Goal: Answer question/provide support: Share knowledge or assist other users

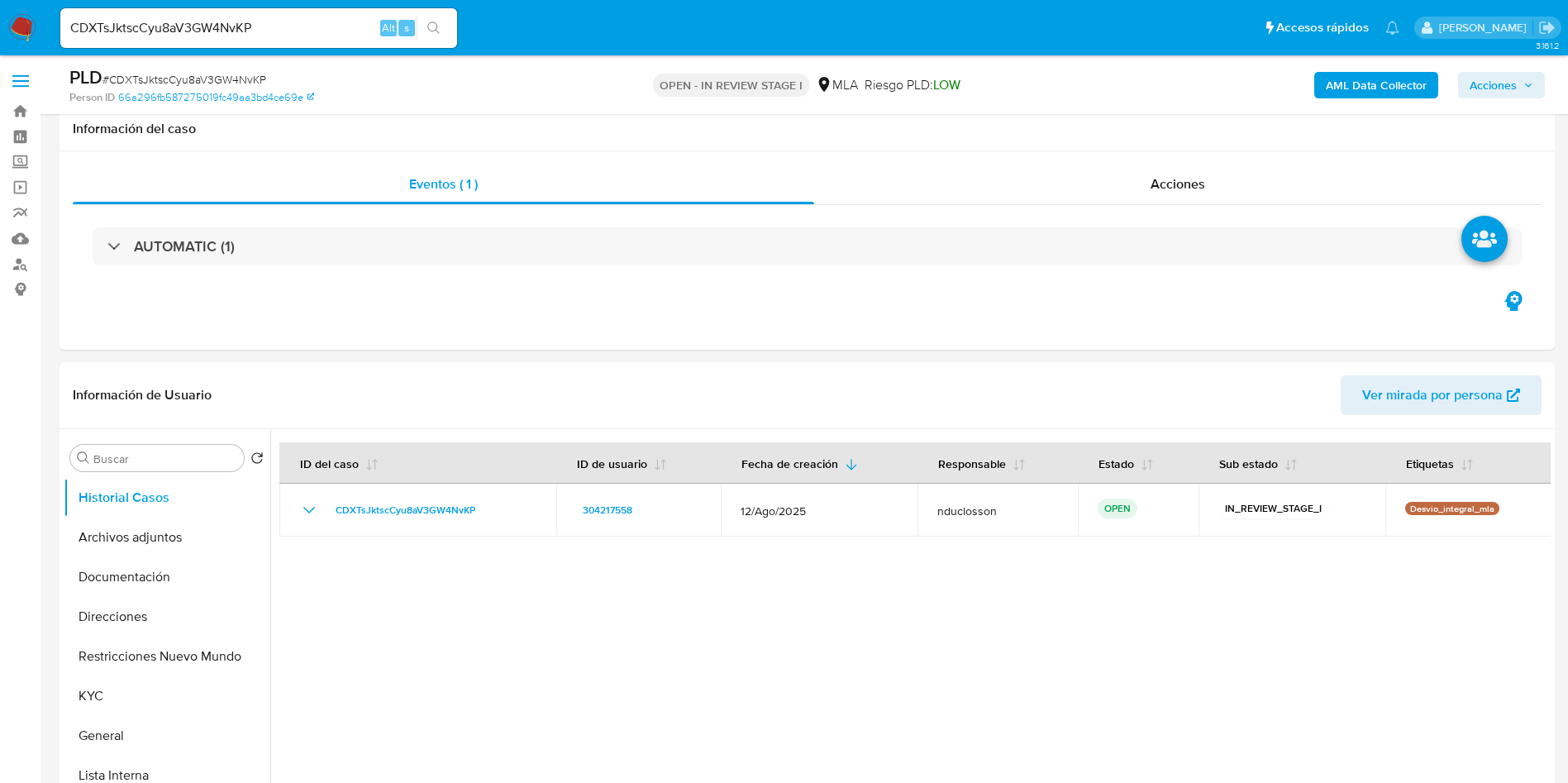
select select "10"
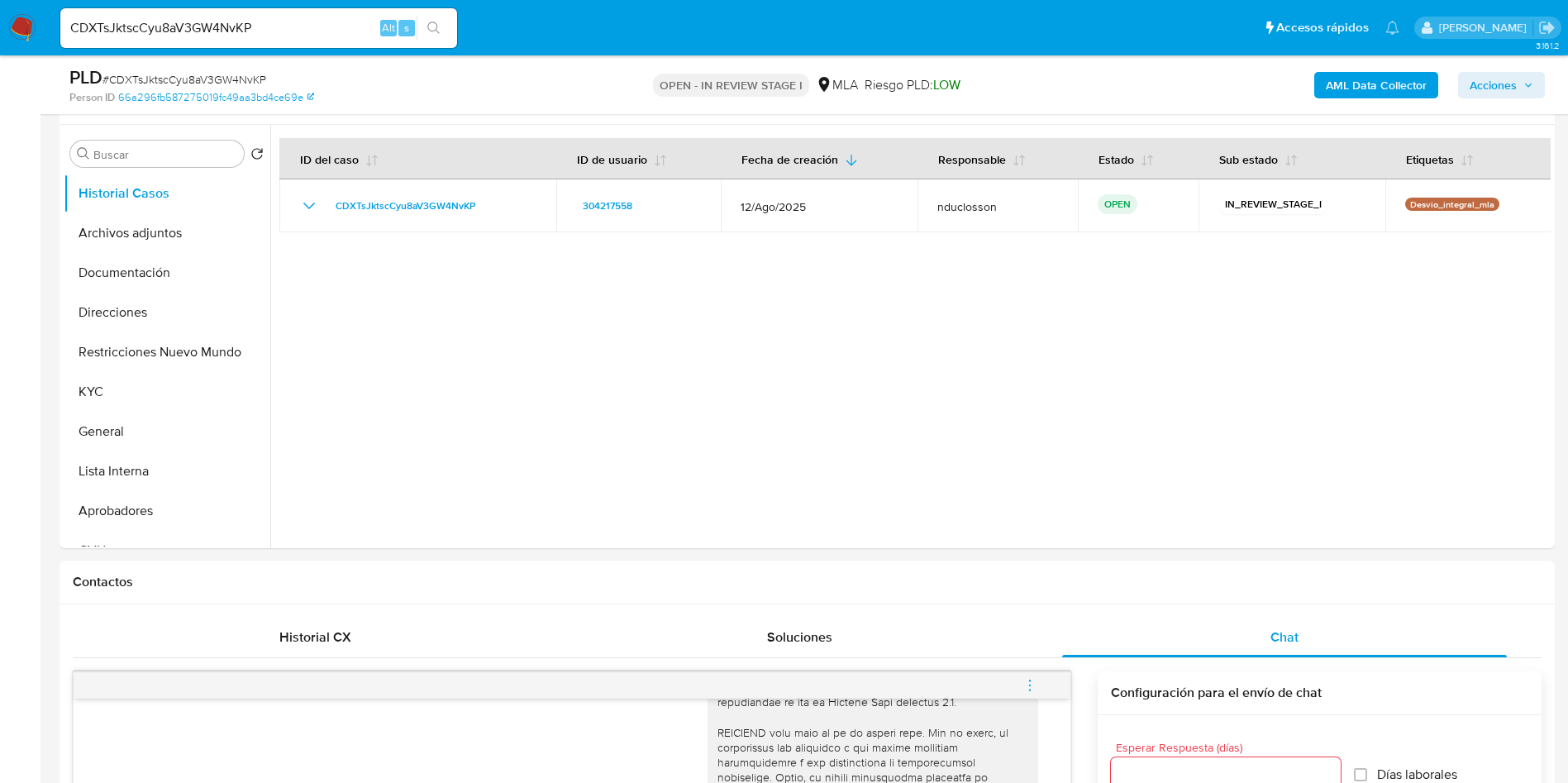
scroll to position [248, 0]
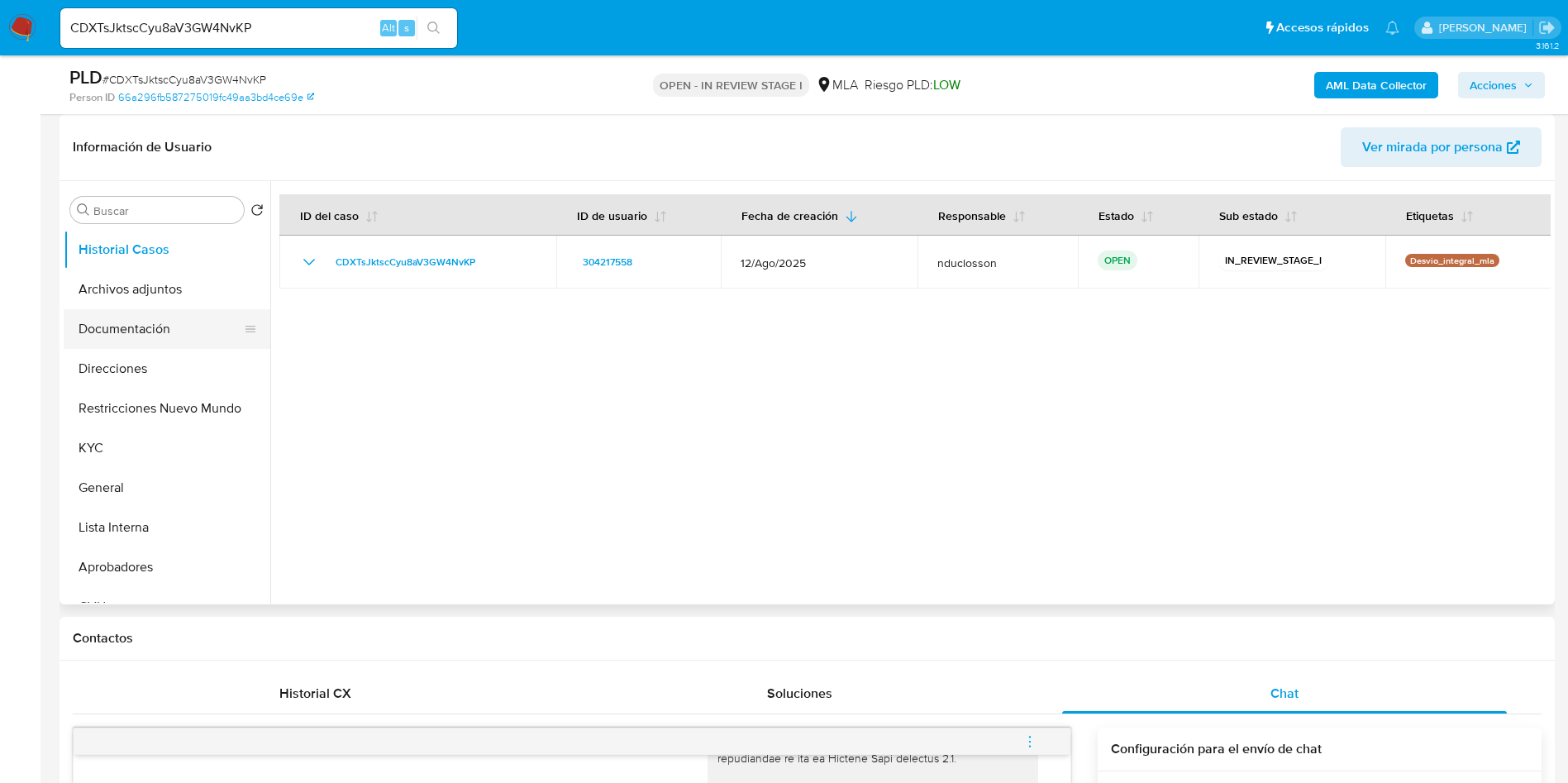
click at [105, 322] on button "Documentación" at bounding box center [161, 329] width 194 height 40
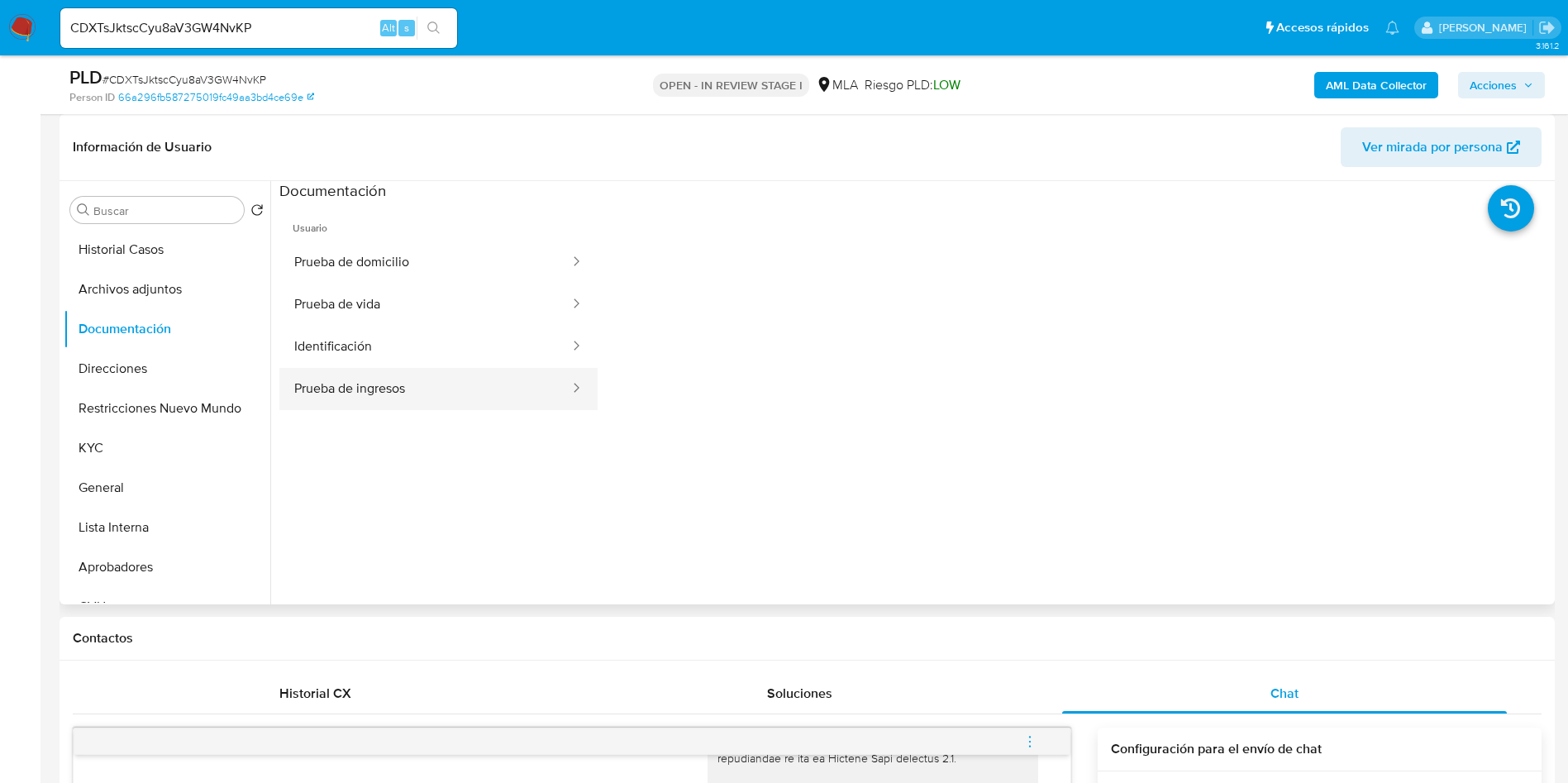
click at [351, 401] on button "Prueba de ingresos" at bounding box center [425, 389] width 292 height 42
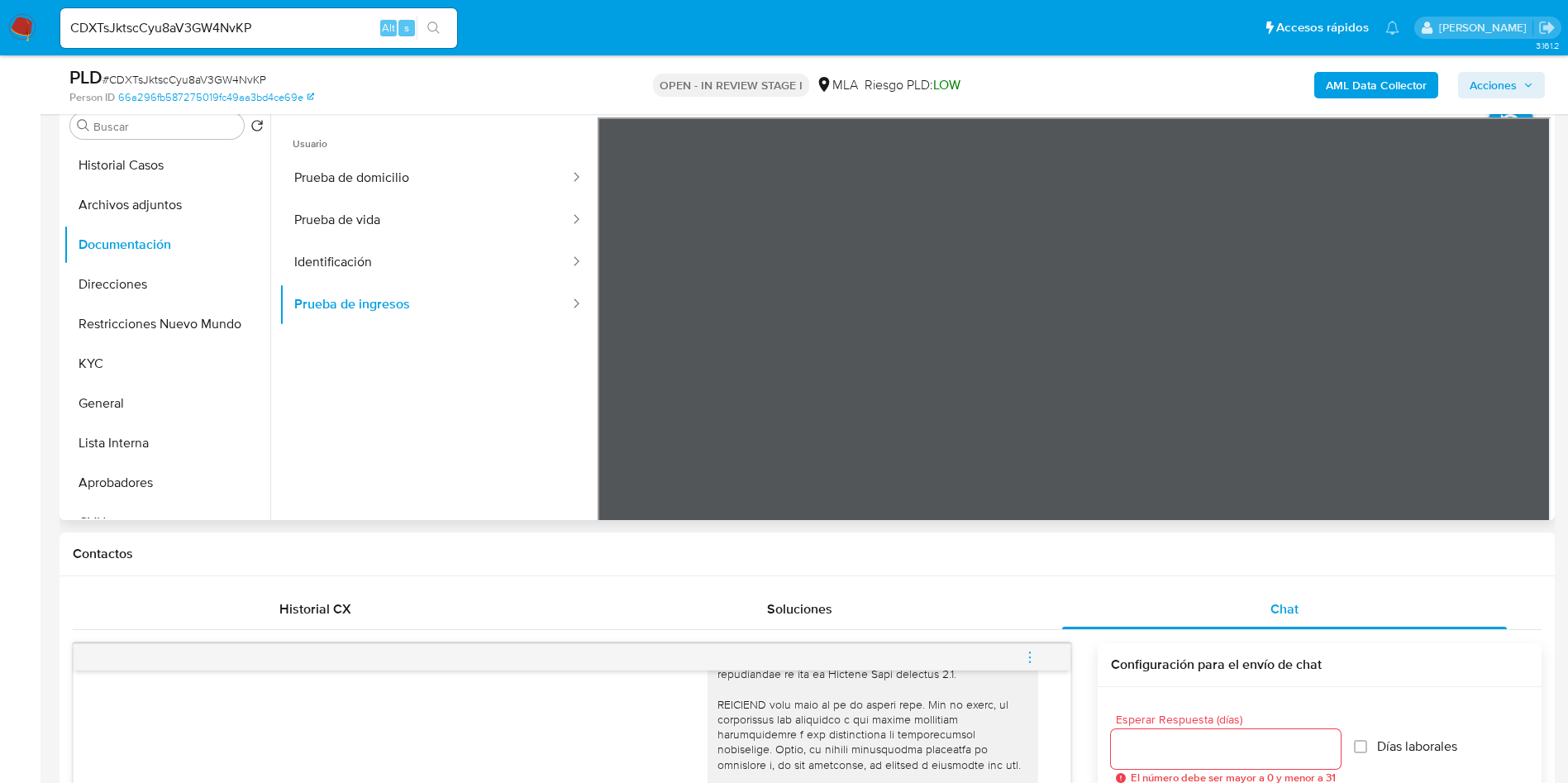
scroll to position [372, 0]
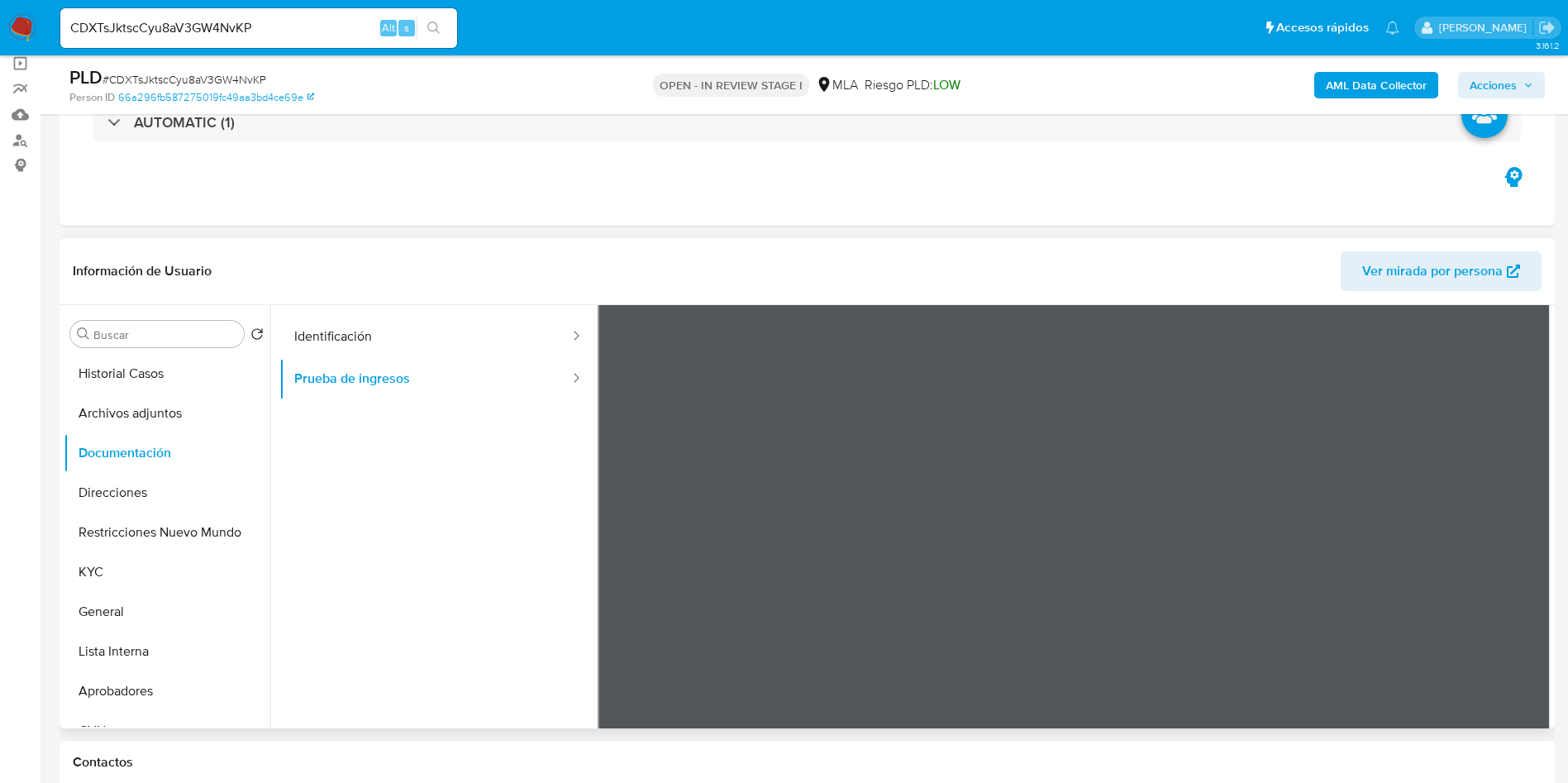
scroll to position [139, 0]
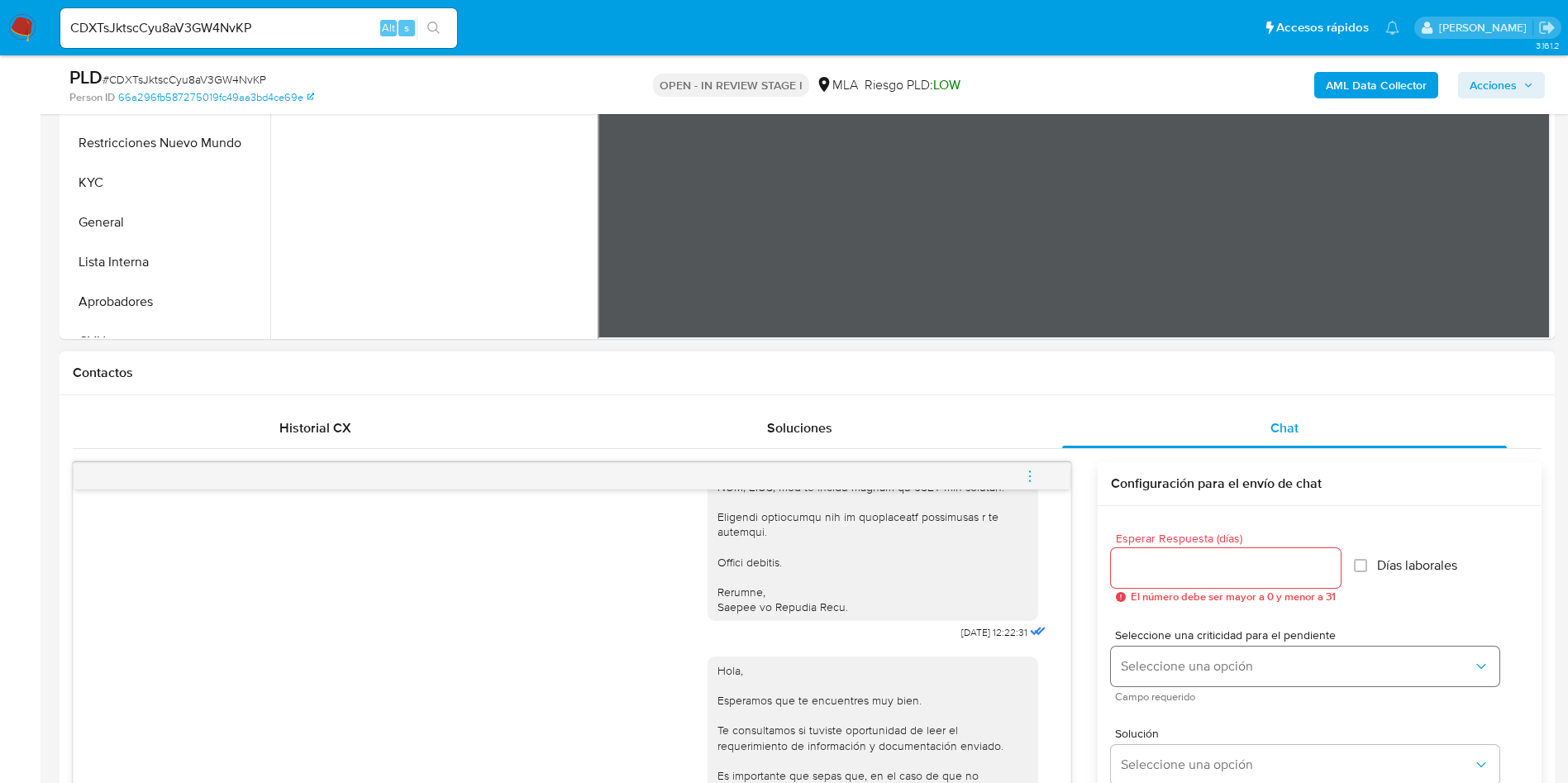
scroll to position [496, 0]
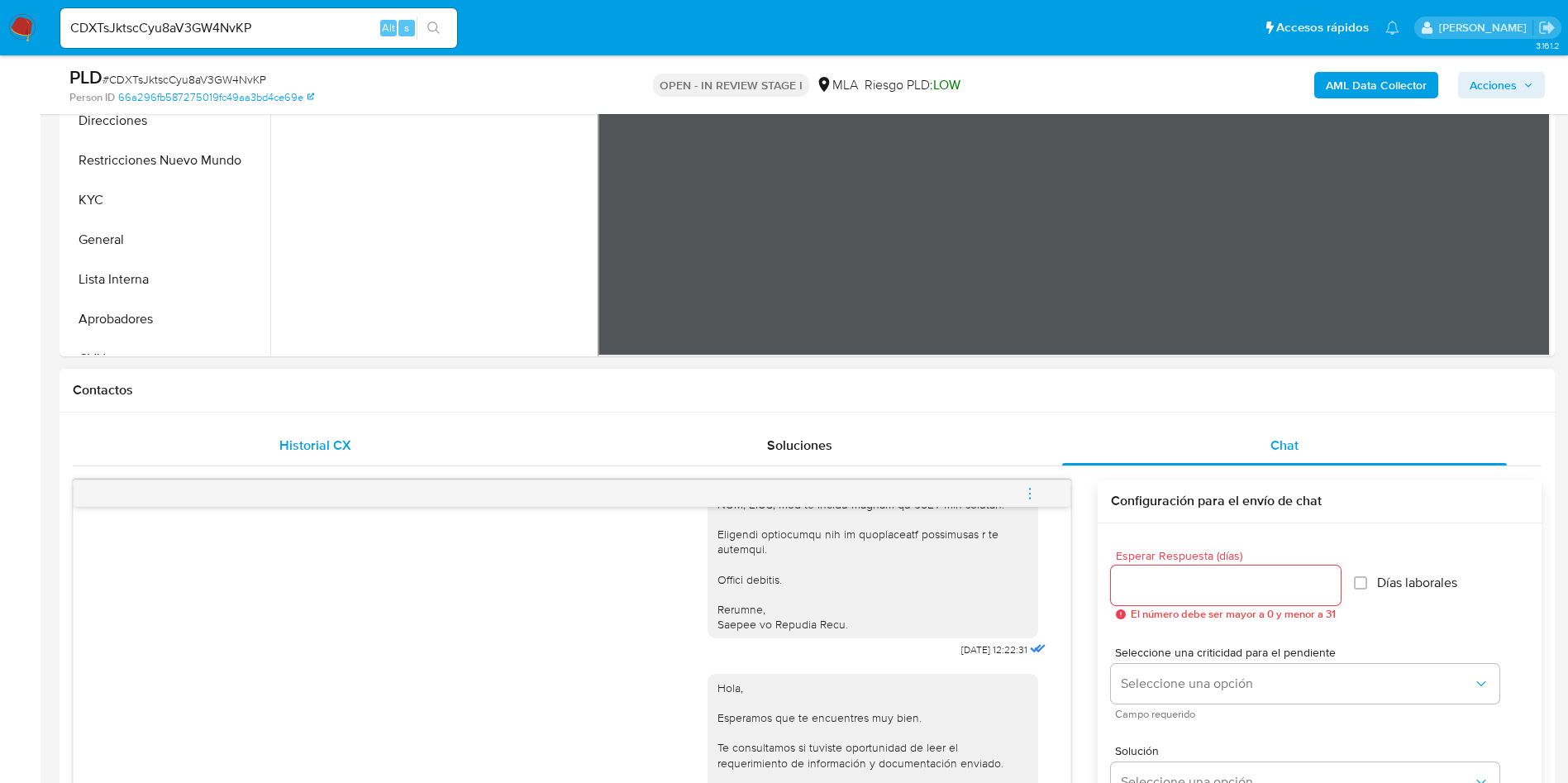
click at [378, 425] on div "Historial CX" at bounding box center [314, 445] width 445 height 40
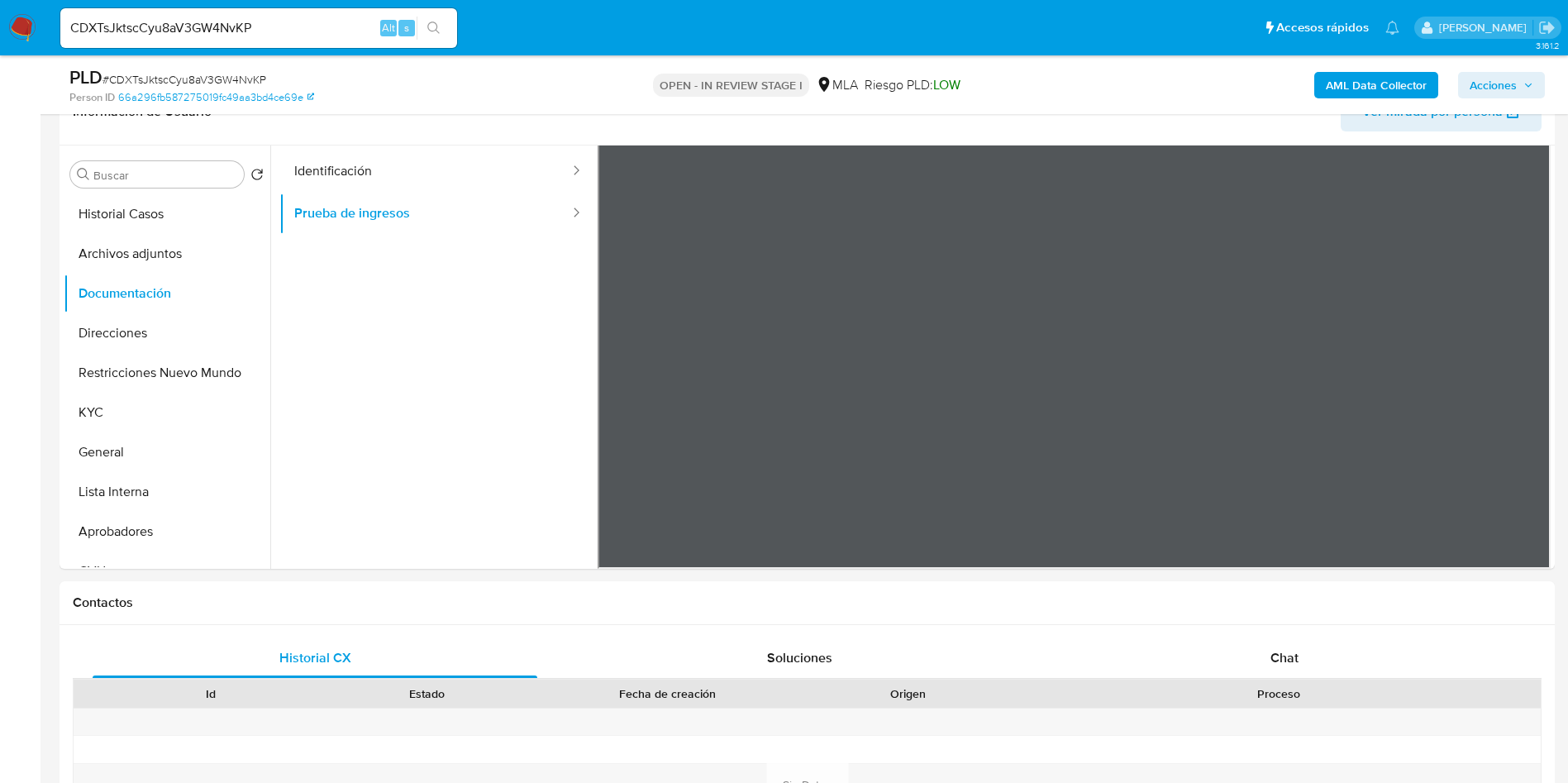
scroll to position [124, 0]
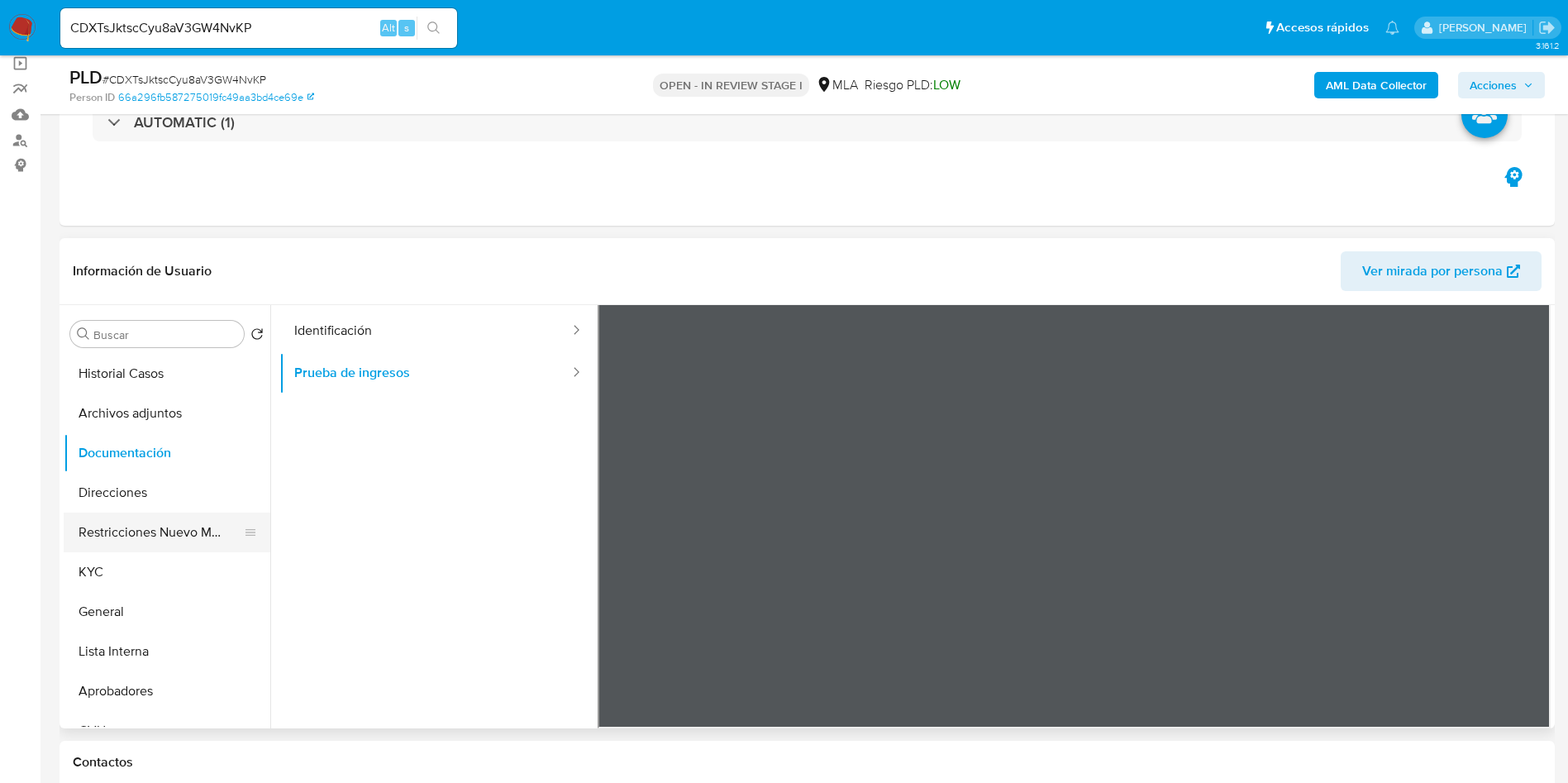
click at [122, 528] on button "Restricciones Nuevo Mundo" at bounding box center [161, 533] width 194 height 40
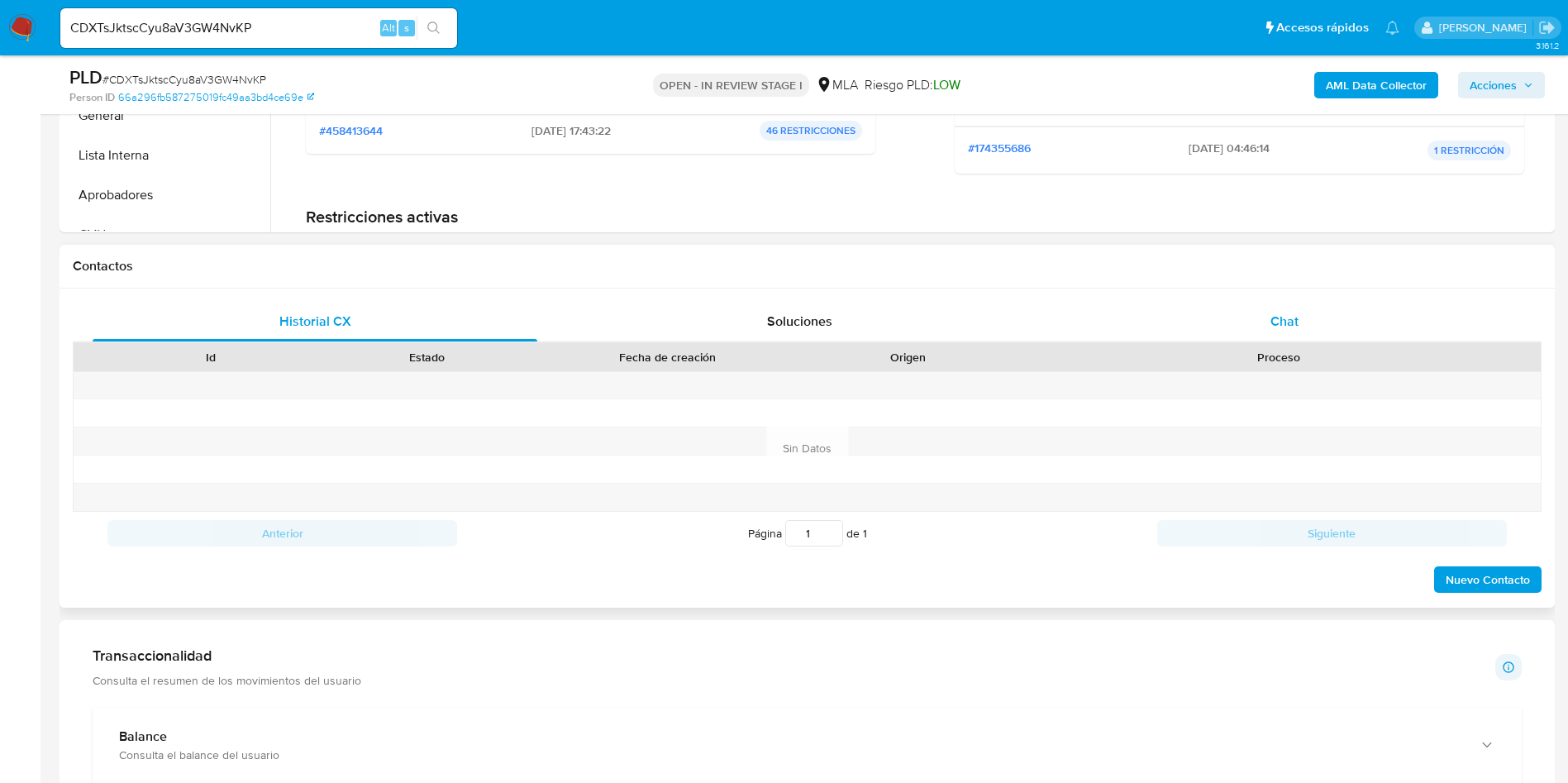
click at [1271, 317] on span "Chat" at bounding box center [1284, 321] width 28 height 19
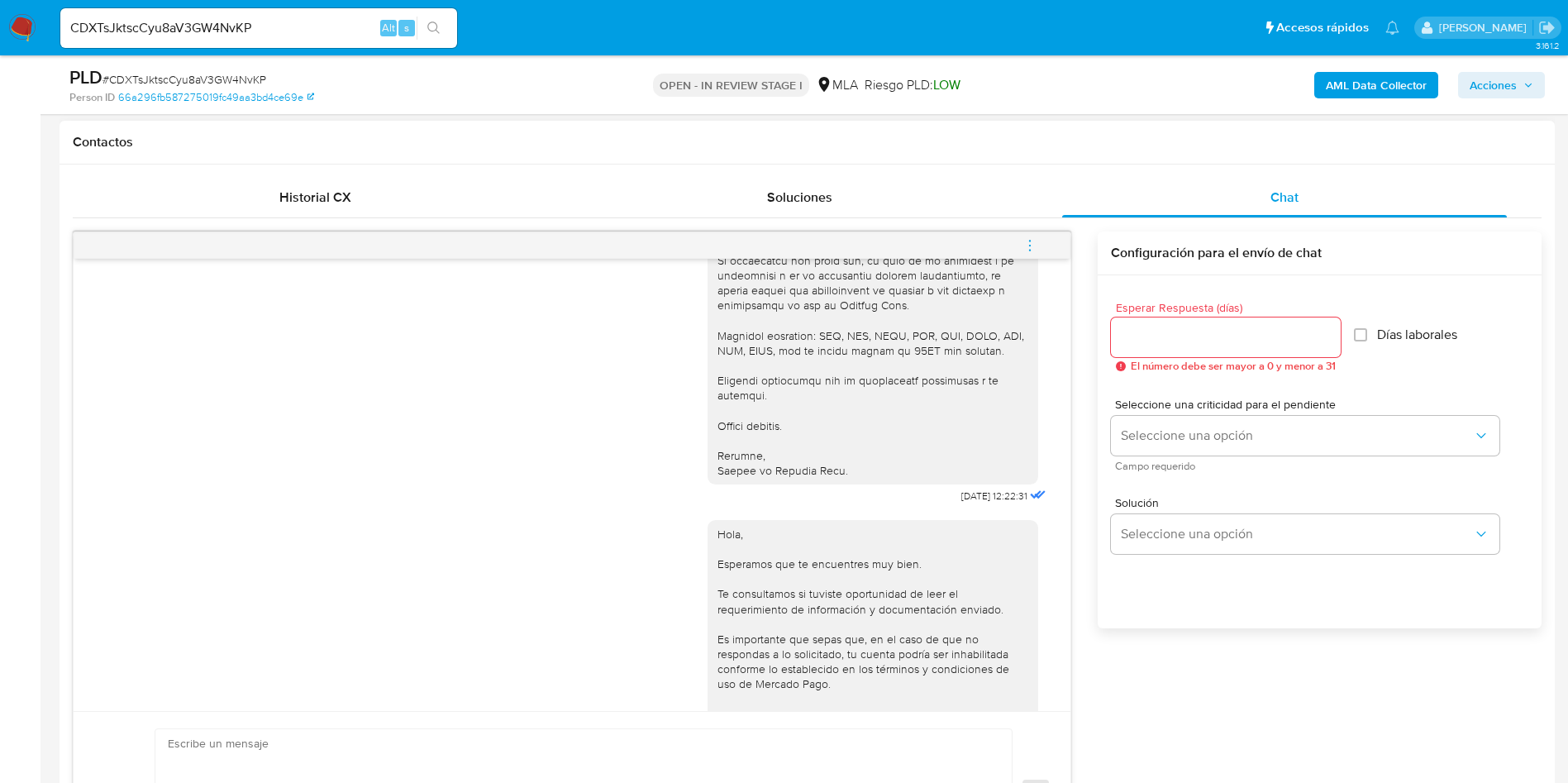
scroll to position [1653, 0]
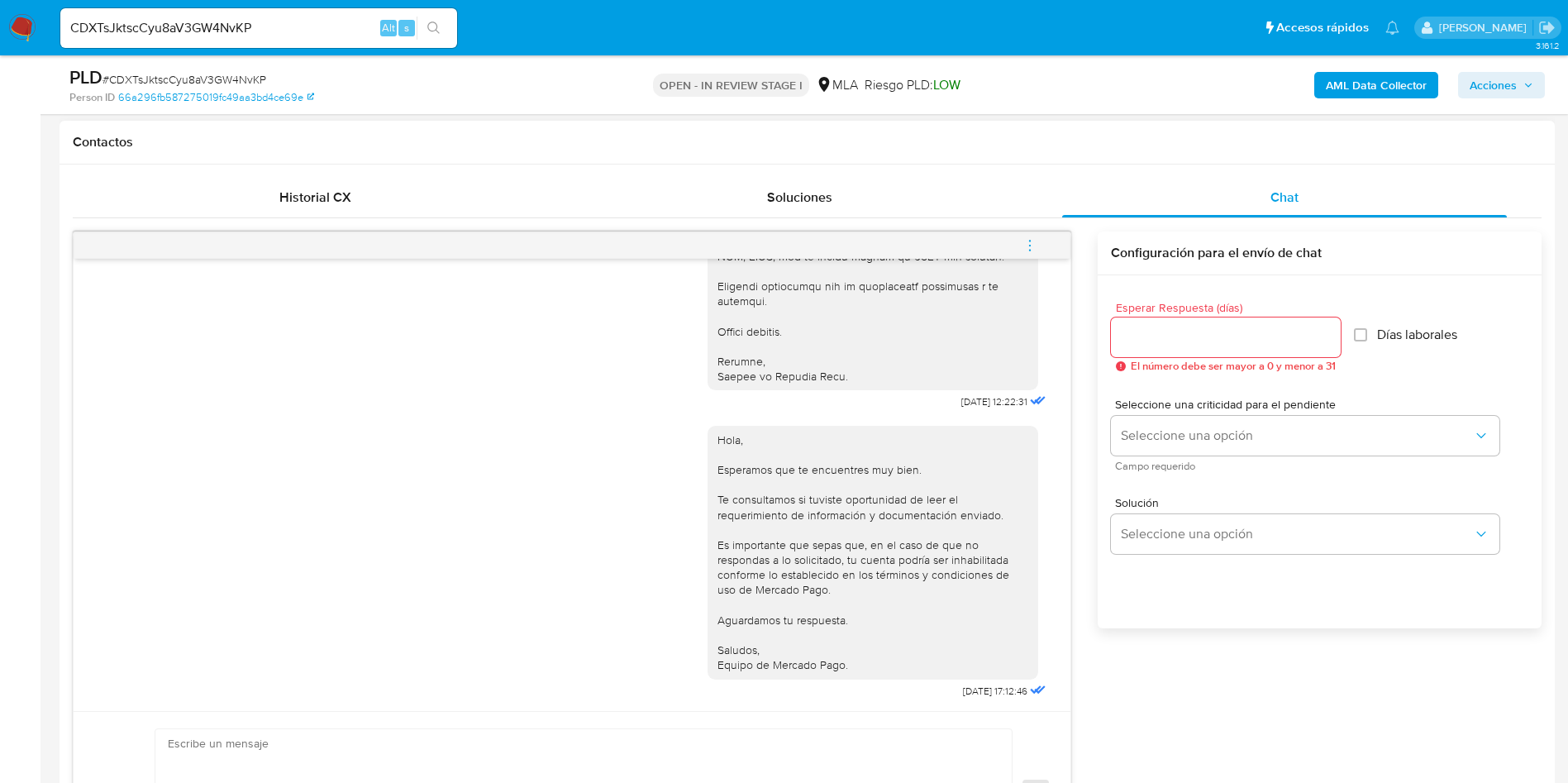
click at [1029, 244] on icon "menu-action" at bounding box center [1030, 246] width 15 height 15
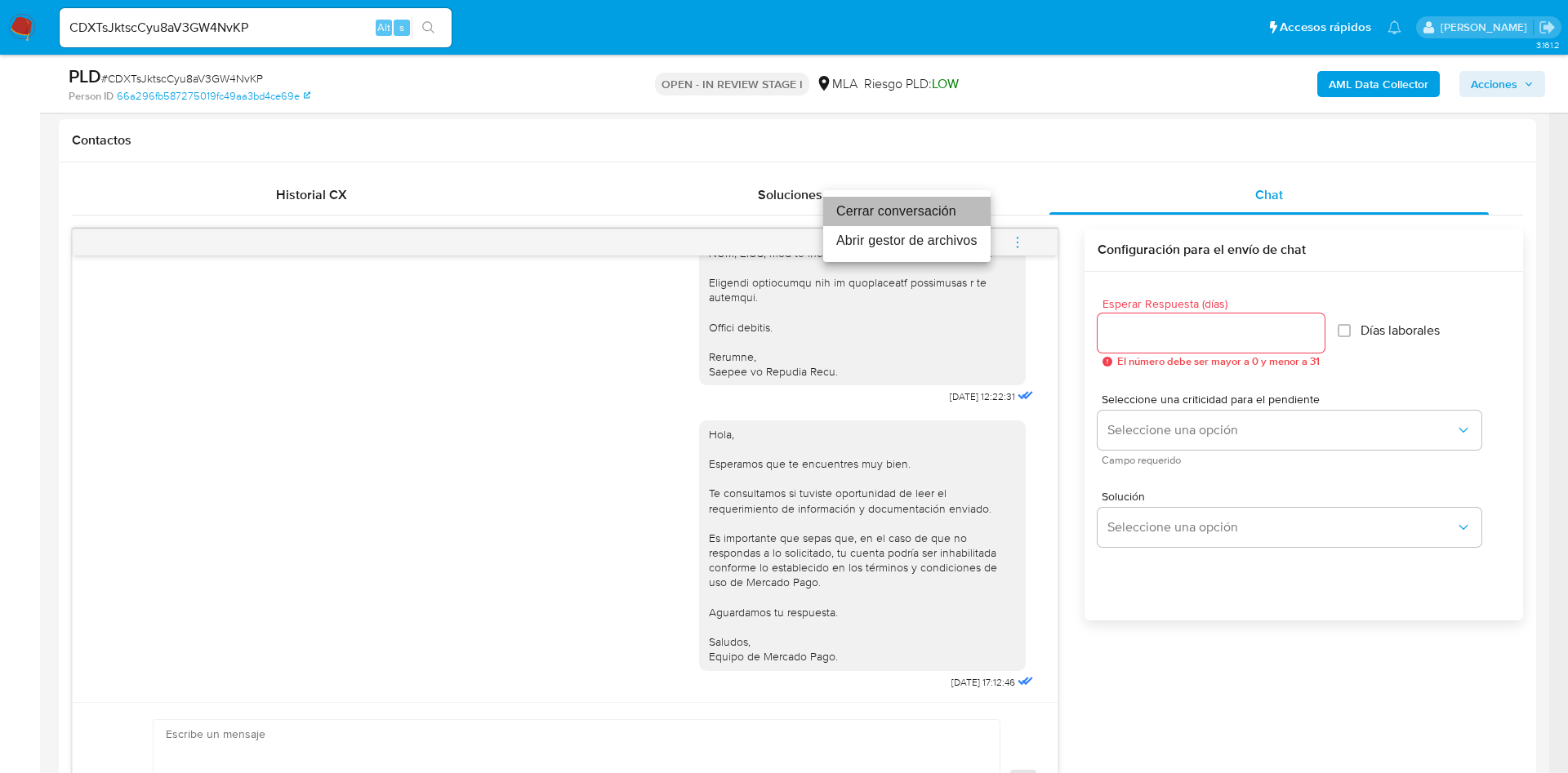
click at [884, 216] on li "Cerrar conversación" at bounding box center [907, 212] width 167 height 30
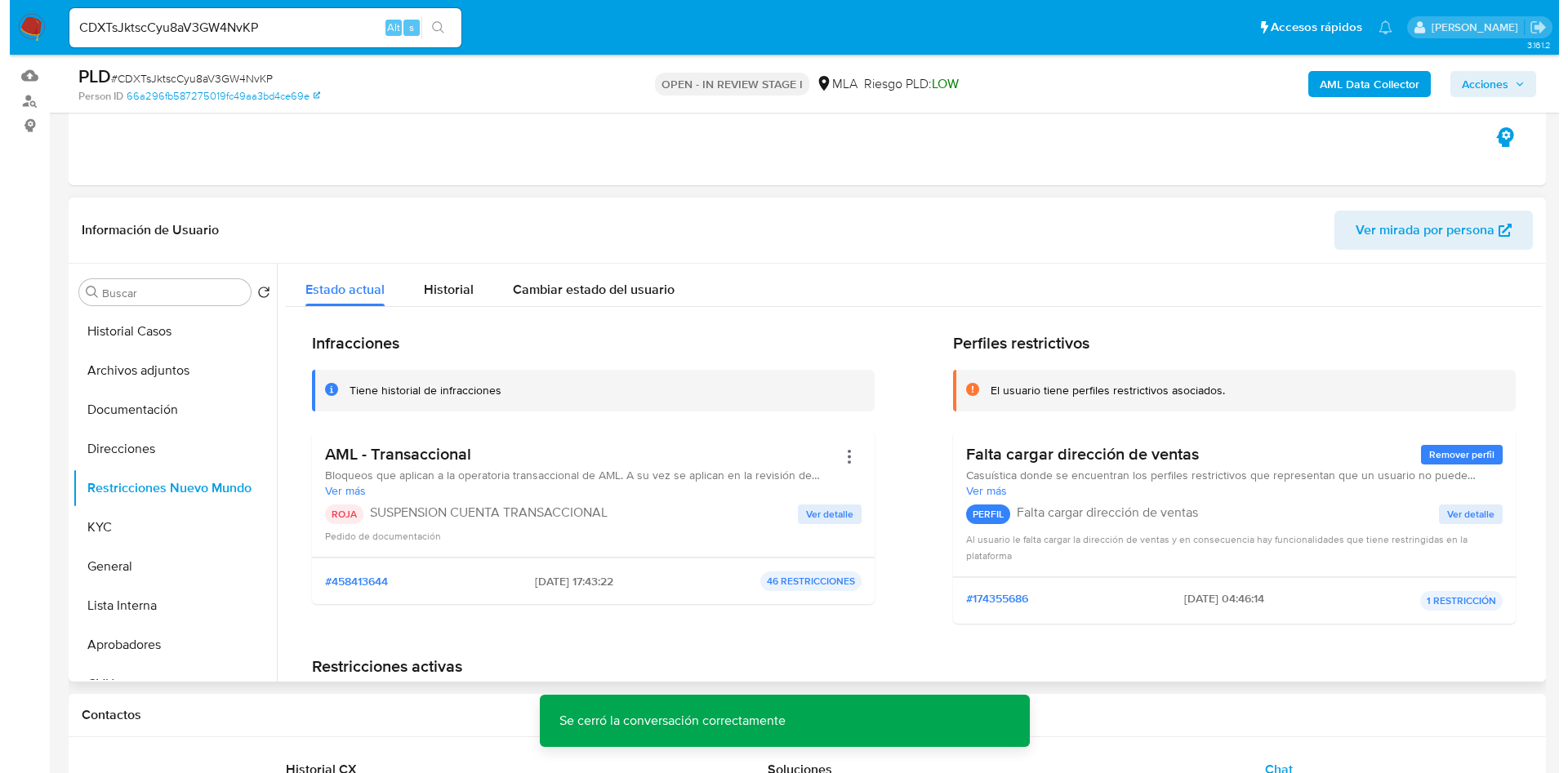
scroll to position [123, 0]
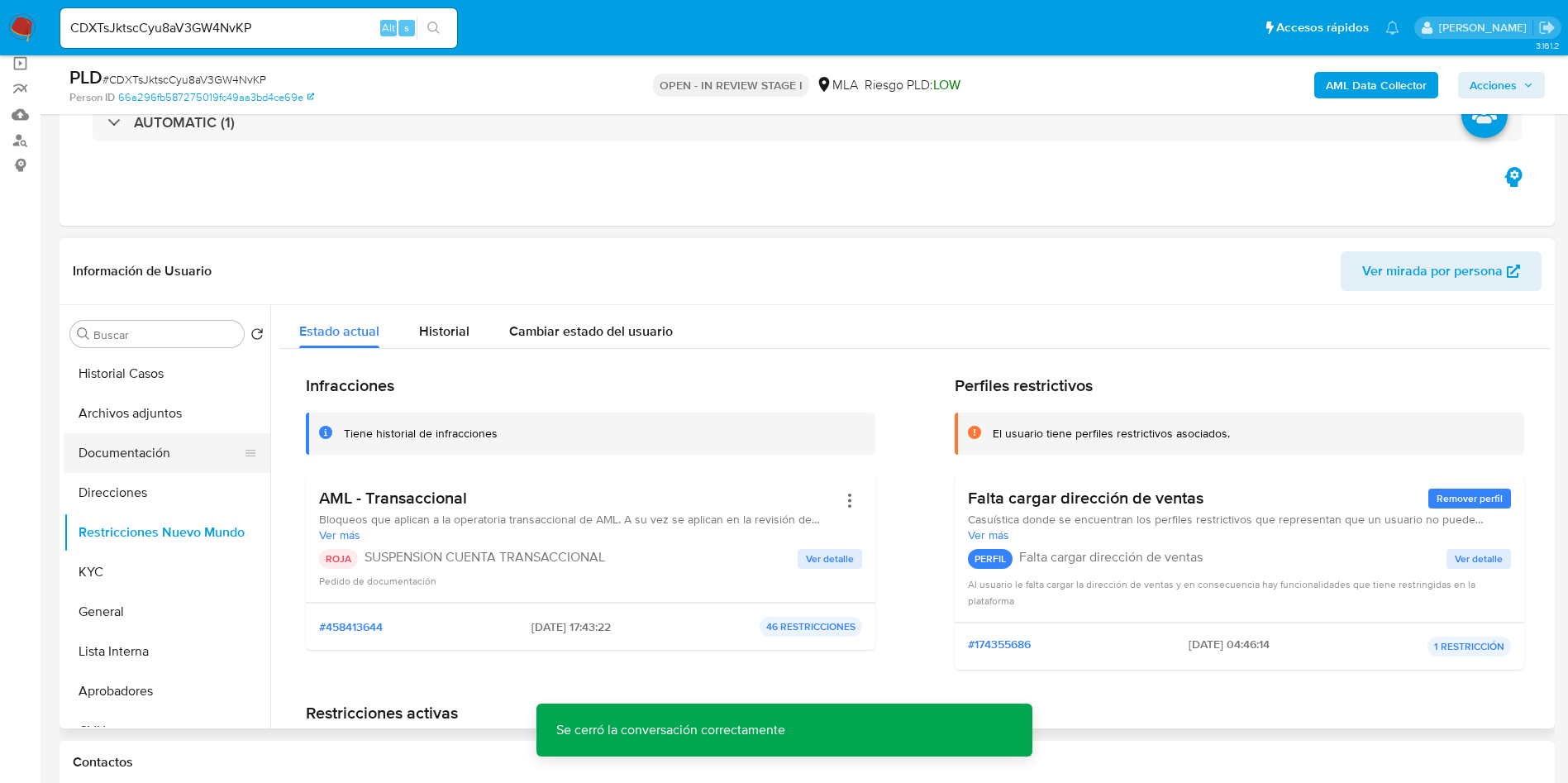
click at [117, 442] on button "Documentación" at bounding box center [161, 453] width 194 height 40
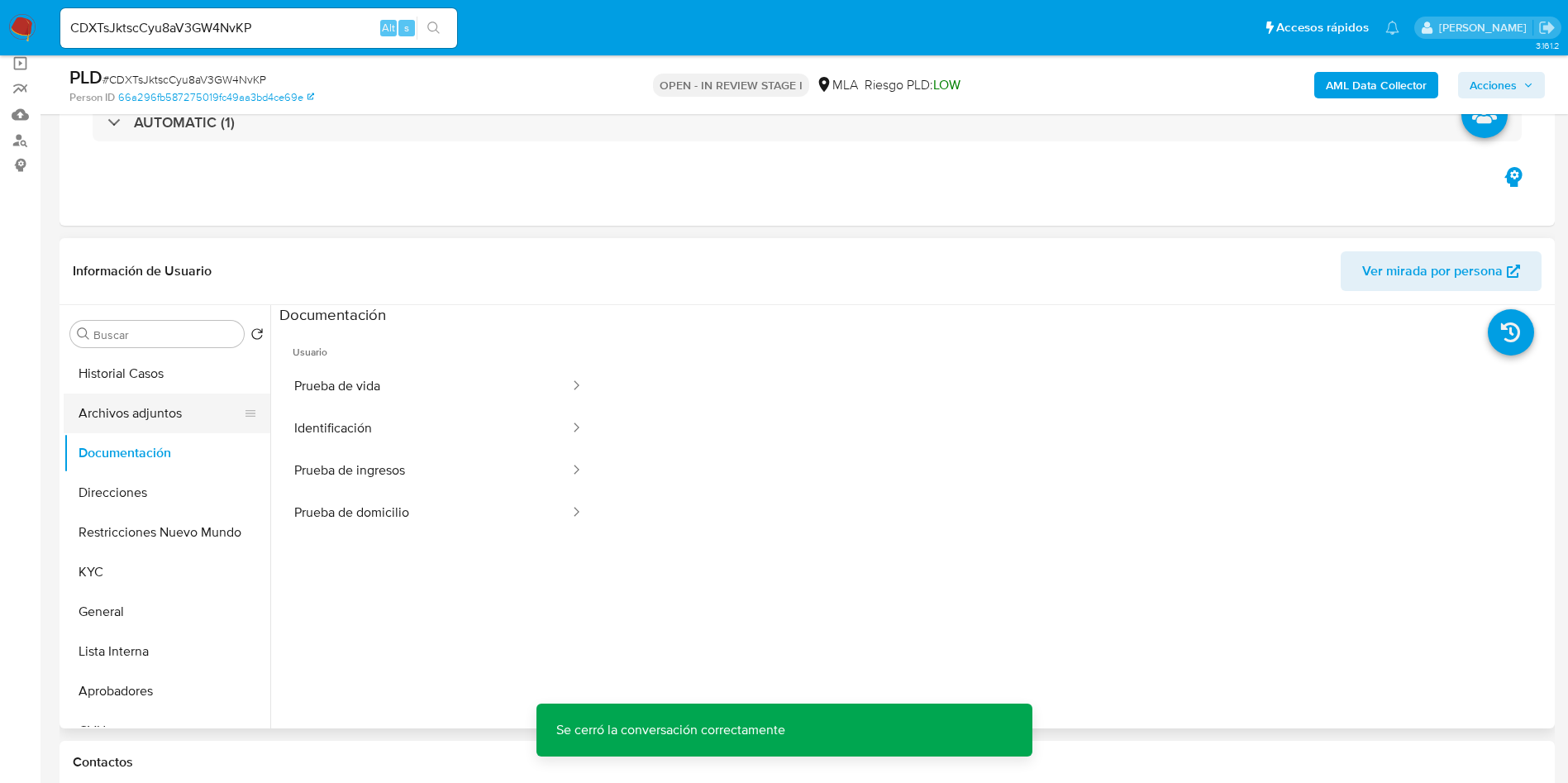
click at [129, 423] on button "Archivos adjuntos" at bounding box center [161, 413] width 194 height 40
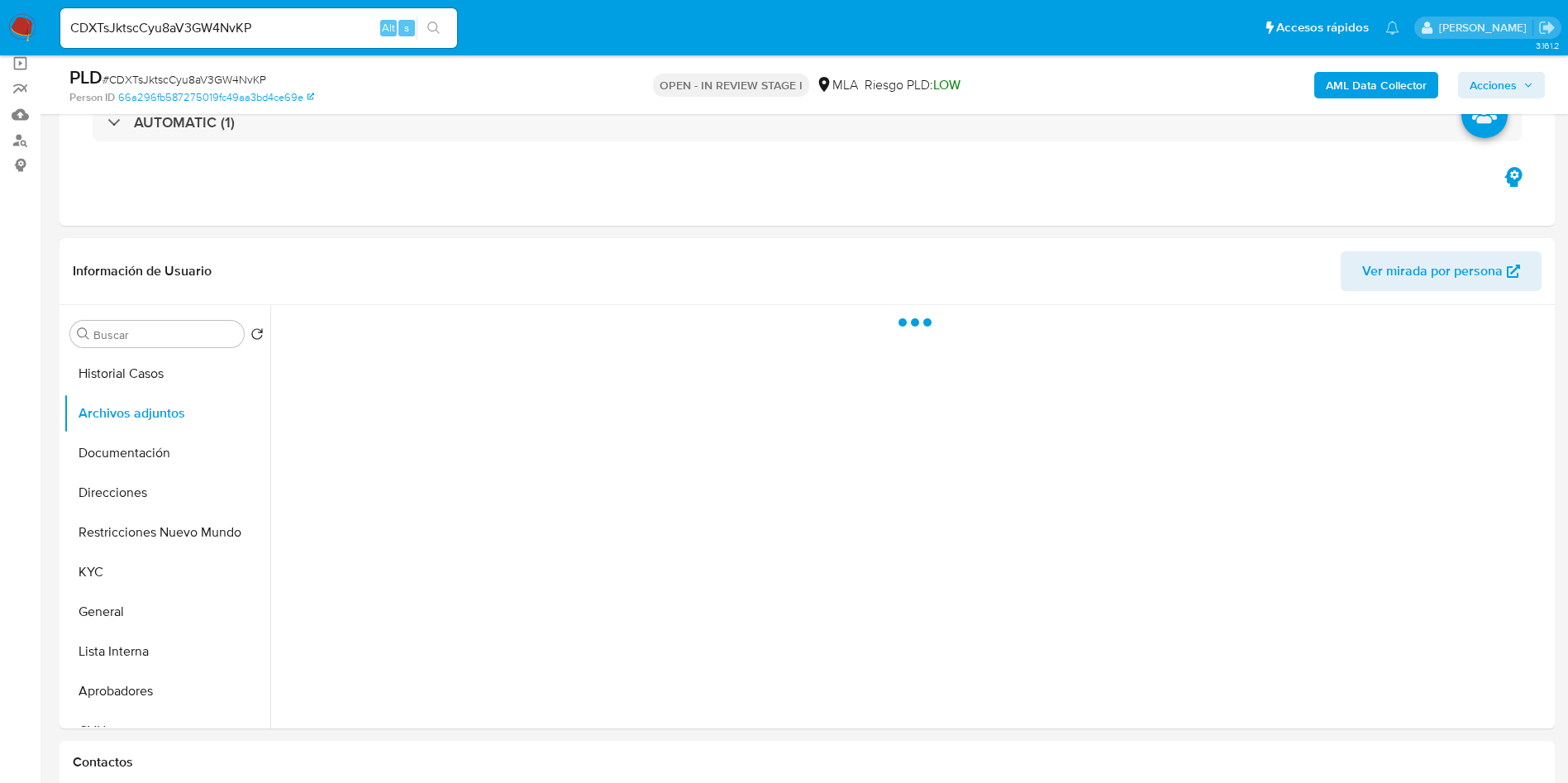
click at [1392, 82] on b "AML Data Collector" at bounding box center [1375, 85] width 101 height 26
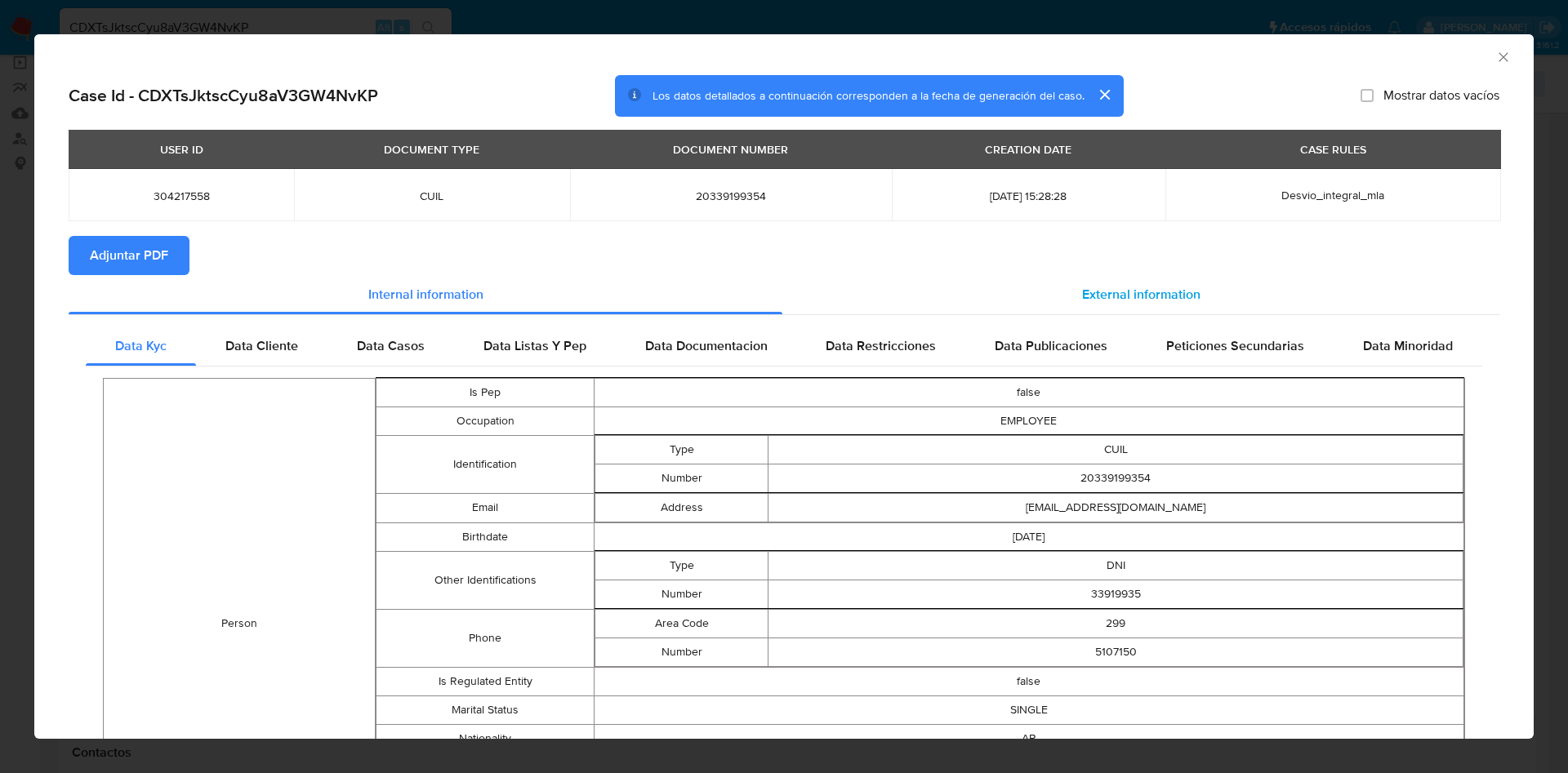
click at [1094, 286] on span "External information" at bounding box center [1140, 295] width 118 height 19
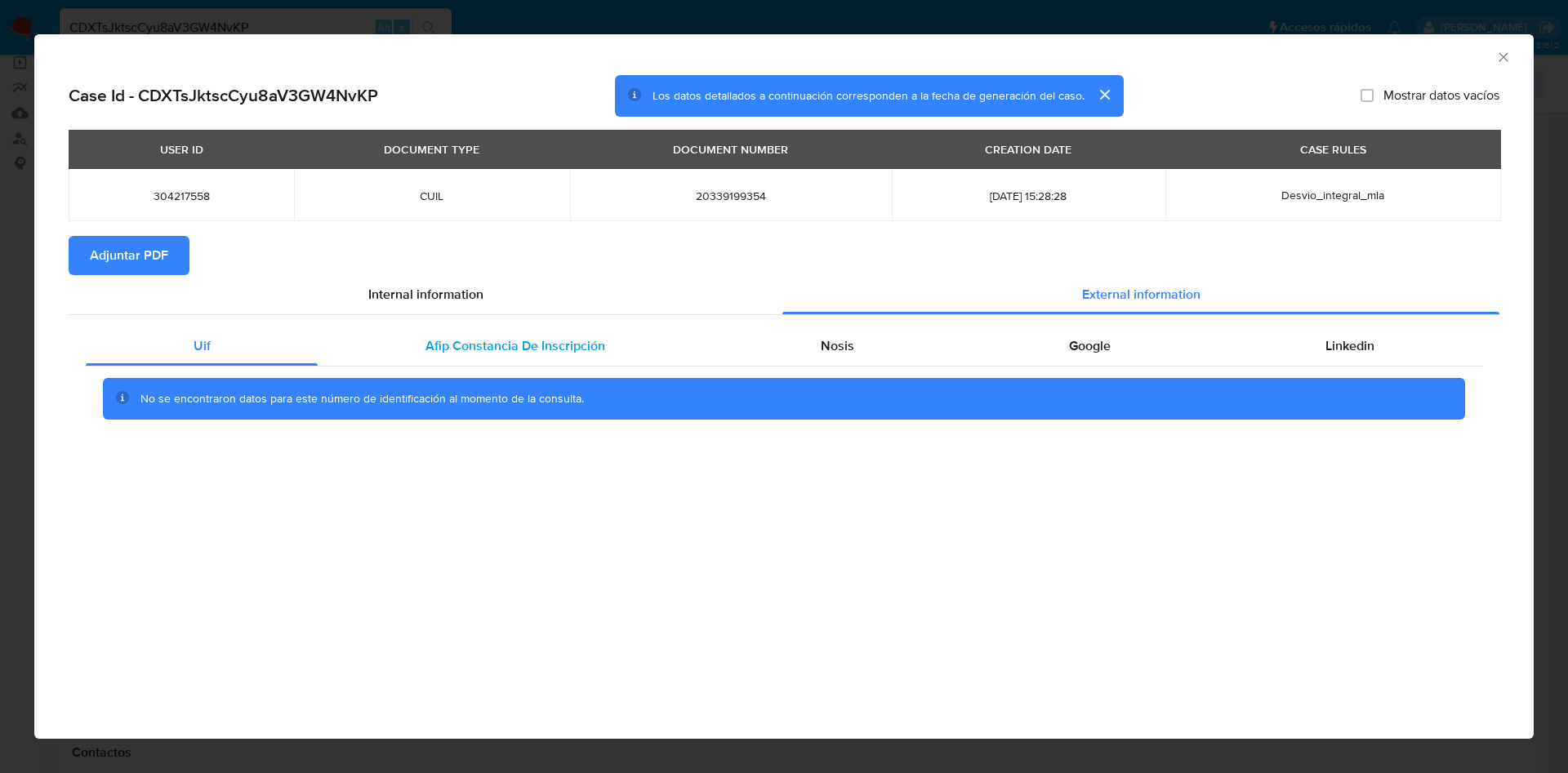
click at [567, 340] on span "Afip Constancia De Inscripción" at bounding box center [515, 346] width 179 height 19
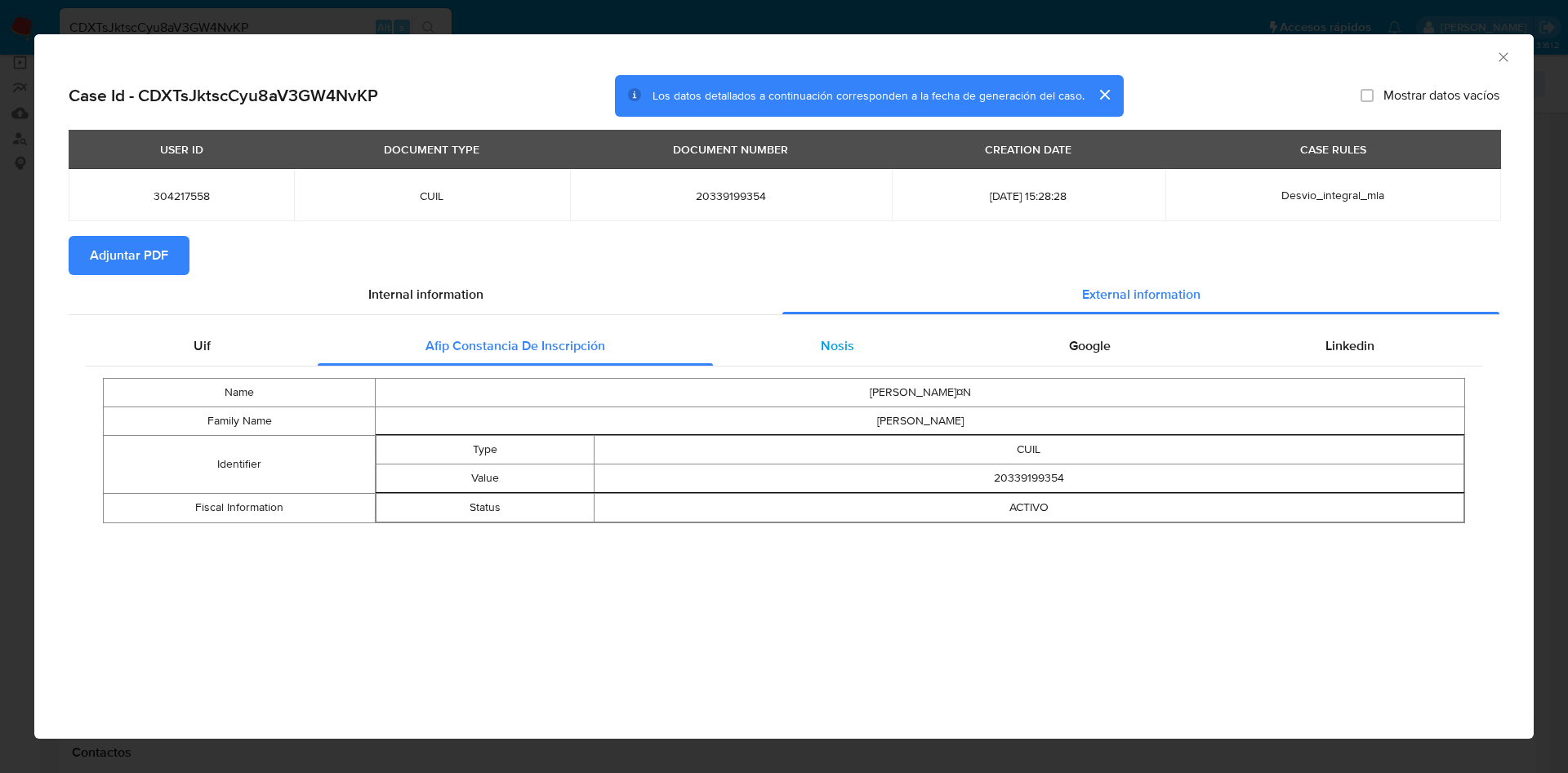
click at [858, 347] on div "Nosis" at bounding box center [837, 346] width 248 height 39
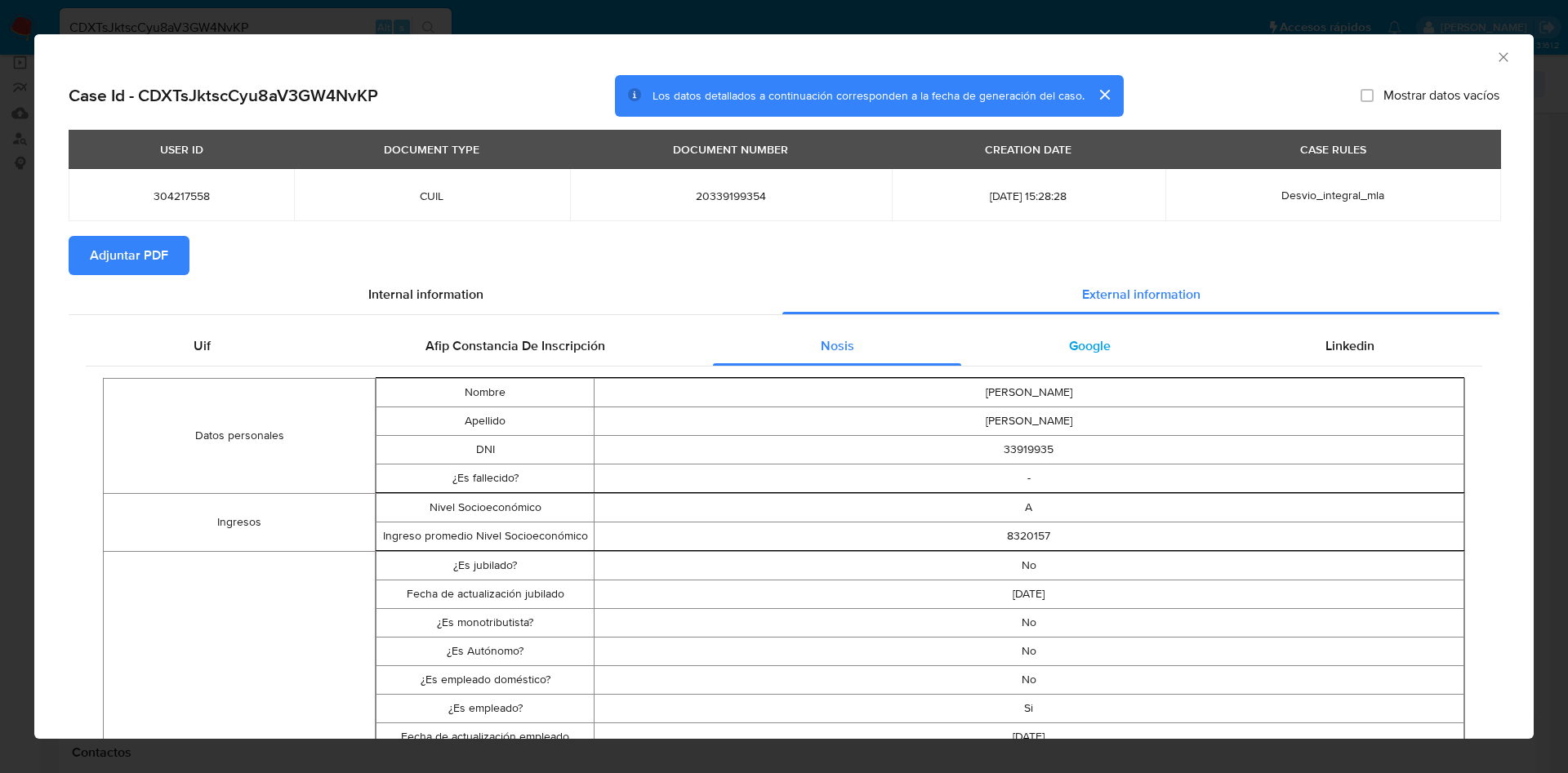
click at [1102, 340] on div "Google" at bounding box center [1089, 346] width 257 height 39
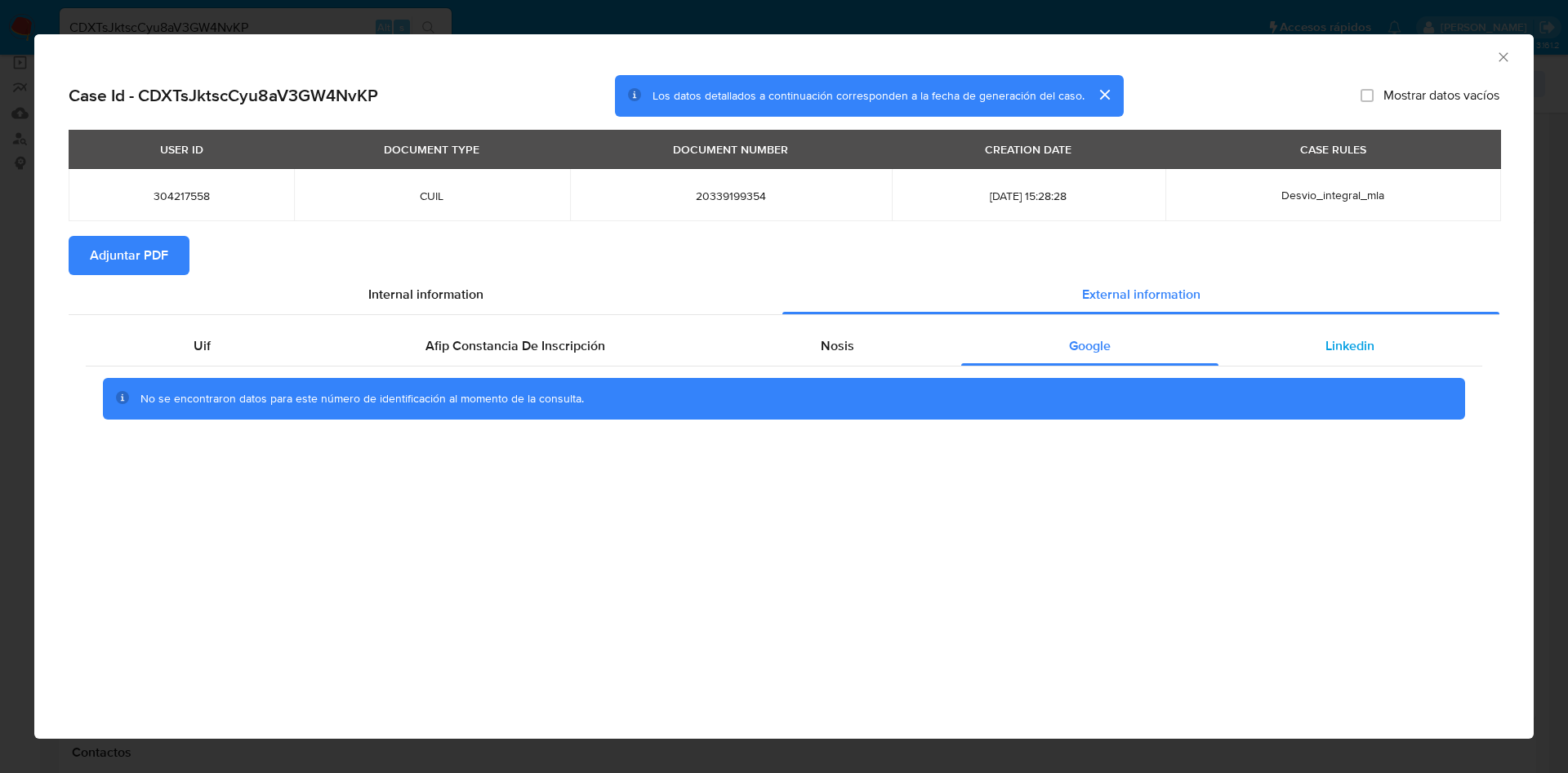
click at [1348, 327] on div "Linkedin" at bounding box center [1351, 346] width 264 height 39
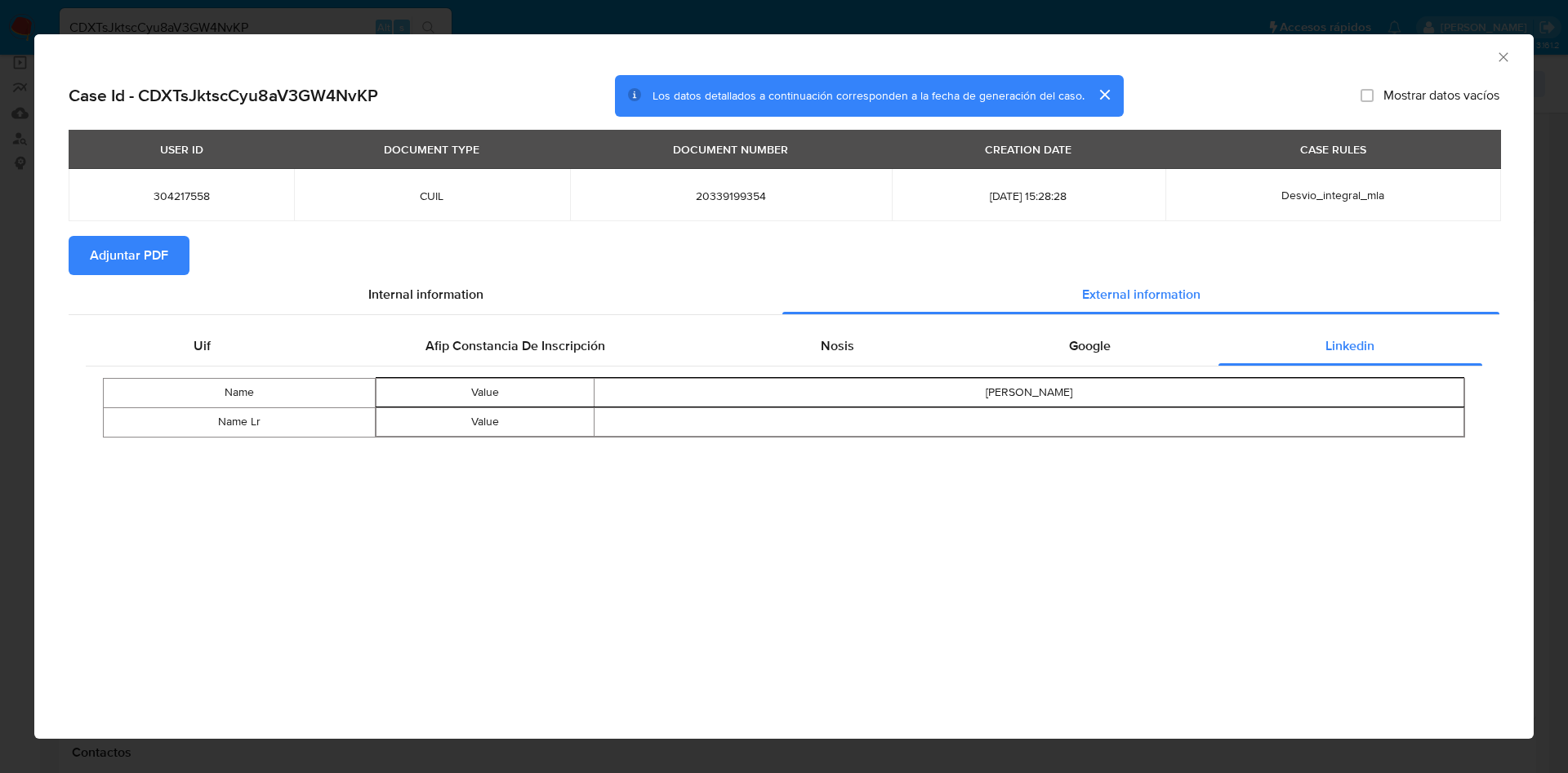
click at [102, 259] on span "Adjuntar PDF" at bounding box center [129, 255] width 78 height 36
click at [1502, 50] on icon "Cerrar ventana" at bounding box center [1504, 58] width 17 height 17
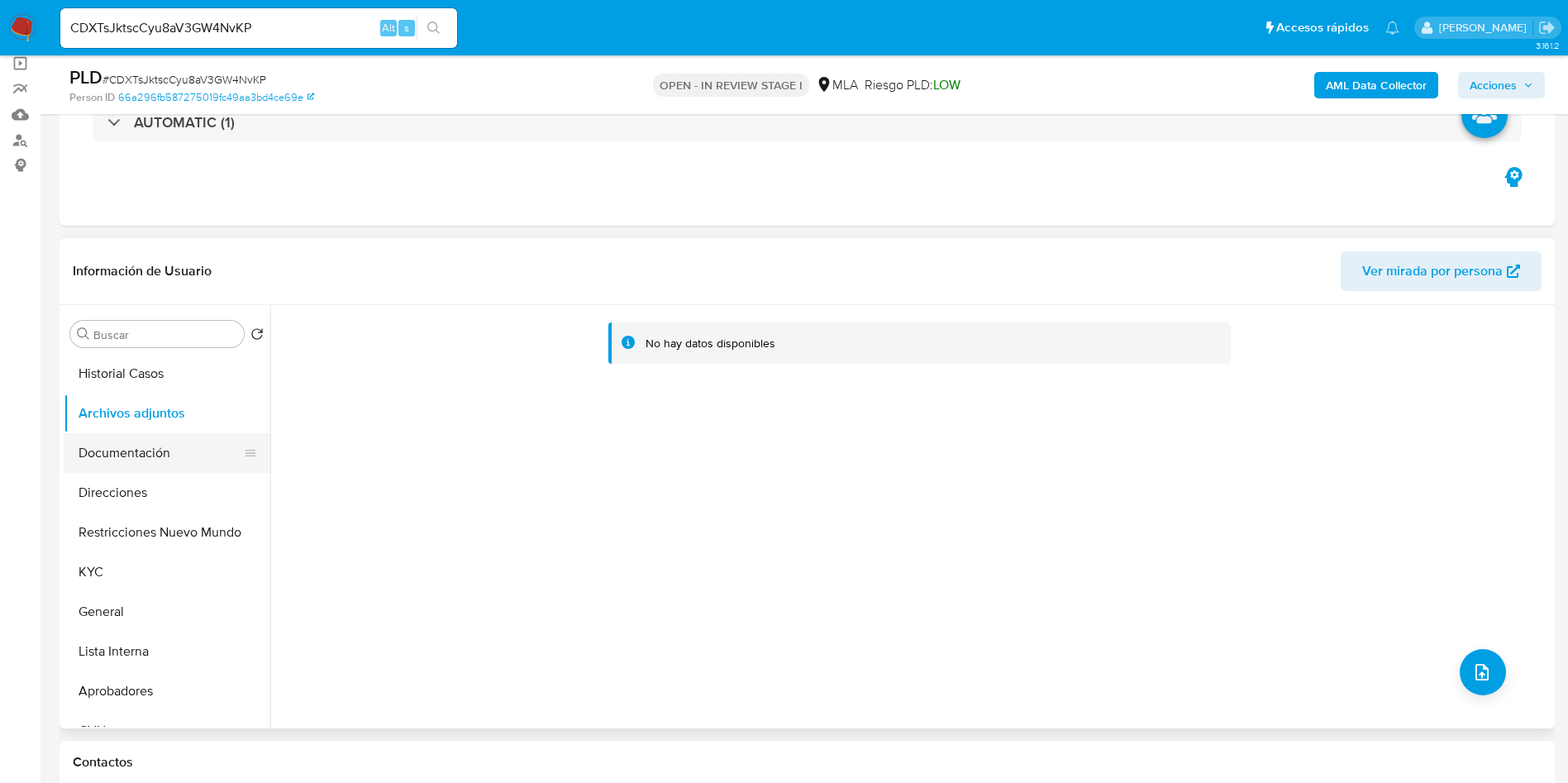
click at [77, 457] on button "Documentación" at bounding box center [161, 453] width 194 height 40
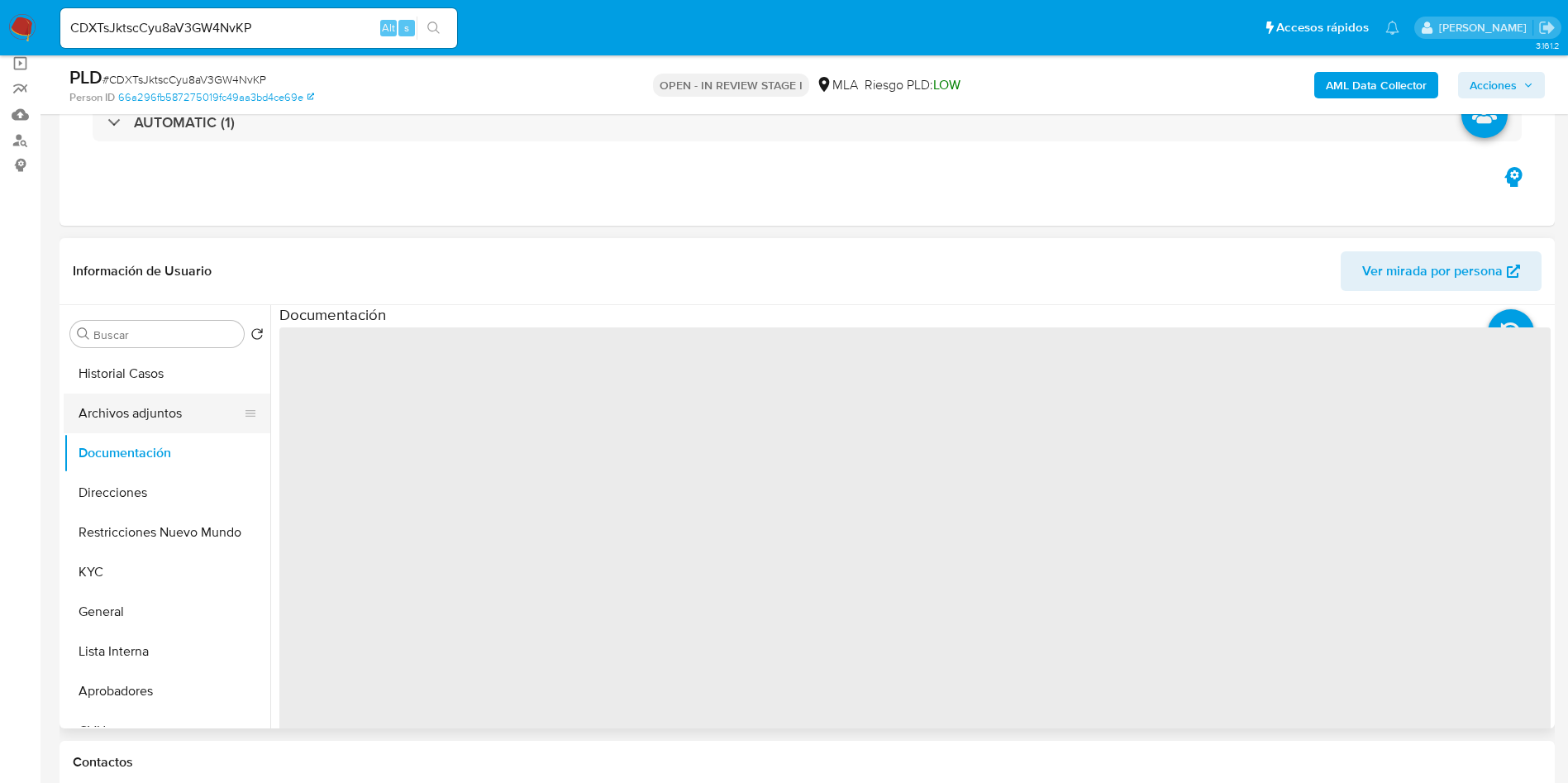
click at [140, 410] on button "Archivos adjuntos" at bounding box center [161, 413] width 194 height 40
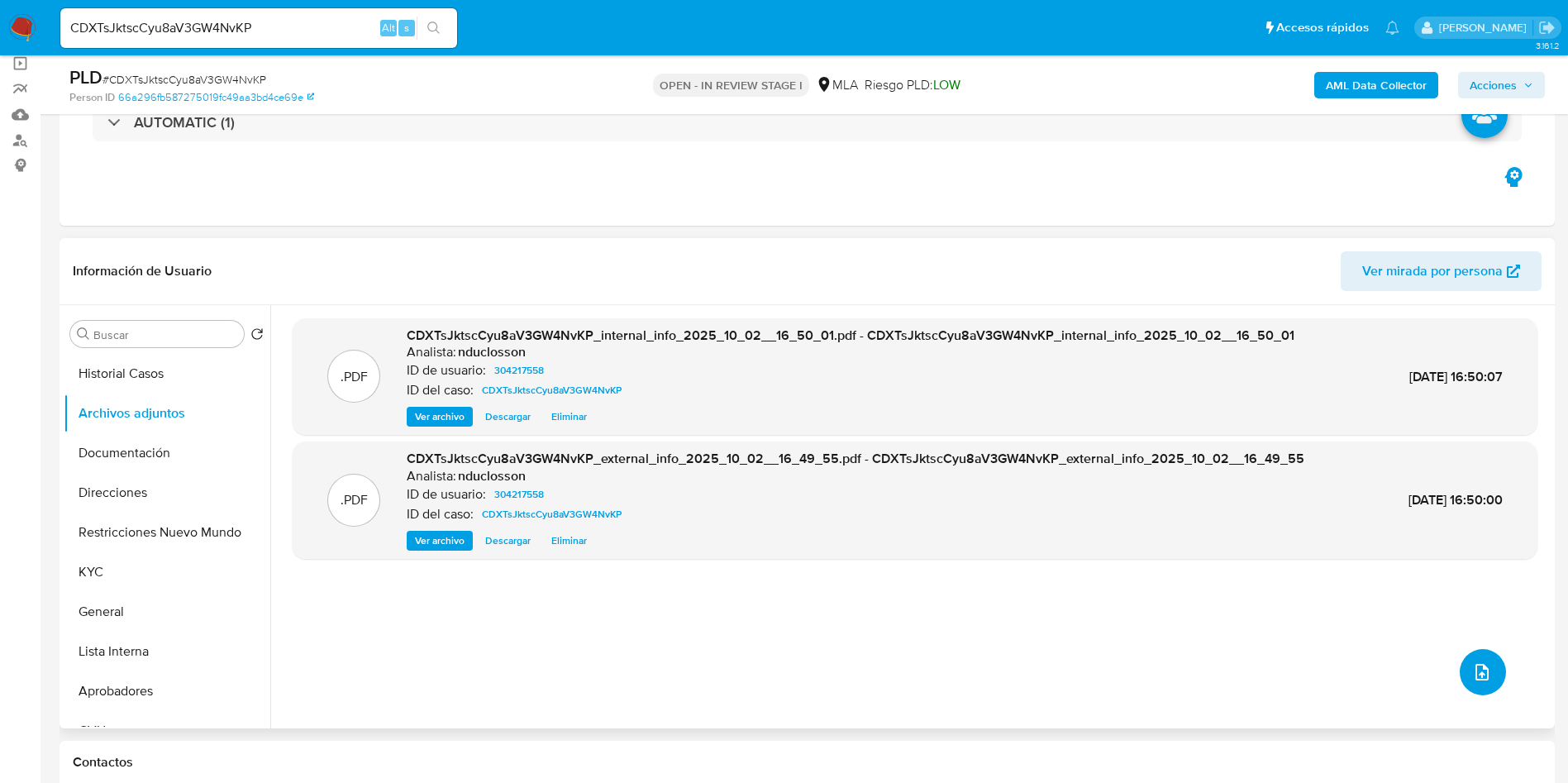
click at [1486, 673] on button "upload-file" at bounding box center [1482, 672] width 46 height 46
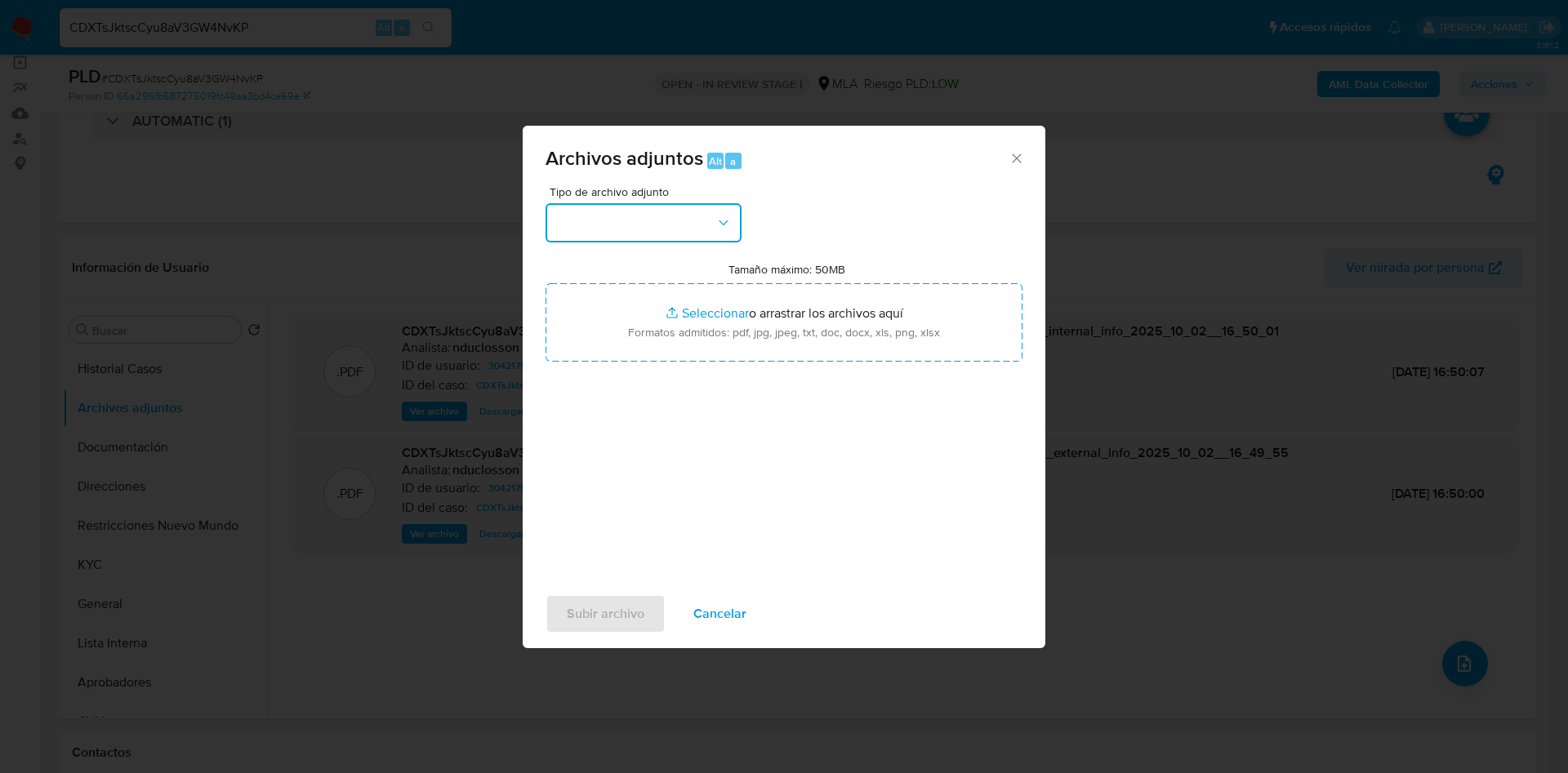
click at [661, 231] on button "button" at bounding box center [643, 223] width 196 height 39
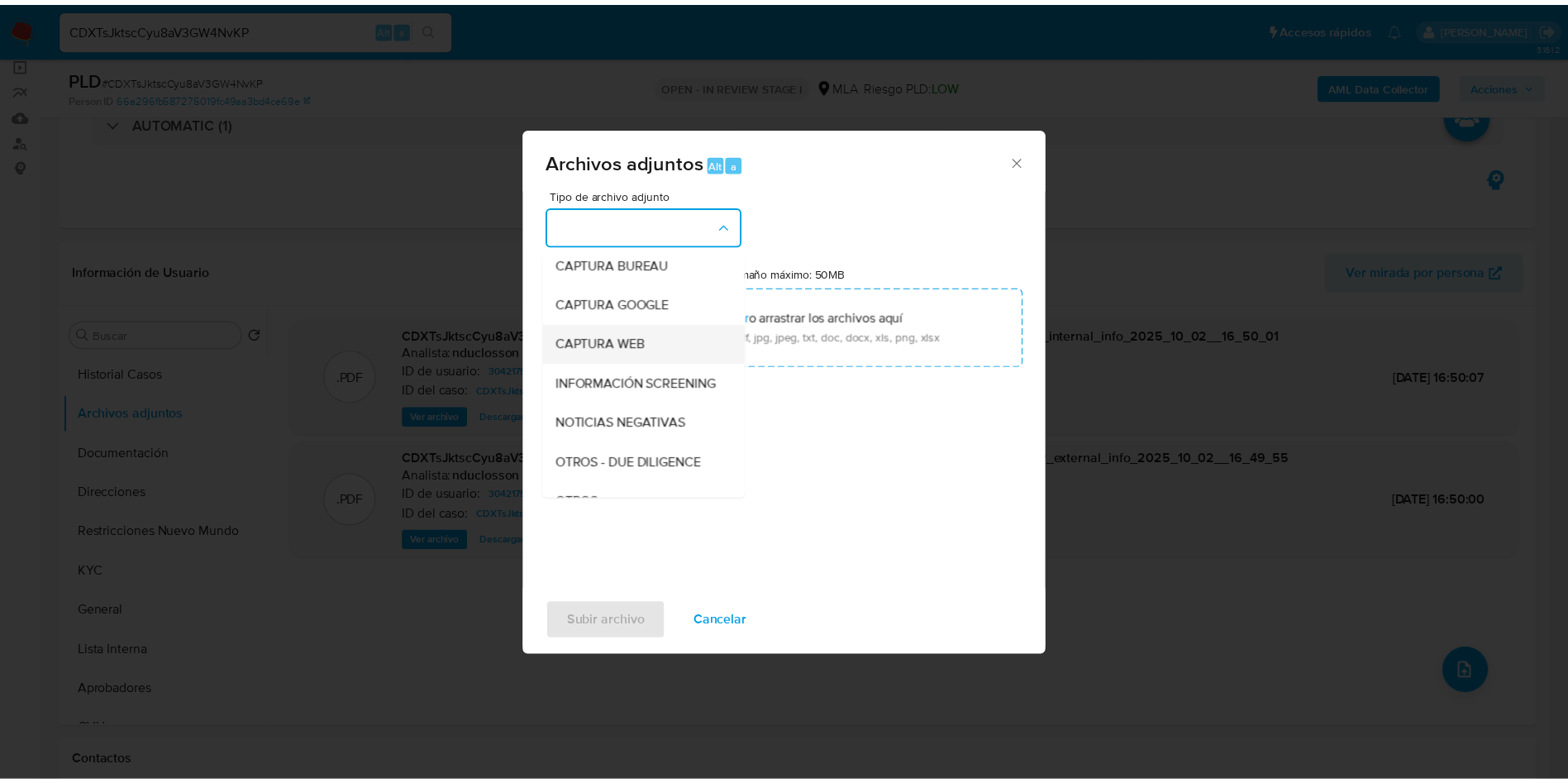
scroll to position [210, 0]
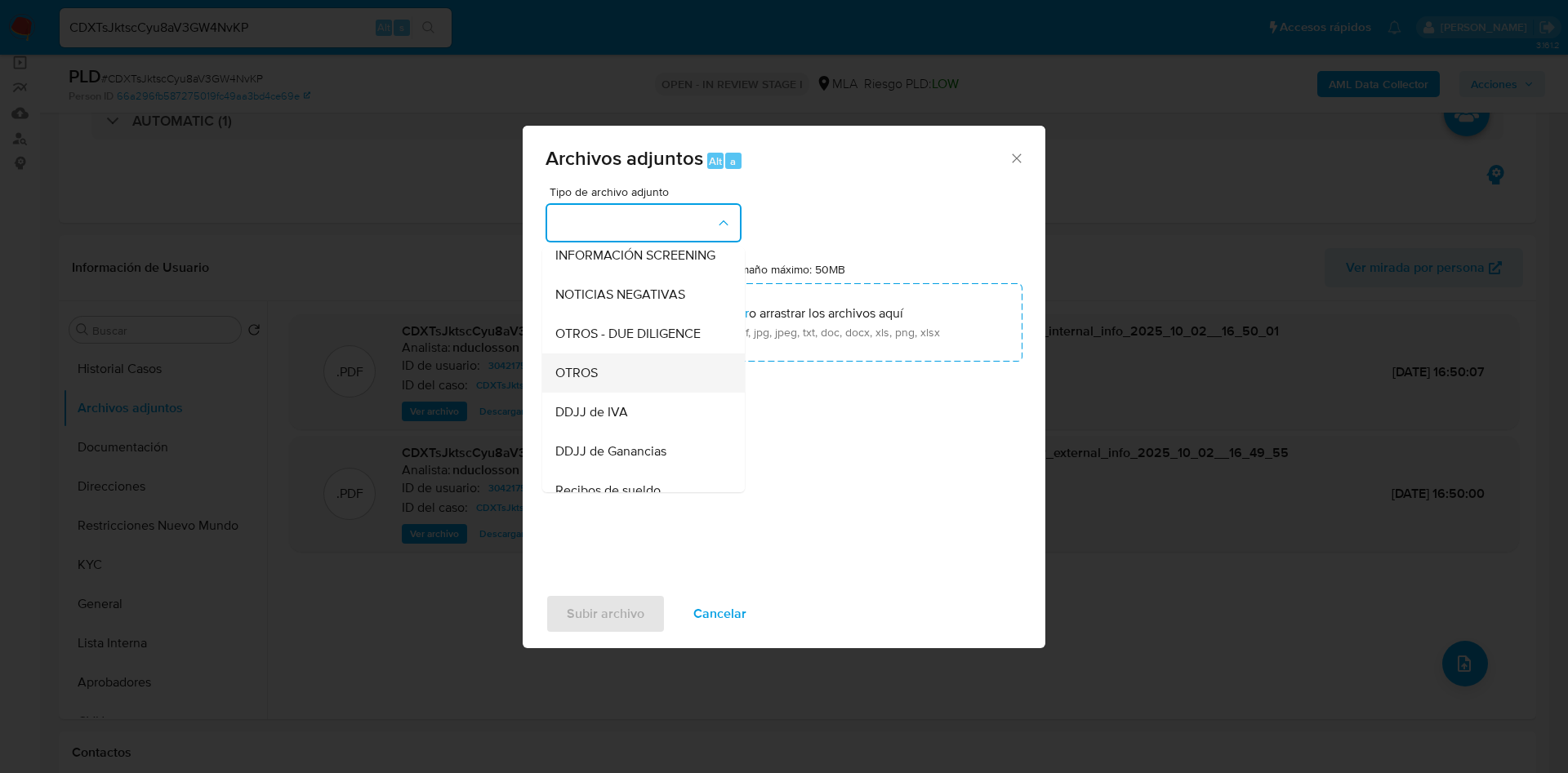
click at [589, 381] on span "OTROS" at bounding box center [576, 373] width 43 height 17
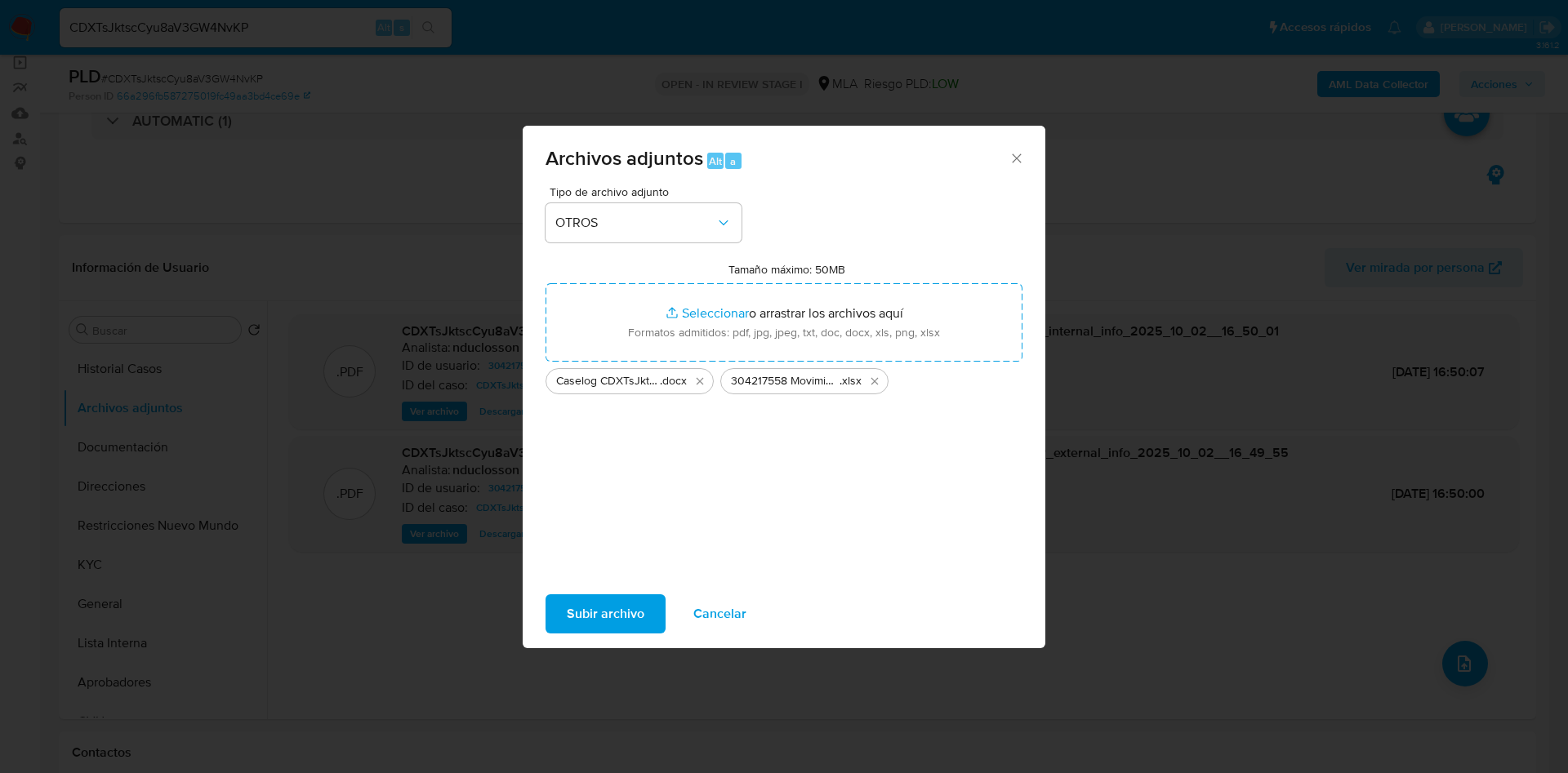
drag, startPoint x: 1559, startPoint y: 134, endPoint x: 611, endPoint y: 423, distance: 991.1
click at [611, 423] on div "Tipo de archivo adjunto OTROS Tamaño máximo: 50MB Seleccionar archivos Seleccio…" at bounding box center [784, 378] width 477 height 386
click at [572, 603] on span "Subir archivo" at bounding box center [605, 613] width 77 height 36
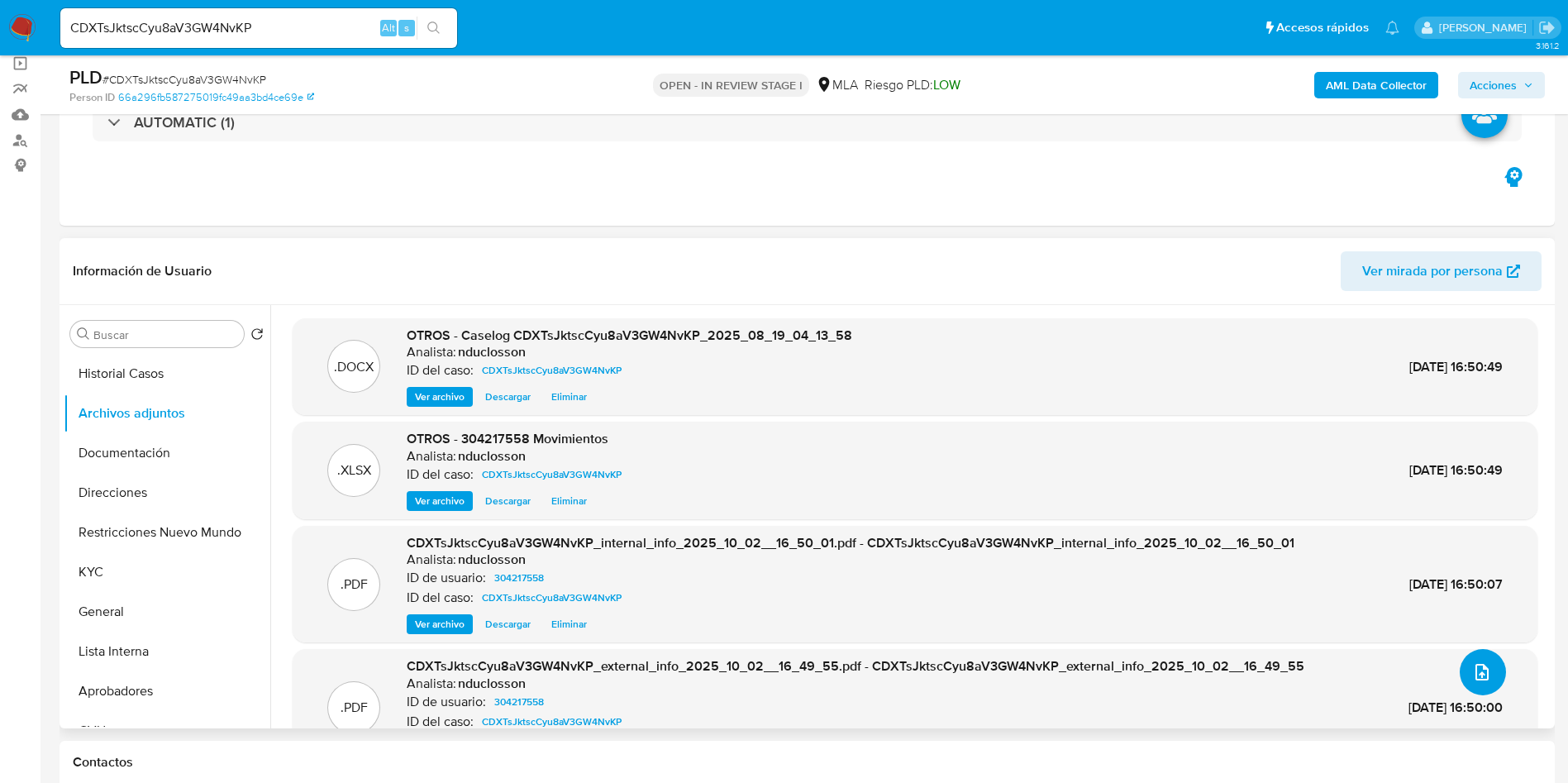
scroll to position [53, 0]
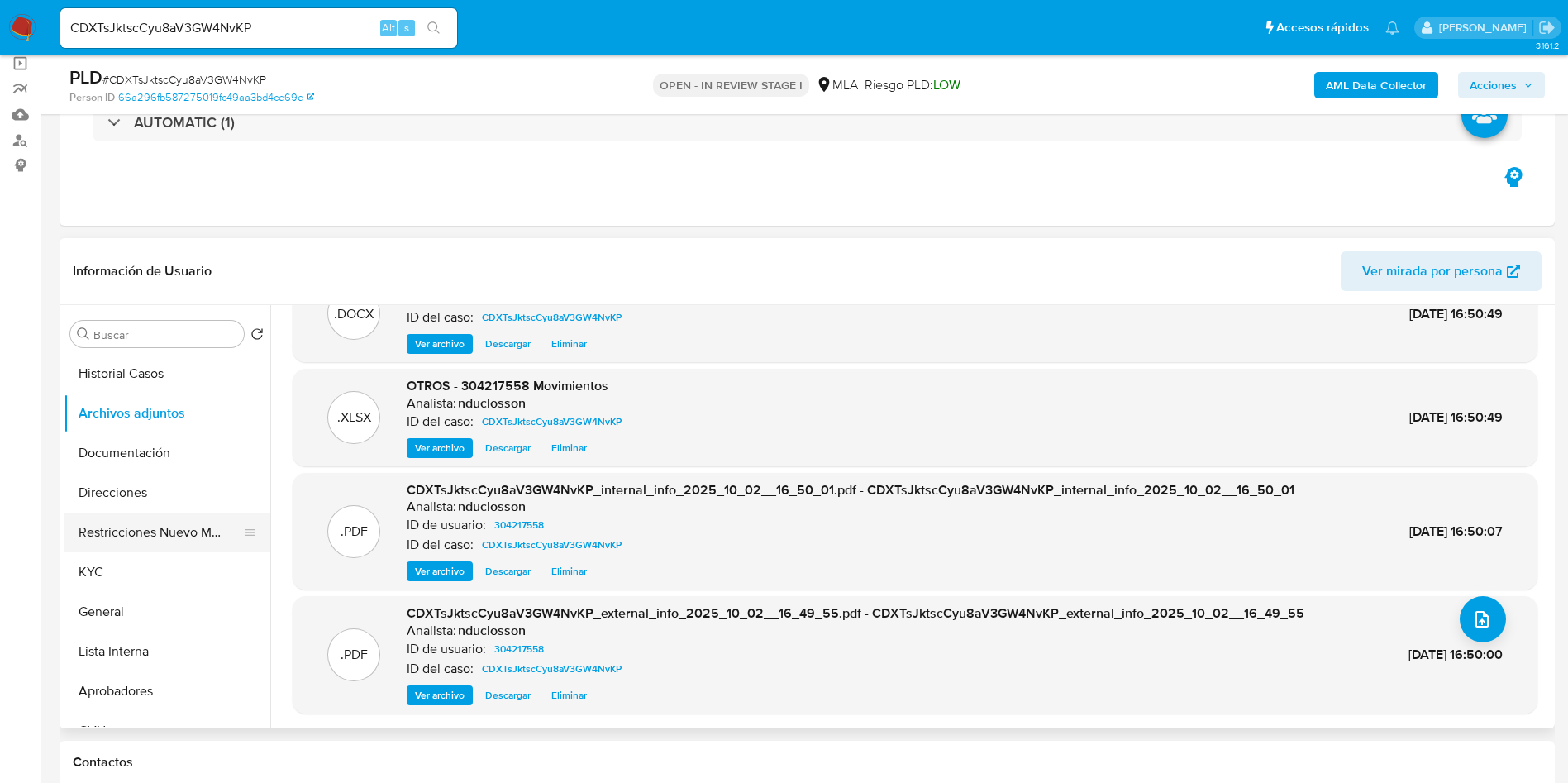
click at [176, 542] on button "Restricciones Nuevo Mundo" at bounding box center [161, 533] width 194 height 40
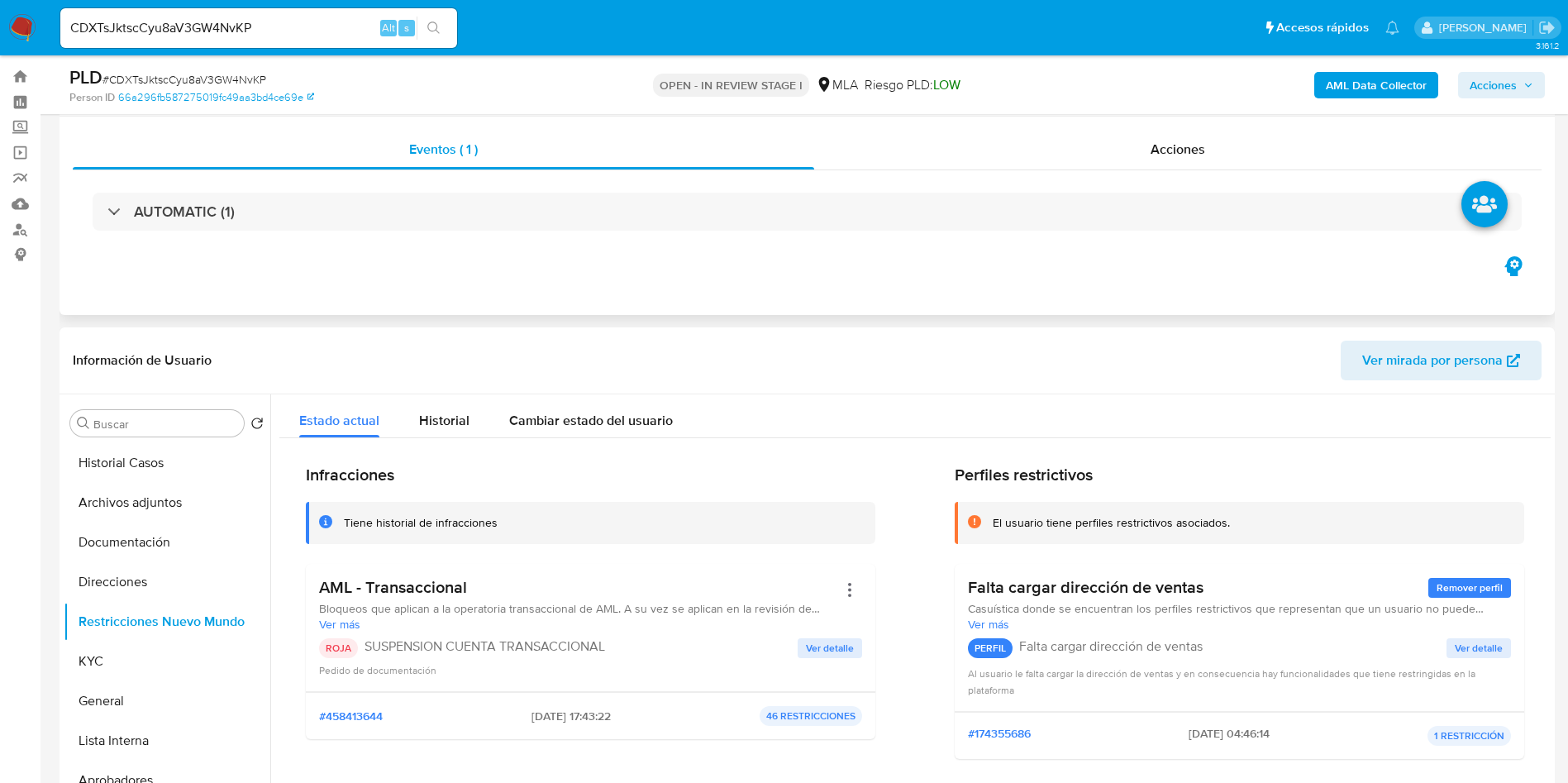
scroll to position [0, 0]
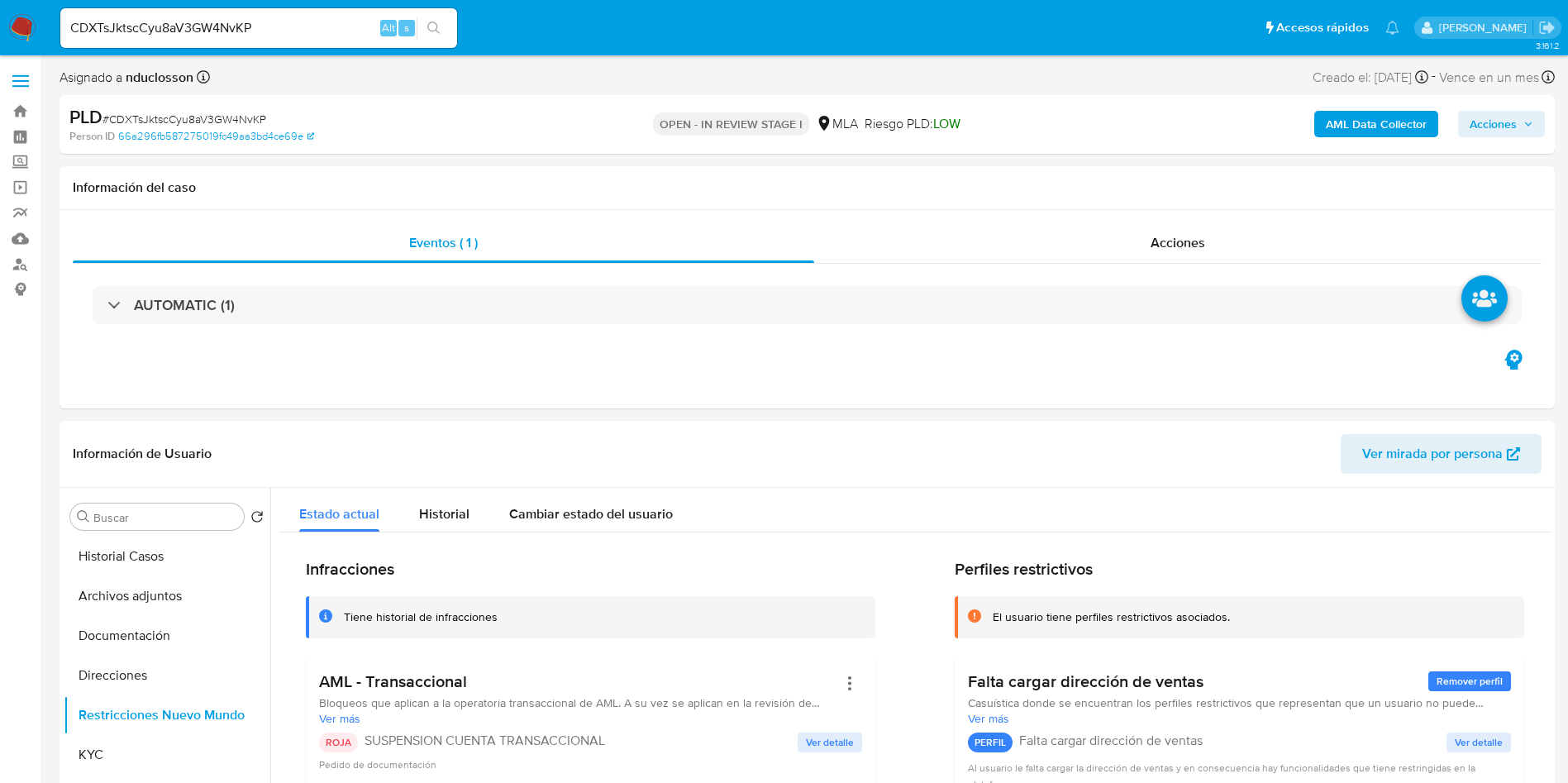
click at [1516, 130] on span "Acciones" at bounding box center [1501, 123] width 64 height 24
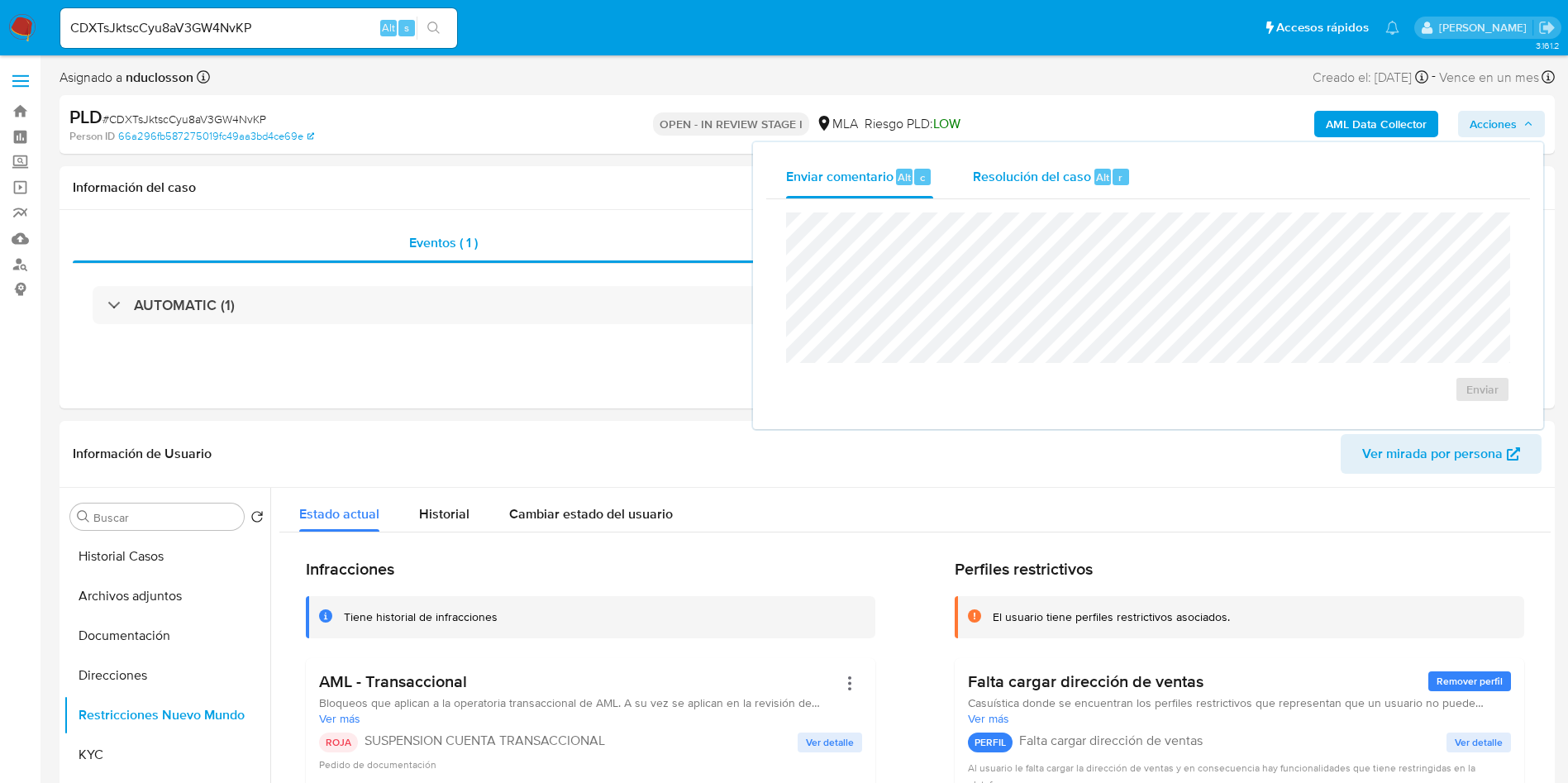
click at [1013, 177] on span "Resolución del caso" at bounding box center [1032, 176] width 119 height 19
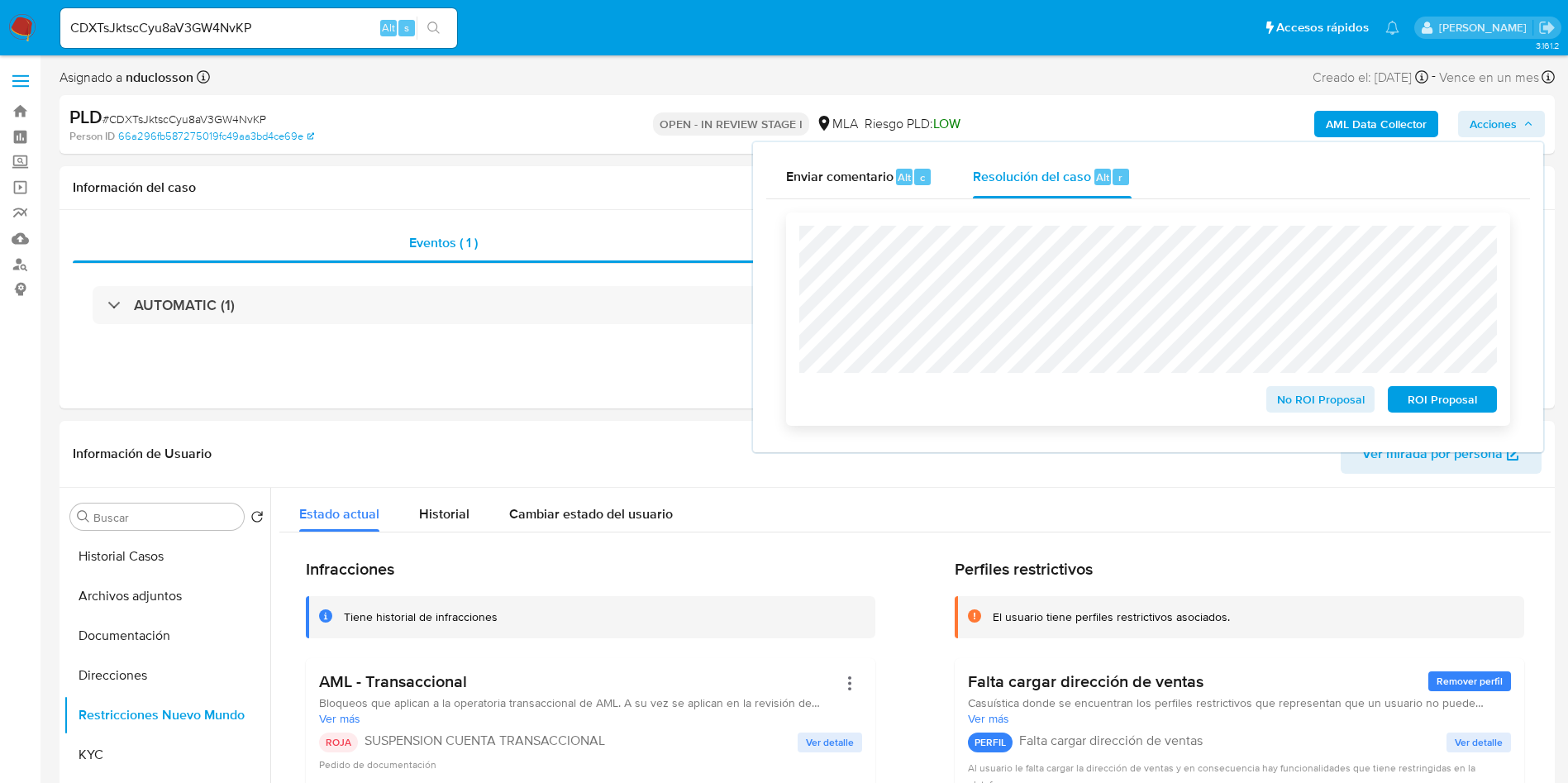
click at [1442, 404] on span "ROI Proposal" at bounding box center [1441, 399] width 86 height 24
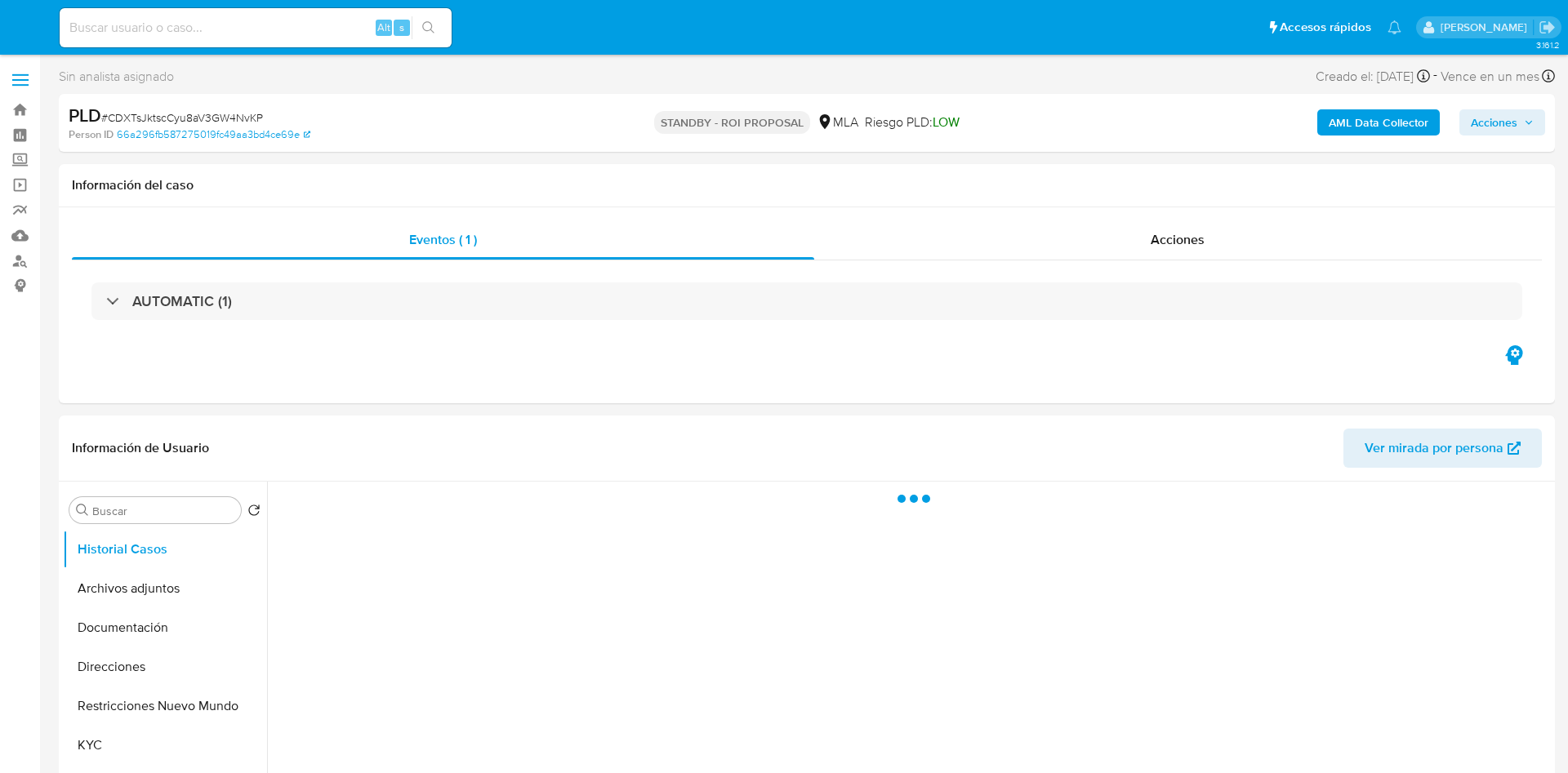
select select "10"
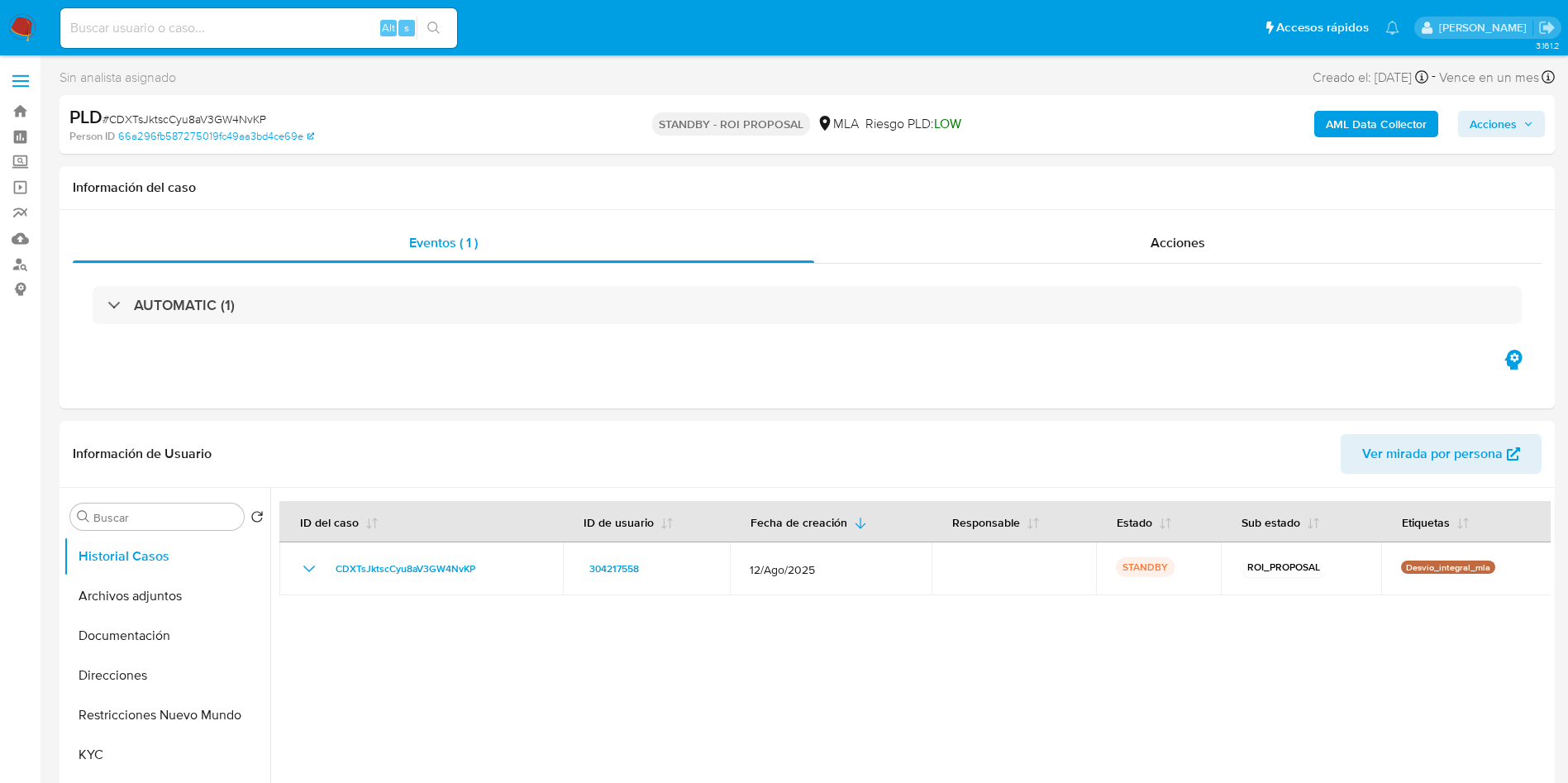
click at [132, 17] on input at bounding box center [259, 27] width 397 height 22
paste input "XaE8PG5siTtXd6dTBu3abCYw"
type input "XaE8PG5siTtXd6dTBu3abCYw"
click at [437, 17] on button "search-icon" at bounding box center [434, 28] width 34 height 24
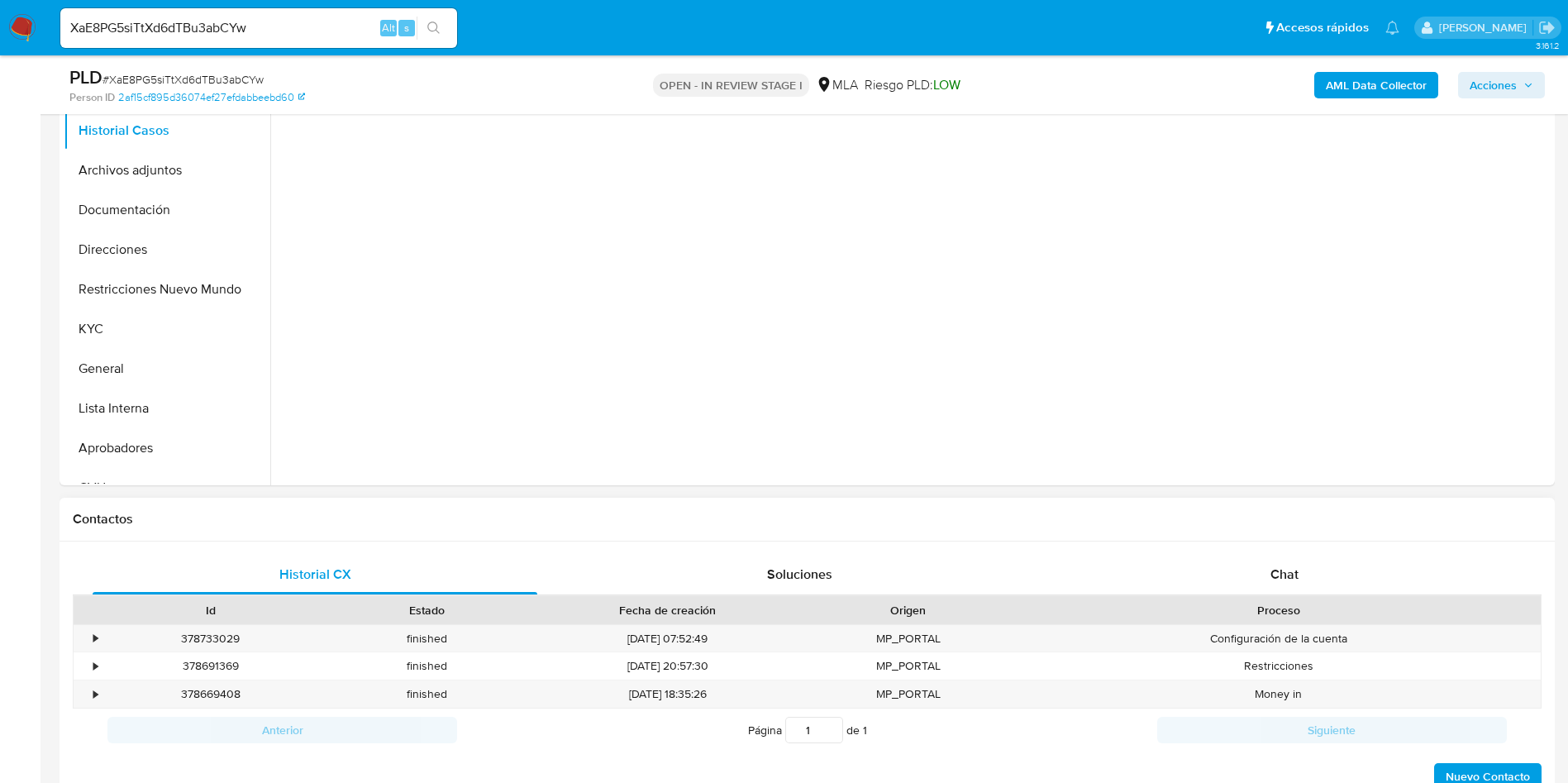
scroll to position [372, 0]
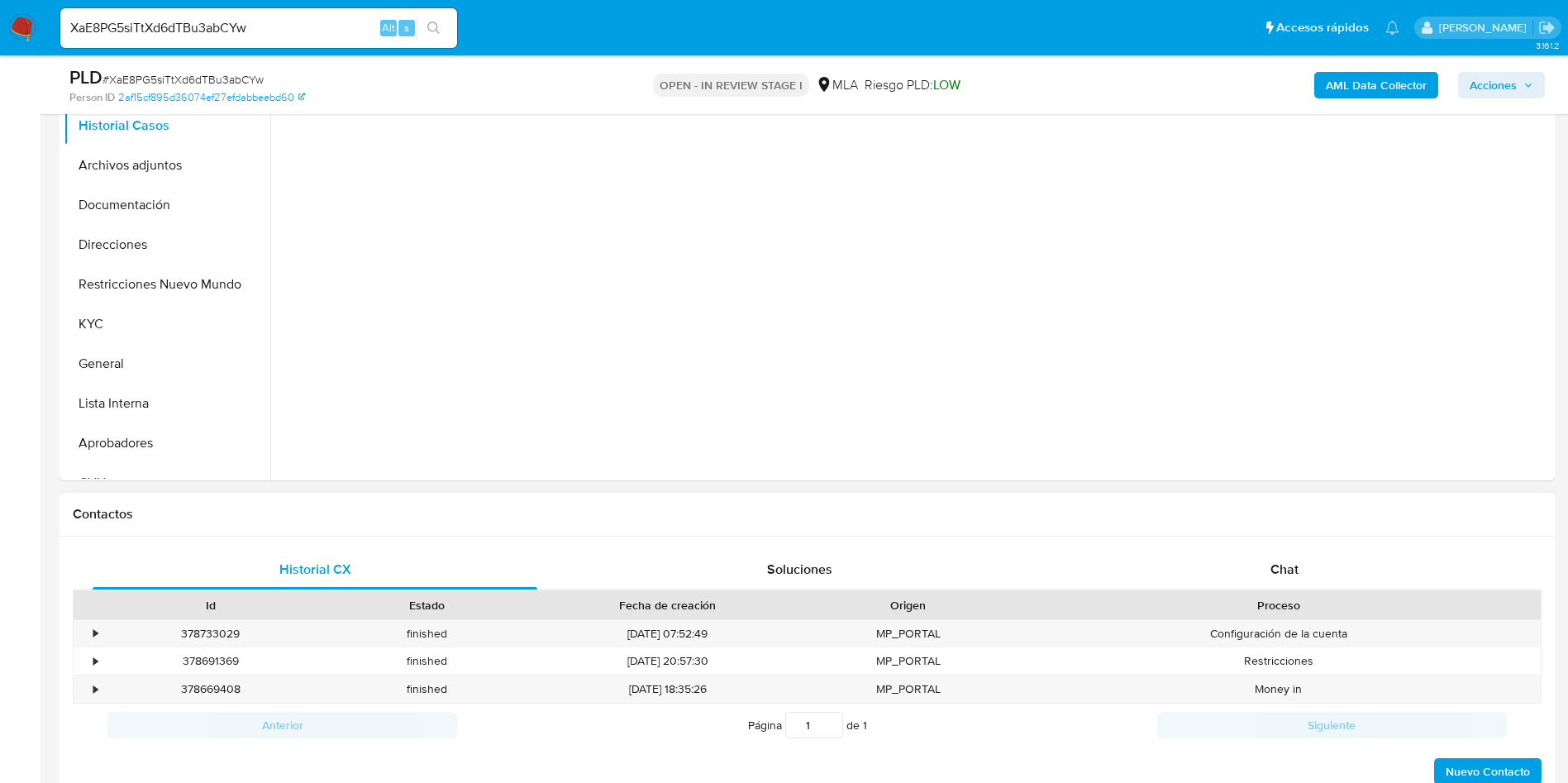
click at [1260, 575] on div "Chat" at bounding box center [1284, 569] width 445 height 40
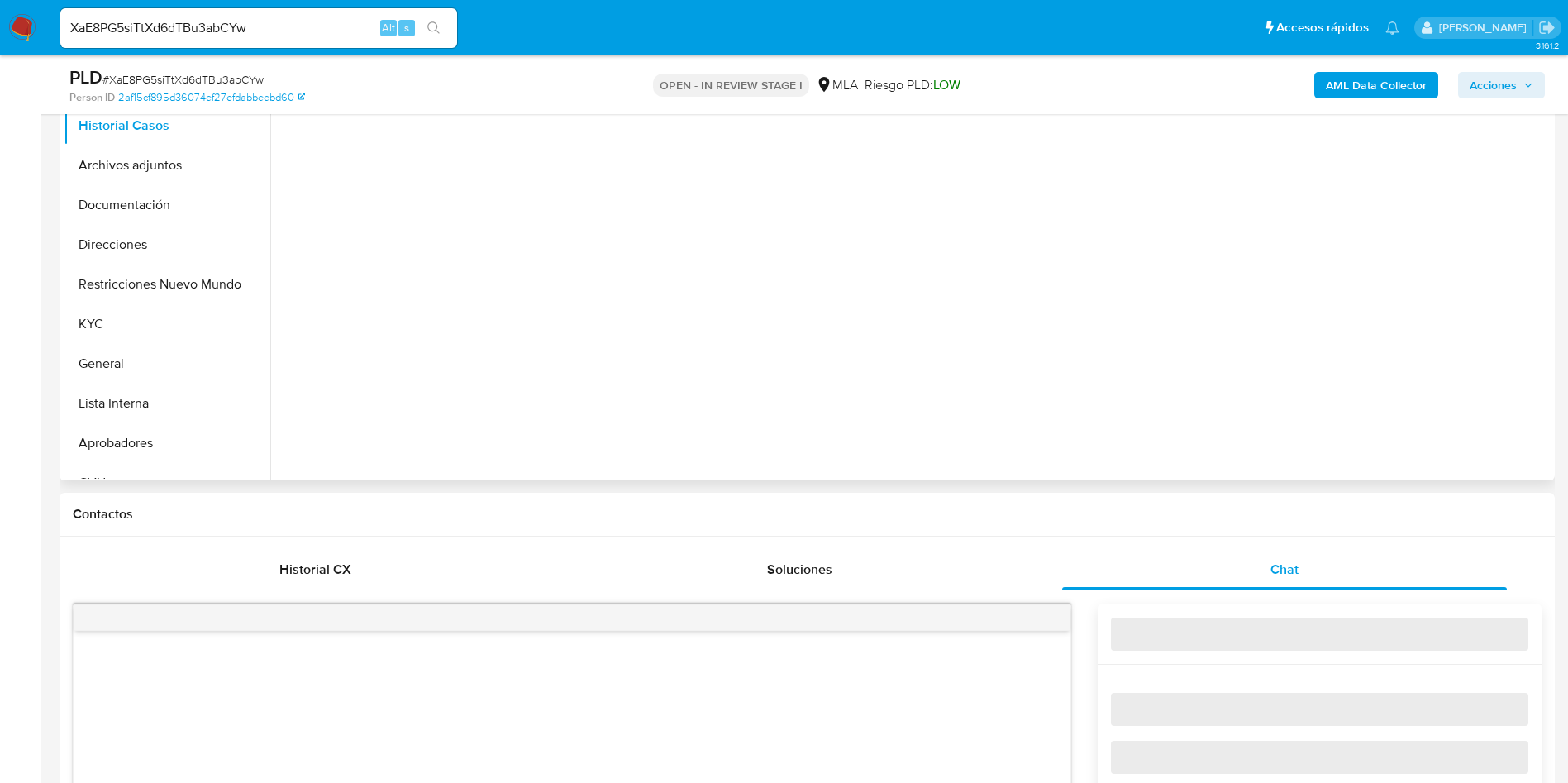
select select "10"
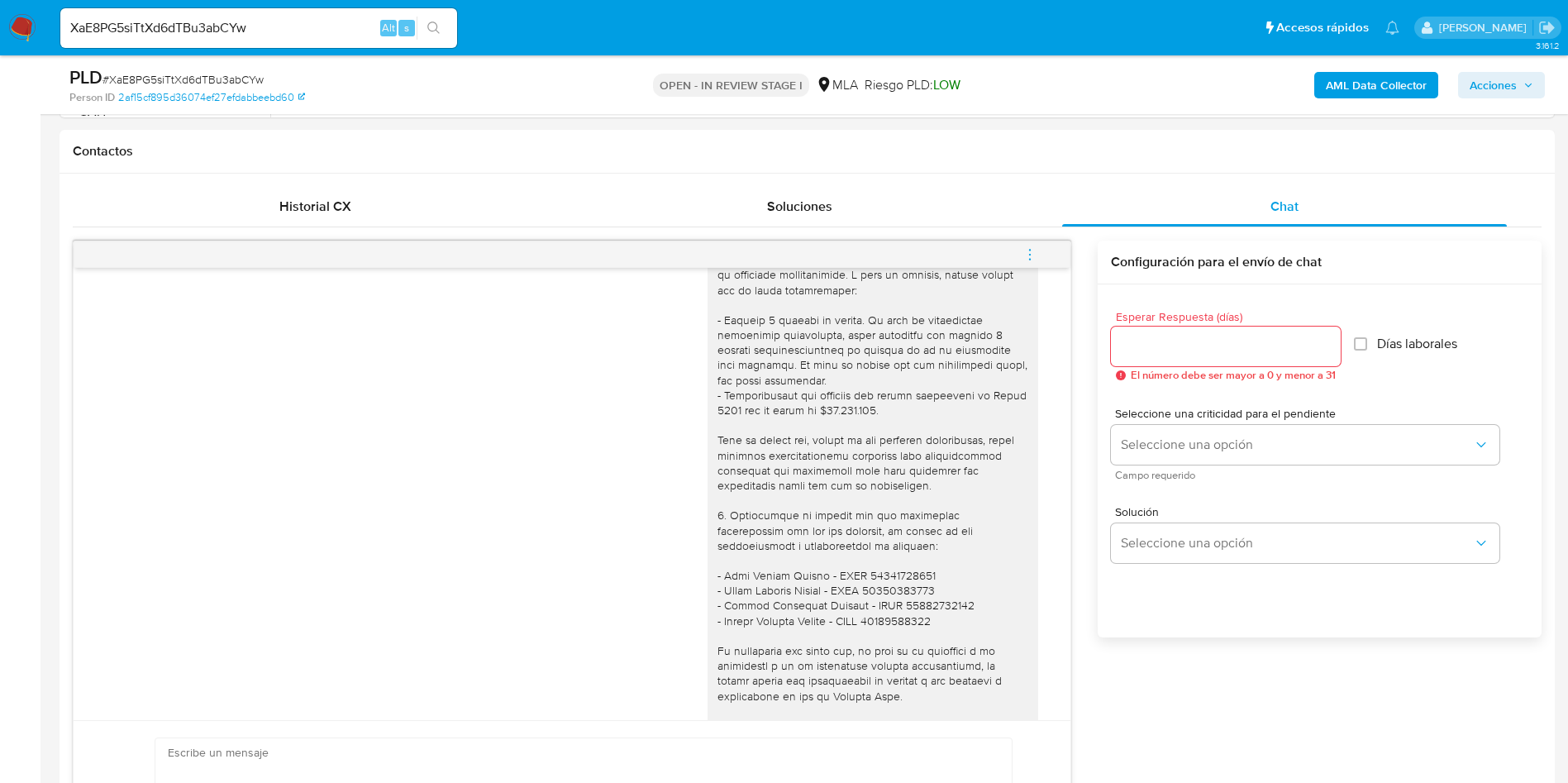
scroll to position [620, 0]
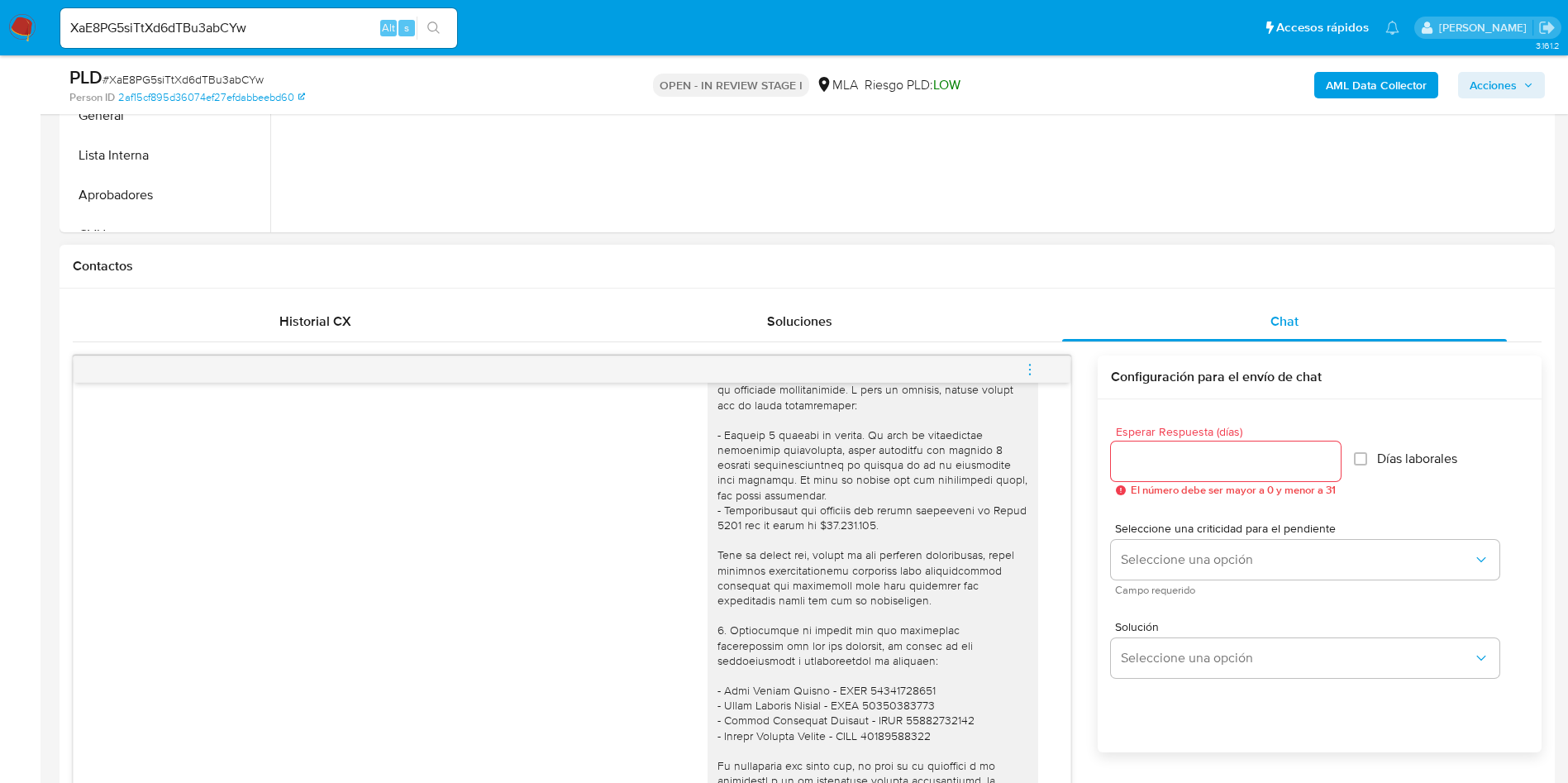
click at [244, 344] on div "18/08/2025 17:36:12 Yo no tengo resibo de sueldo fui despedido hace 3 meses 18/…" at bounding box center [806, 671] width 1468 height 657
click at [268, 312] on div "Historial CX" at bounding box center [314, 322] width 445 height 40
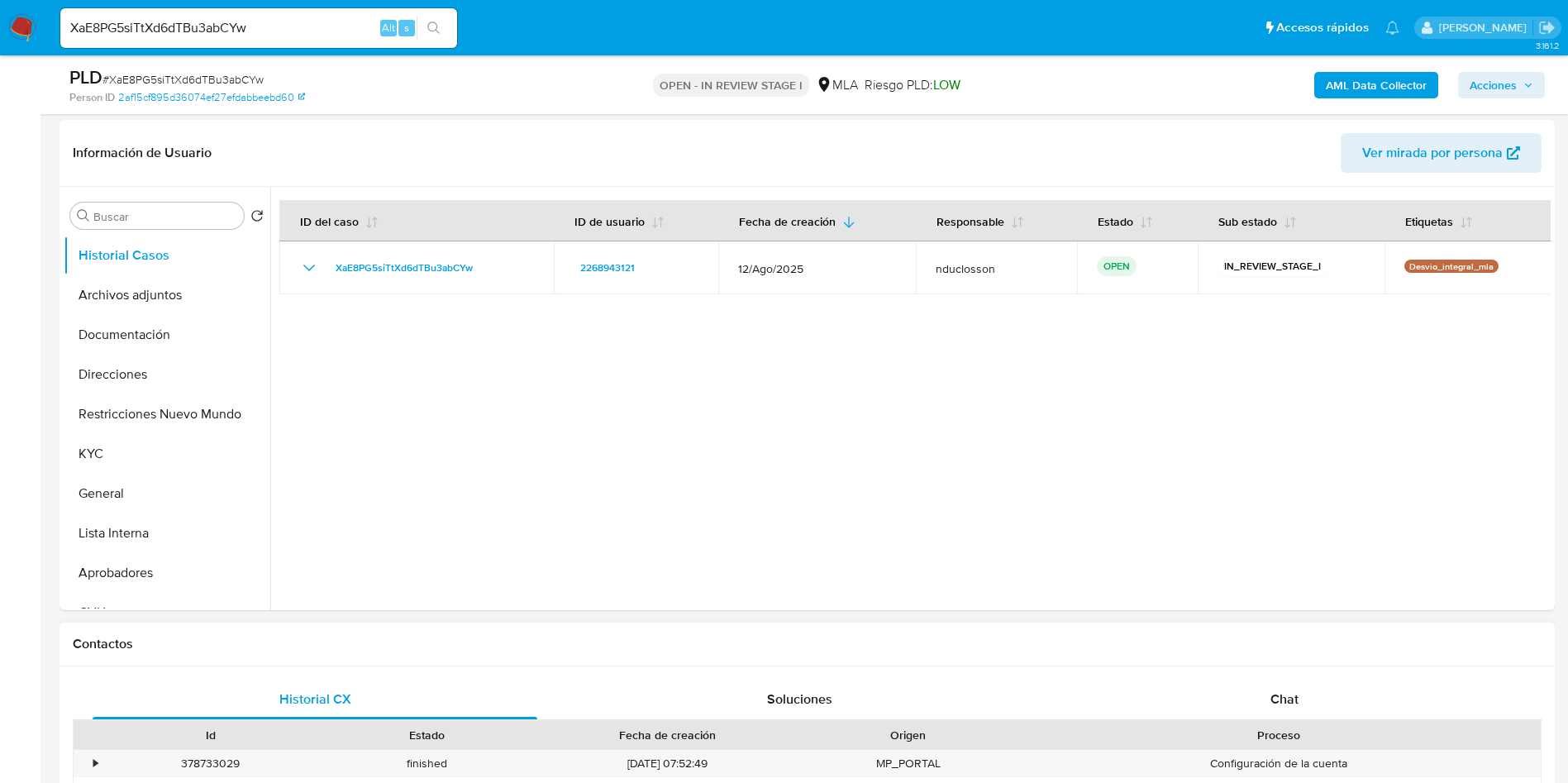
scroll to position [124, 0]
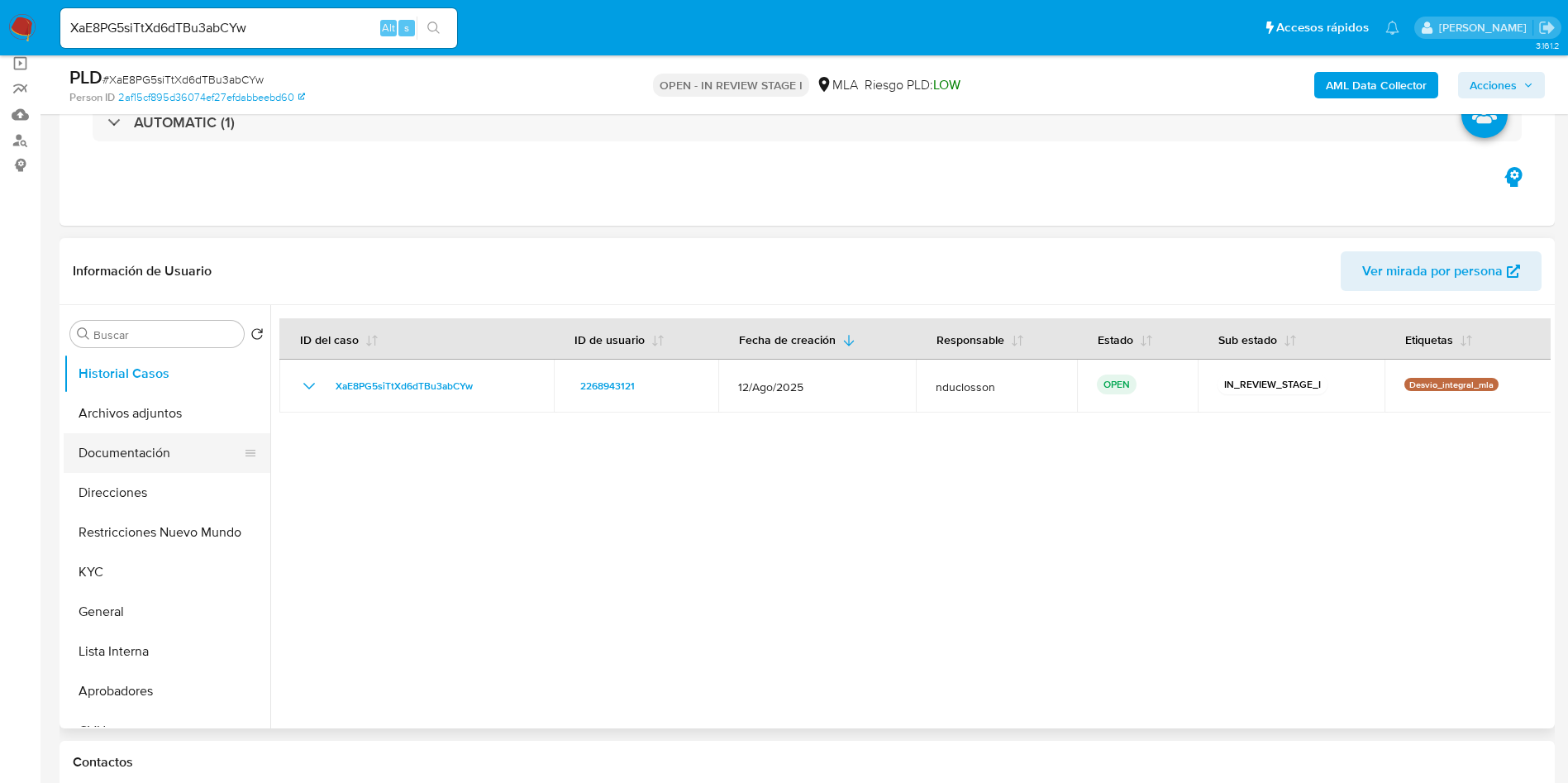
click at [145, 448] on button "Documentación" at bounding box center [161, 453] width 194 height 40
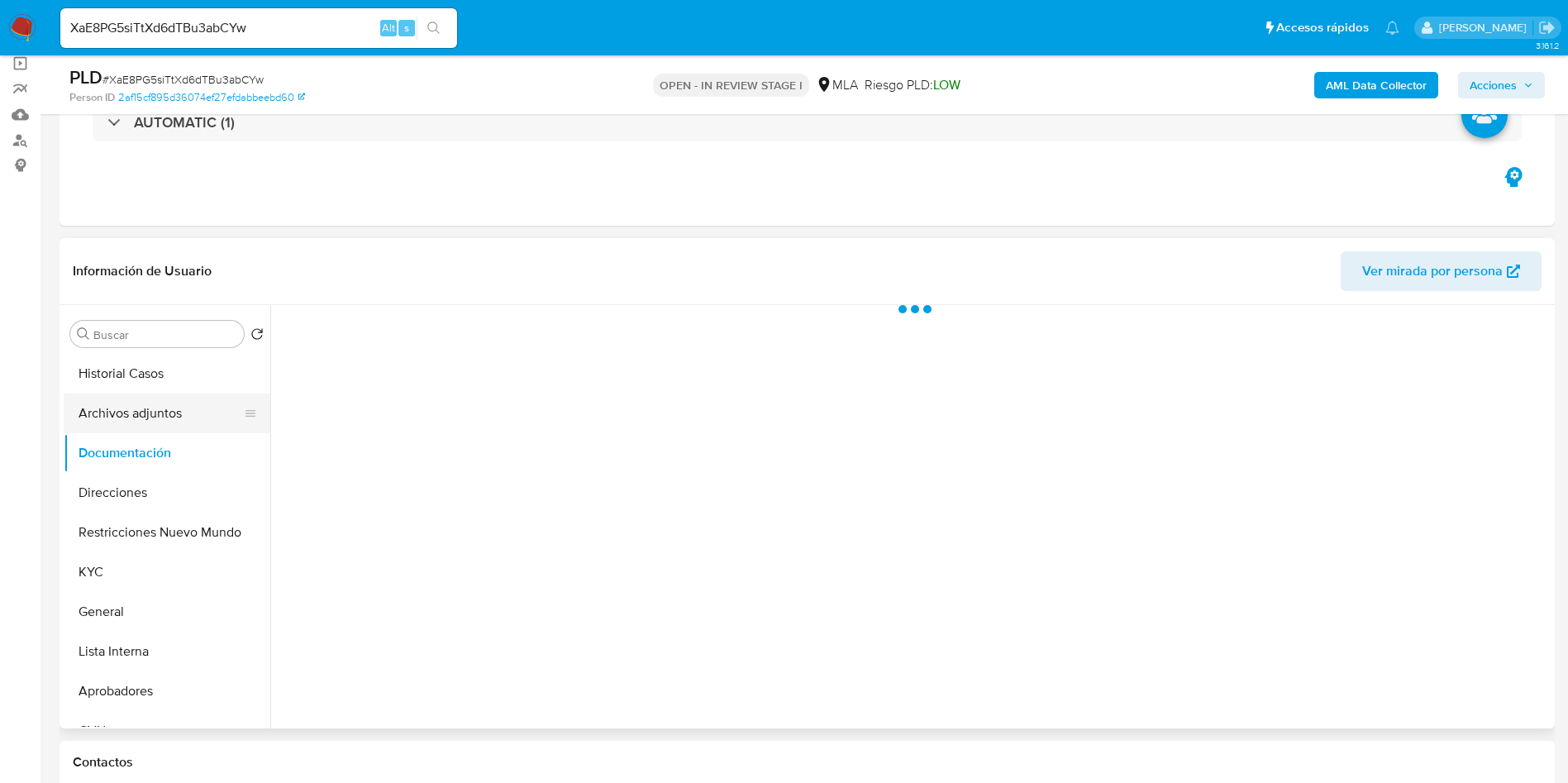
click at [139, 419] on button "Archivos adjuntos" at bounding box center [161, 413] width 194 height 40
click at [124, 456] on button "Documentación" at bounding box center [161, 453] width 194 height 40
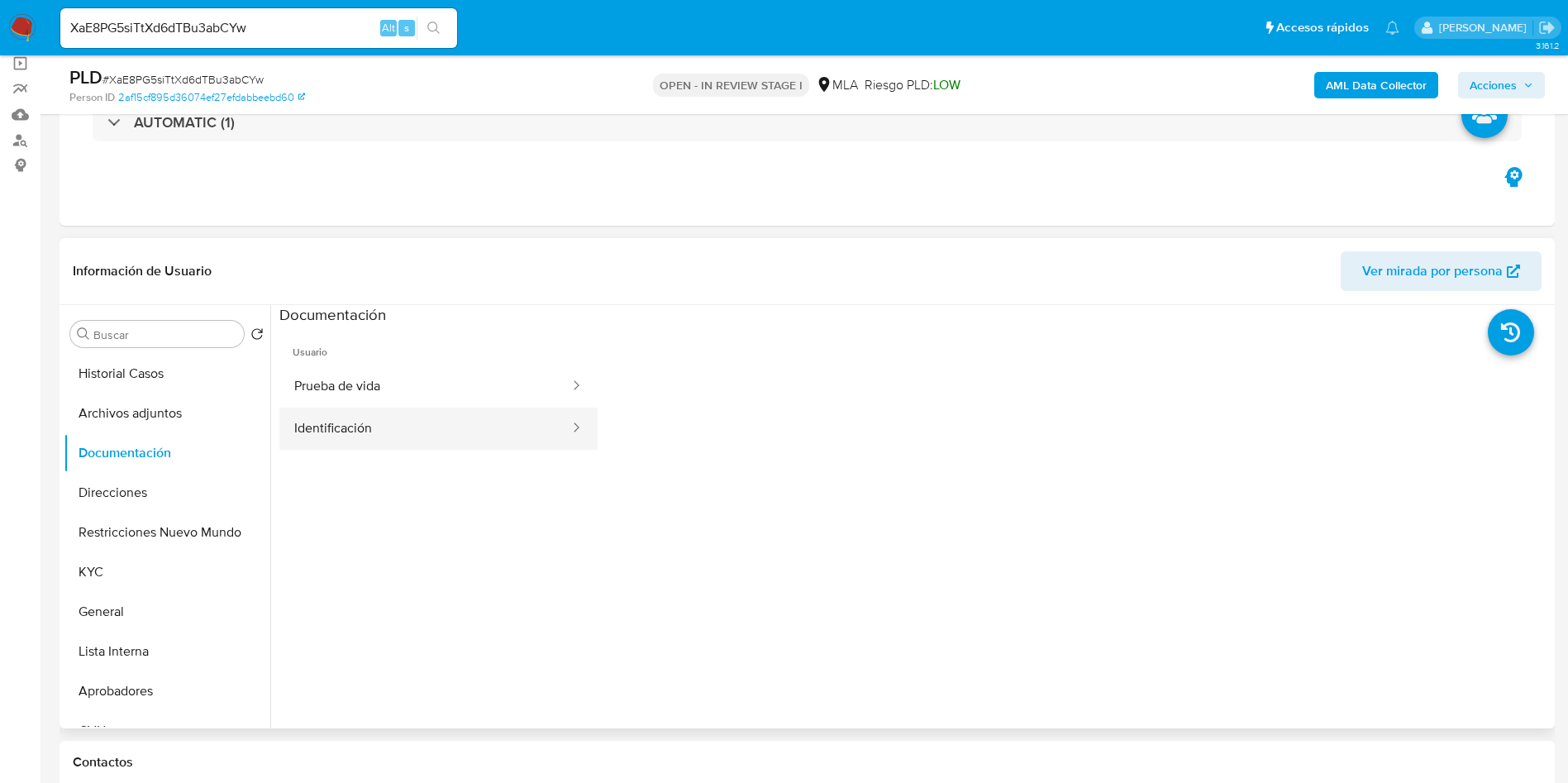
click at [392, 422] on button "Identificación" at bounding box center [425, 428] width 292 height 42
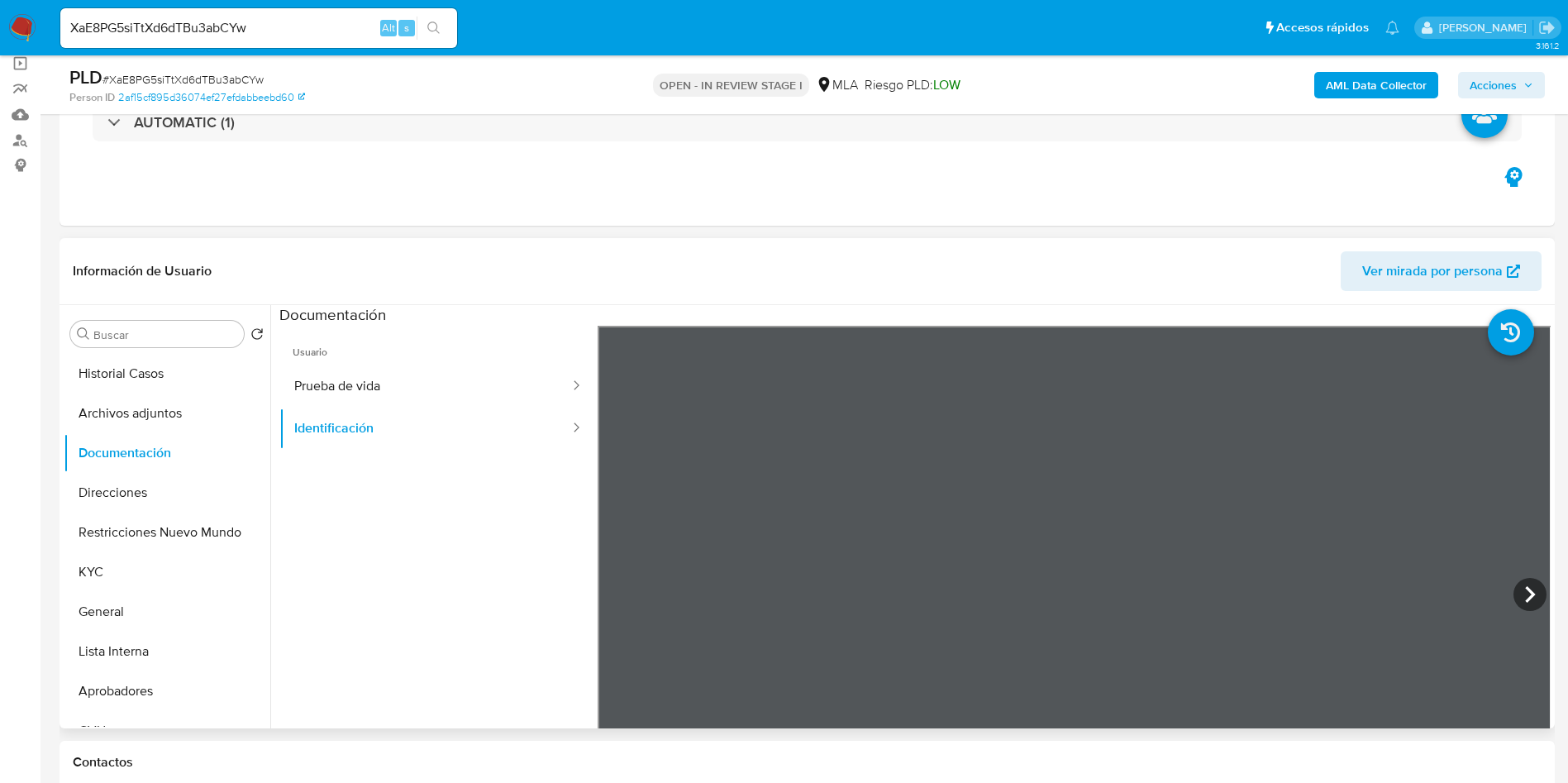
click at [502, 363] on span "Usuario" at bounding box center [438, 345] width 318 height 40
click at [501, 375] on button "Prueba de vida" at bounding box center [425, 386] width 292 height 42
click at [411, 422] on button "Identificación" at bounding box center [425, 428] width 292 height 42
click at [211, 526] on button "Restricciones Nuevo Mundo" at bounding box center [161, 533] width 194 height 40
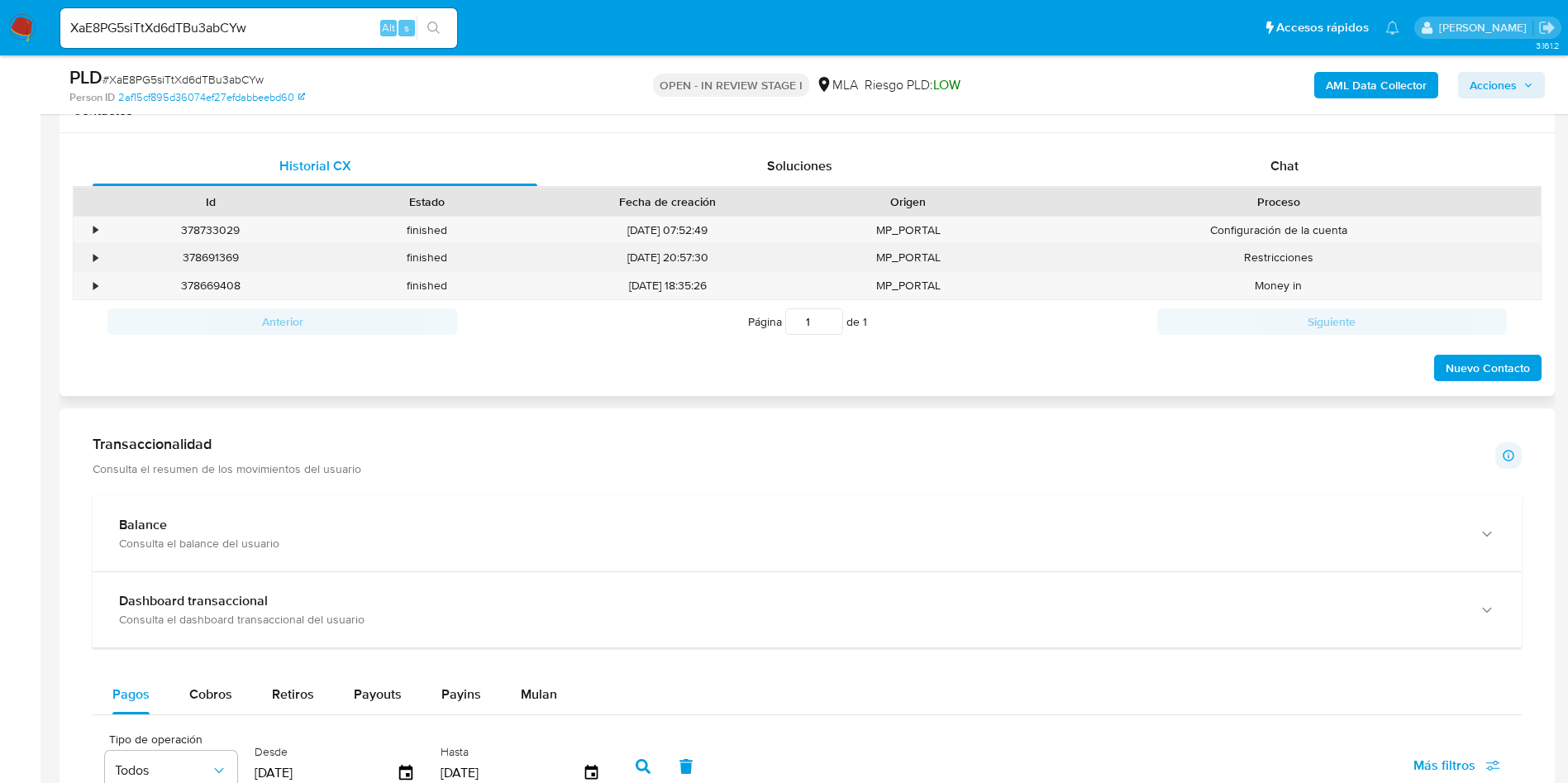
scroll to position [744, 0]
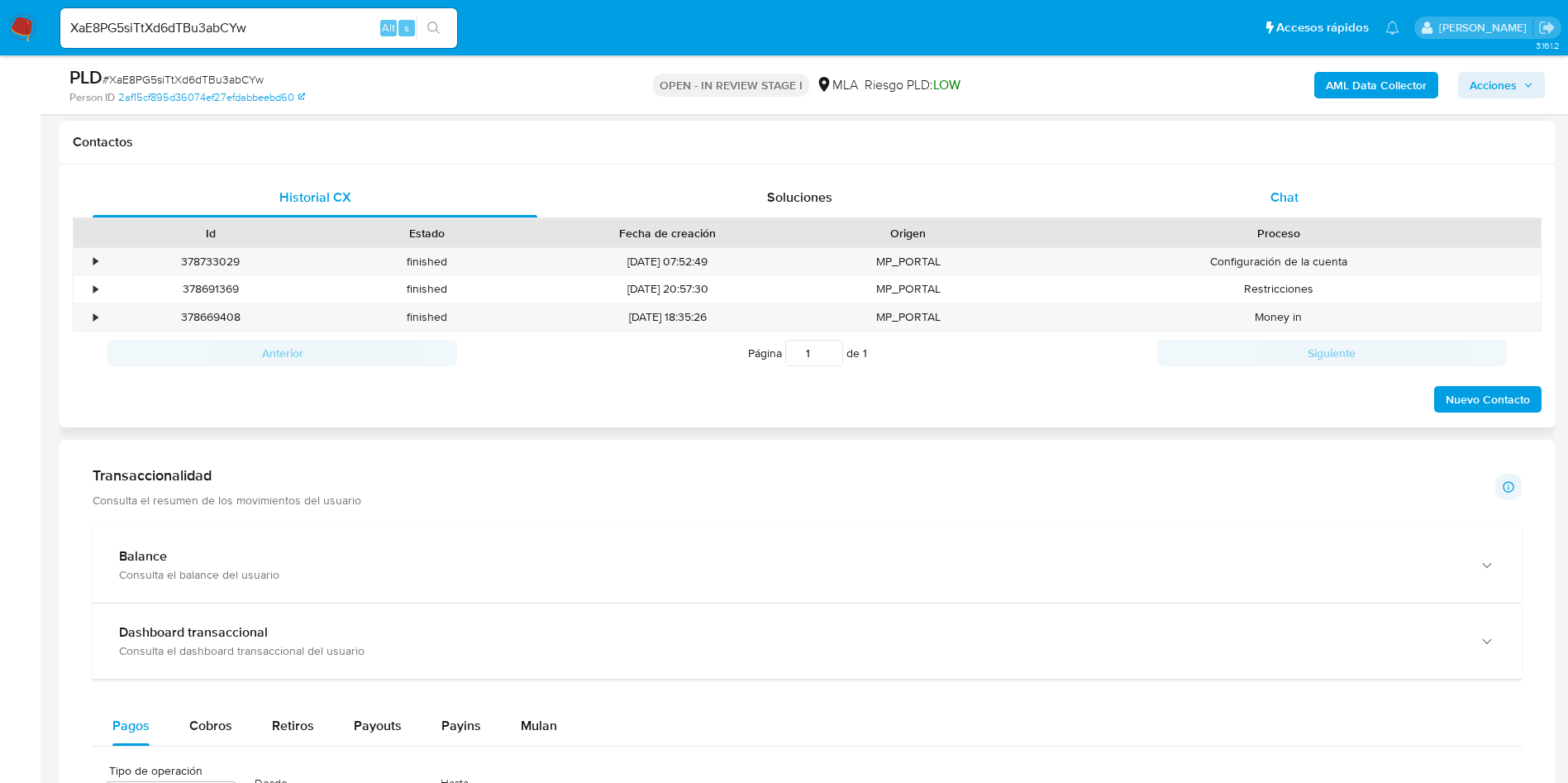
click at [1308, 197] on div "Chat" at bounding box center [1284, 198] width 445 height 40
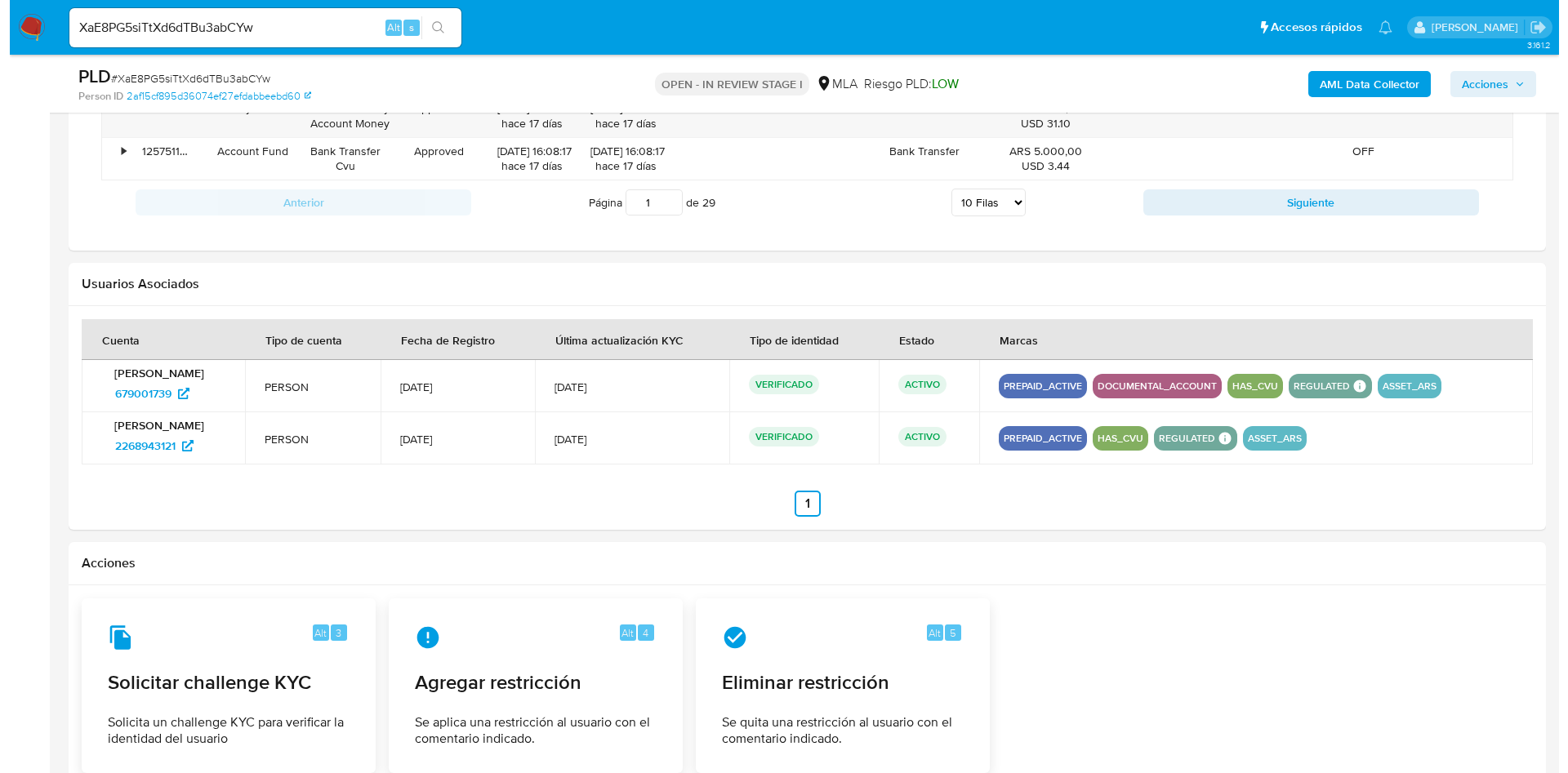
scroll to position [2326, 0]
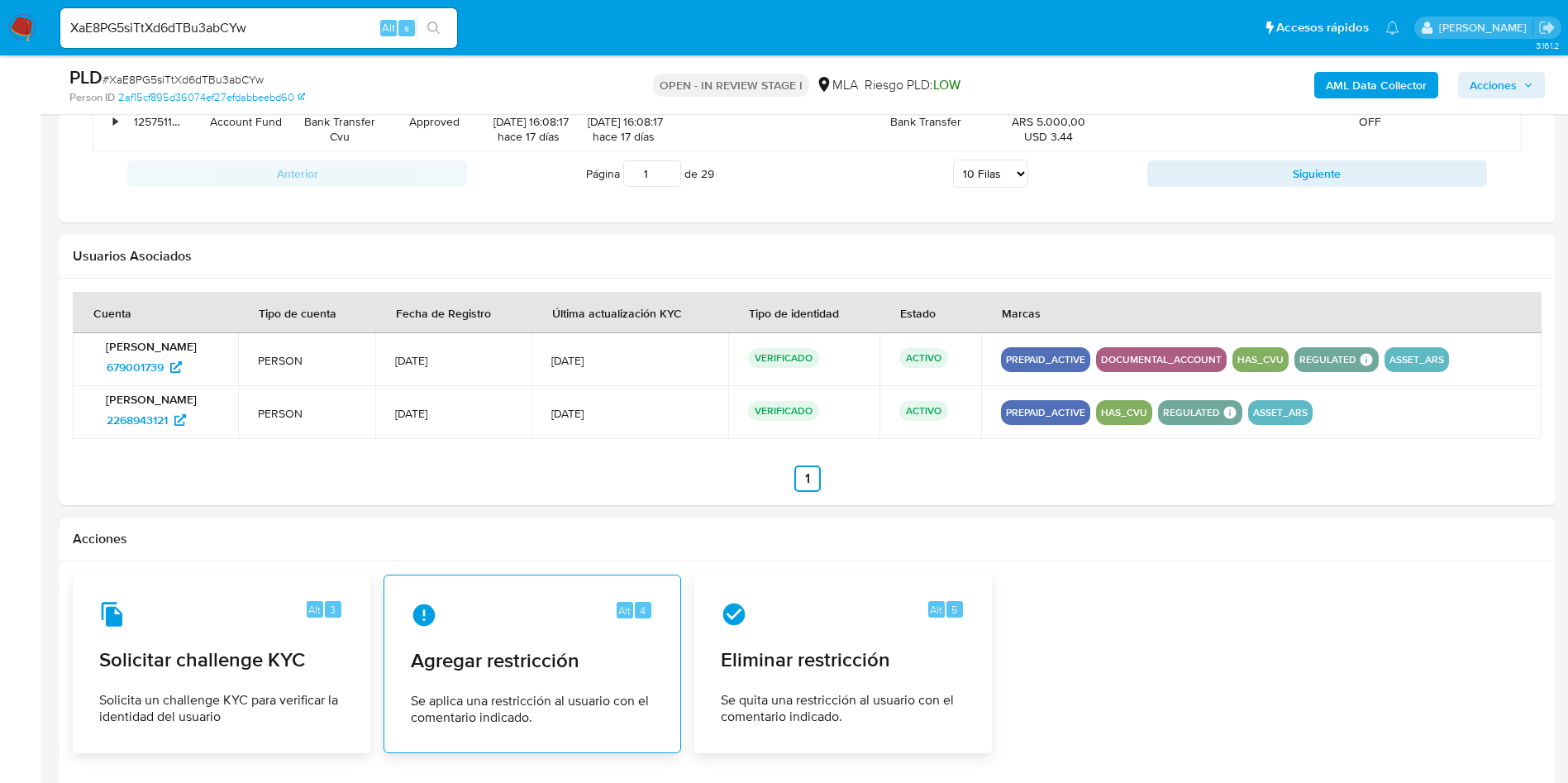
click at [530, 636] on div "Alt 4 Agregar restricción Se aplica una restricción al usuario con el comentari…" at bounding box center [532, 664] width 269 height 151
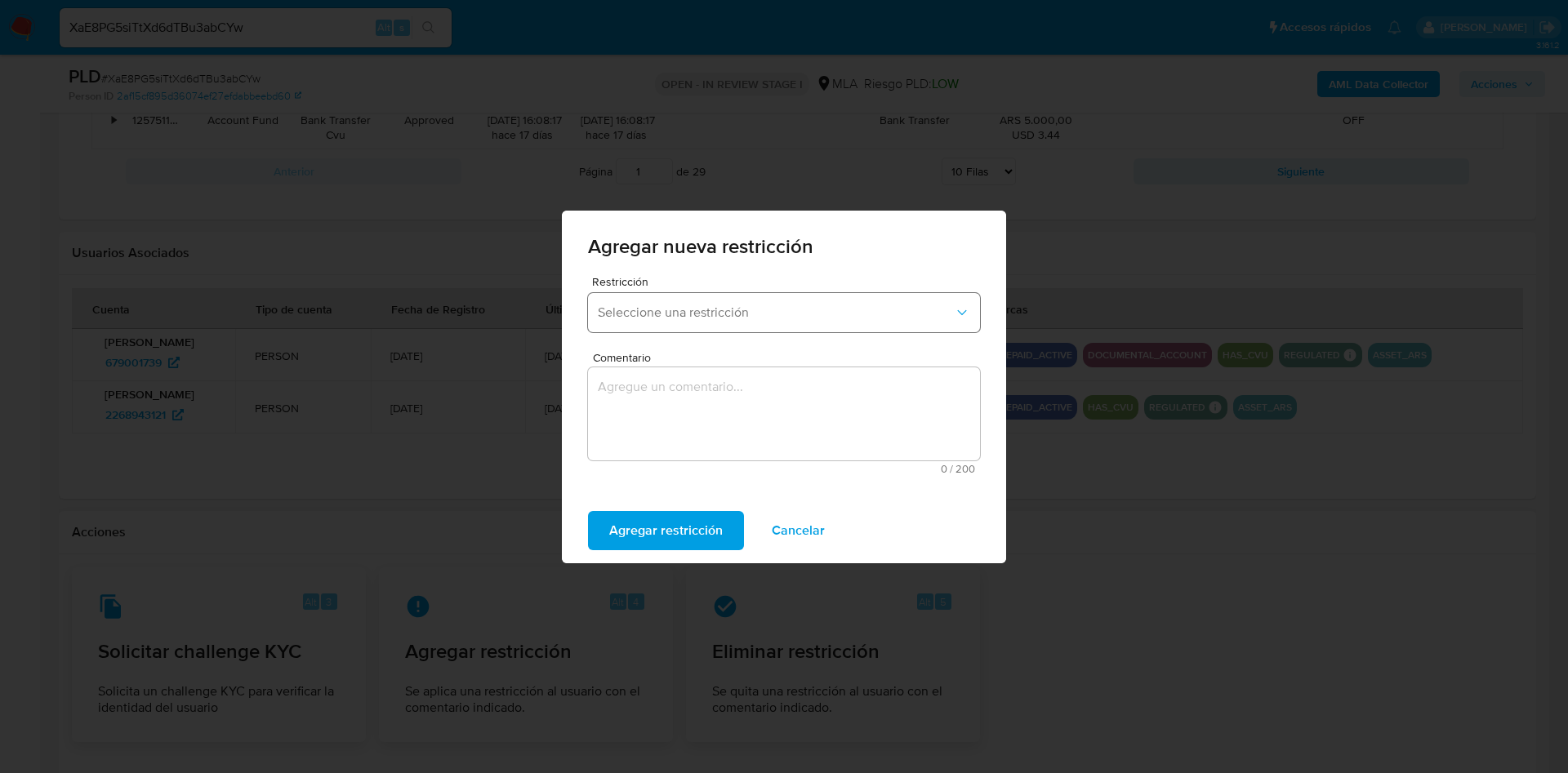
click at [717, 320] on button "Seleccione una restricción" at bounding box center [784, 312] width 392 height 39
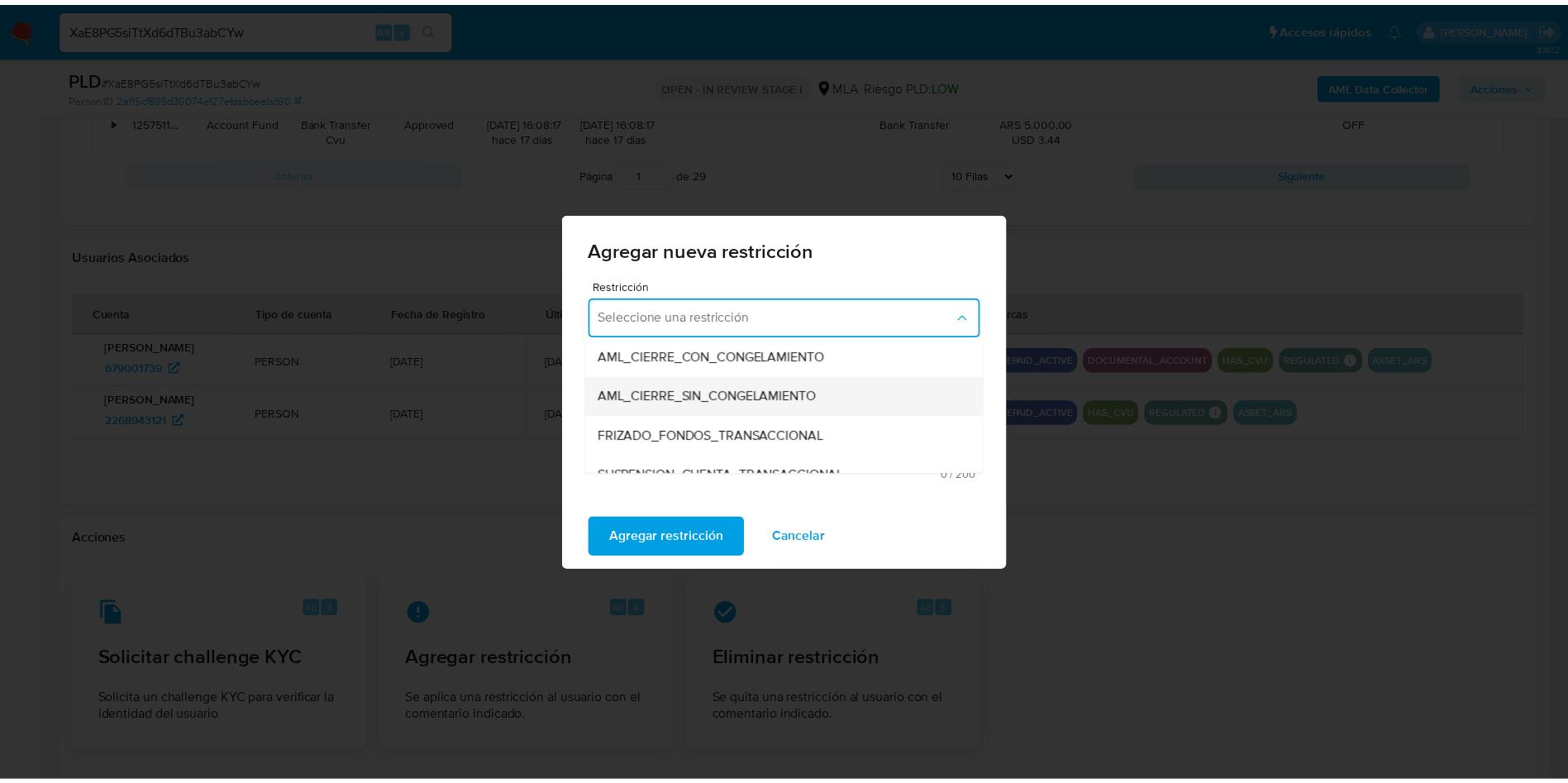
scroll to position [248, 0]
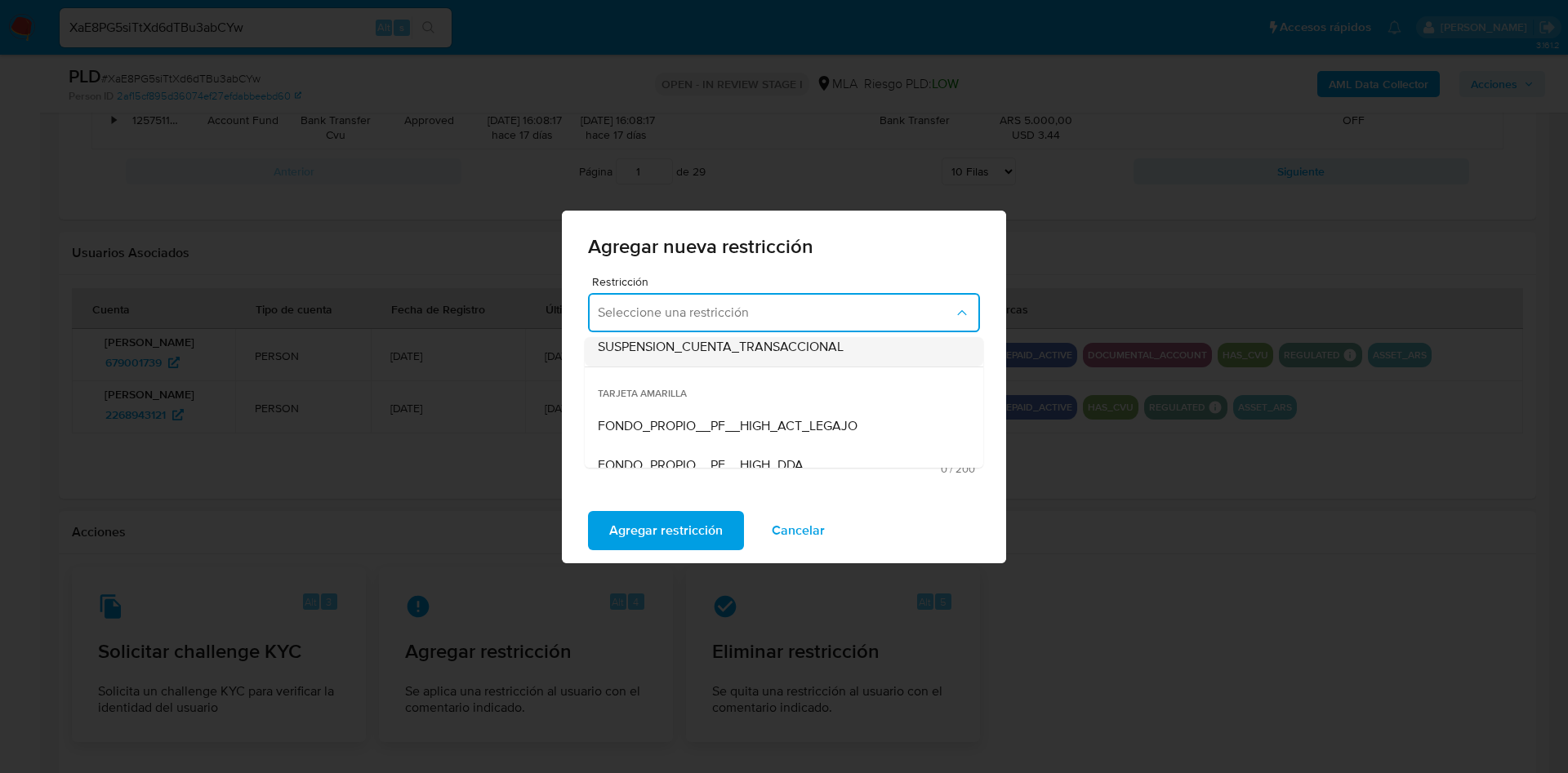
click at [699, 357] on div "SUSPENSION_CUENTA_TRANSACCIONAL" at bounding box center [779, 347] width 362 height 39
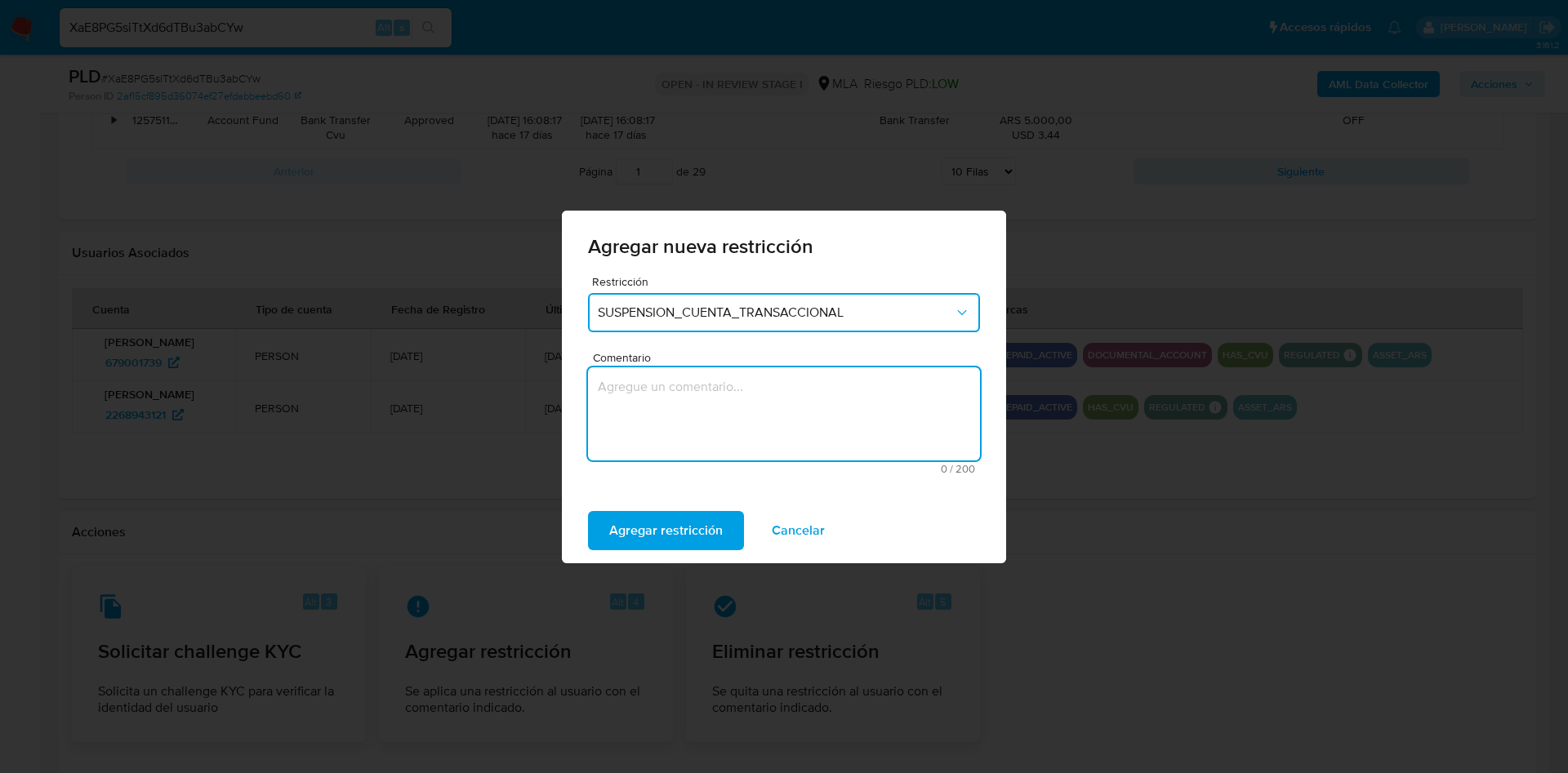
click at [705, 420] on textarea "Comentario" at bounding box center [784, 413] width 392 height 93
type textarea "m"
type textarea "AML"
click at [660, 531] on span "Agregar restricción" at bounding box center [665, 531] width 113 height 36
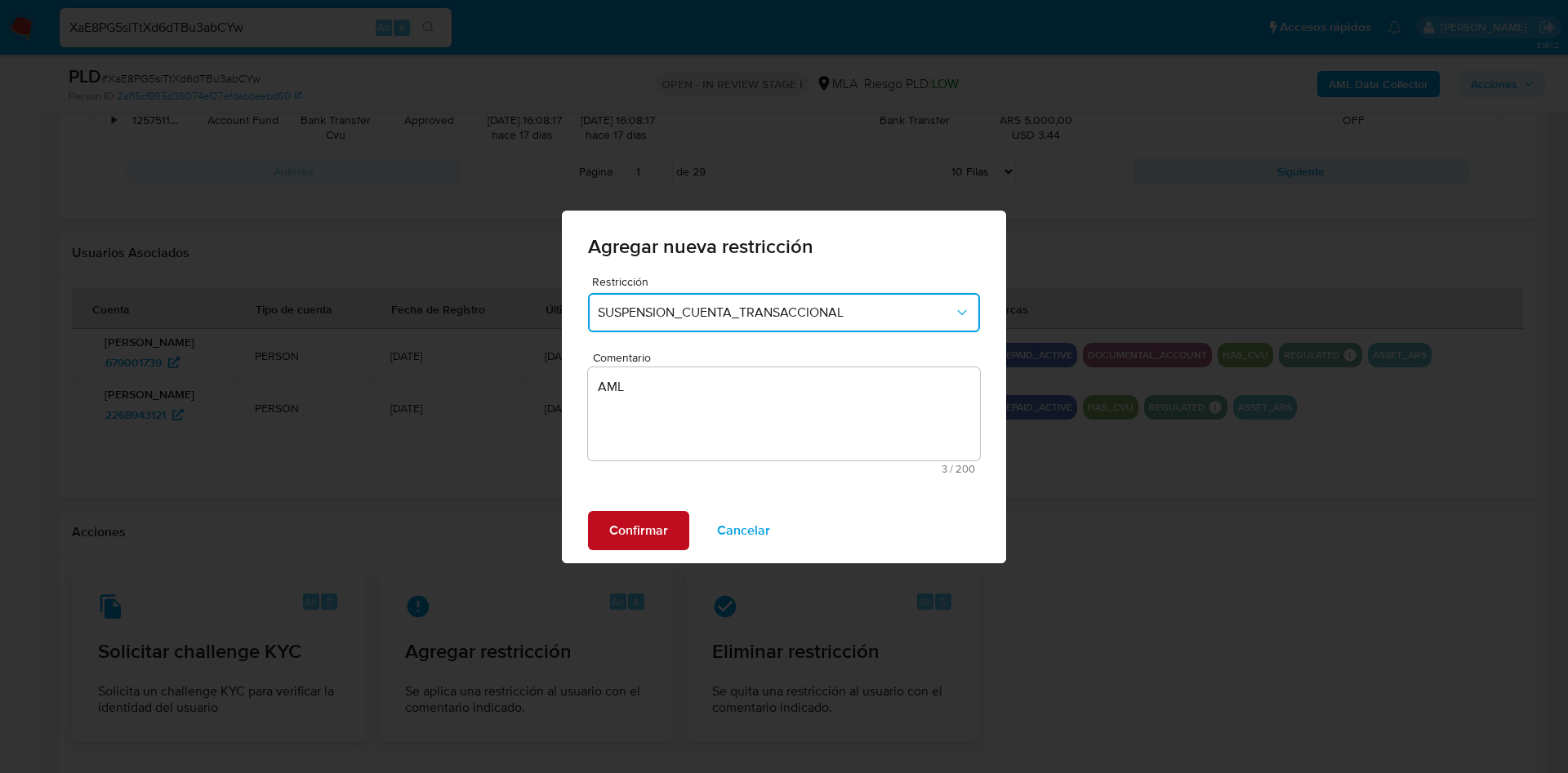
click at [659, 531] on span "Confirmar" at bounding box center [638, 531] width 59 height 36
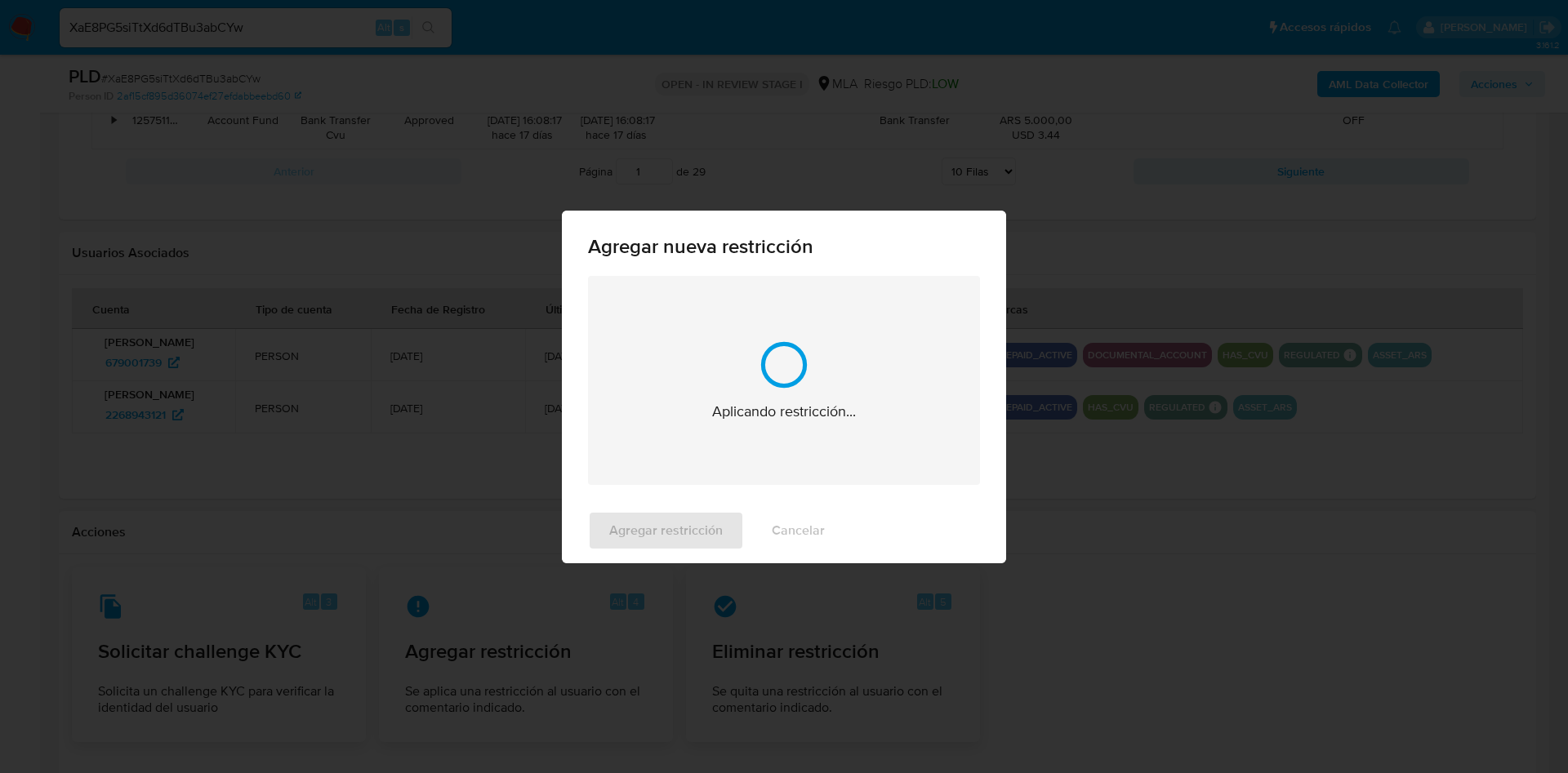
click at [659, 531] on div "Agregar restricción Cancelar" at bounding box center [784, 531] width 444 height 65
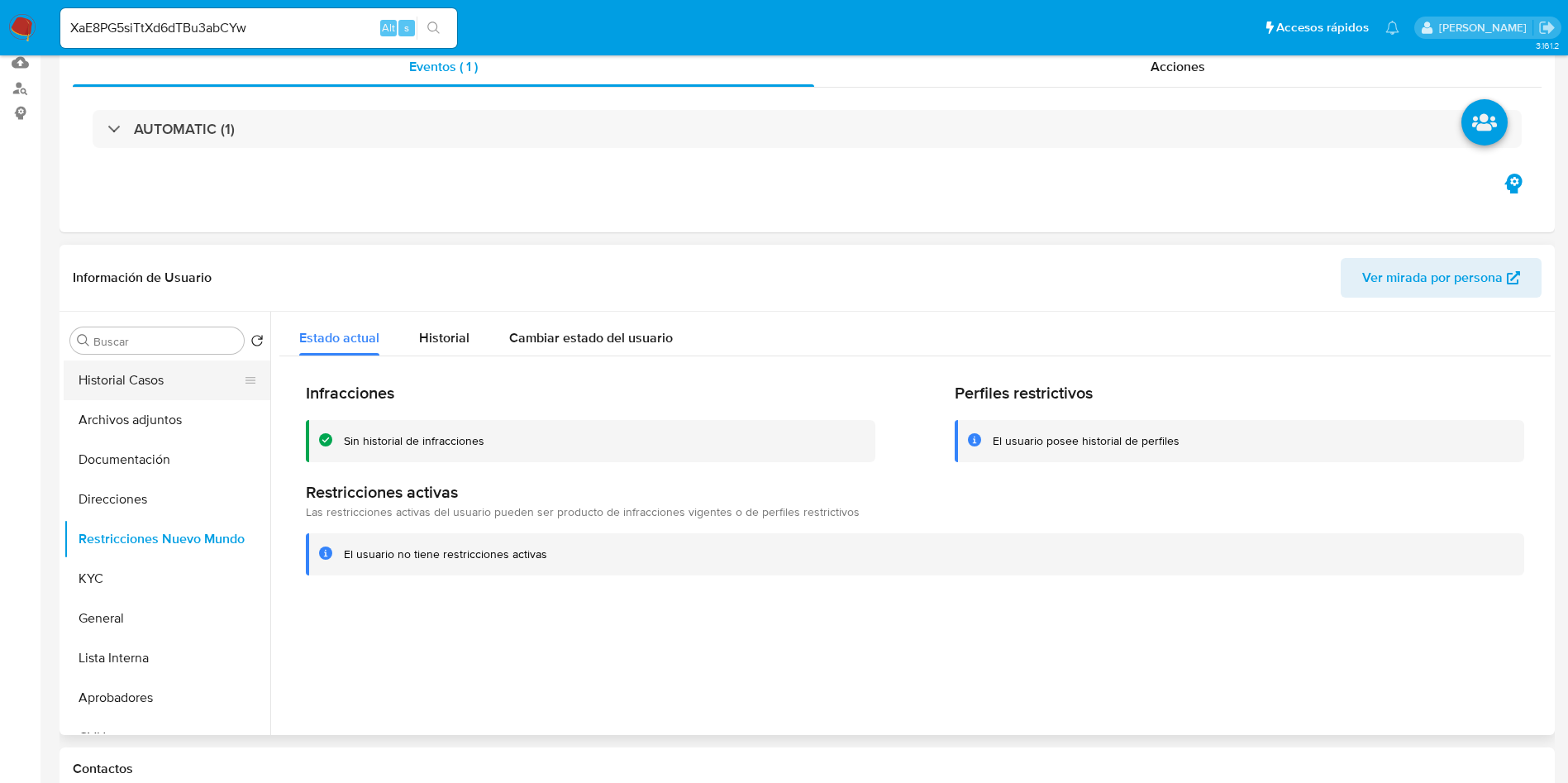
scroll to position [0, 0]
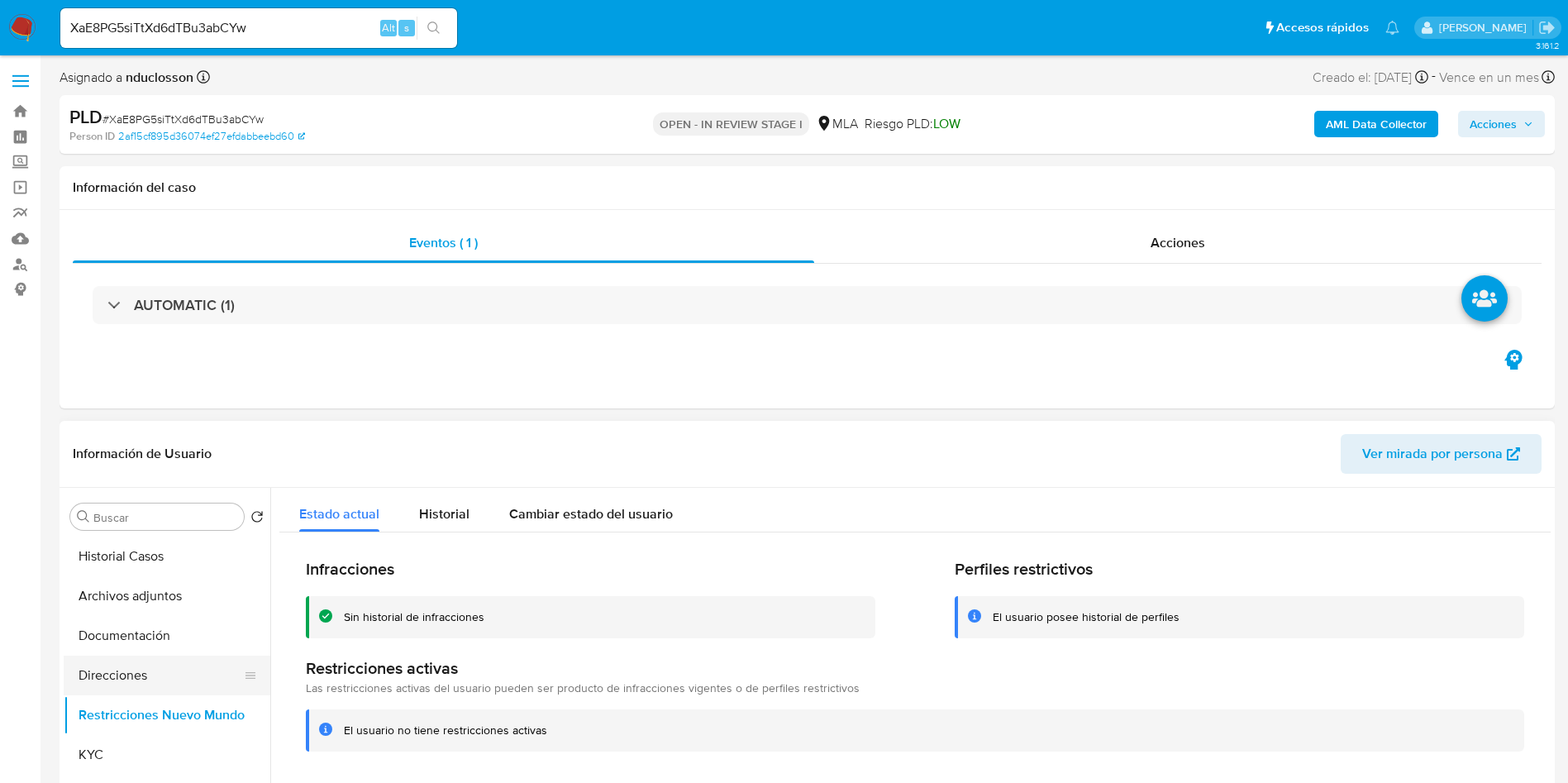
click at [121, 691] on button "Direcciones" at bounding box center [161, 676] width 194 height 40
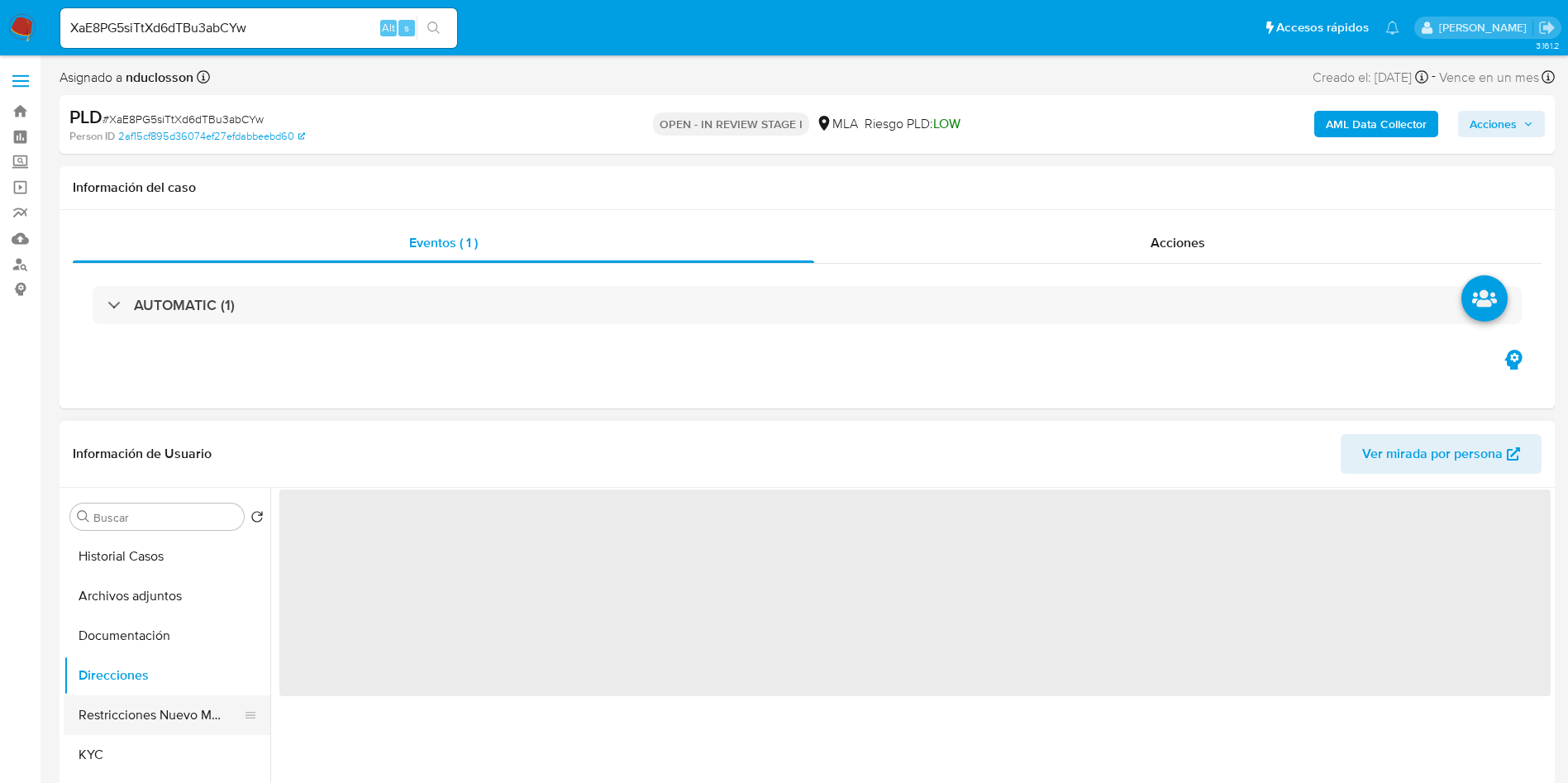
click at [122, 715] on button "Restricciones Nuevo Mundo" at bounding box center [161, 715] width 194 height 40
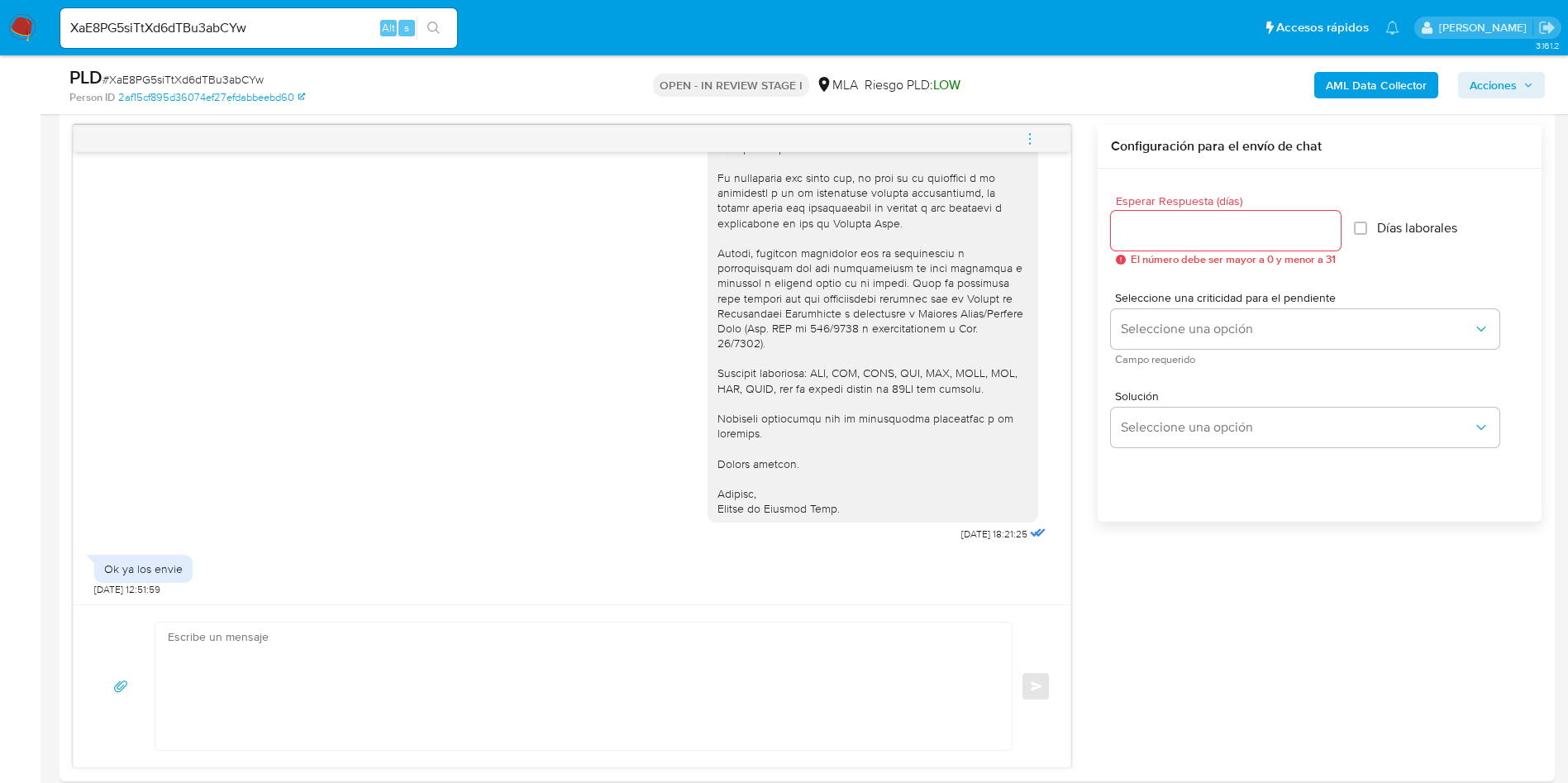
scroll to position [1116, 0]
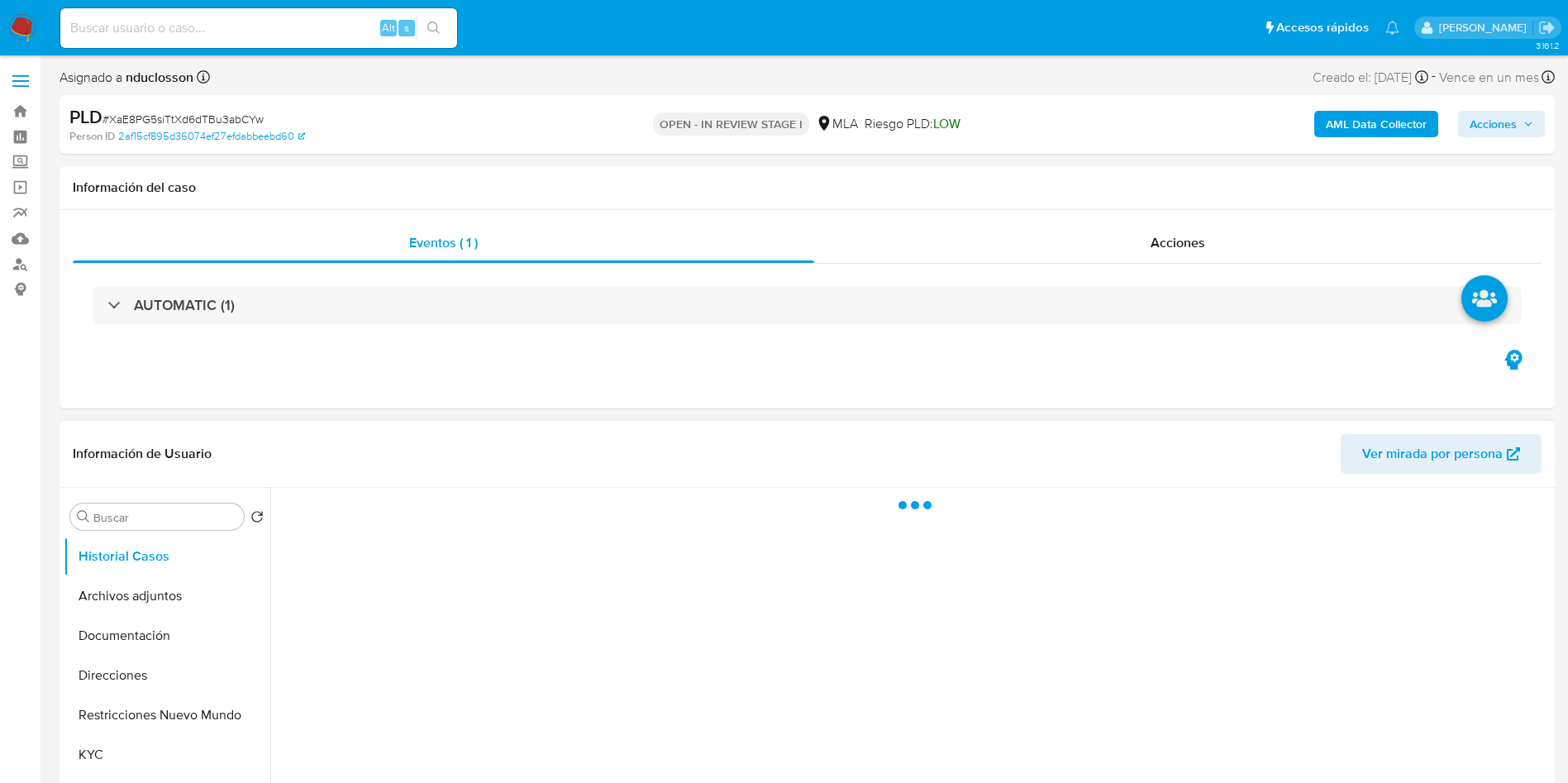
scroll to position [496, 0]
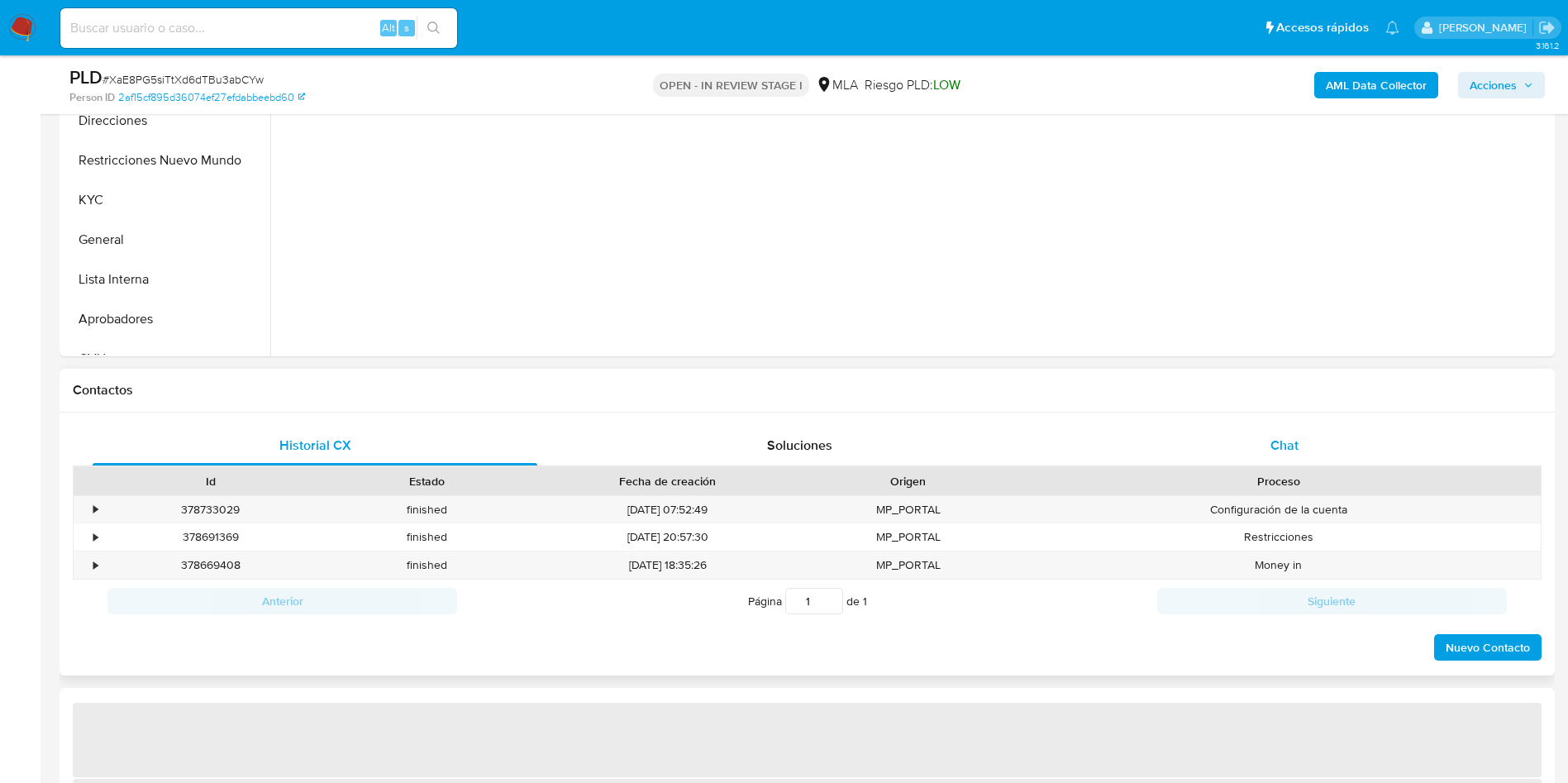
click at [1278, 462] on div "Chat" at bounding box center [1284, 445] width 445 height 40
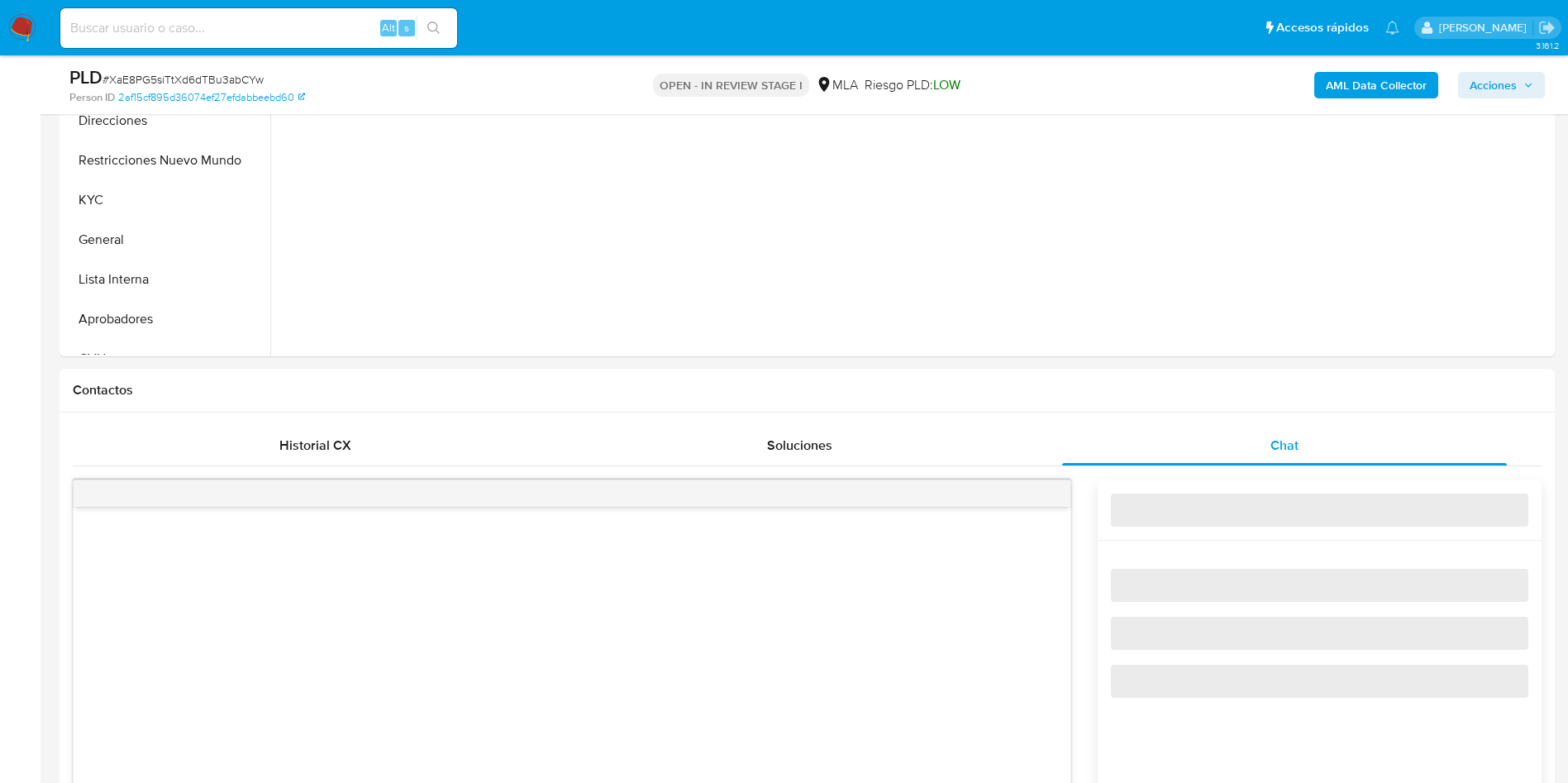
select select "10"
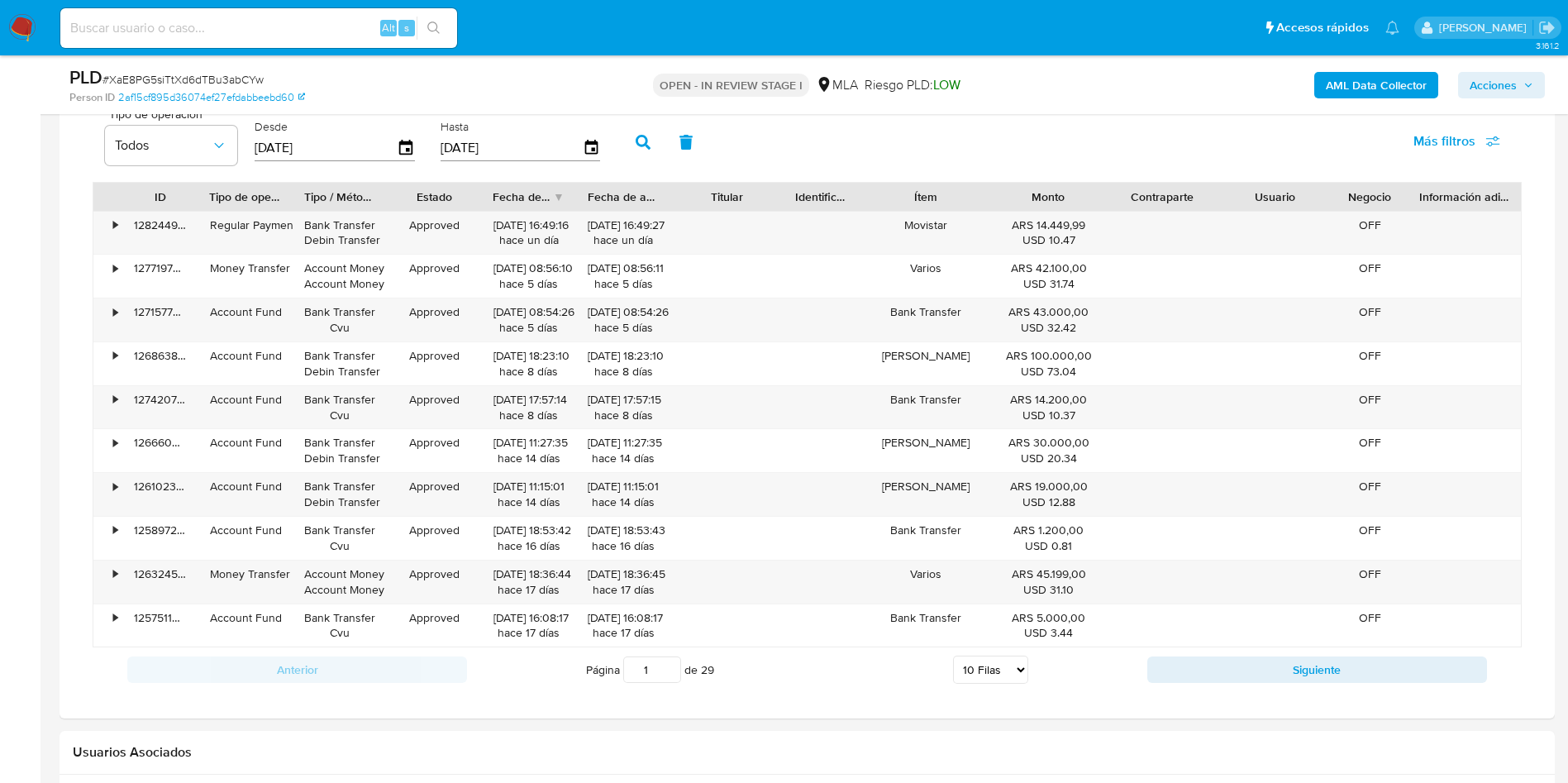
scroll to position [1612, 0]
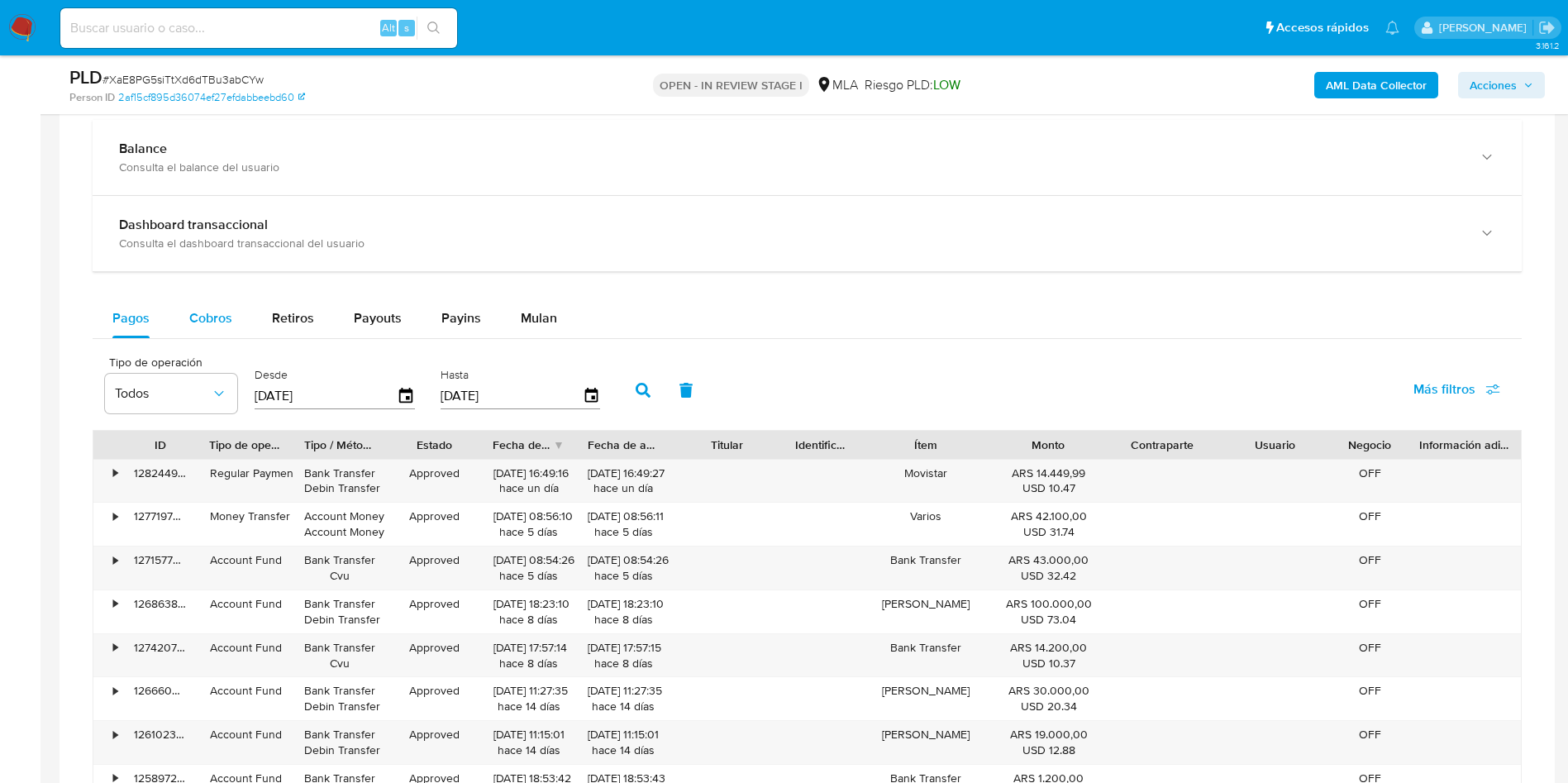
click at [223, 321] on span "Cobros" at bounding box center [211, 318] width 43 height 19
select select "10"
click at [127, 328] on div "Pagos" at bounding box center [131, 318] width 38 height 40
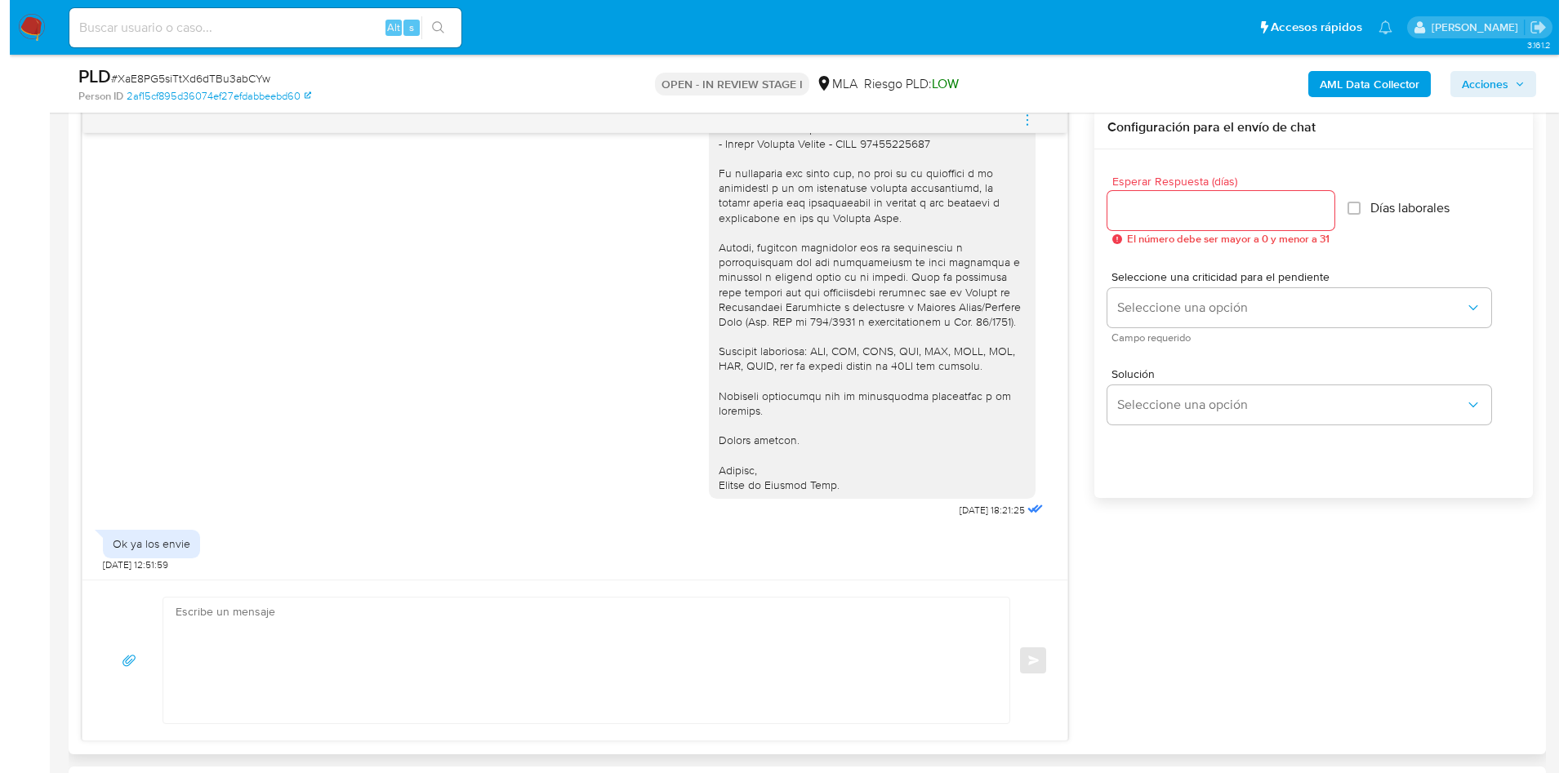
scroll to position [1102, 0]
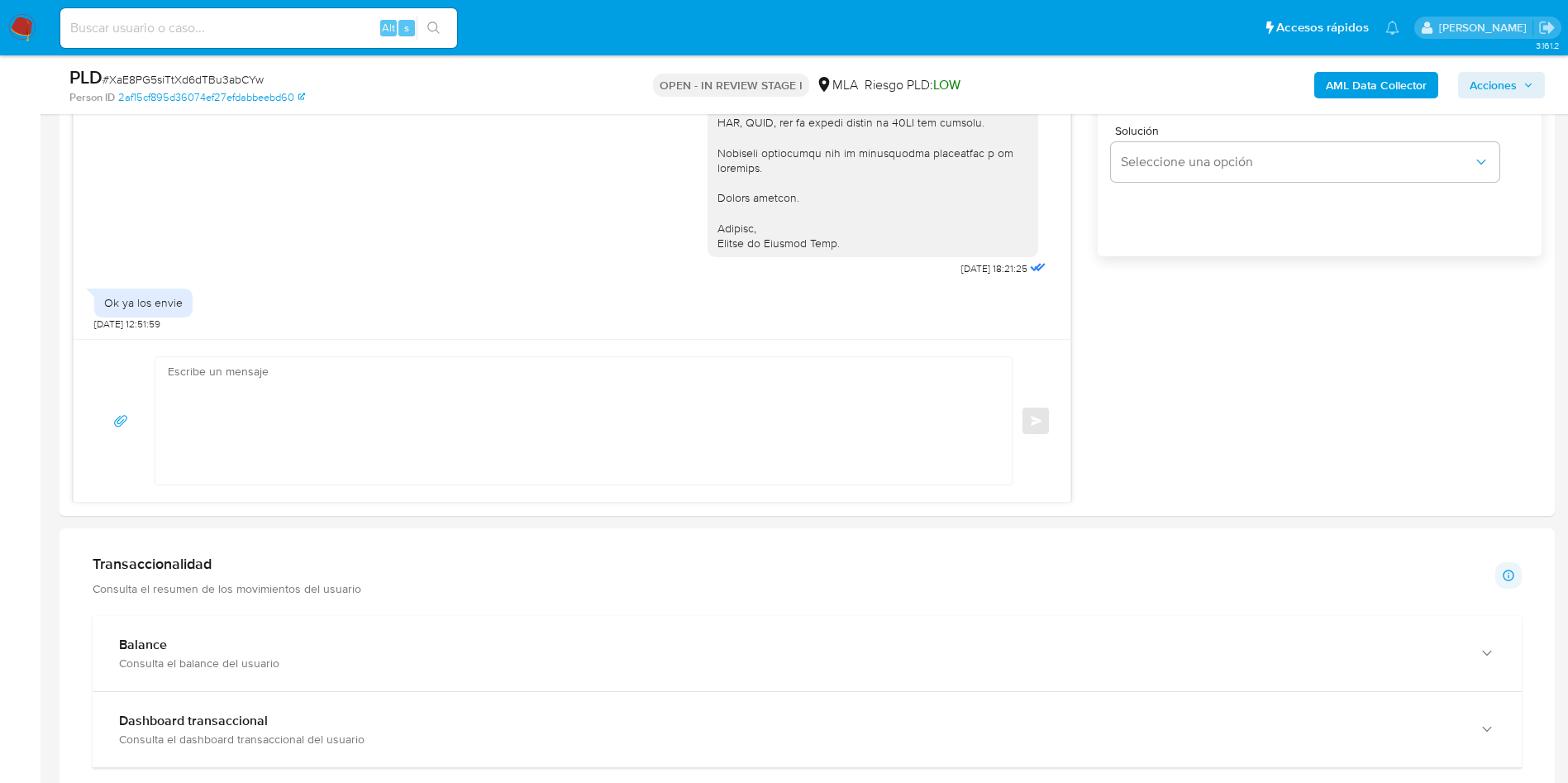
click at [1401, 82] on b "AML Data Collector" at bounding box center [1375, 85] width 101 height 26
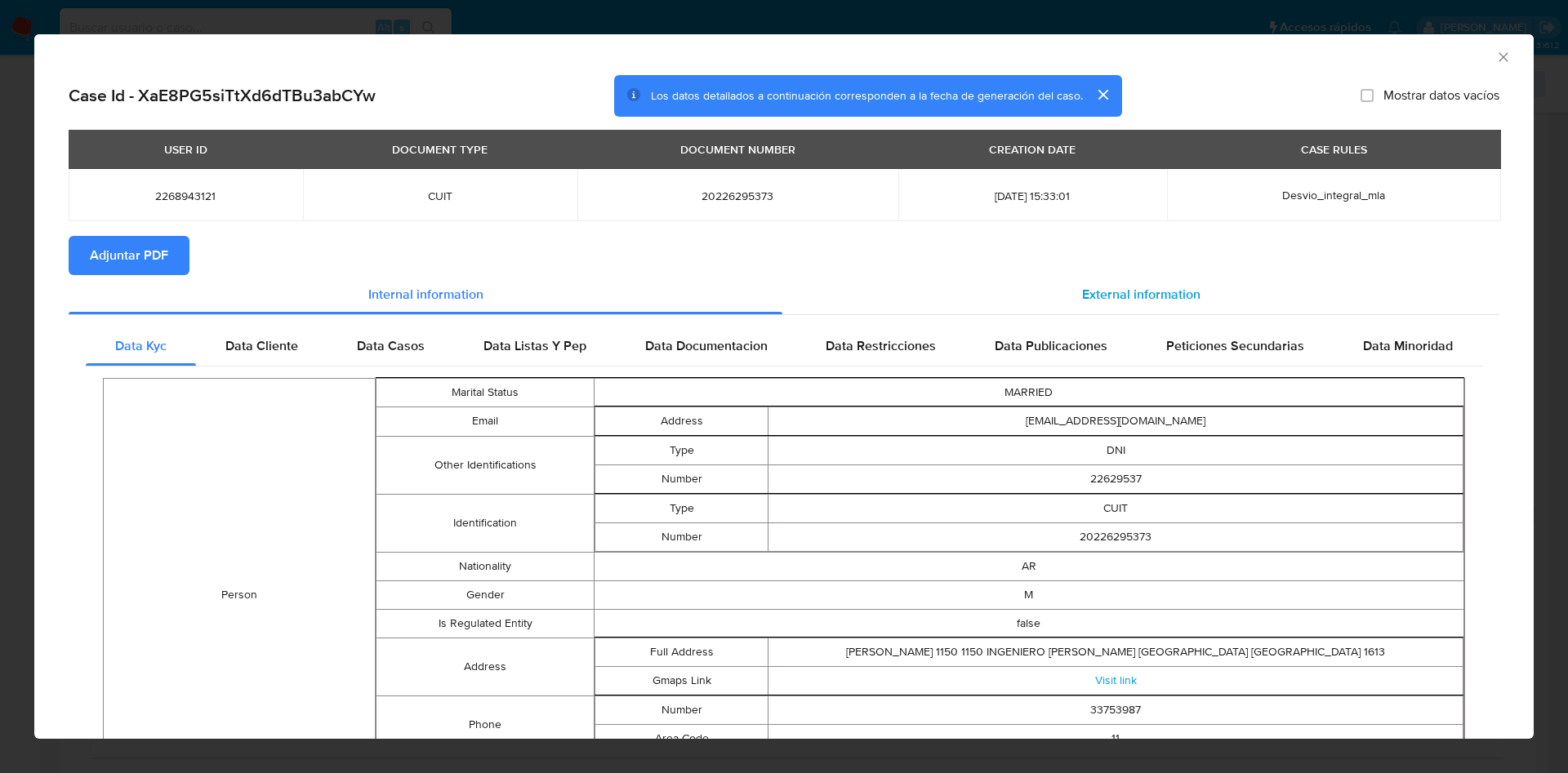
click at [1030, 295] on div "External information" at bounding box center [1140, 295] width 717 height 39
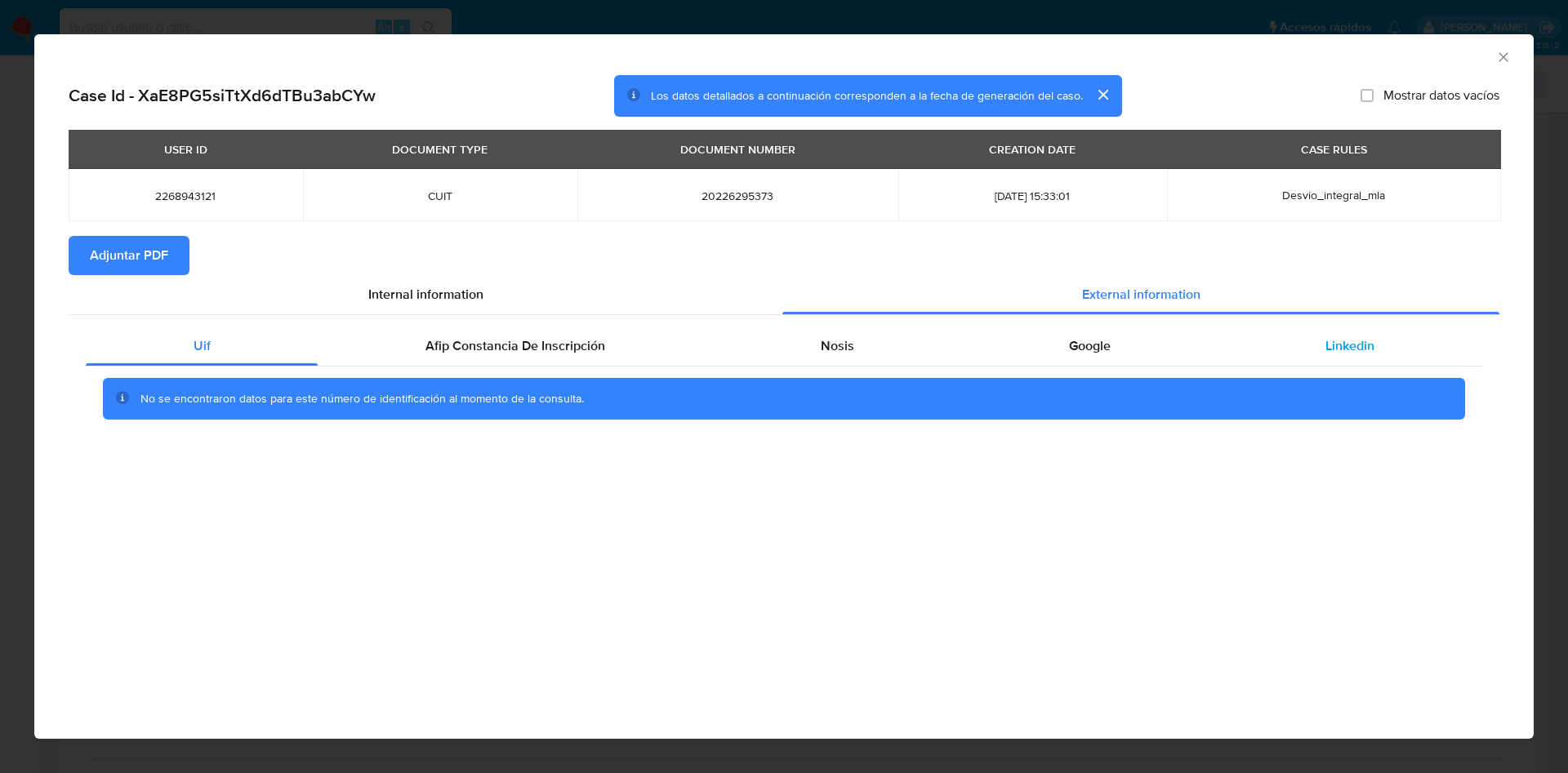
click at [1322, 331] on div "Linkedin" at bounding box center [1351, 346] width 264 height 39
click at [1117, 359] on div "Google" at bounding box center [1089, 346] width 257 height 39
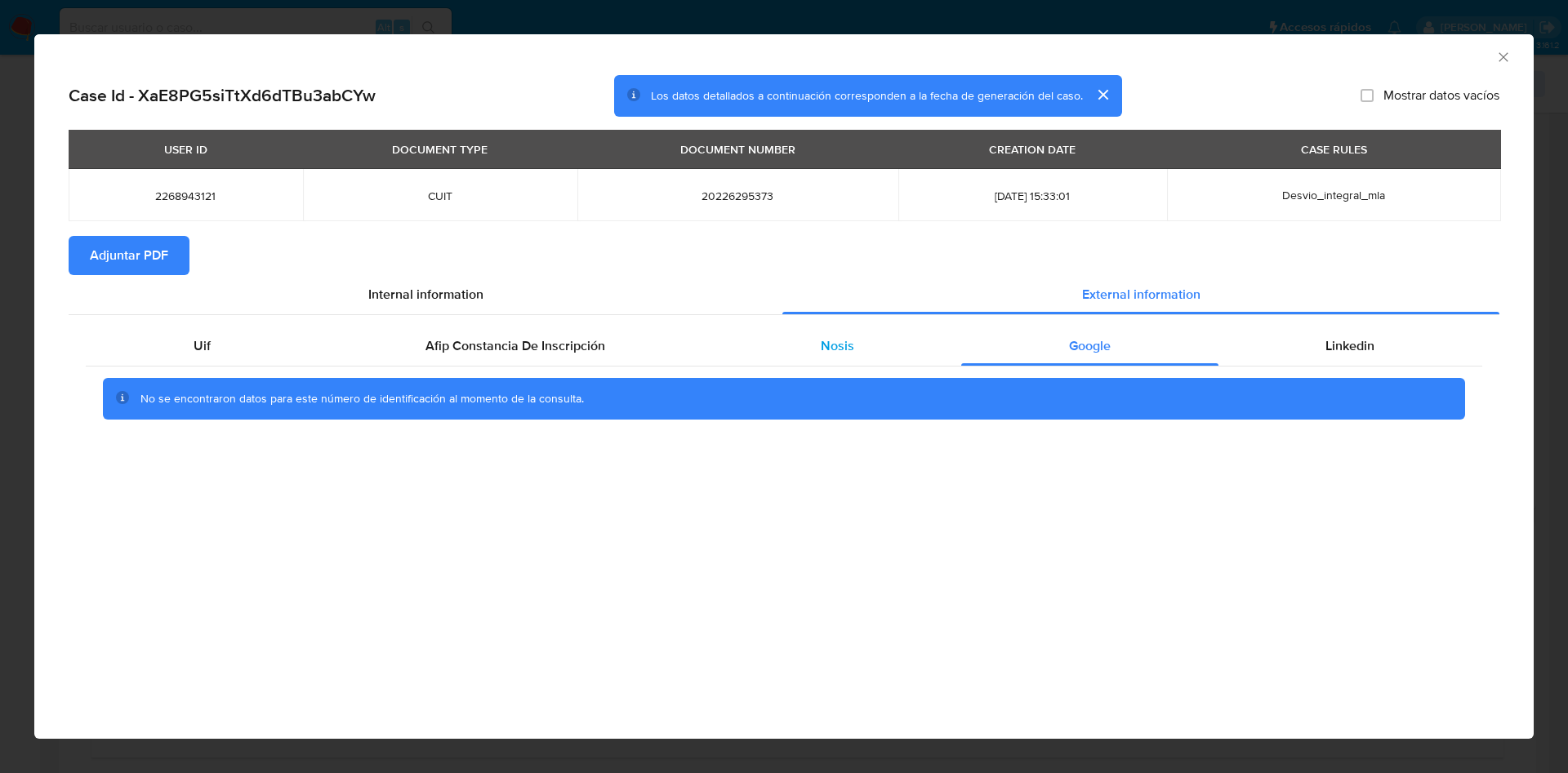
click at [841, 350] on span "Nosis" at bounding box center [837, 346] width 33 height 19
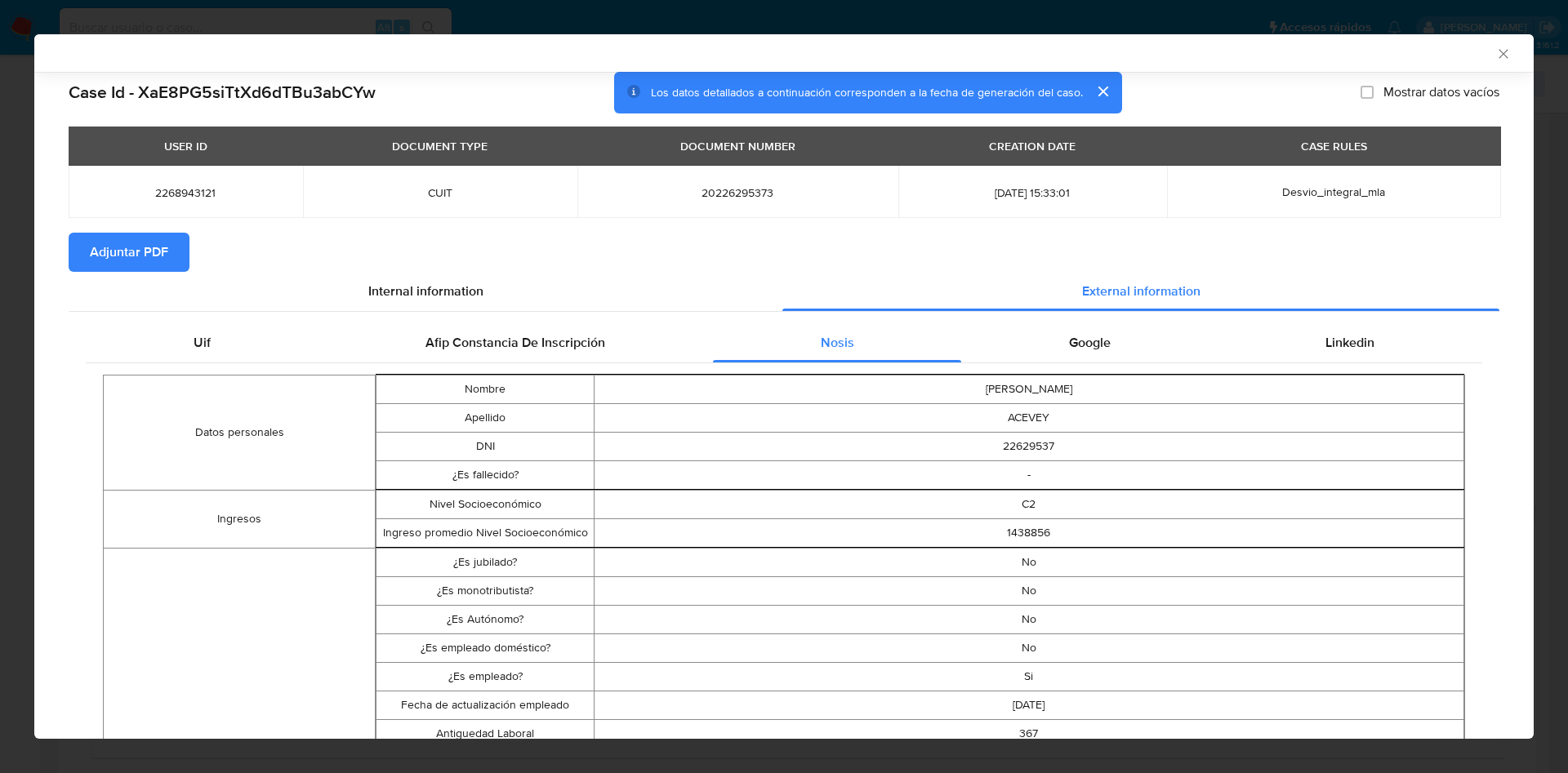
scroll to position [119, 0]
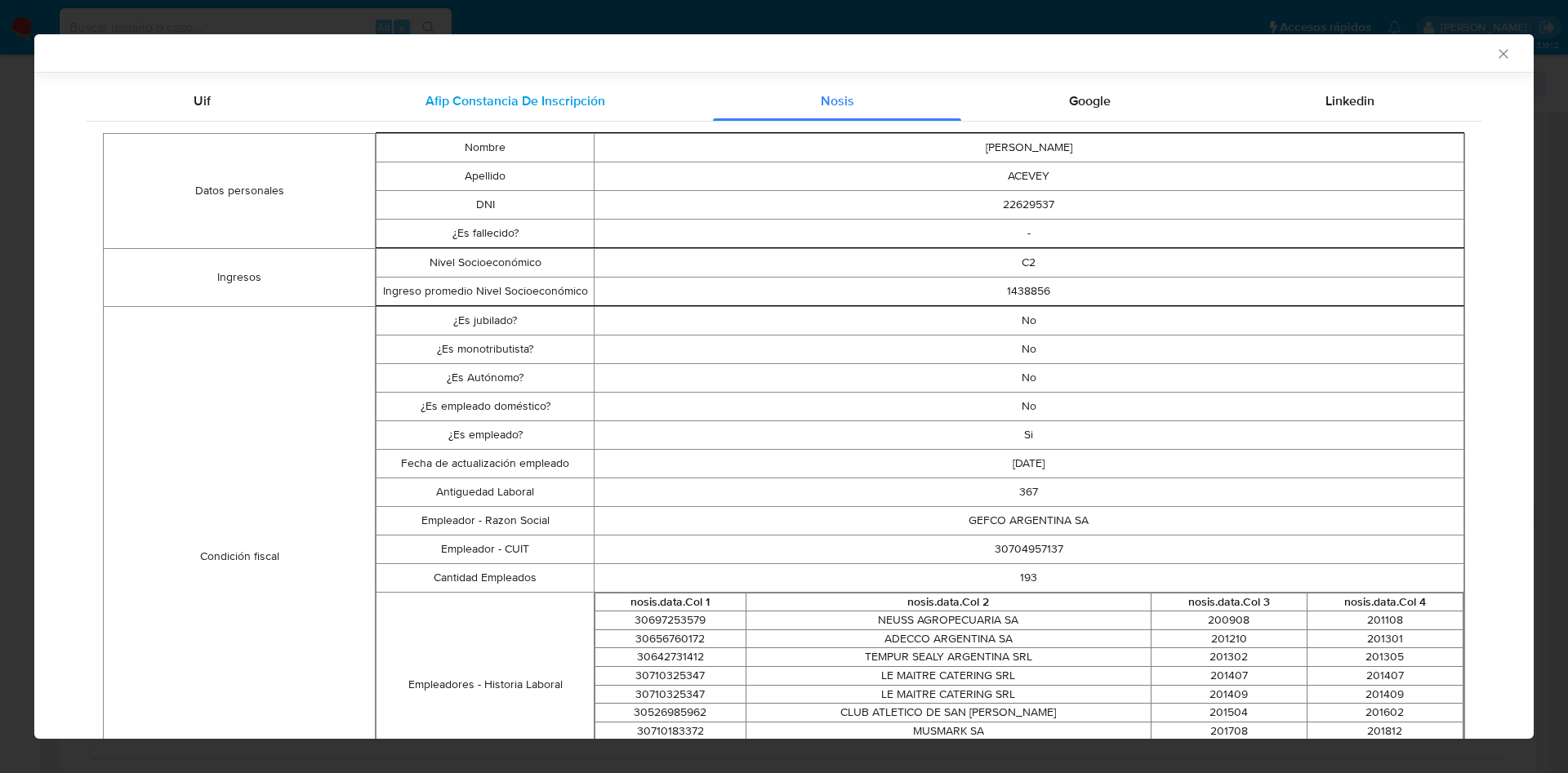
click at [427, 97] on span "Afip Constancia De Inscripción" at bounding box center [515, 100] width 179 height 19
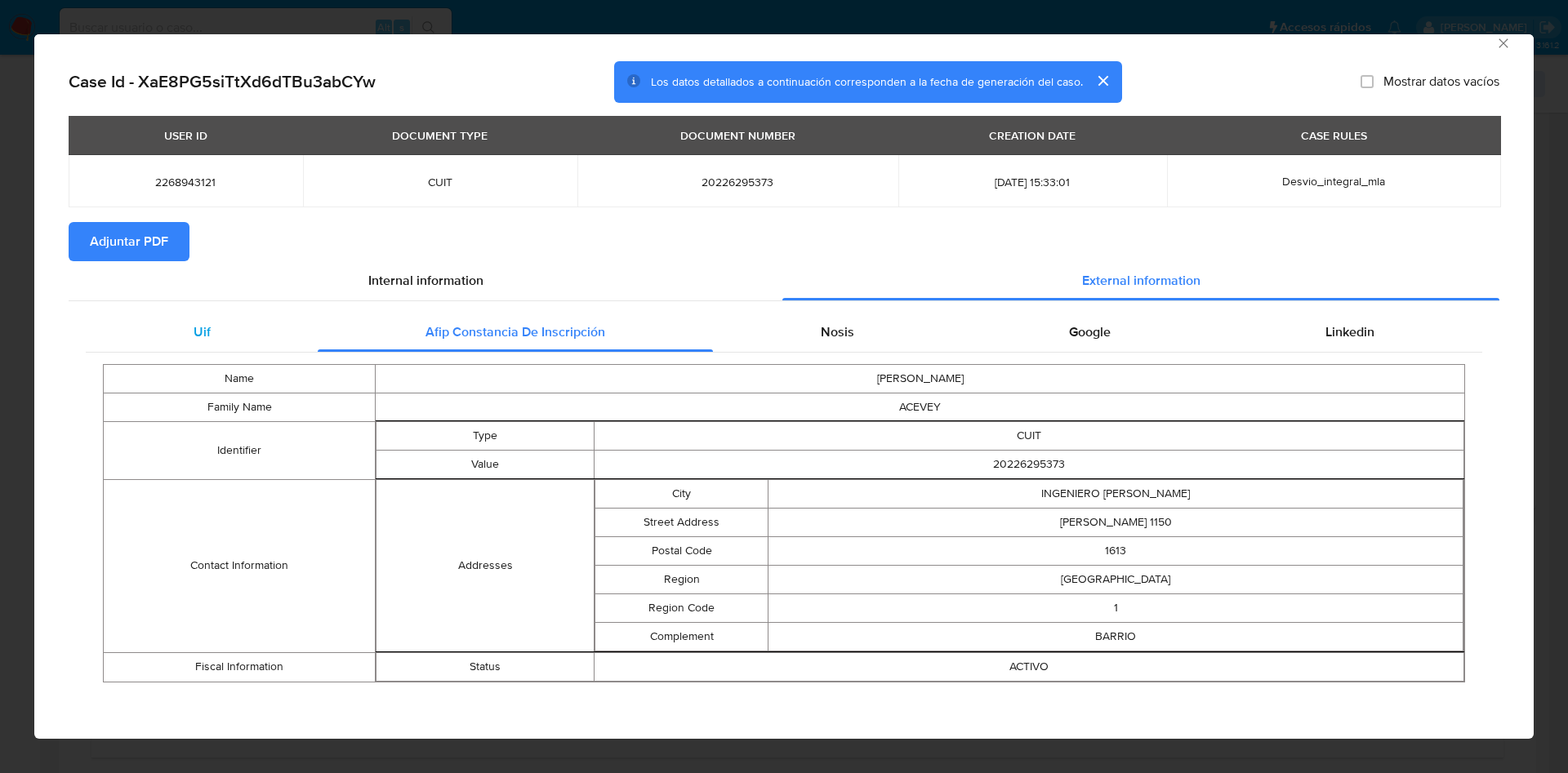
click at [208, 328] on div "Uif" at bounding box center [202, 332] width 232 height 39
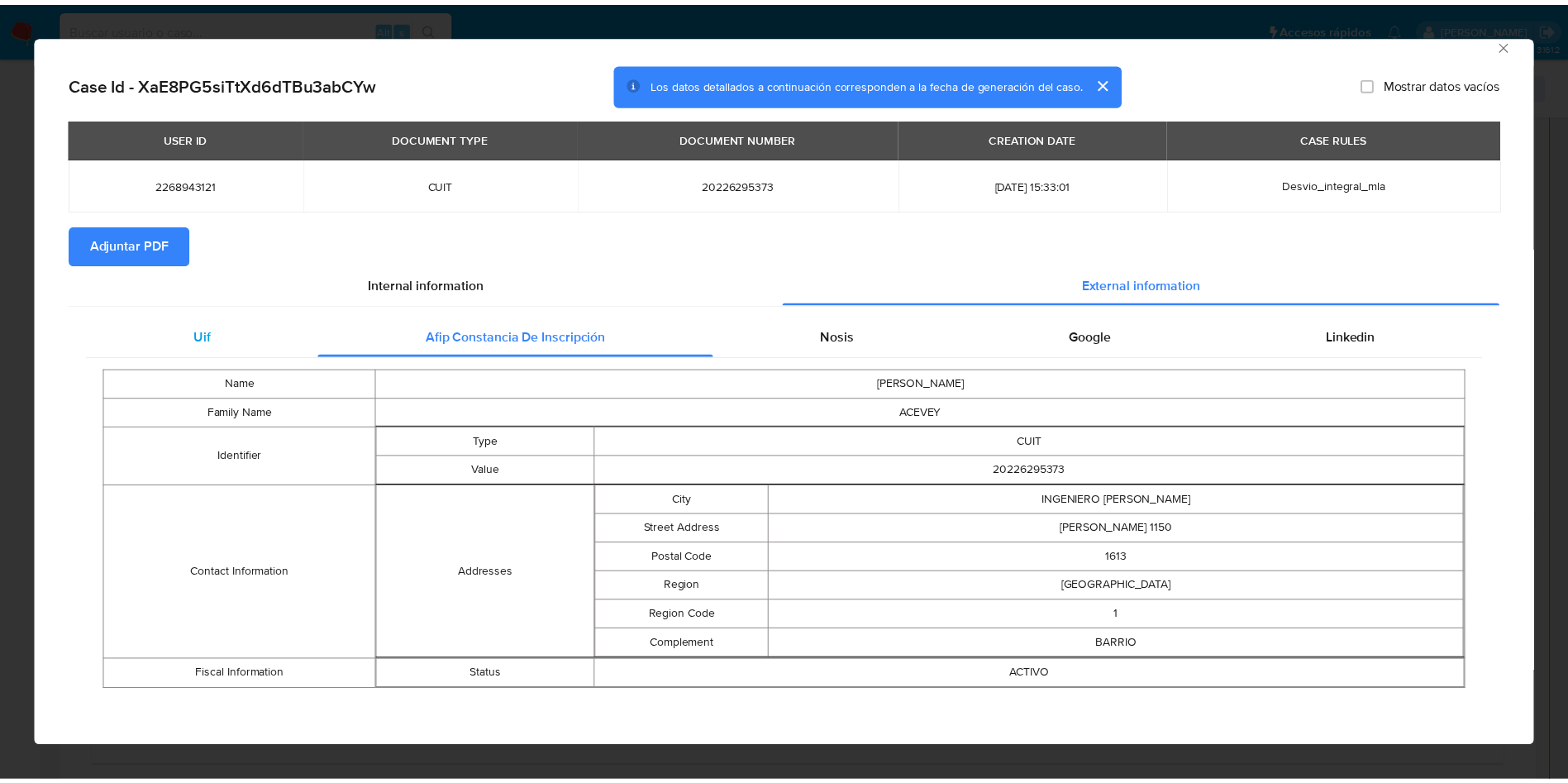
scroll to position [0, 0]
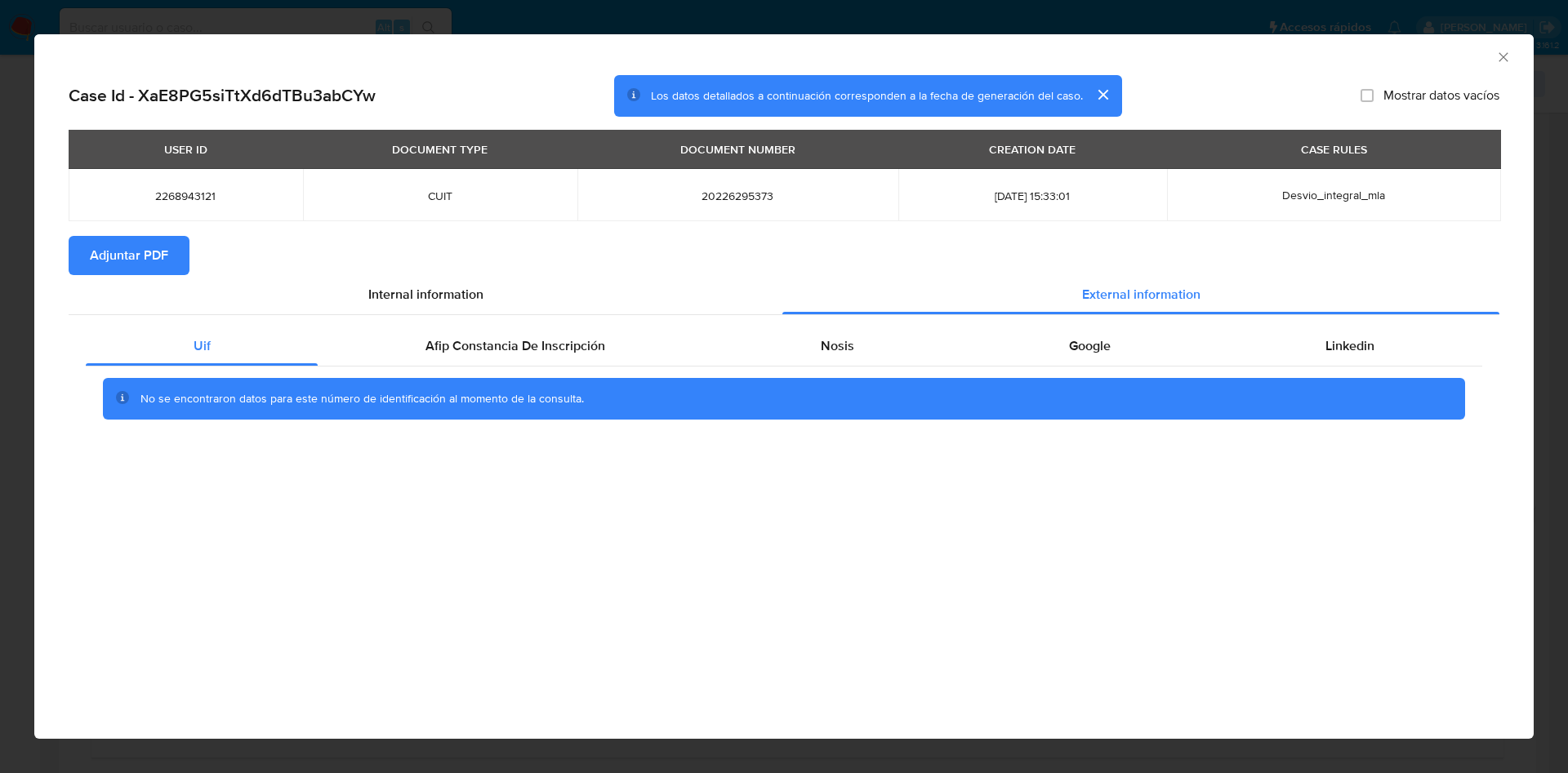
click at [1503, 51] on icon "Cerrar ventana" at bounding box center [1504, 58] width 17 height 17
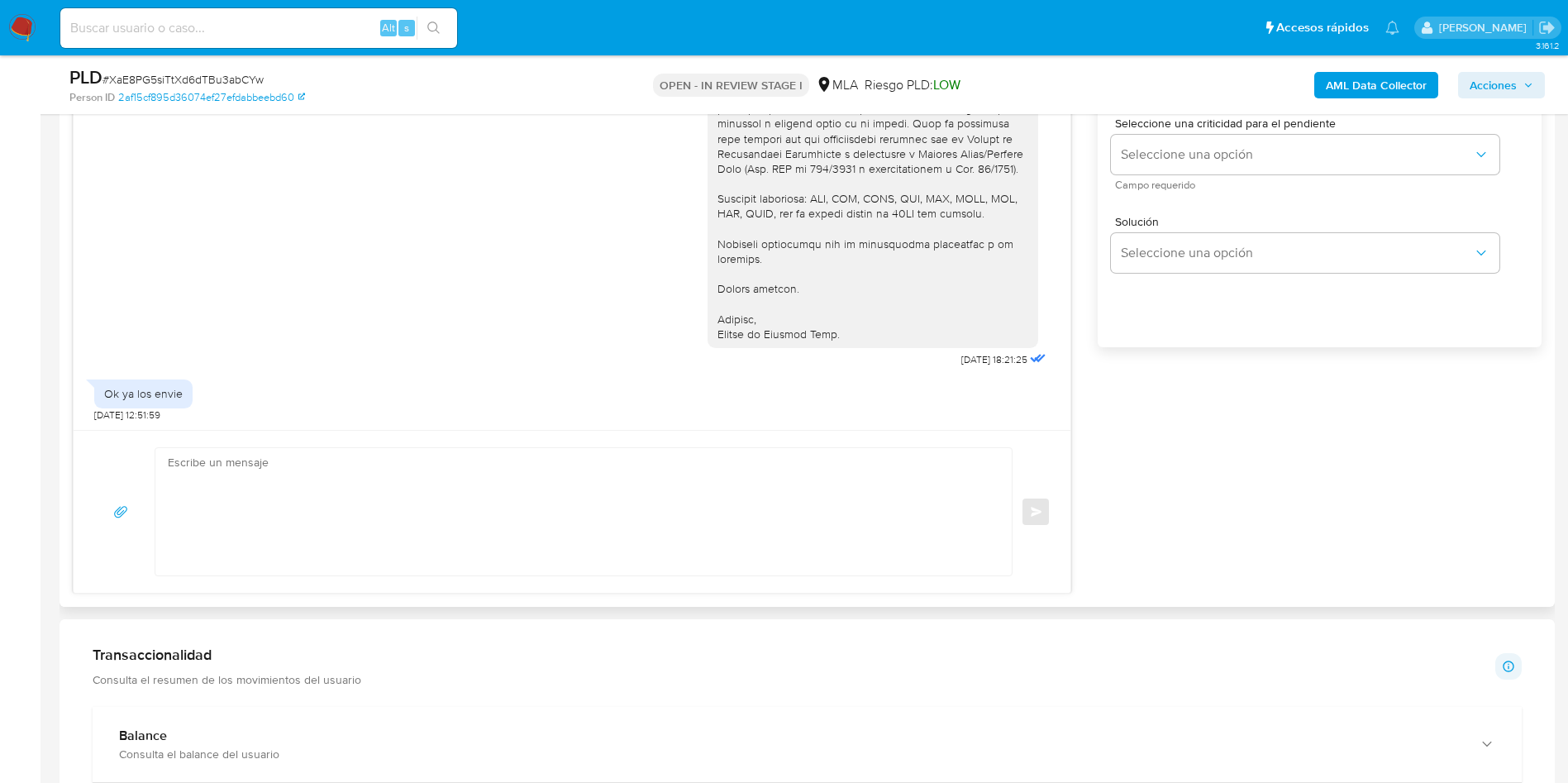
scroll to position [992, 0]
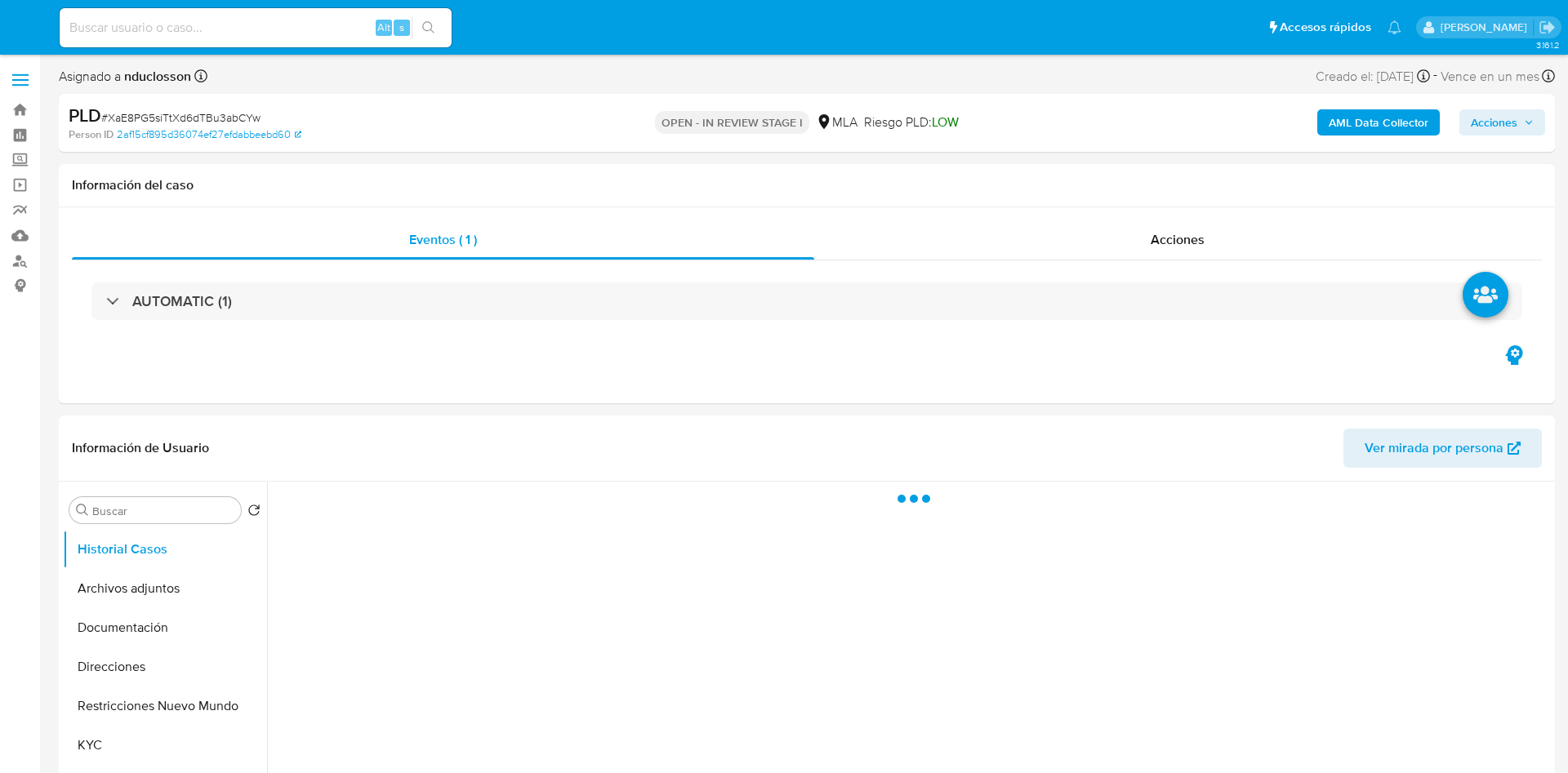
select select "10"
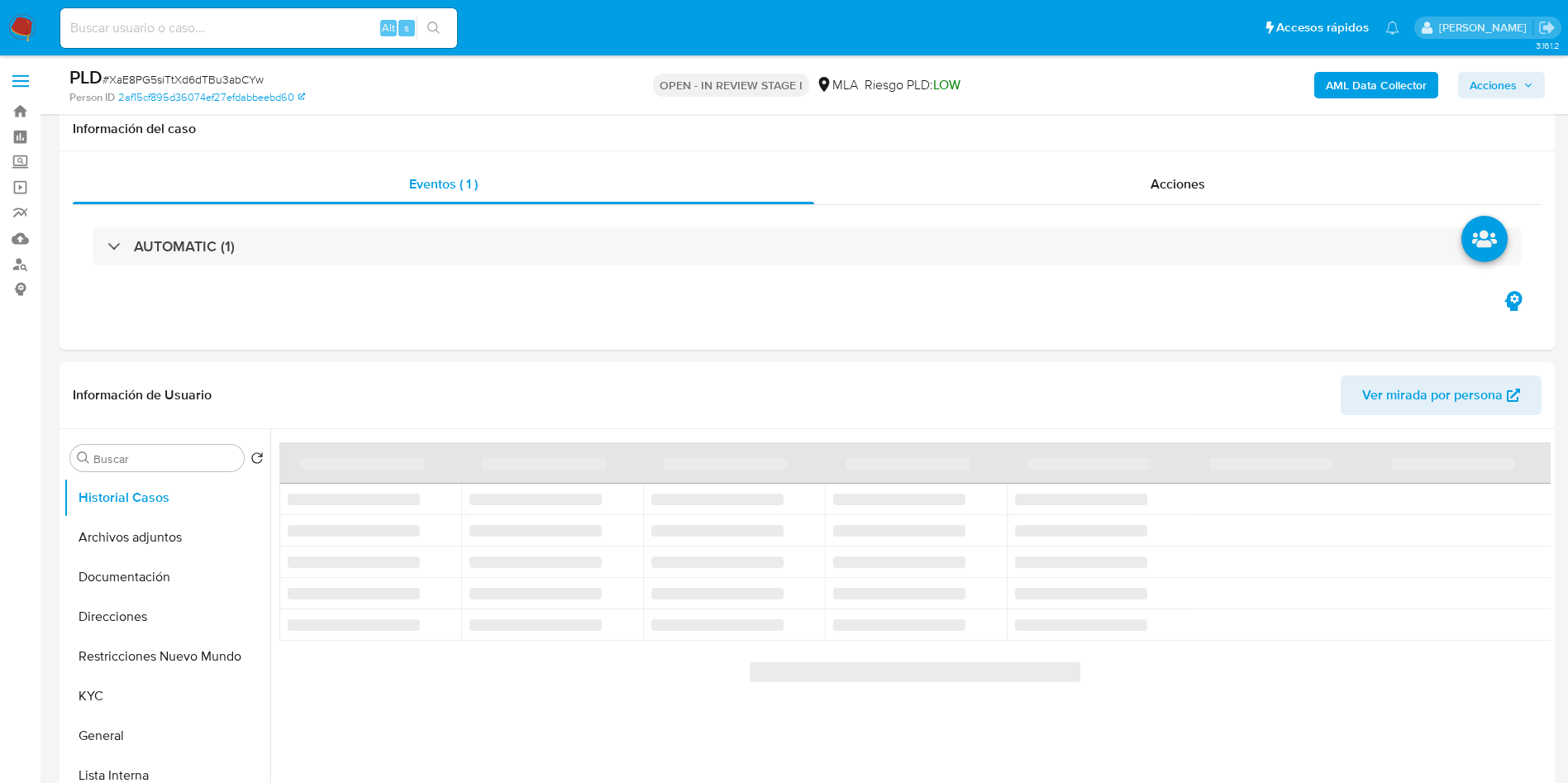
select select "10"
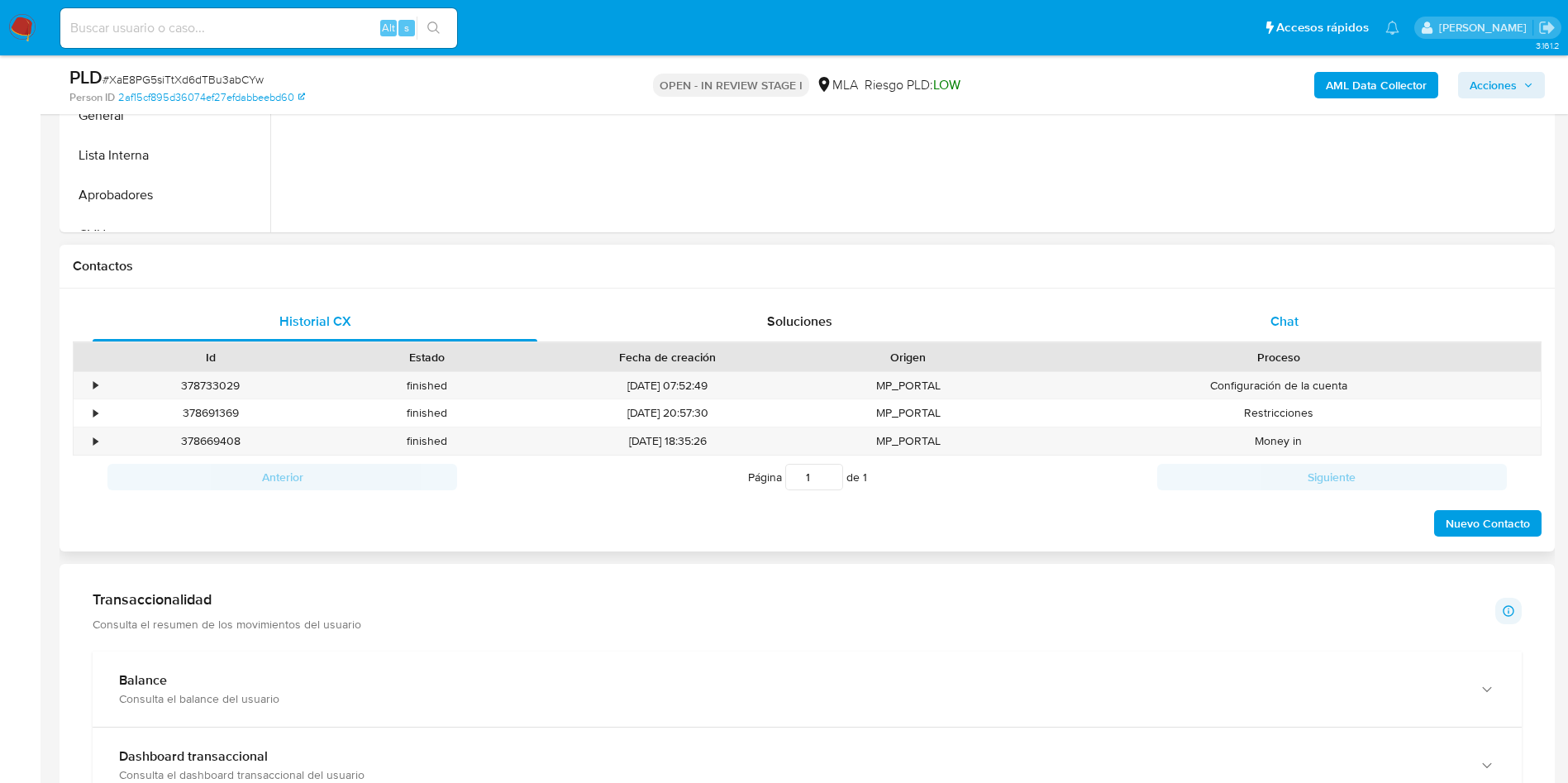
click at [1341, 327] on div "Chat" at bounding box center [1284, 322] width 445 height 40
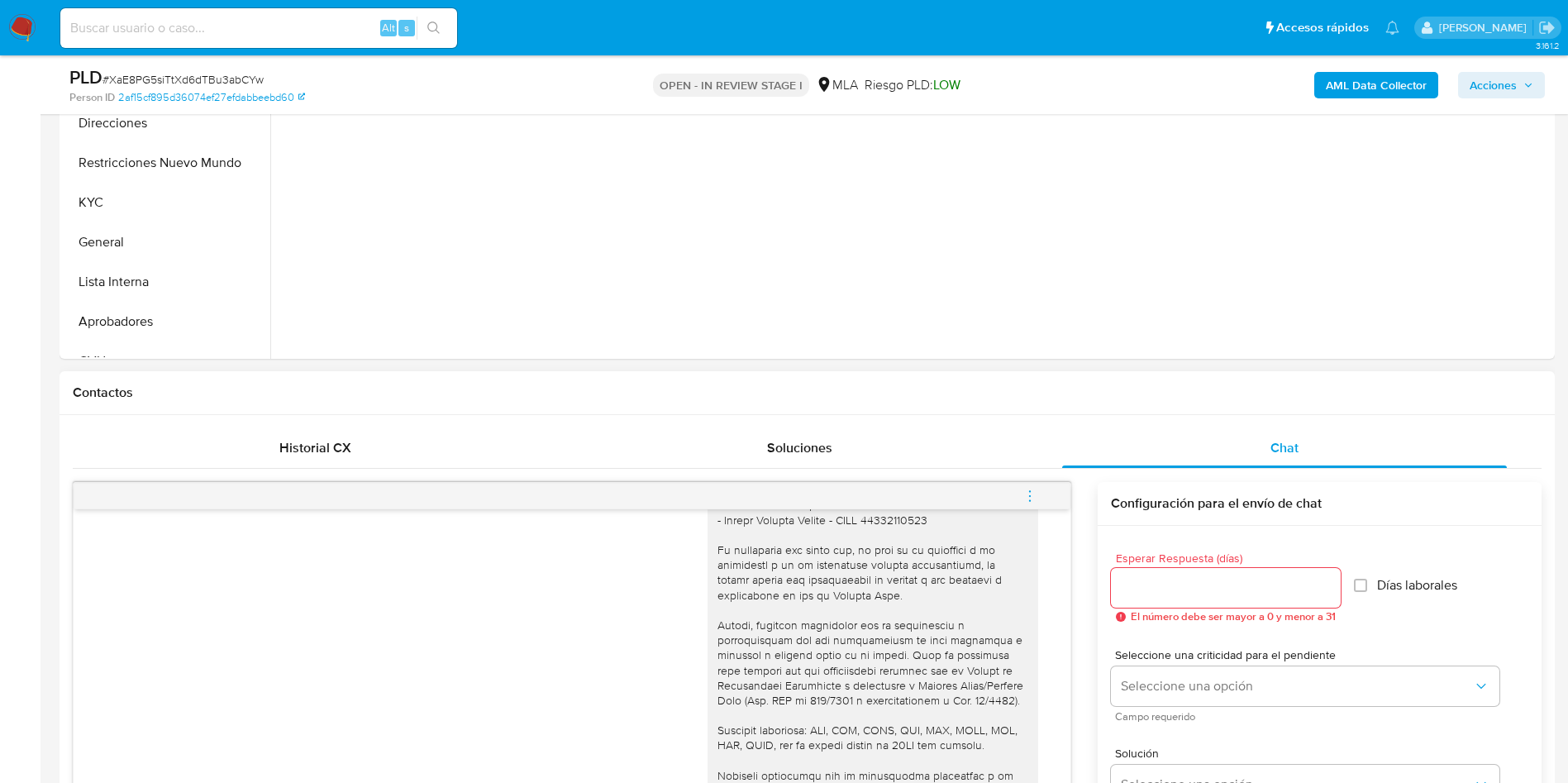
scroll to position [248, 0]
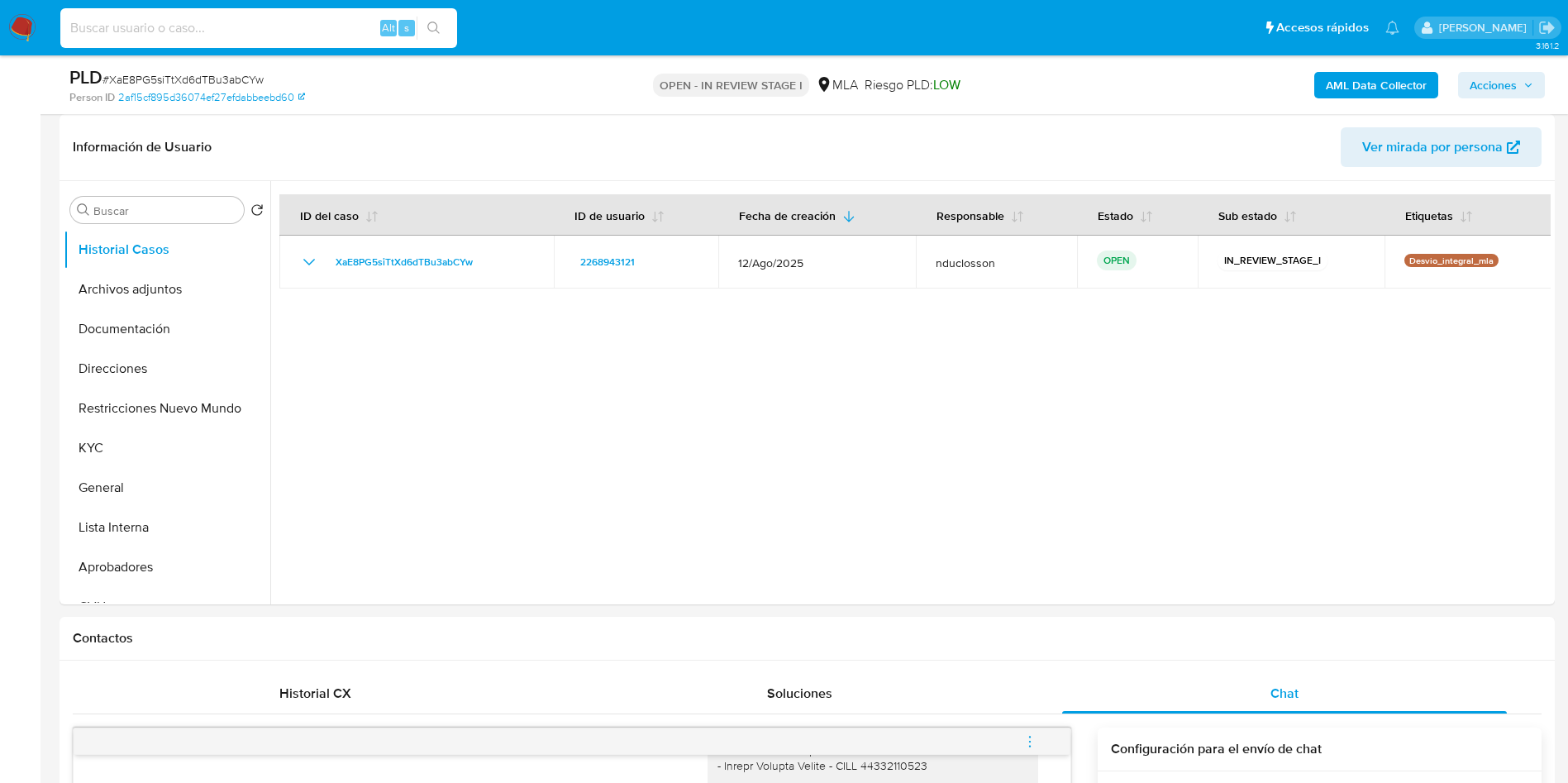
click at [267, 24] on input at bounding box center [259, 27] width 397 height 22
paste input "cpsxNS0iYZtO8OhSHfGYEXQ3"
type input "cpsxNS0iYZtO8OhSHfGYEXQ3"
click at [433, 32] on icon "search-icon" at bounding box center [434, 28] width 13 height 13
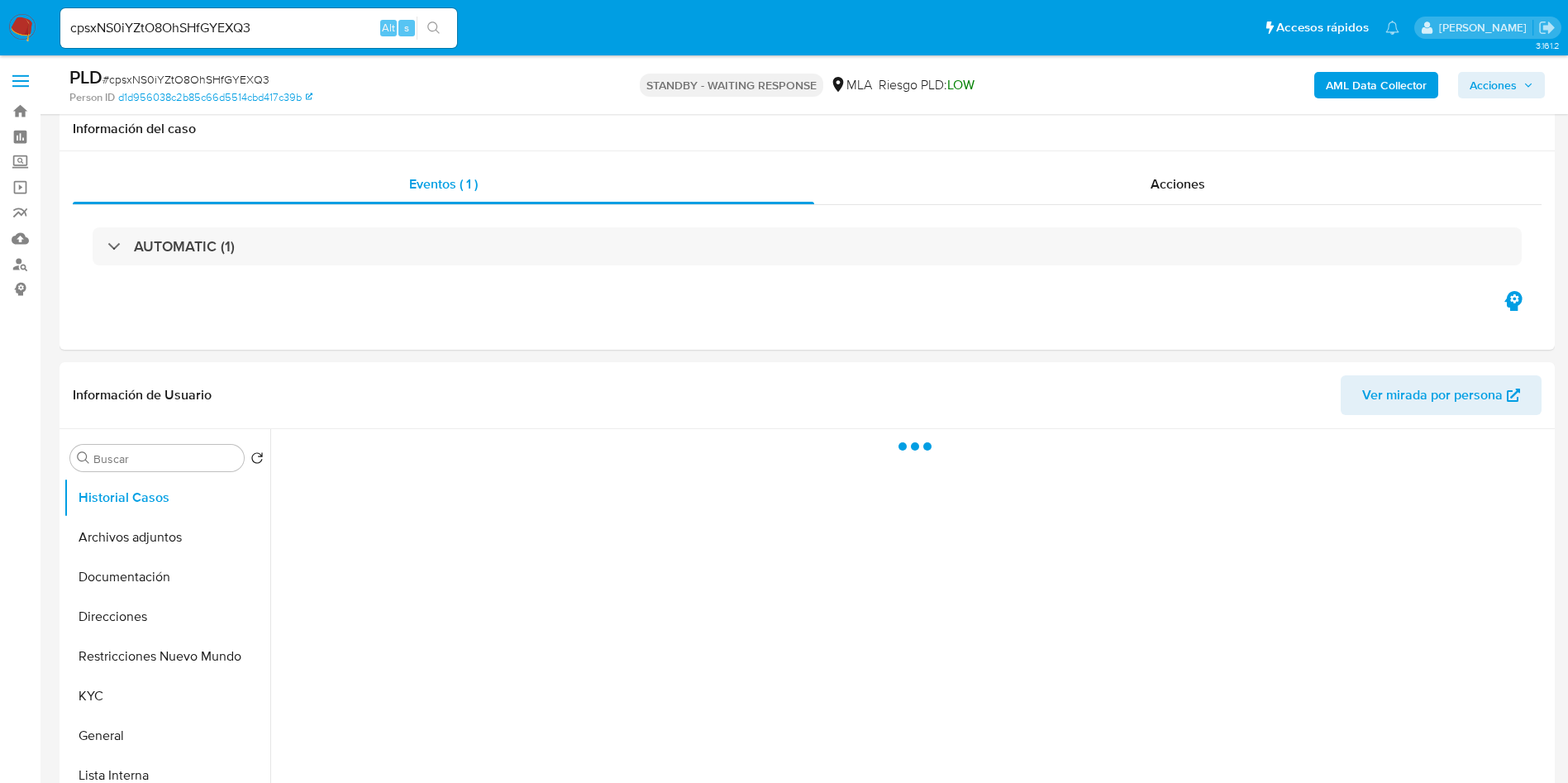
scroll to position [372, 0]
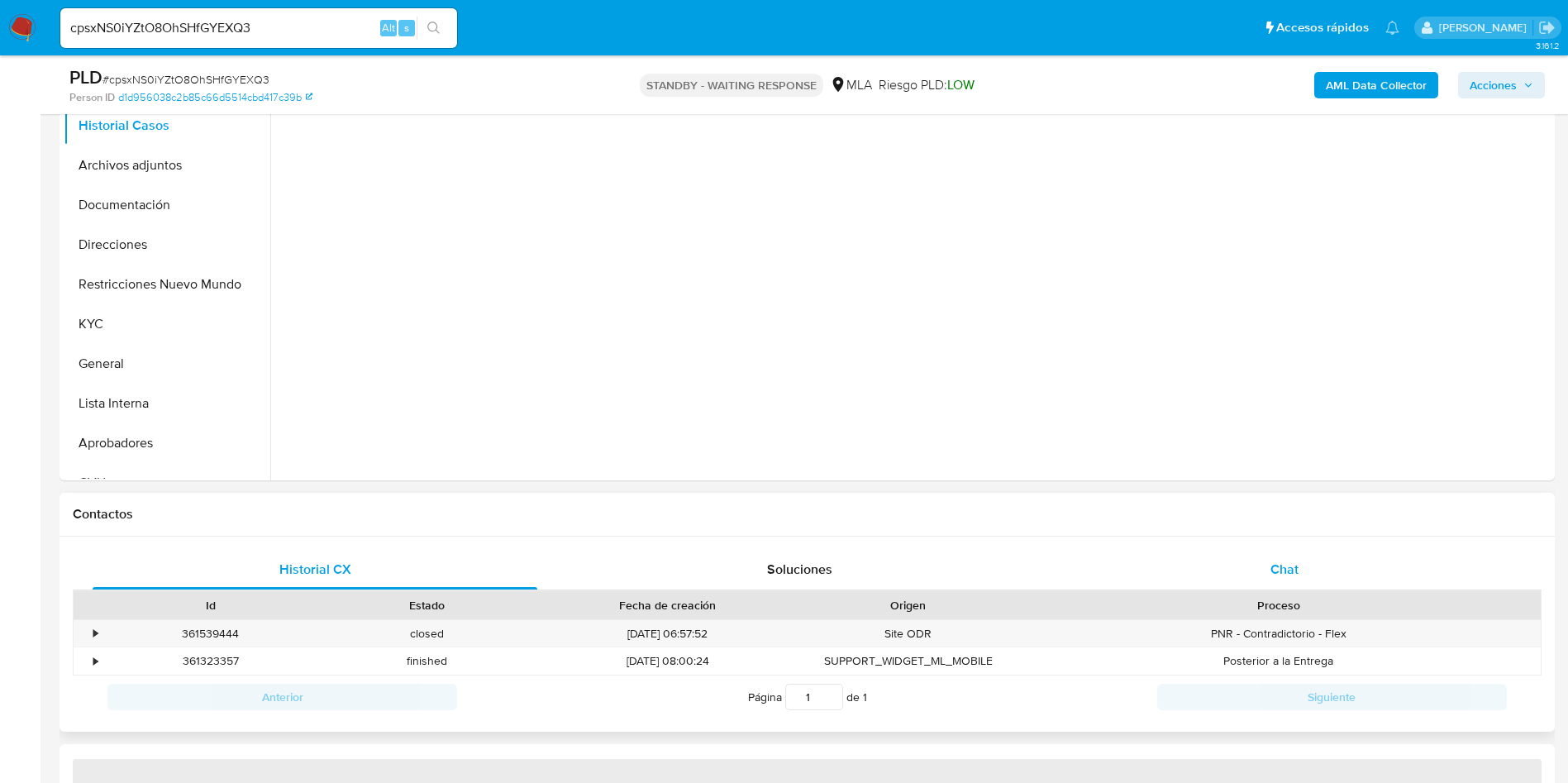
click at [1184, 560] on div "Chat" at bounding box center [1284, 569] width 445 height 40
select select "10"
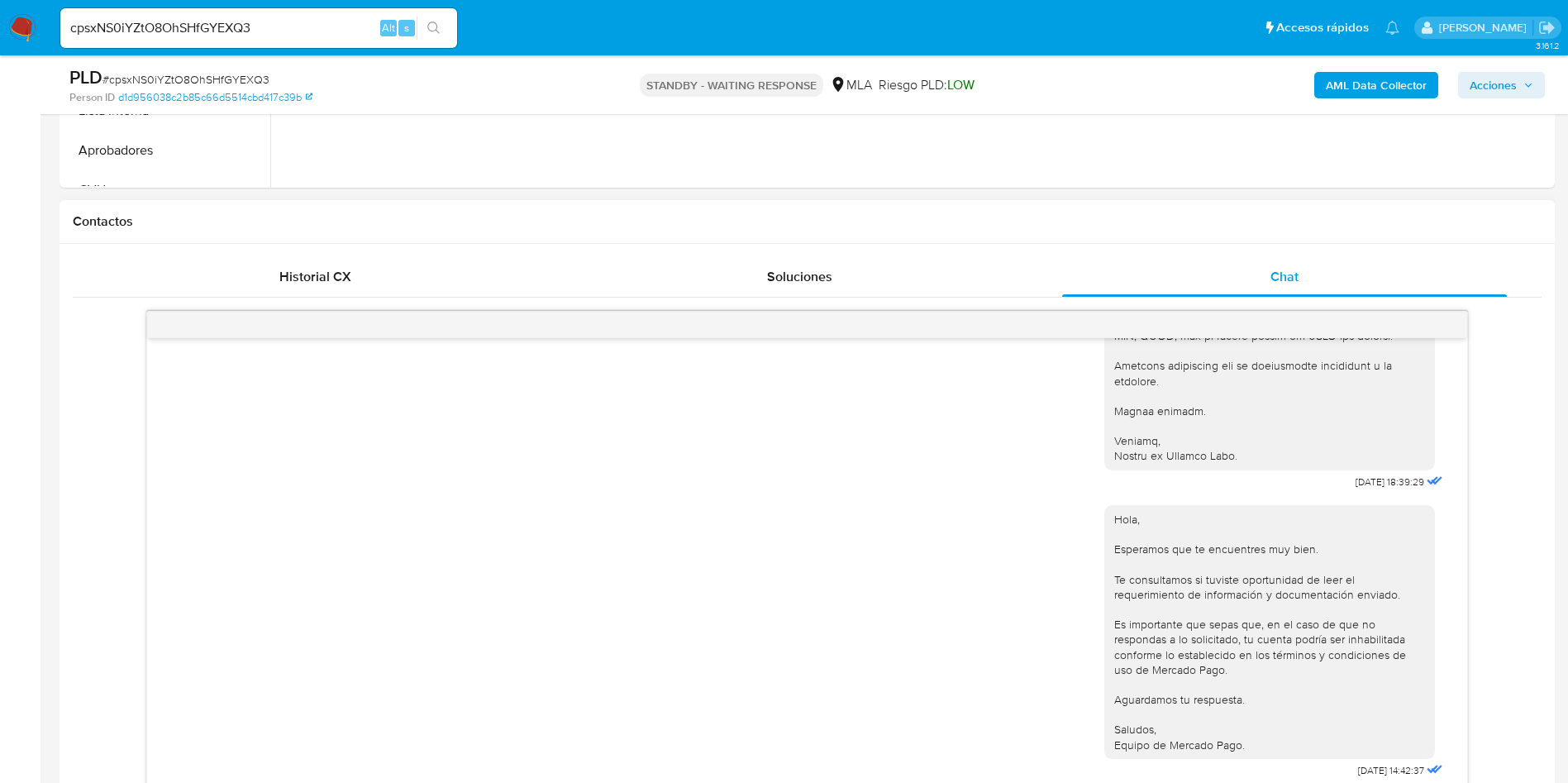
scroll to position [496, 0]
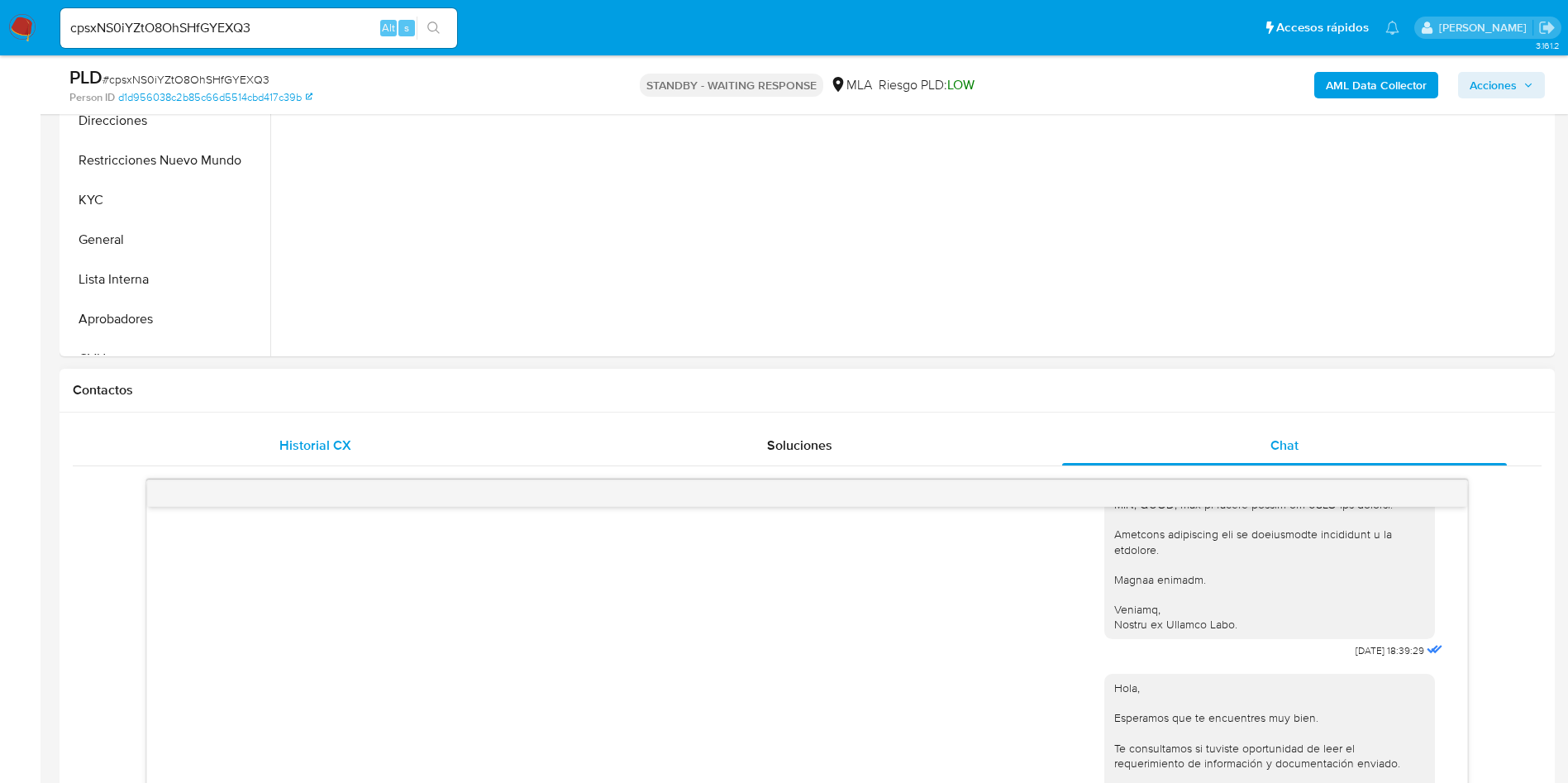
drag, startPoint x: 276, startPoint y: 426, endPoint x: 280, endPoint y: 439, distance: 13.6
click at [279, 436] on div "Historial CX" at bounding box center [314, 445] width 445 height 40
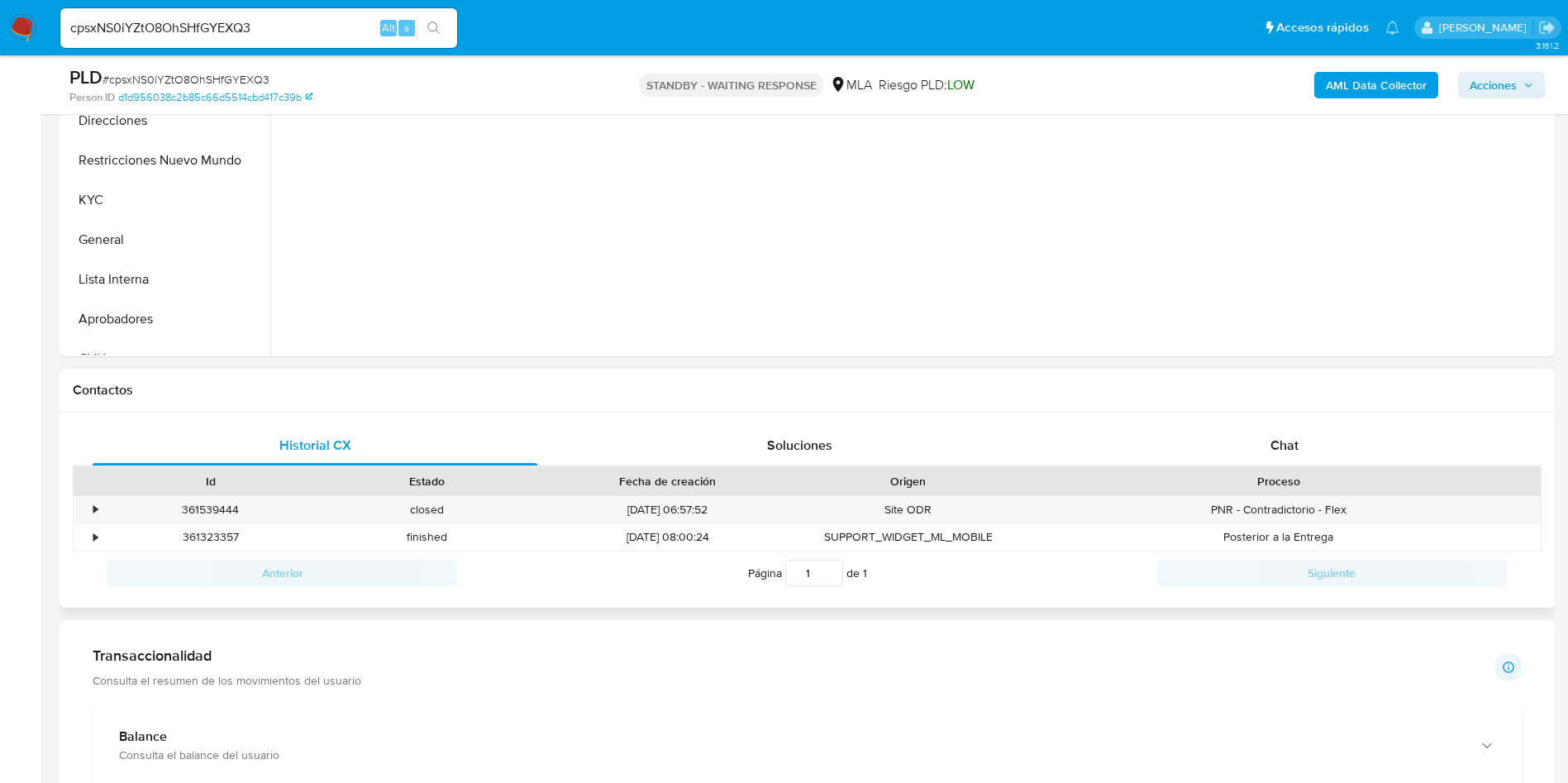
click at [1141, 424] on div "Historial CX Soluciones Chat Id Estado Fecha de creación Origen Proceso • 36153…" at bounding box center [806, 510] width 1495 height 196
click at [1162, 439] on div "Chat" at bounding box center [1284, 445] width 445 height 40
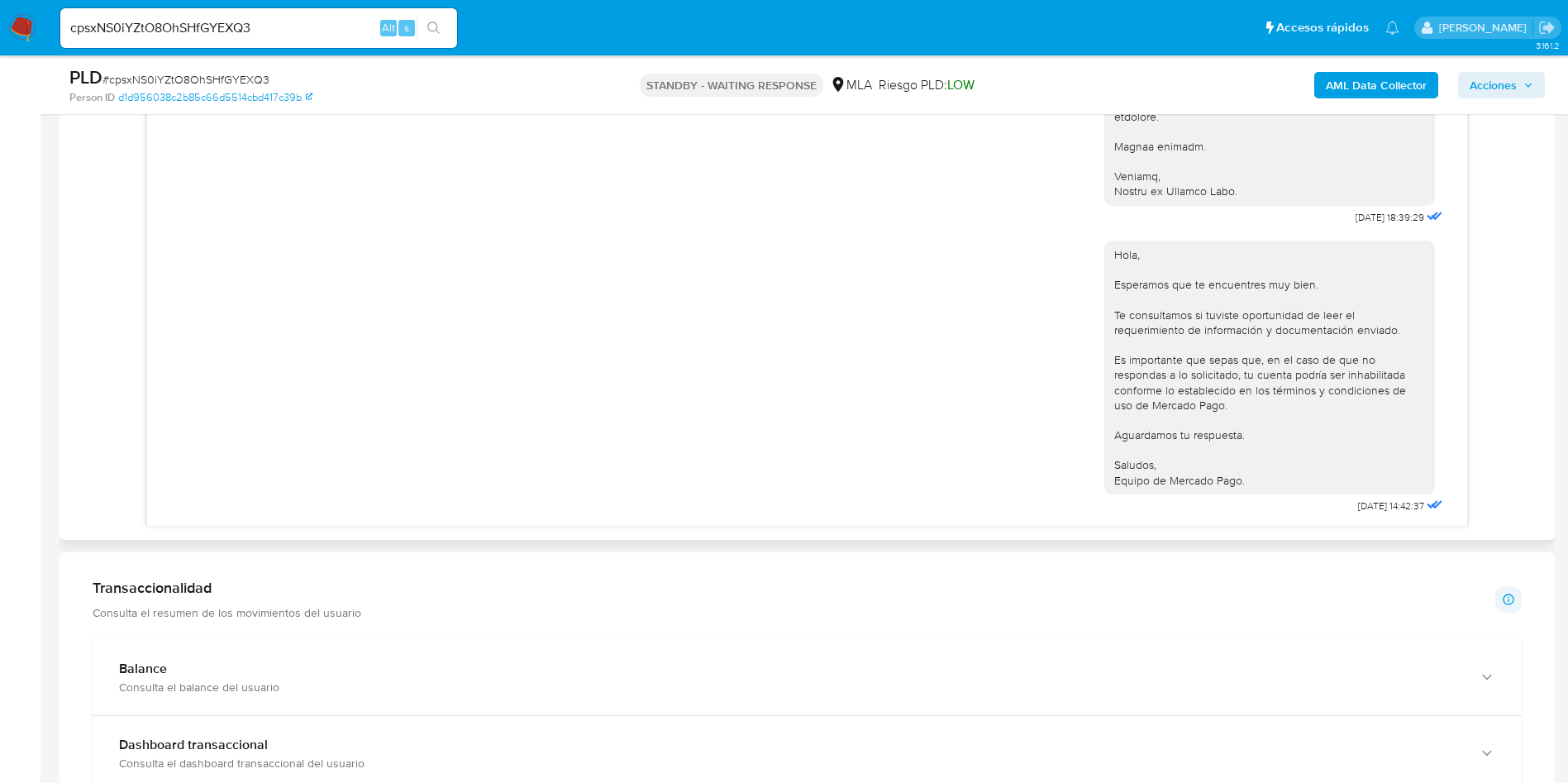
scroll to position [1116, 0]
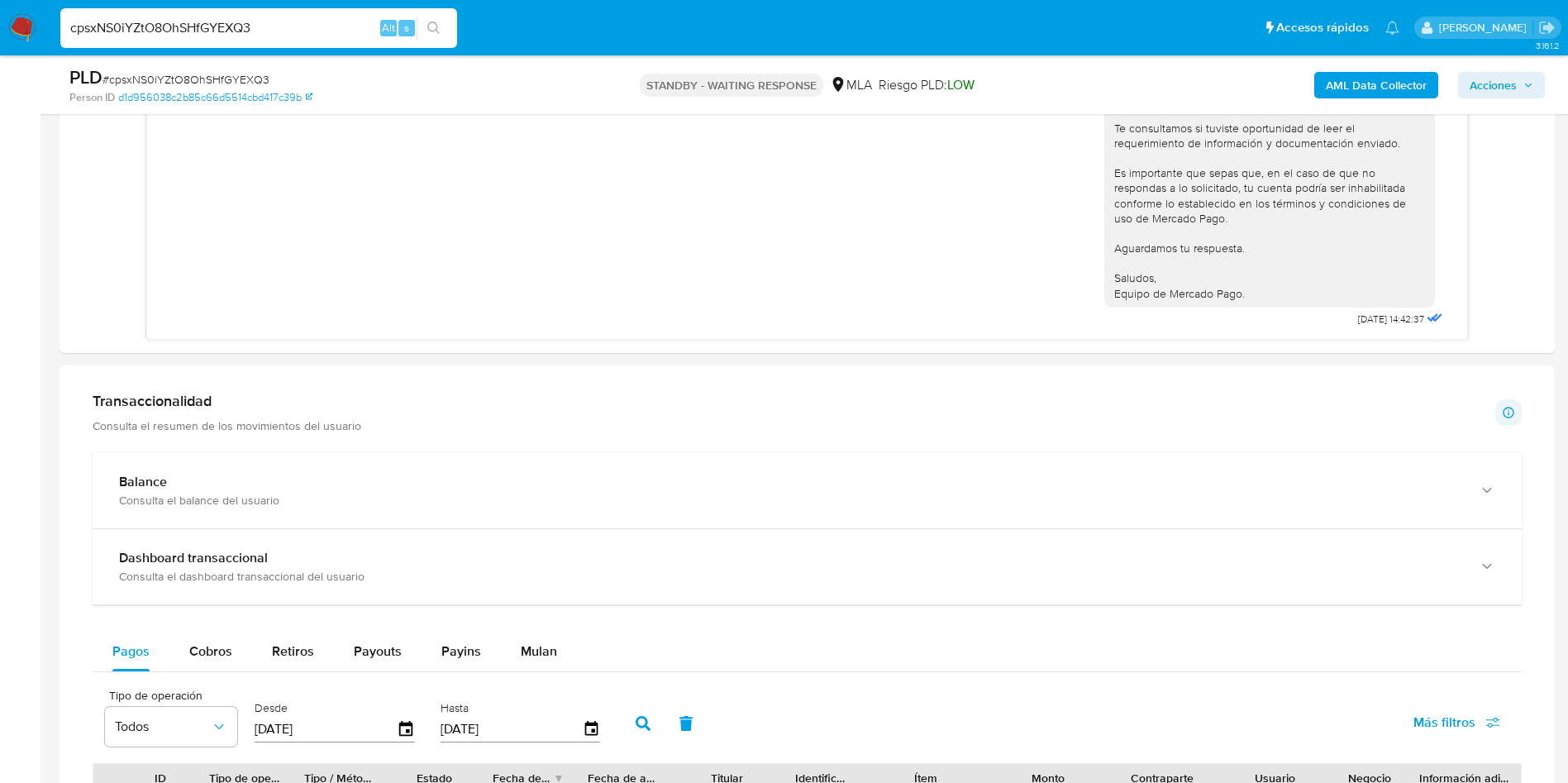
click at [214, 24] on input "cpsxNS0iYZtO8OhSHfGYEXQ3" at bounding box center [259, 27] width 397 height 22
paste input "UvNl1pFeolkHxnc9kWbwbayn"
type input "UvNl1pFeolkHxnc9kWbwbayn"
click at [433, 32] on icon "search-icon" at bounding box center [434, 28] width 13 height 13
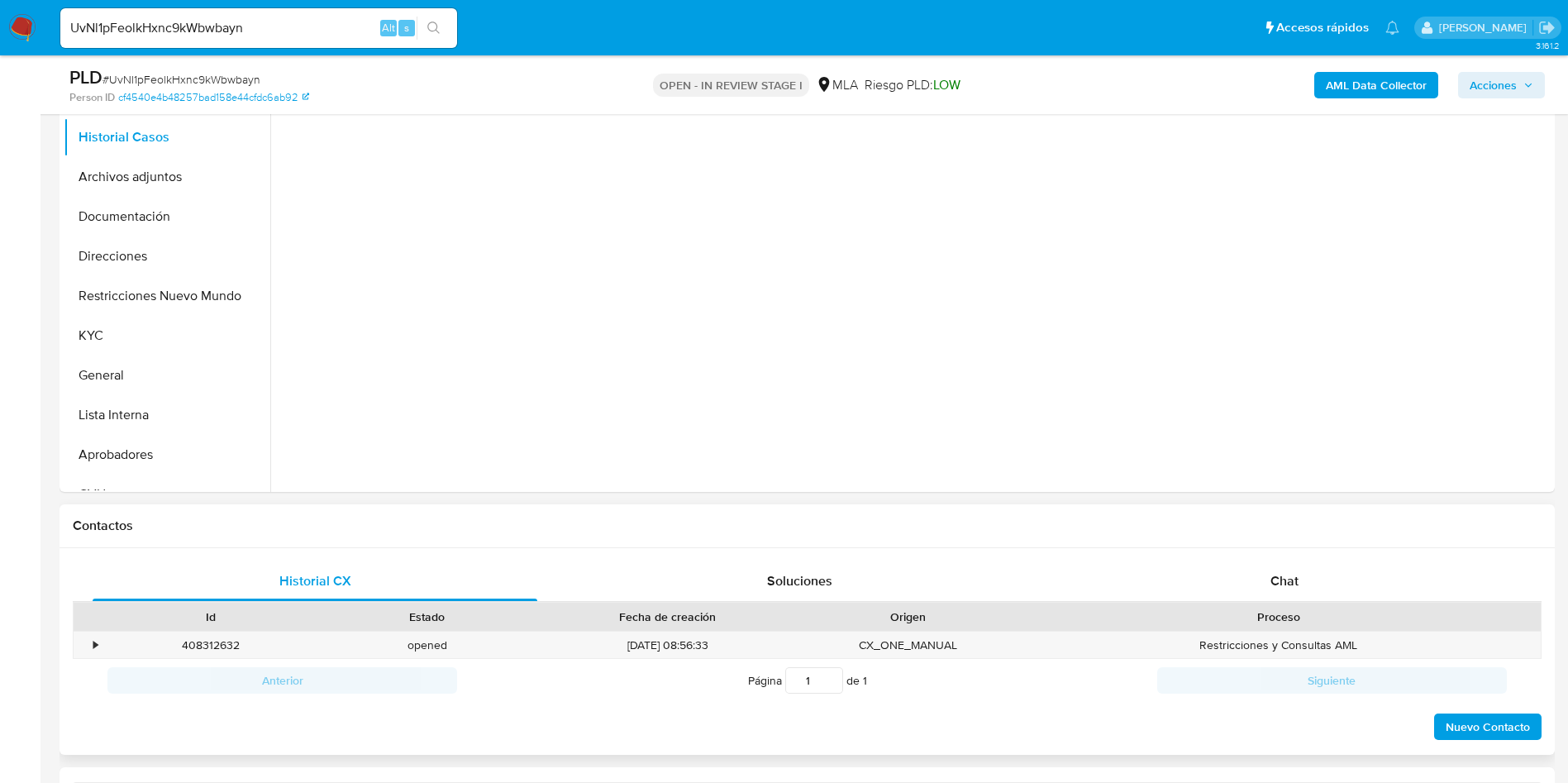
scroll to position [372, 0]
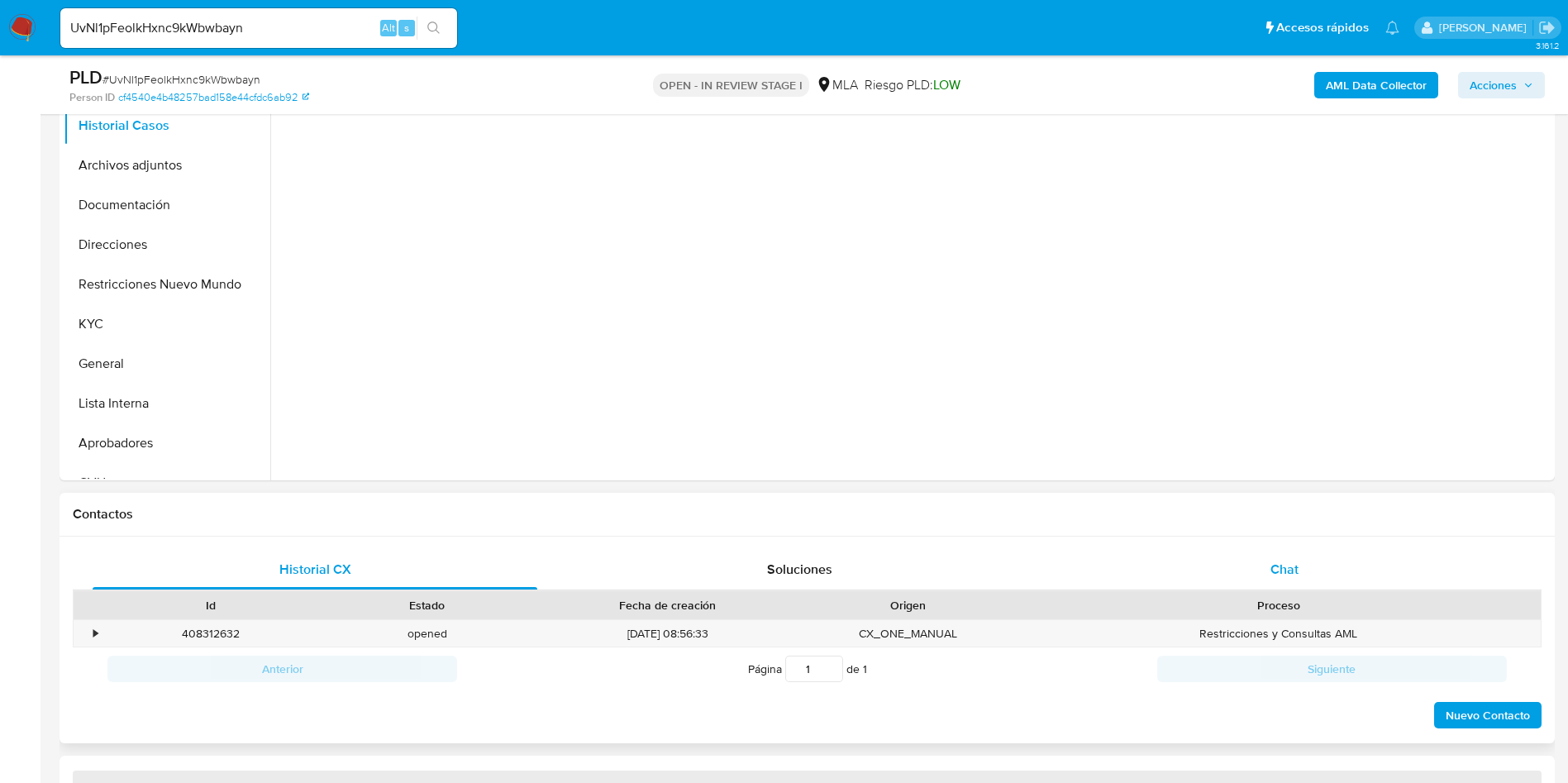
click at [1271, 582] on div "Chat" at bounding box center [1284, 569] width 445 height 40
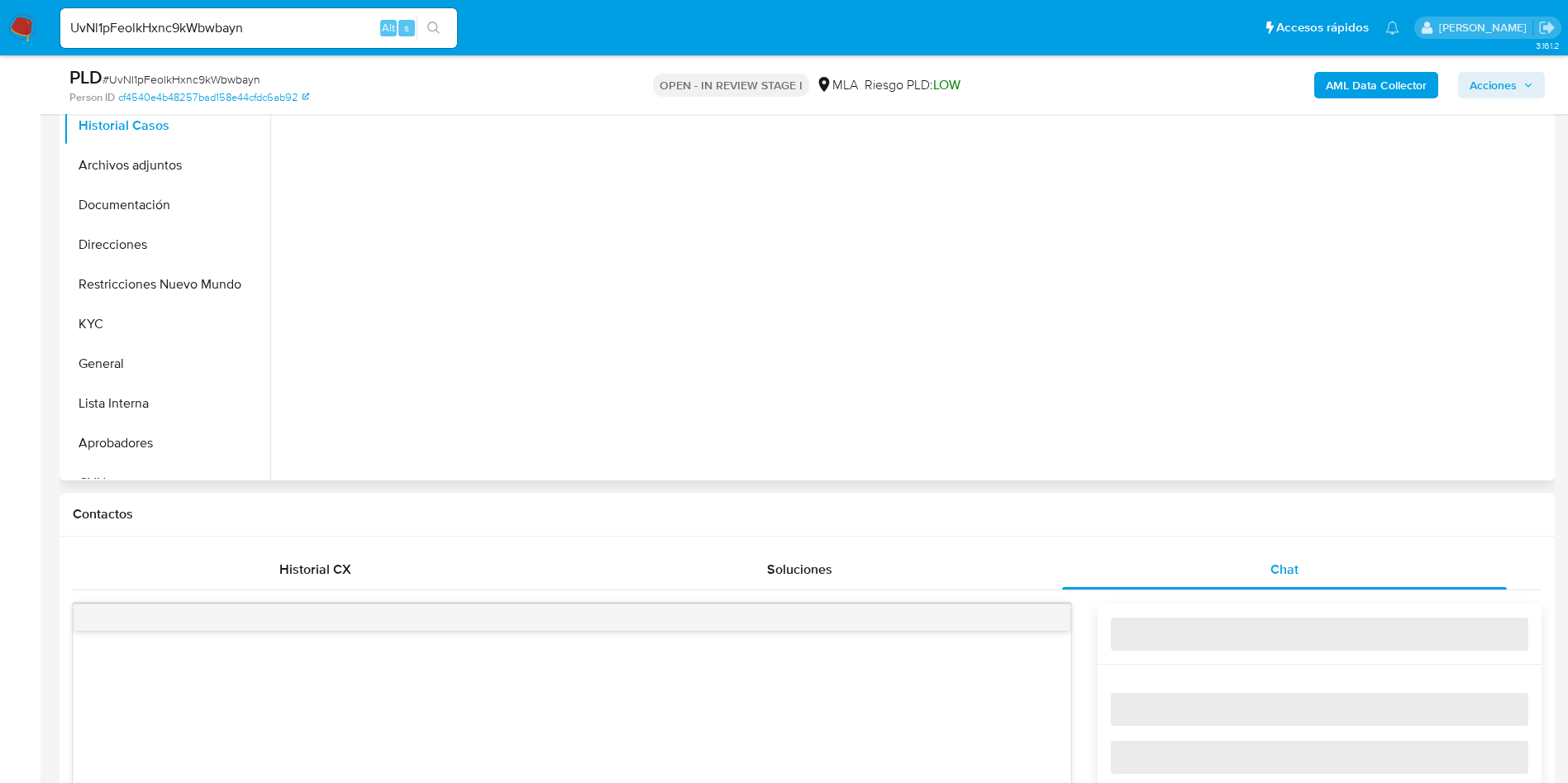
select select "10"
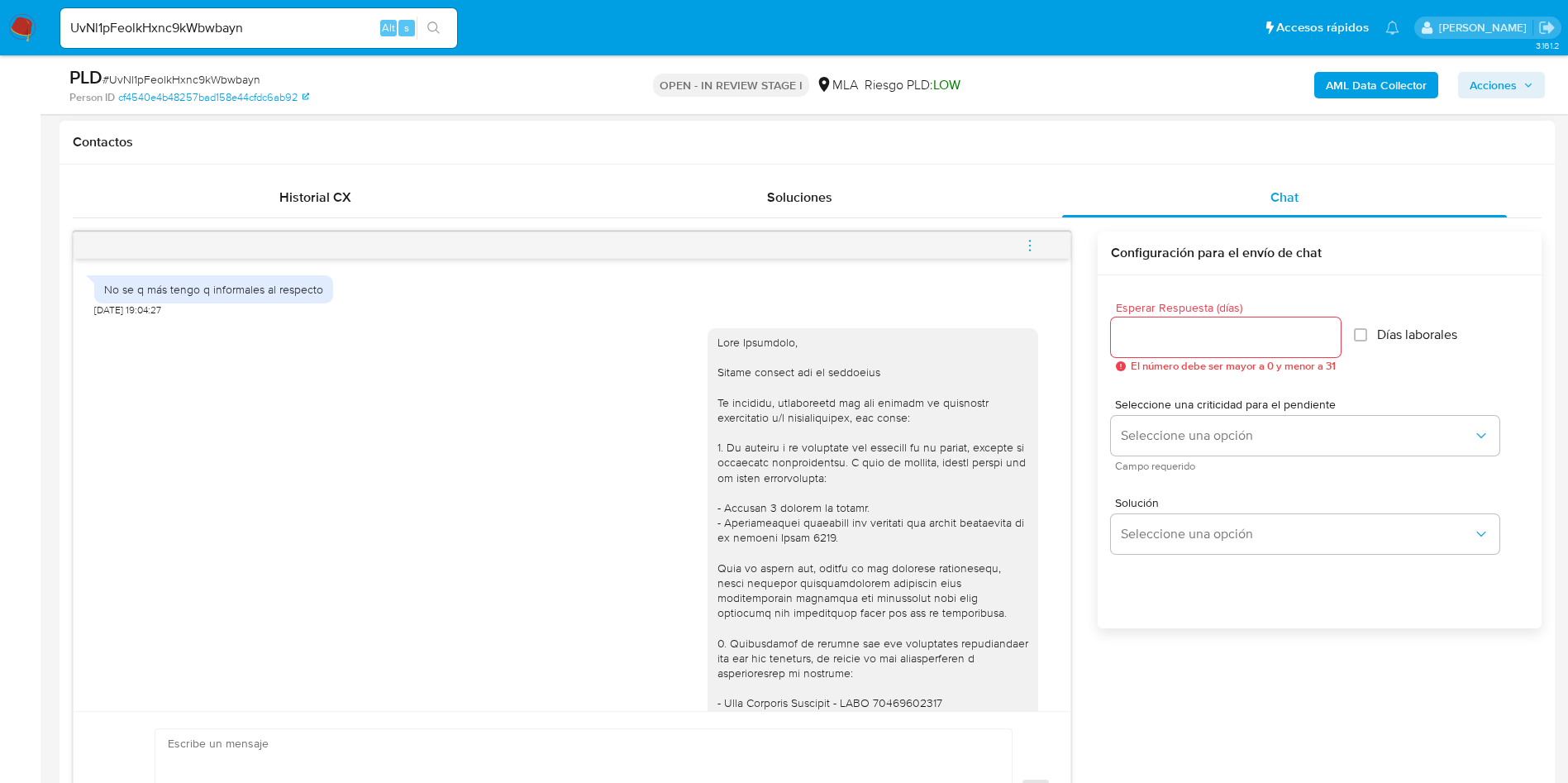
scroll to position [2110, 0]
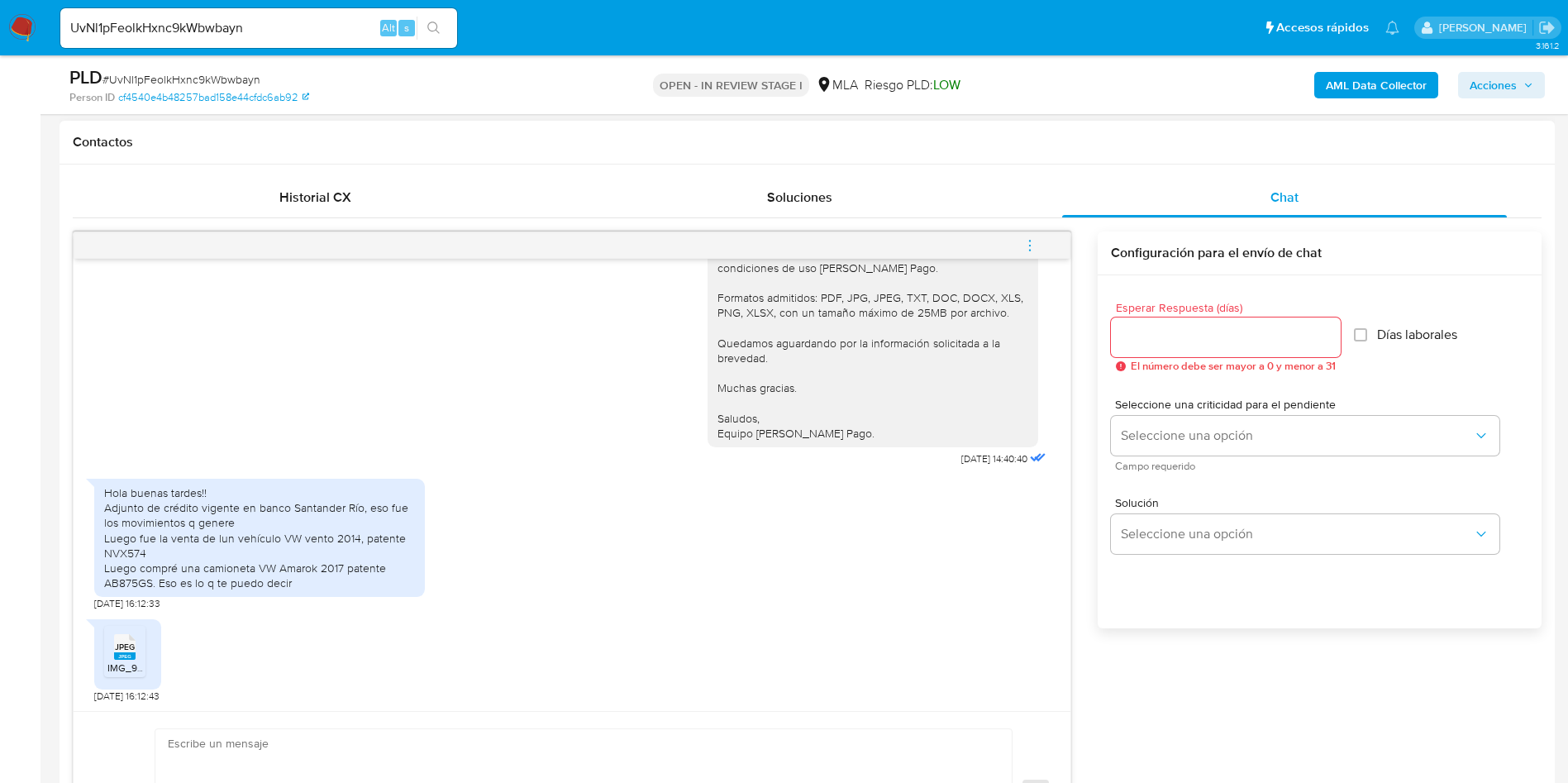
click at [126, 644] on span "JPEG" at bounding box center [124, 647] width 20 height 10
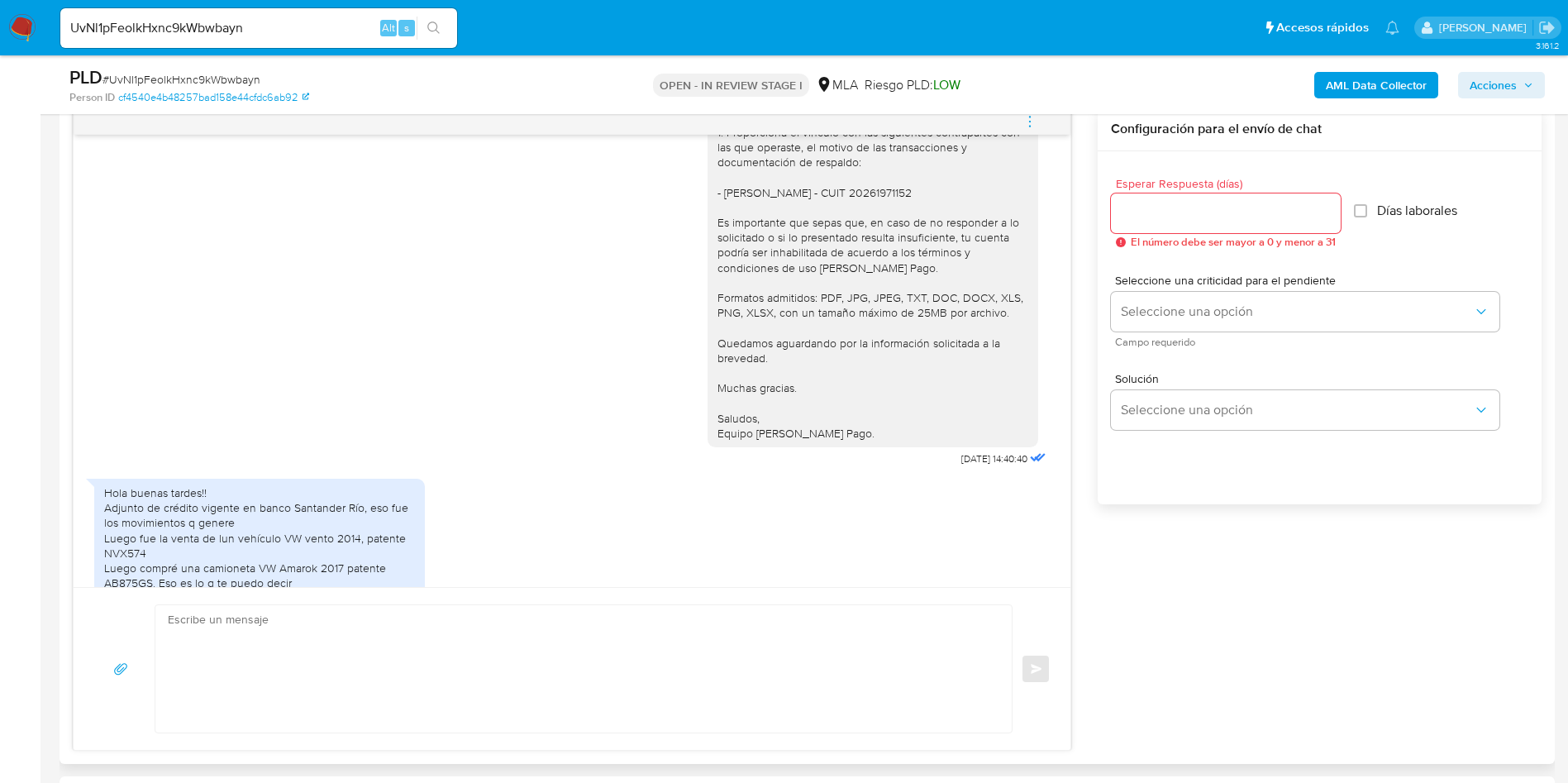
scroll to position [1738, 0]
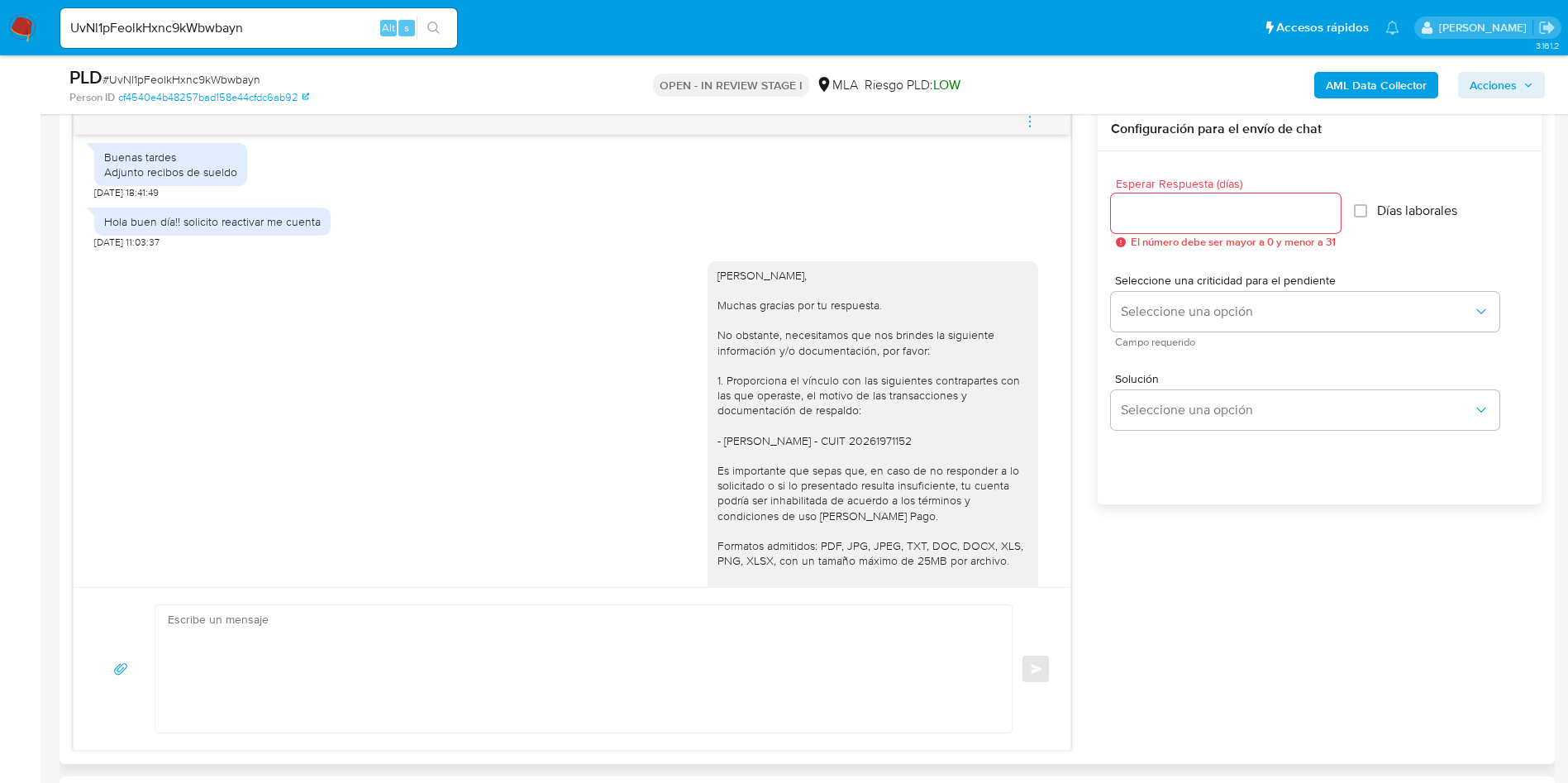
drag, startPoint x: 847, startPoint y: 434, endPoint x: 690, endPoint y: 265, distance: 230.7
click at [707, 265] on div "[PERSON_NAME], Muchas gracias por tu respuesta. No obstante, necesitamos que no…" at bounding box center [872, 478] width 330 height 434
copy div "[PERSON_NAME], Muchas gracias por tu respuesta. No obstante, necesitamos que no…"
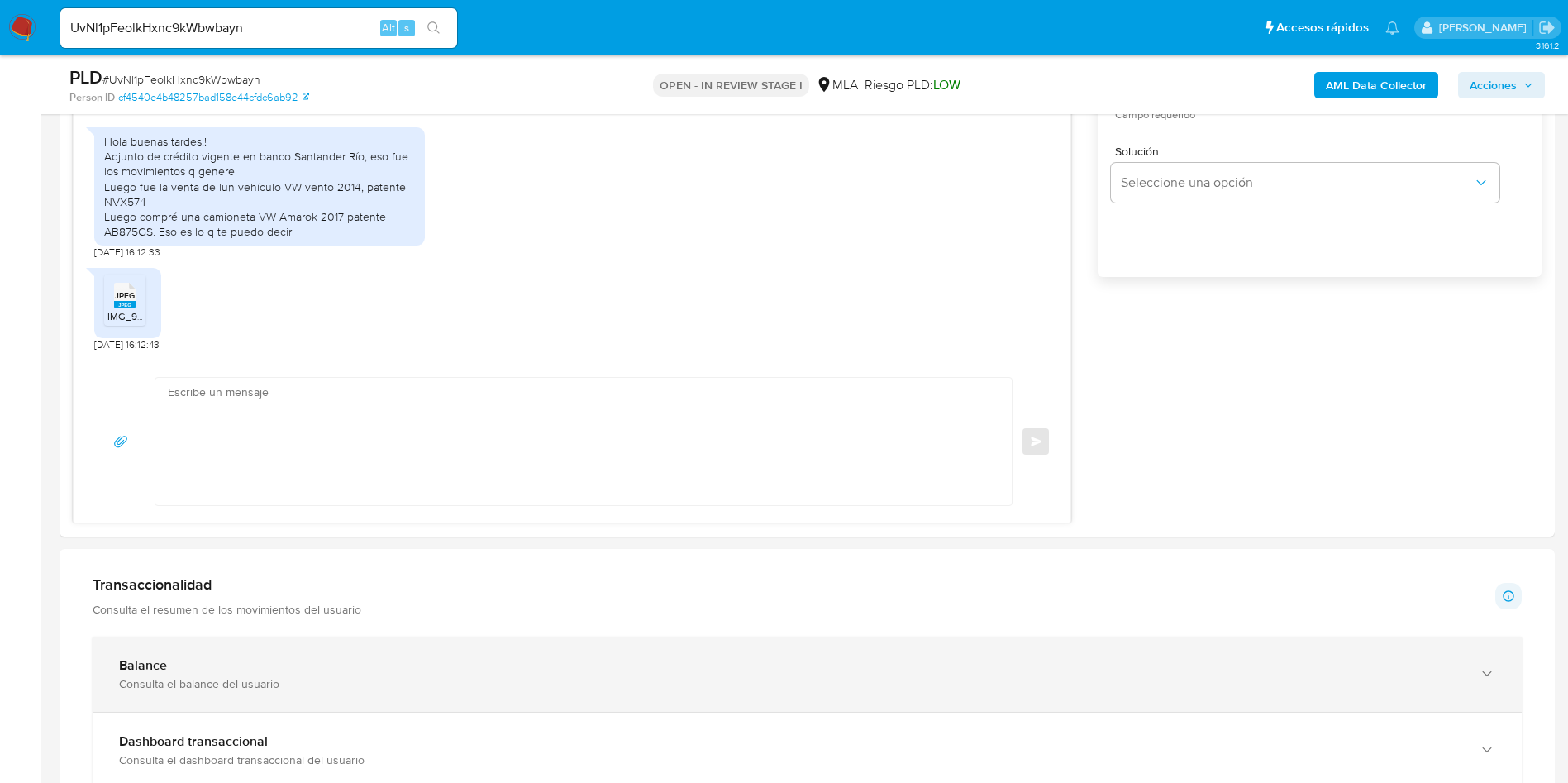
scroll to position [992, 0]
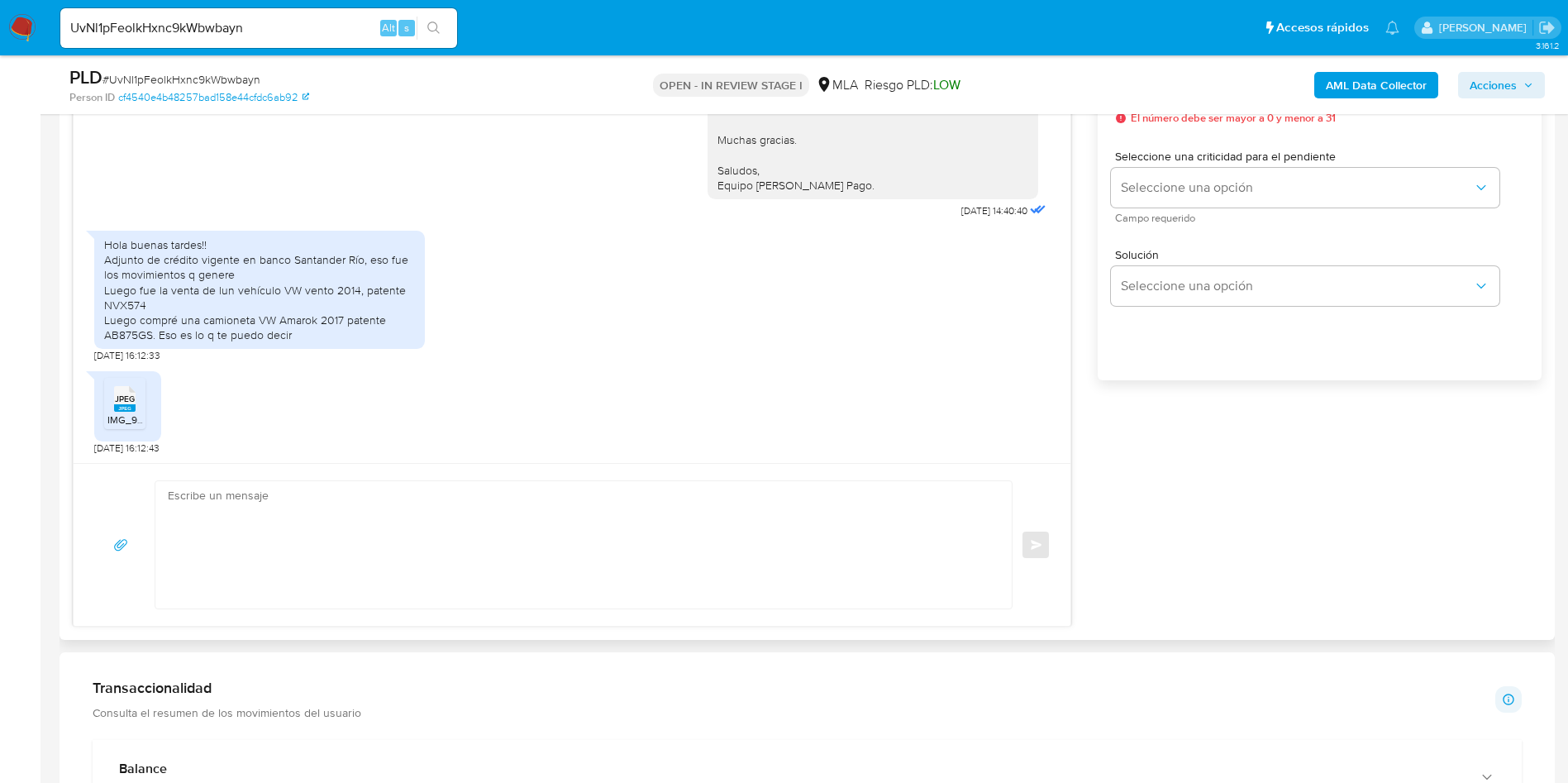
click at [297, 524] on textarea at bounding box center [578, 544] width 823 height 127
paste textarea "[PERSON_NAME], Muchas gracias por tu respuesta. No obstante, necesitamos que no…"
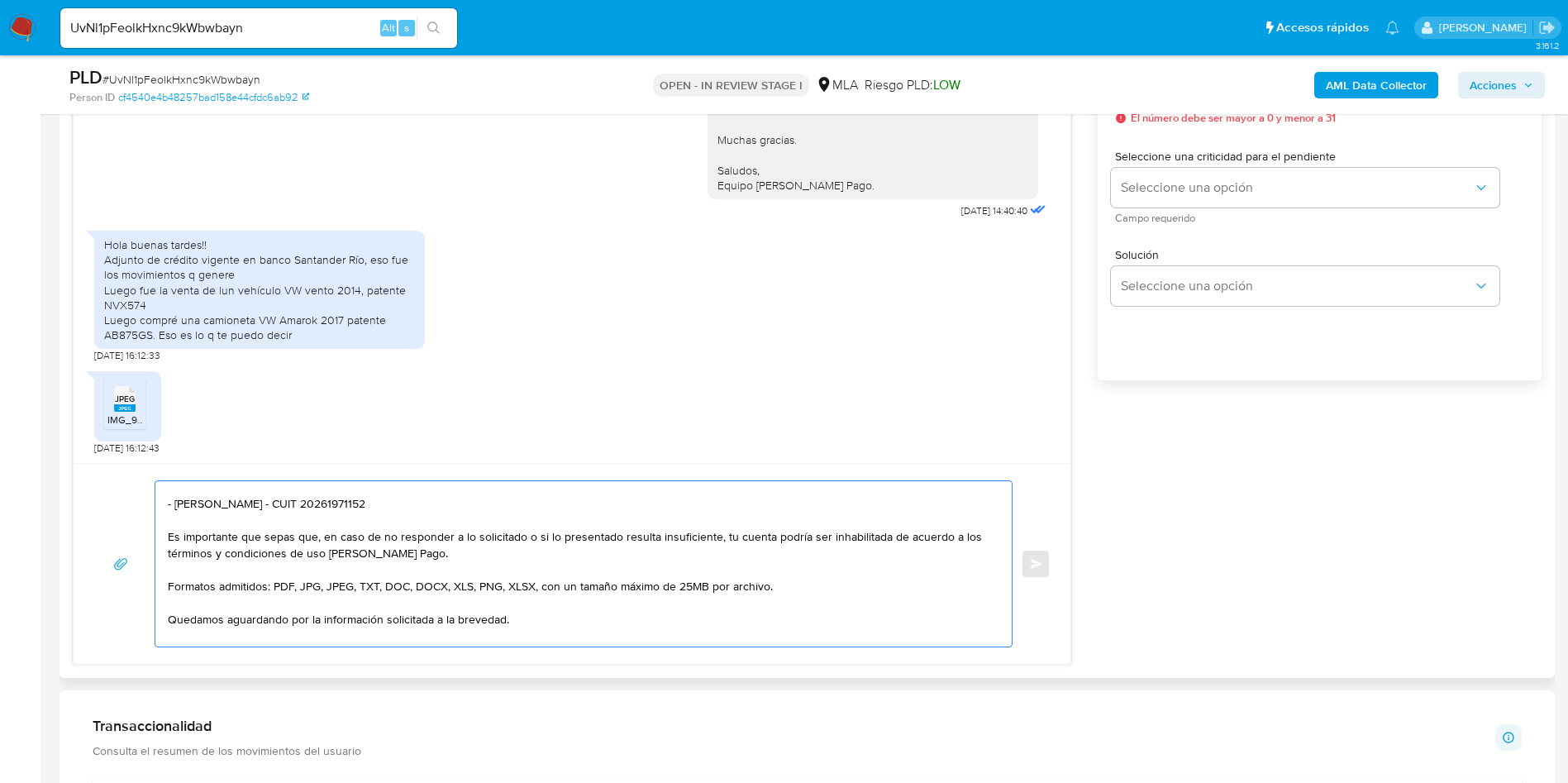
scroll to position [0, 0]
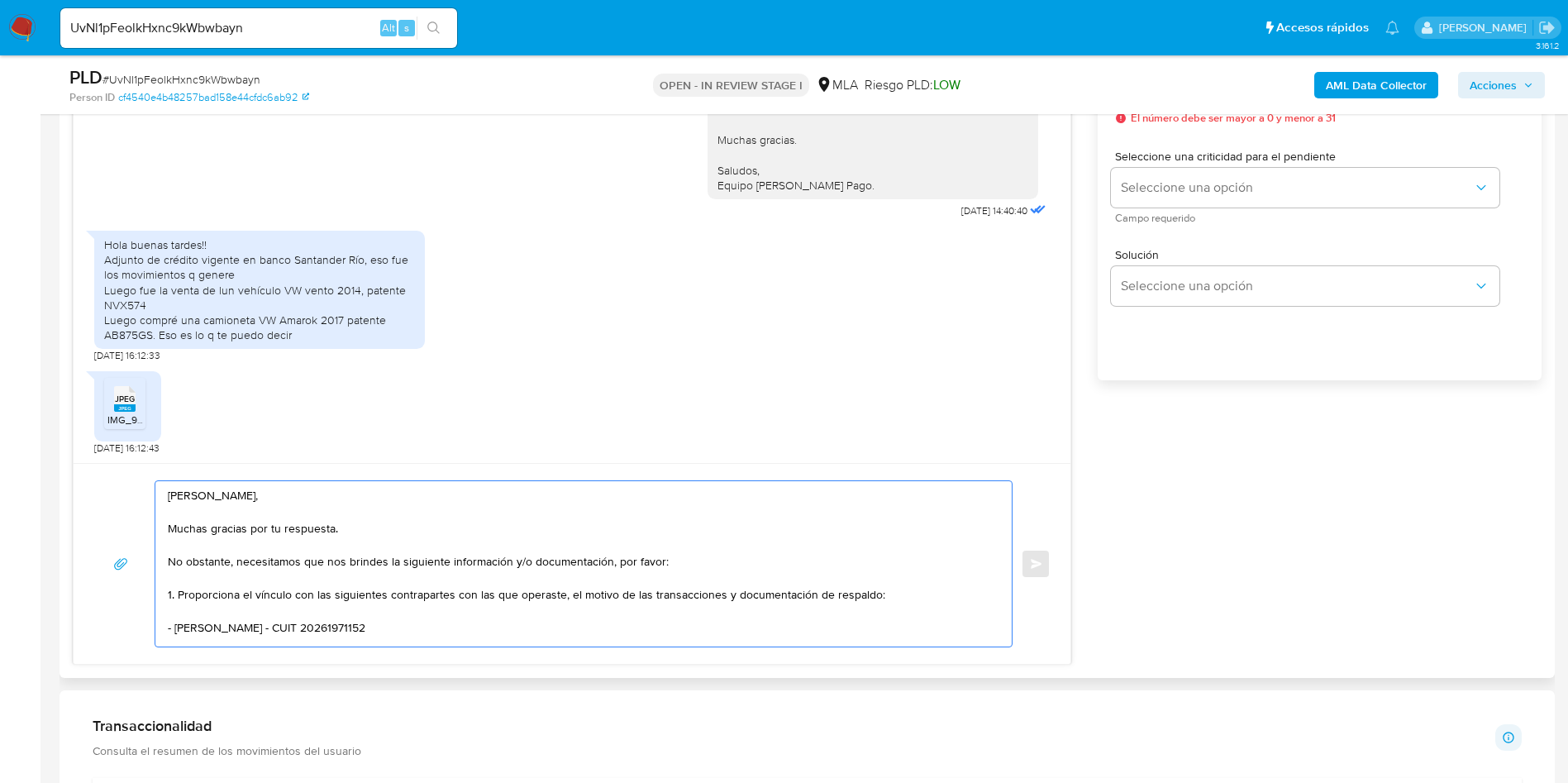
drag, startPoint x: 242, startPoint y: 595, endPoint x: 726, endPoint y: 598, distance: 484.0
click at [726, 598] on textarea "[PERSON_NAME], Muchas gracias por tu respuesta. No obstante, necesitamos que no…" at bounding box center [578, 564] width 823 height 166
click at [169, 626] on textarea "[PERSON_NAME], Muchas gracias por tu respuesta. No obstante, necesitamos que no…" at bounding box center [578, 564] width 823 height 166
click at [669, 596] on textarea "[PERSON_NAME], Muchas gracias por tu respuesta. No obstante, necesitamos que no…" at bounding box center [578, 564] width 823 height 166
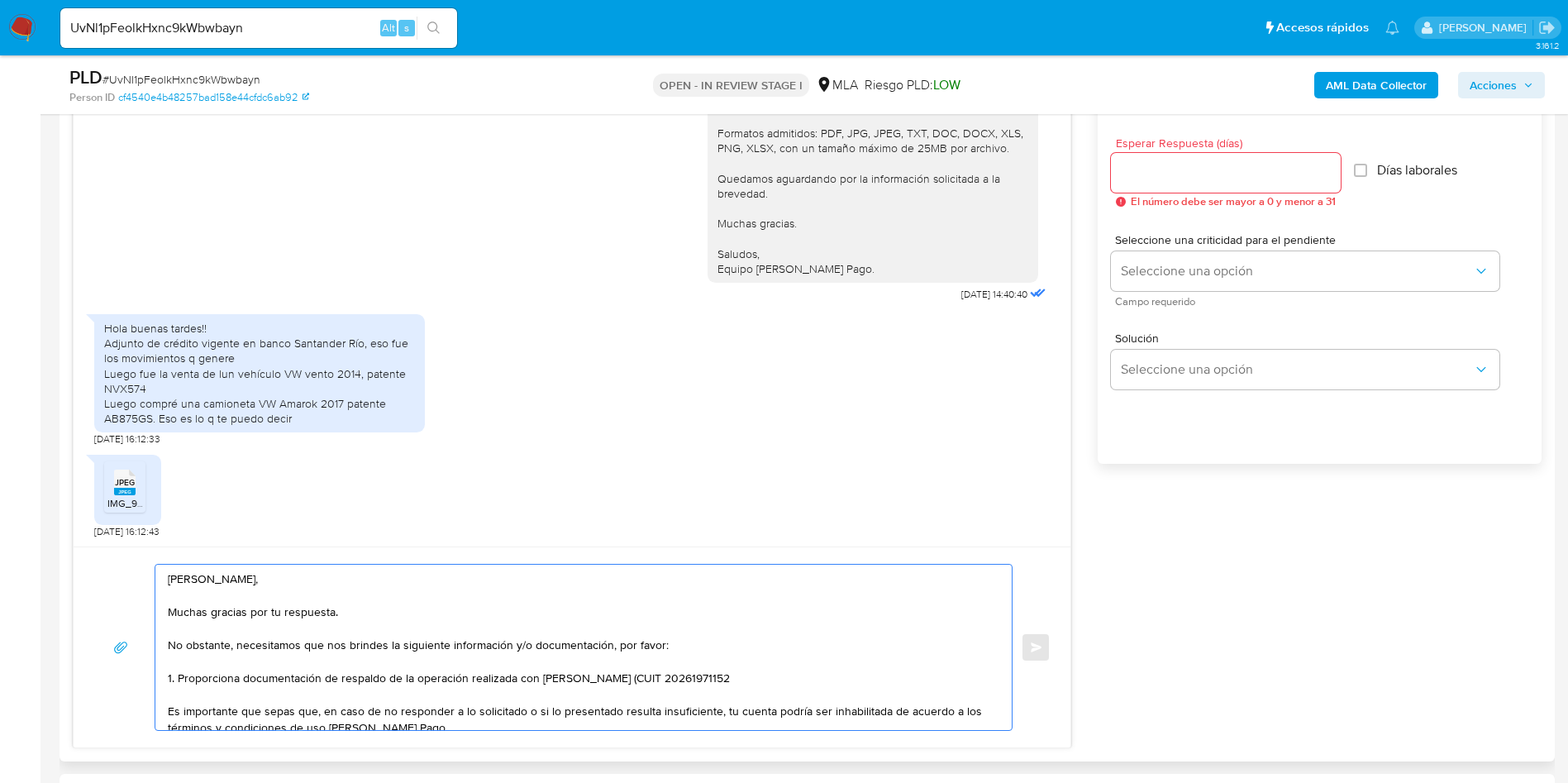
scroll to position [930, 0]
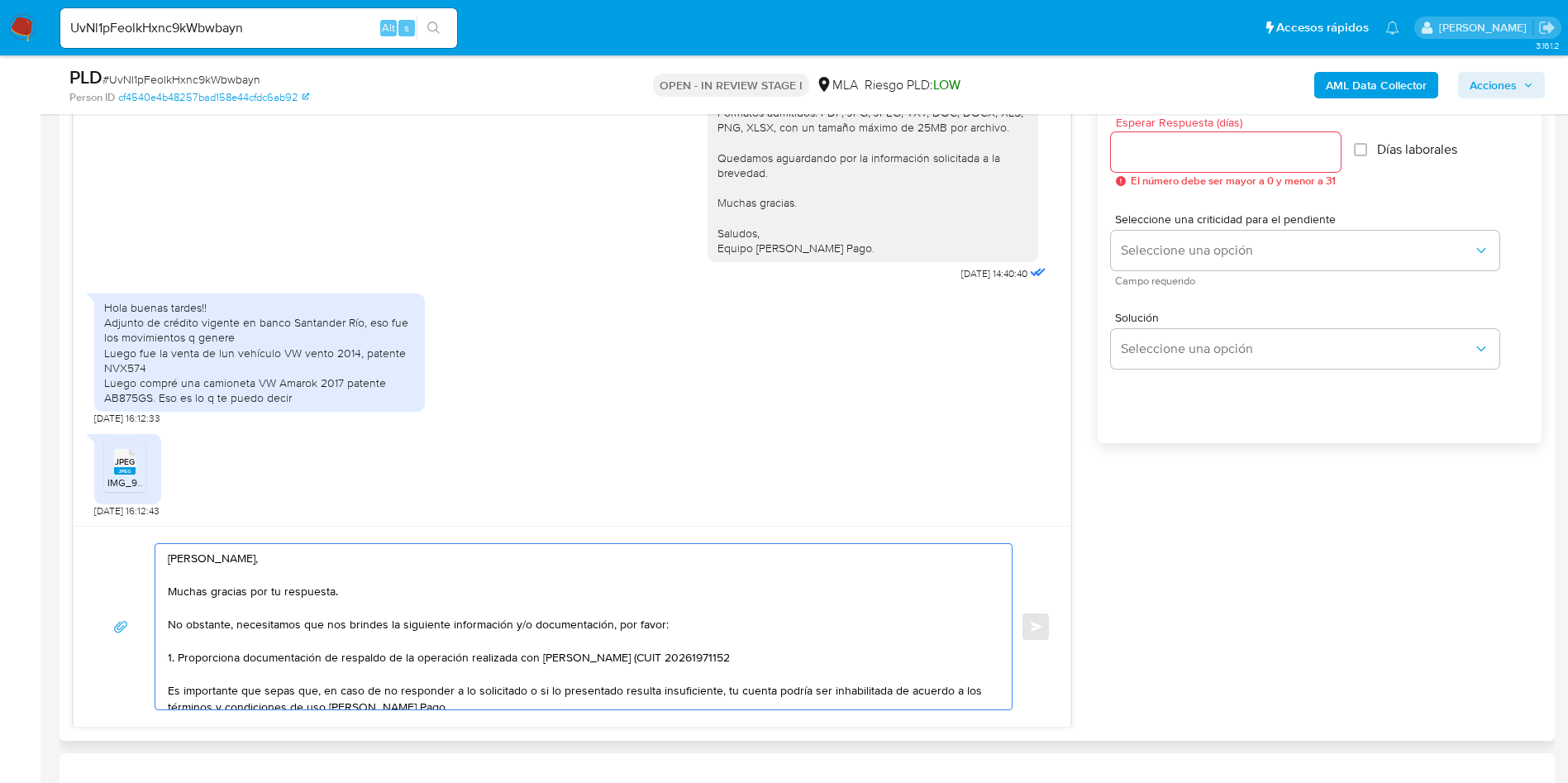
click at [762, 661] on textarea "[PERSON_NAME], Muchas gracias por tu respuesta. No obstante, necesitamos que no…" at bounding box center [578, 627] width 823 height 166
click at [896, 663] on textarea "[PERSON_NAME], Muchas gracias por tu respuesta. No obstante, necesitamos que no…" at bounding box center [578, 627] width 823 height 166
paste textarea "$ 15.600.000,00"
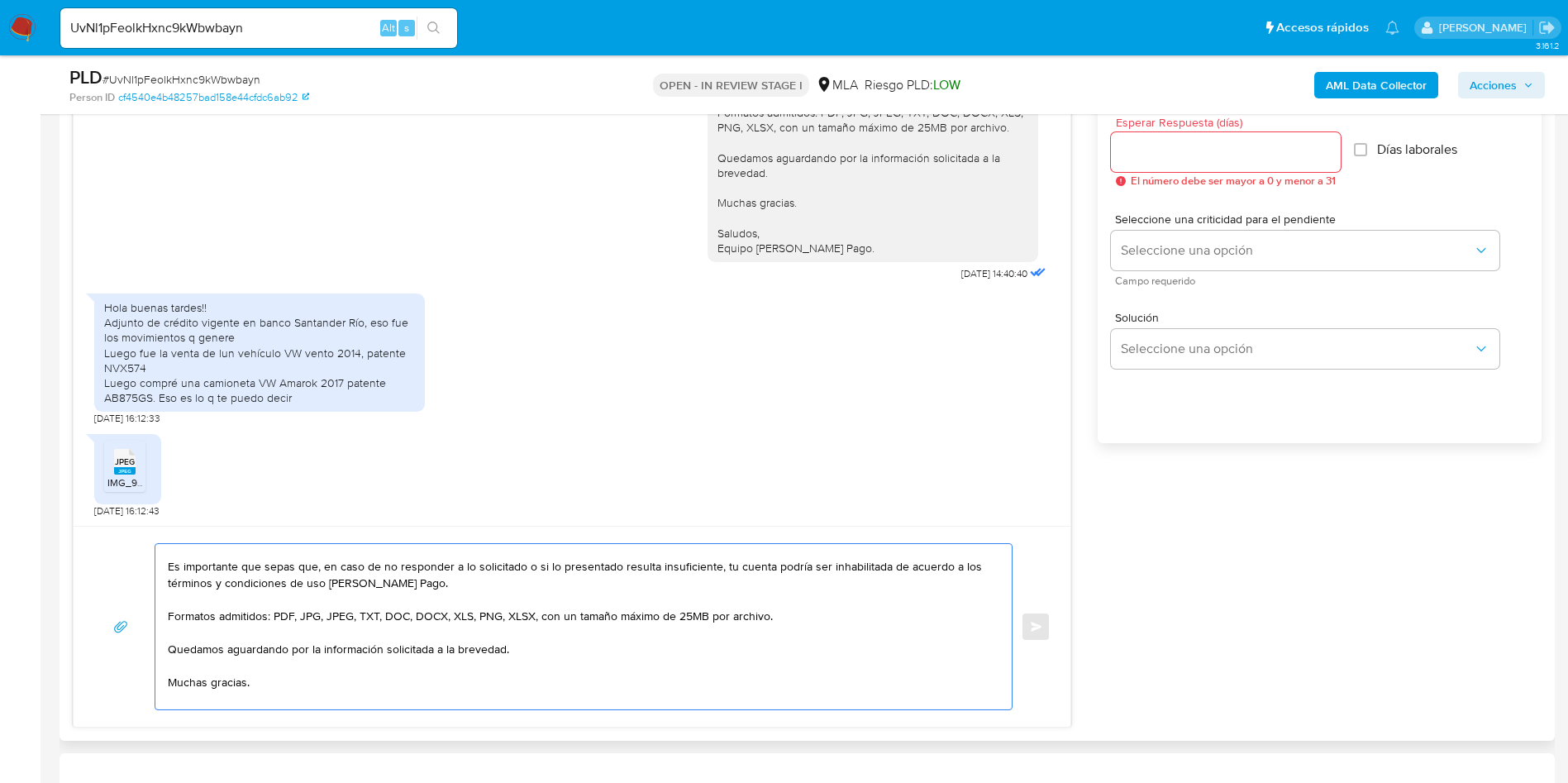
scroll to position [0, 0]
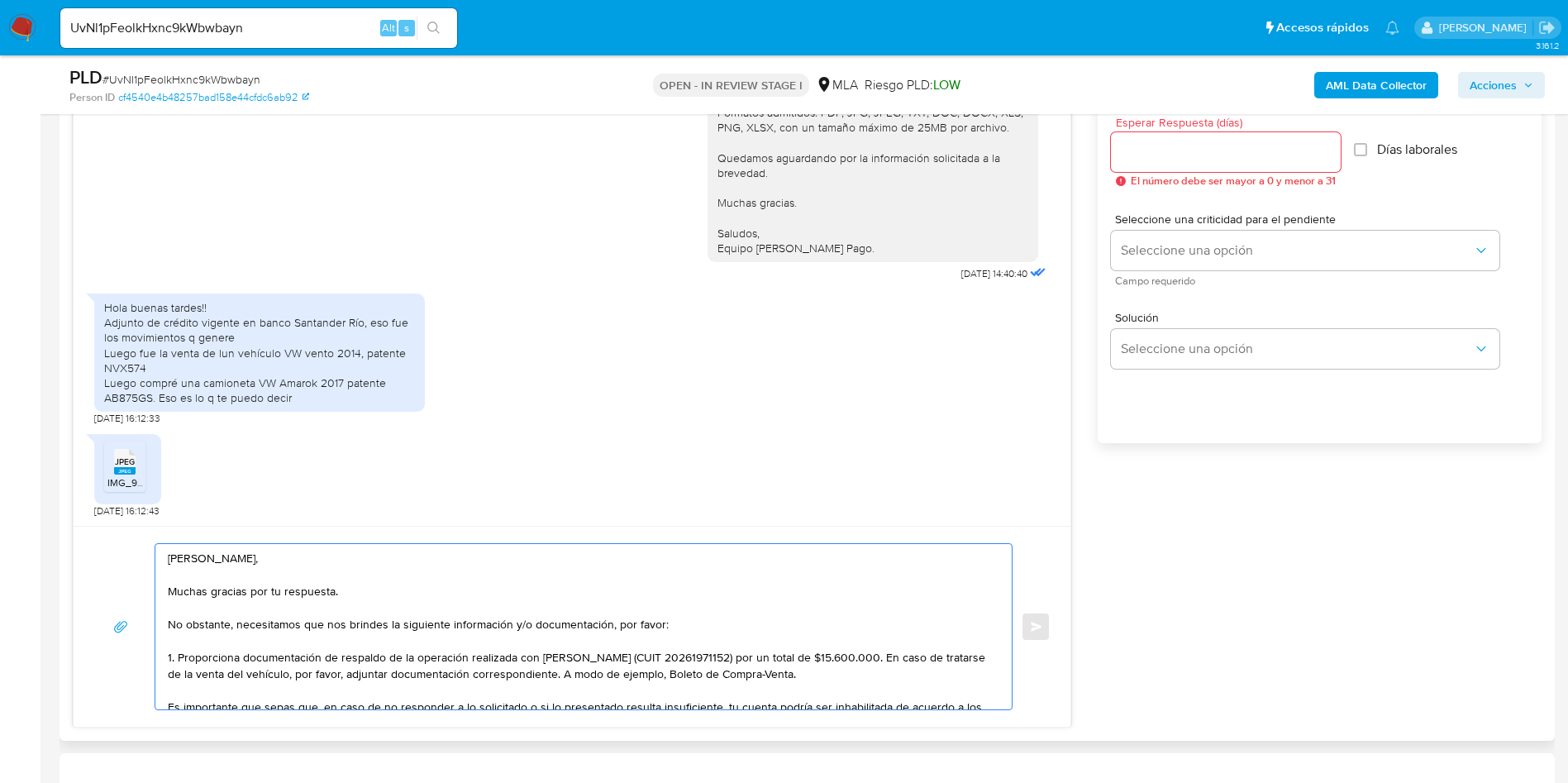
click at [562, 668] on textarea "[PERSON_NAME], Muchas gracias por tu respuesta. No obstante, necesitamos que no…" at bounding box center [578, 627] width 823 height 166
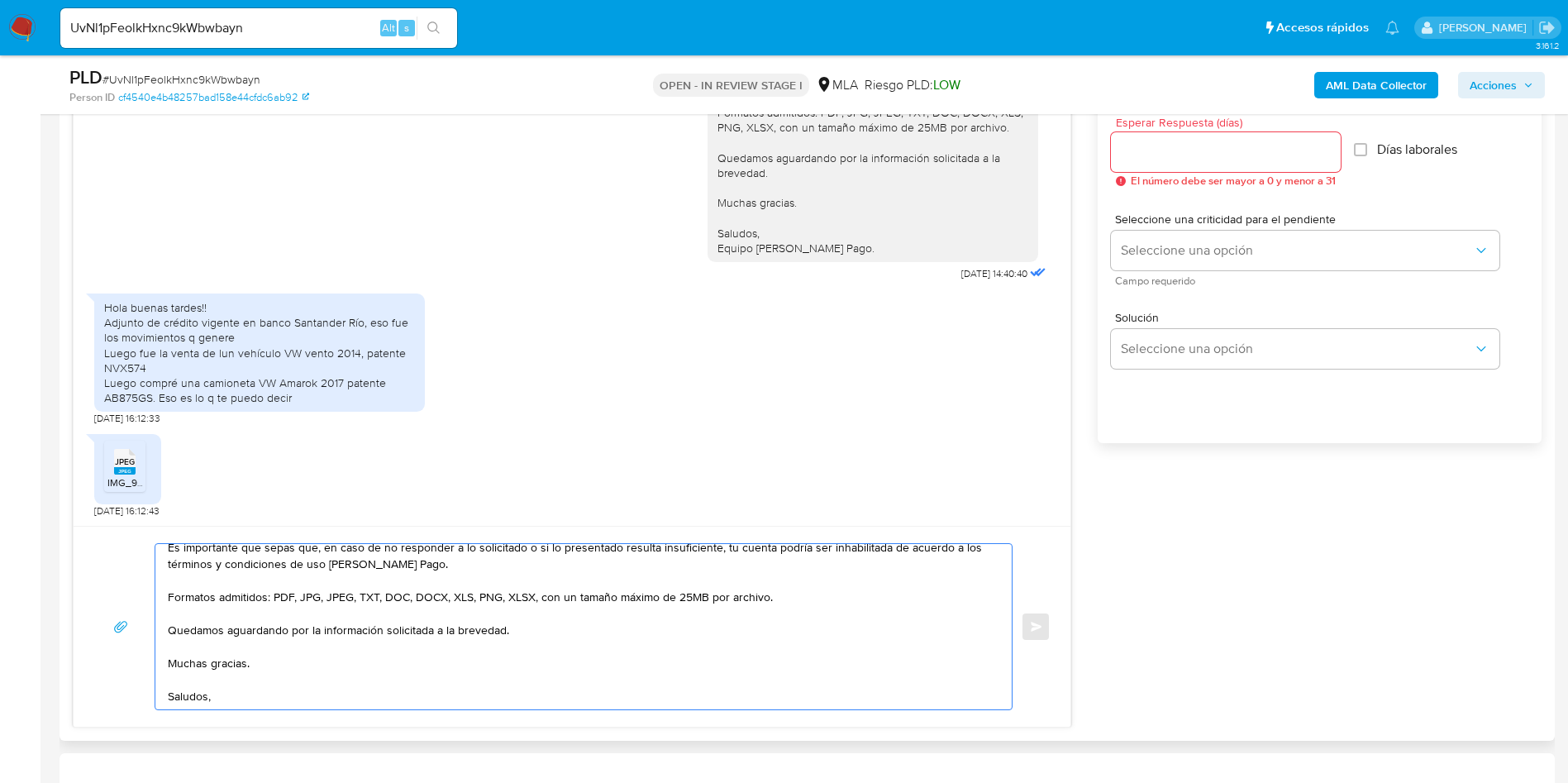
scroll to position [177, 0]
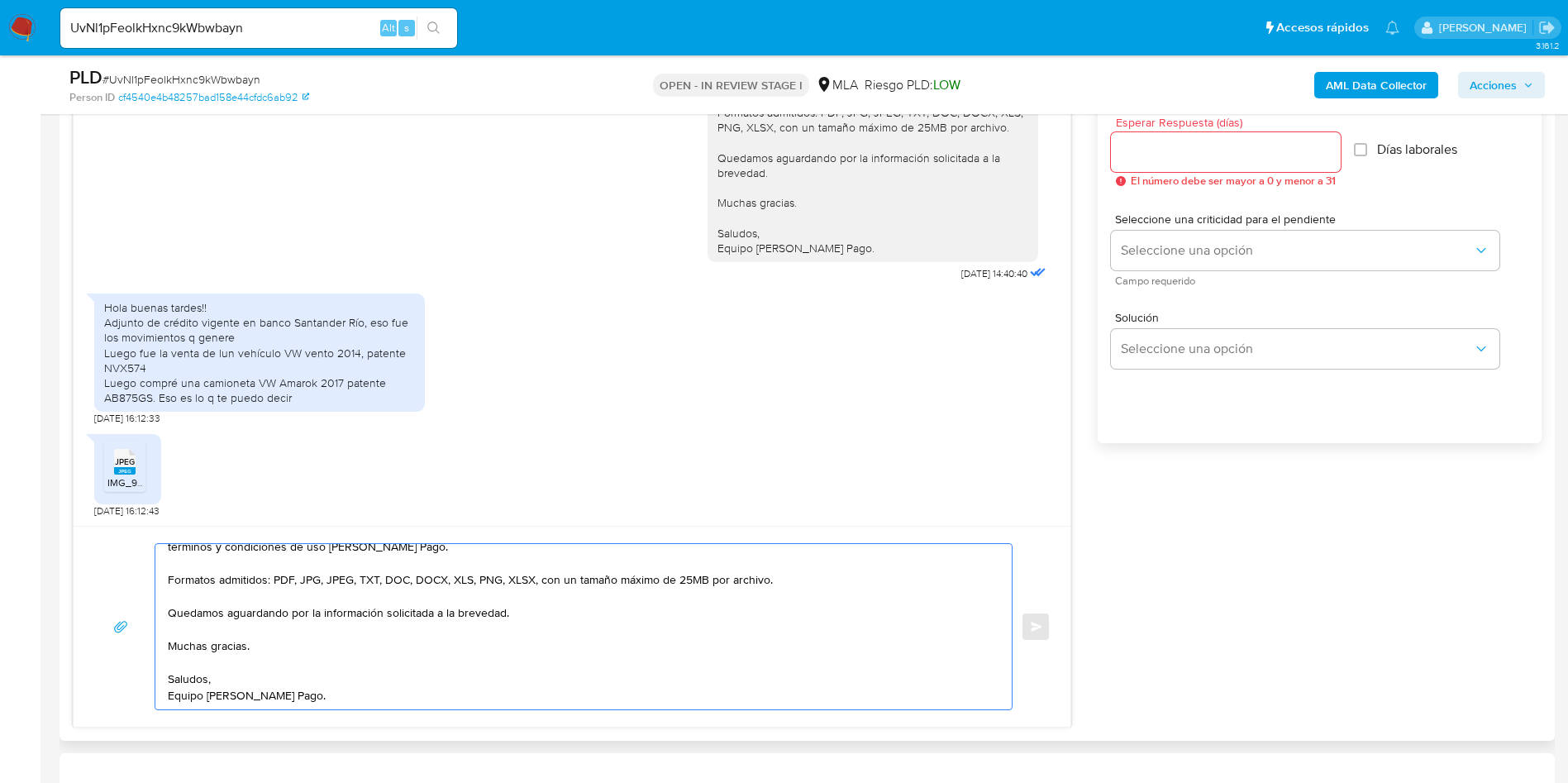
type textarea "[PERSON_NAME], Muchas gracias por tu respuesta. No obstante, necesitamos que no…"
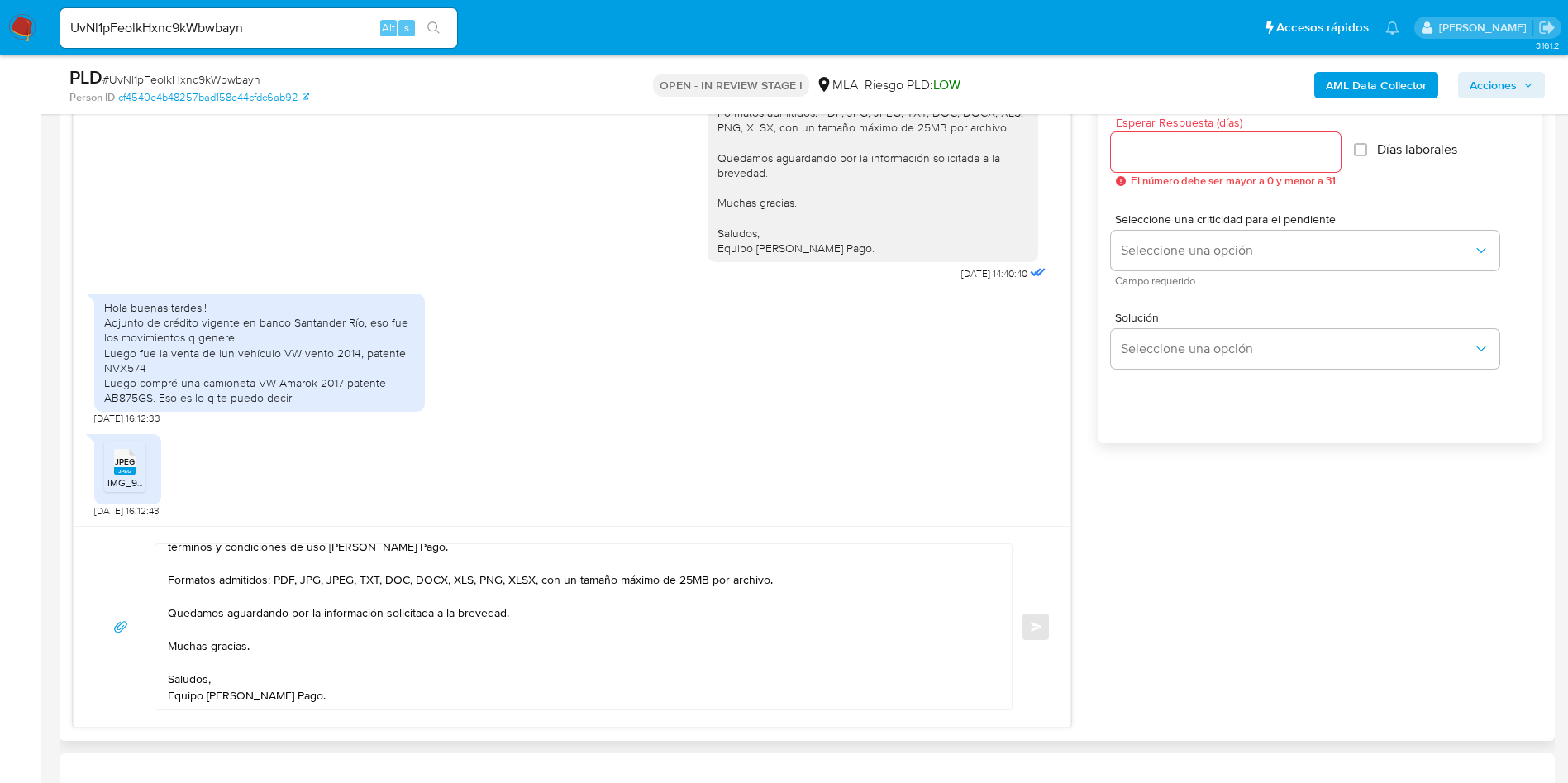
click at [1262, 136] on div at bounding box center [1226, 152] width 230 height 40
click at [1231, 160] on input "Esperar Respuesta (días)" at bounding box center [1226, 152] width 230 height 22
type input "1"
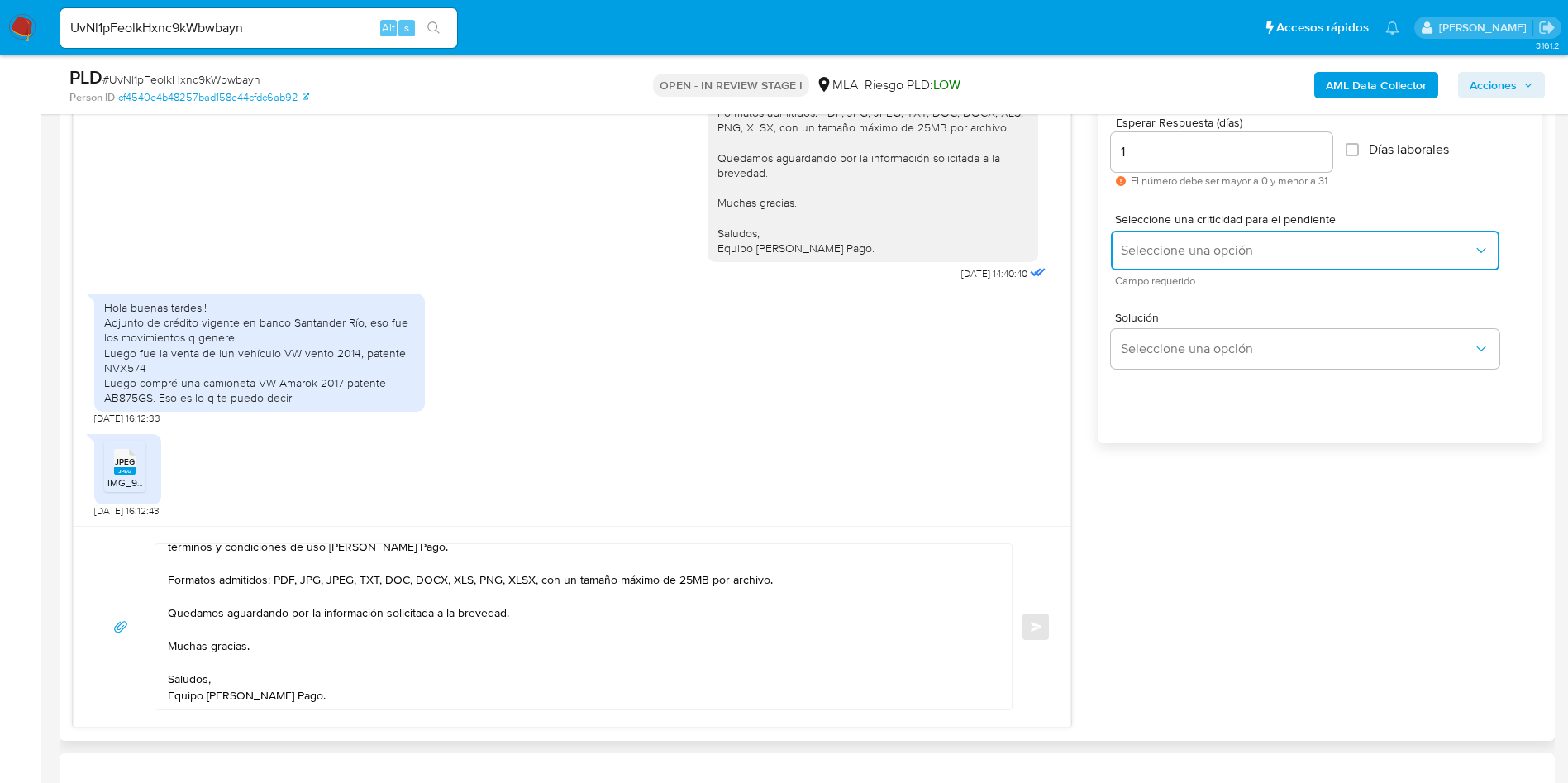
click at [1235, 247] on span "Seleccione una opción" at bounding box center [1296, 250] width 352 height 17
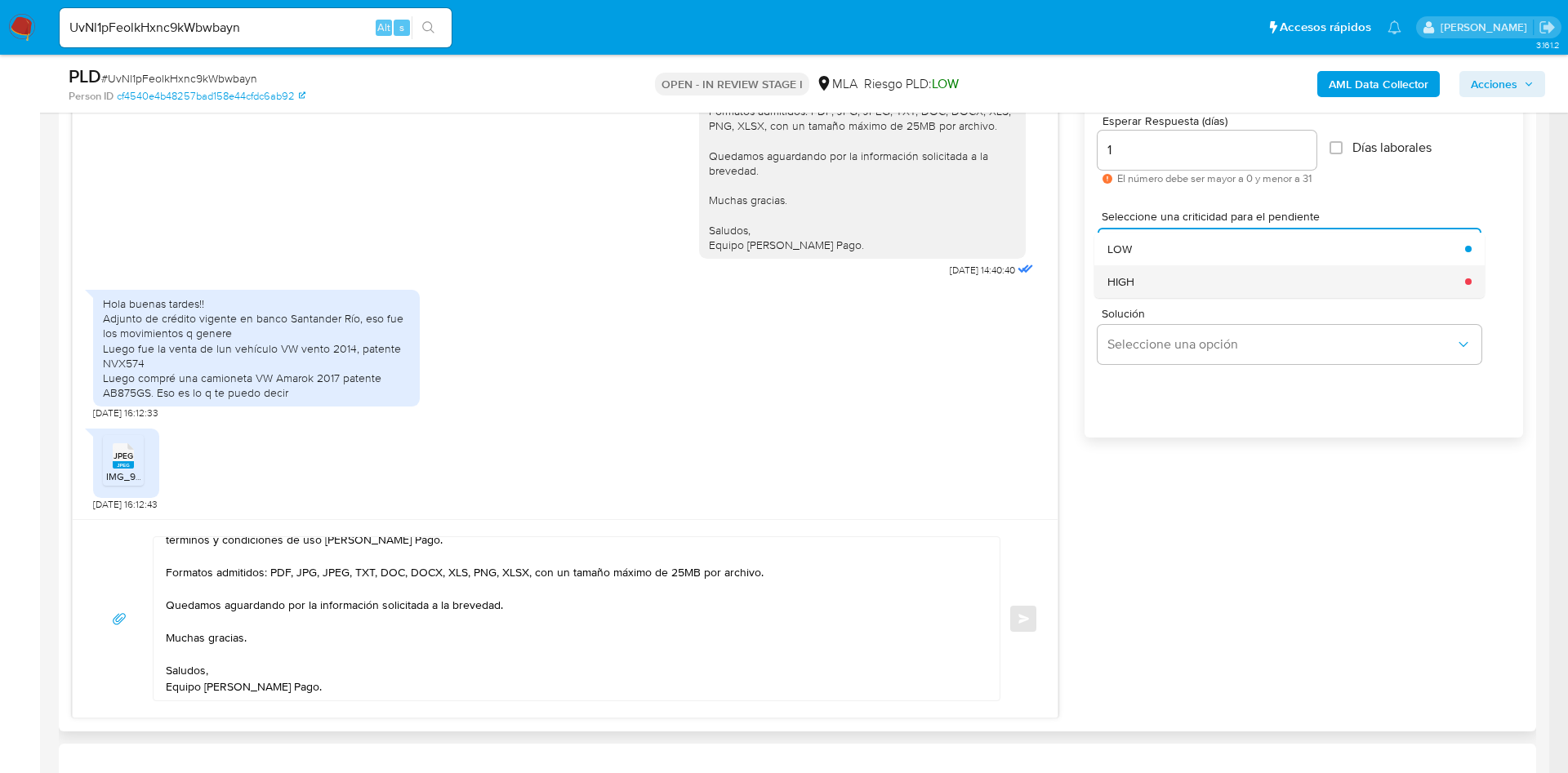
click at [1147, 277] on div "HIGH" at bounding box center [1281, 282] width 348 height 33
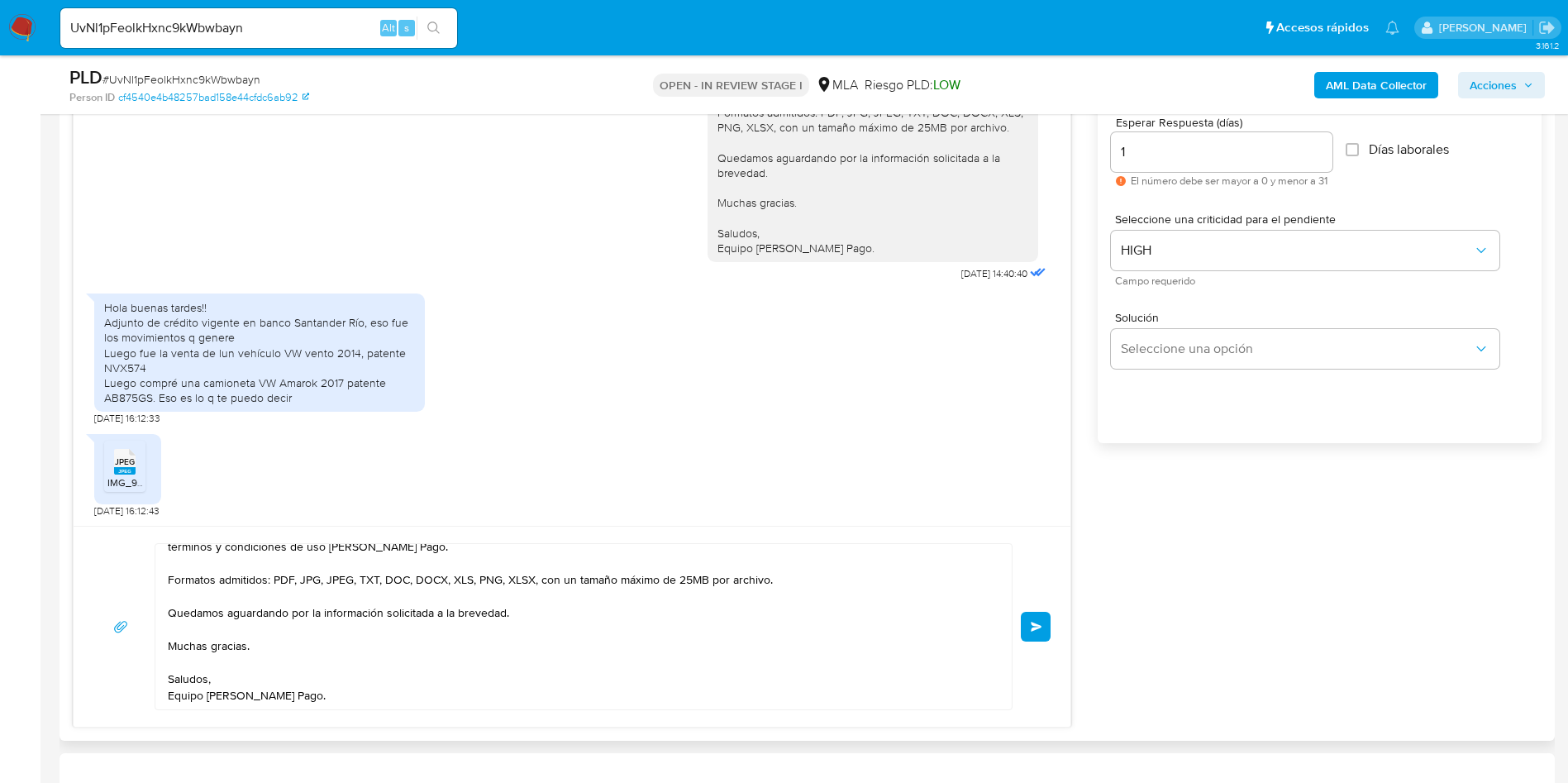
click at [1168, 461] on div "Esperar Respuesta (días) 1 El número debe ser mayor a 0 y menor a 31 Días labor…" at bounding box center [1320, 289] width 444 height 397
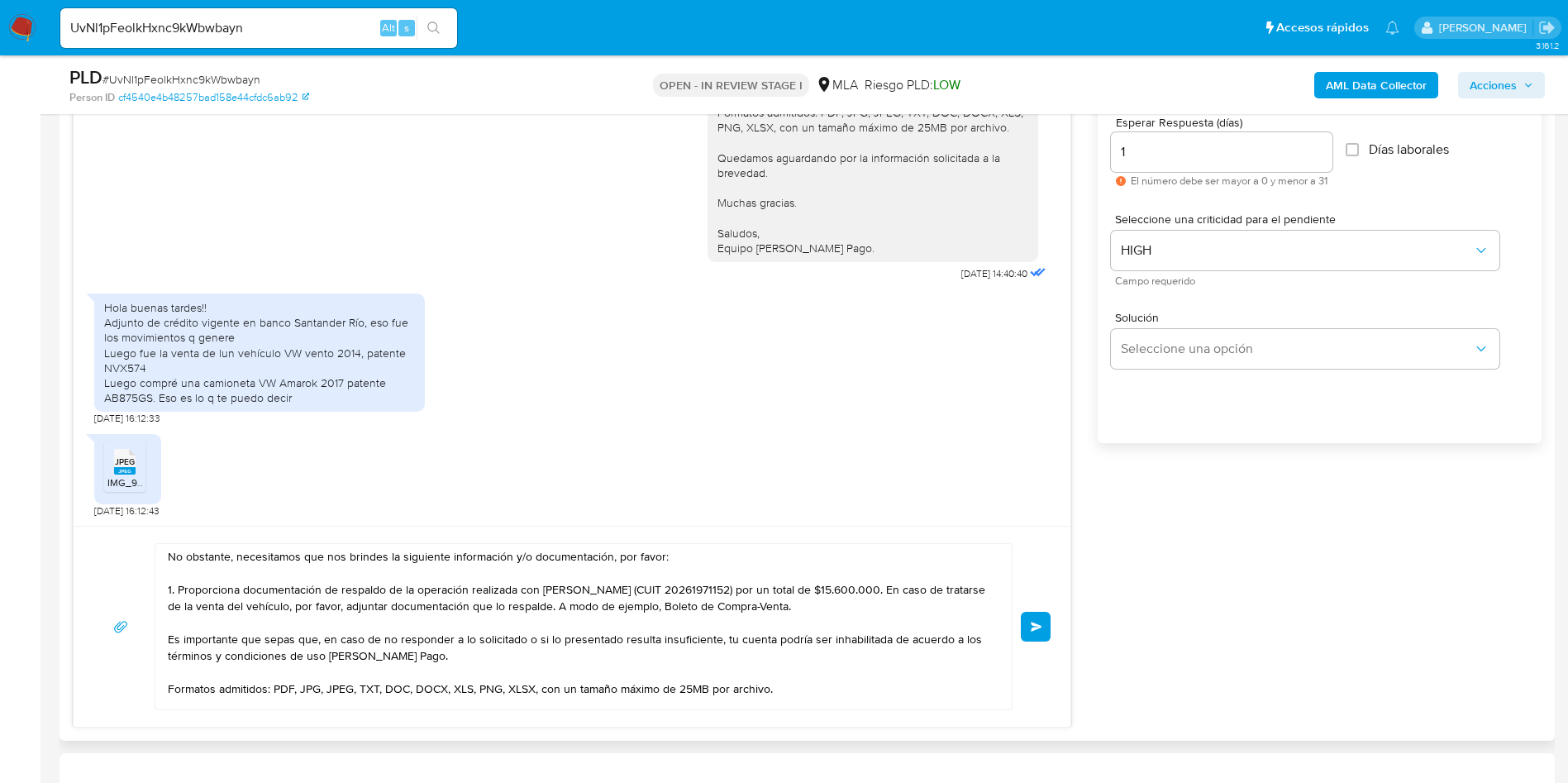
scroll to position [0, 0]
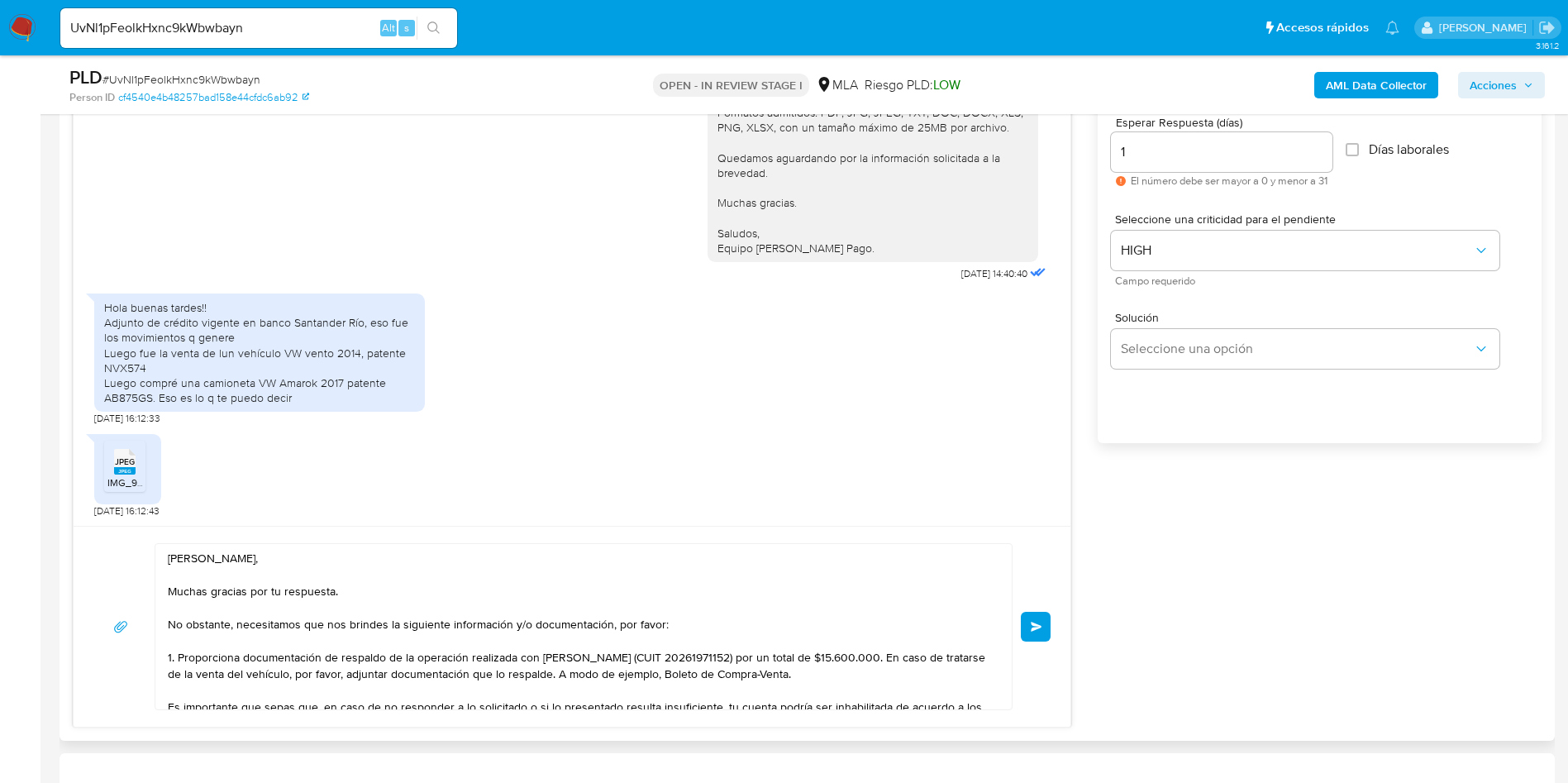
click at [633, 597] on textarea "[PERSON_NAME], Muchas gracias por tu respuesta. No obstante, necesitamos que no…" at bounding box center [578, 627] width 823 height 166
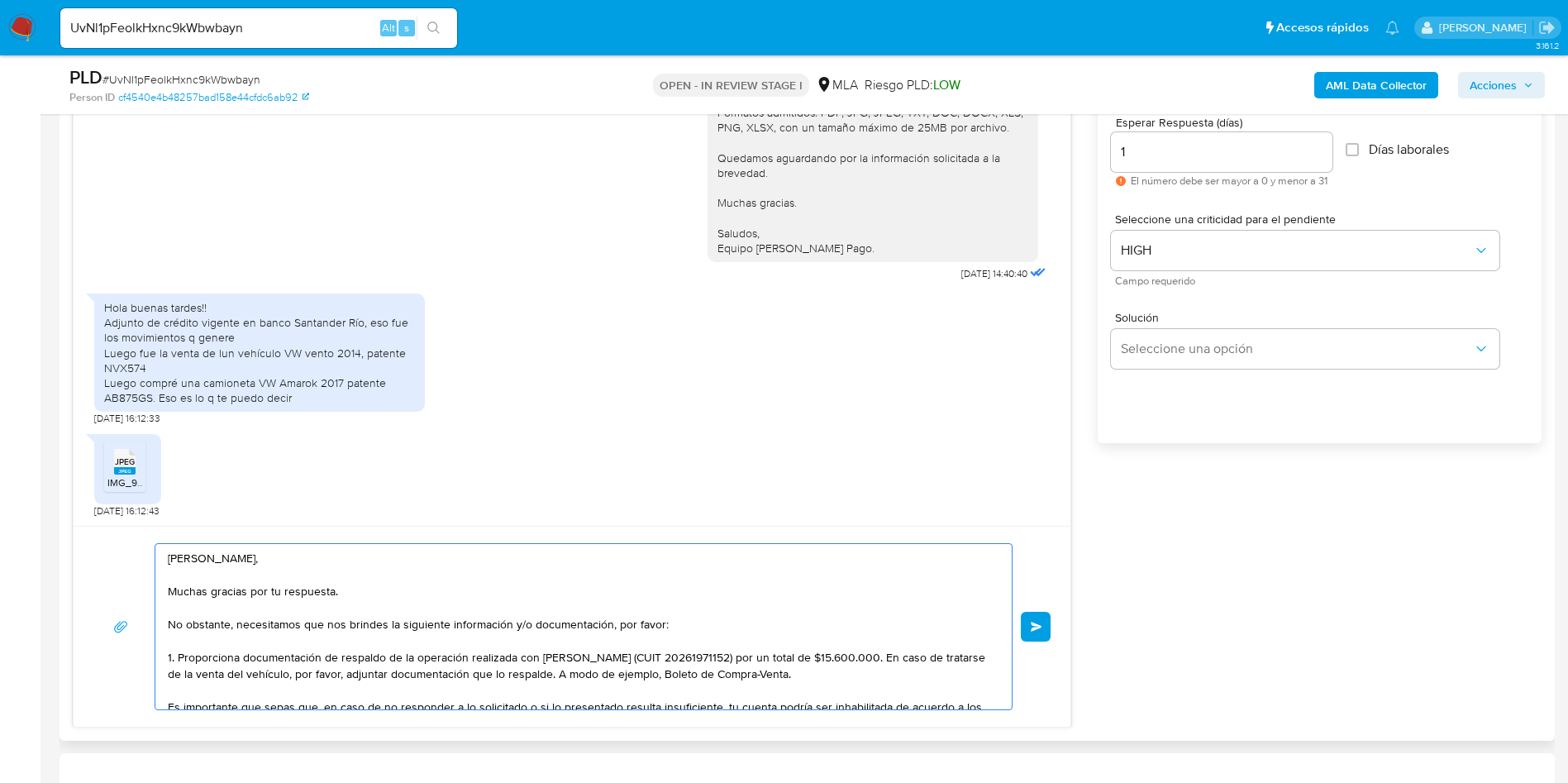
click at [668, 626] on textarea "Hola Sebastian, Muchas gracias por tu respuesta. No obstante, necesitamos que n…" at bounding box center [578, 627] width 823 height 166
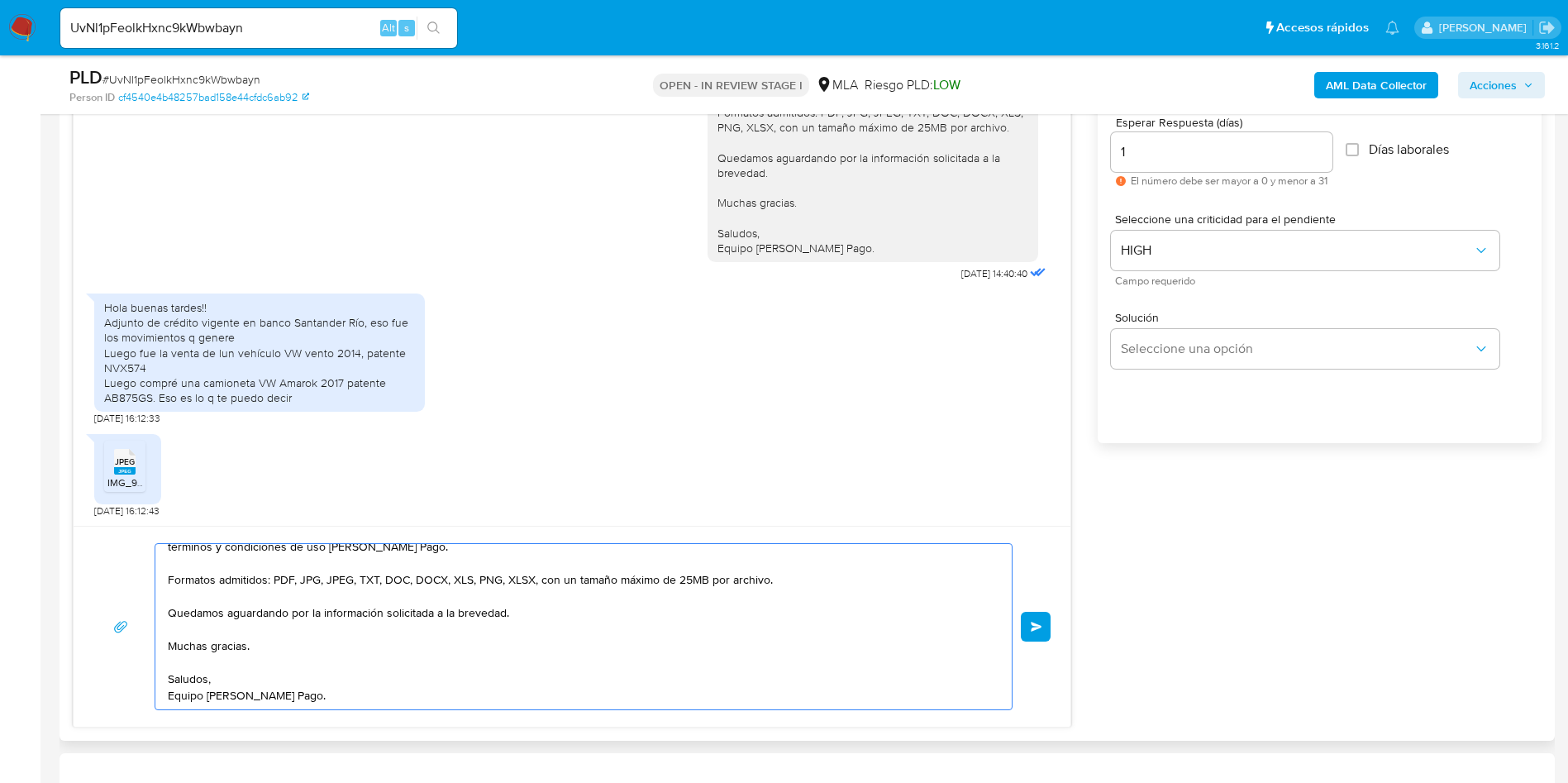
scroll to position [53, 0]
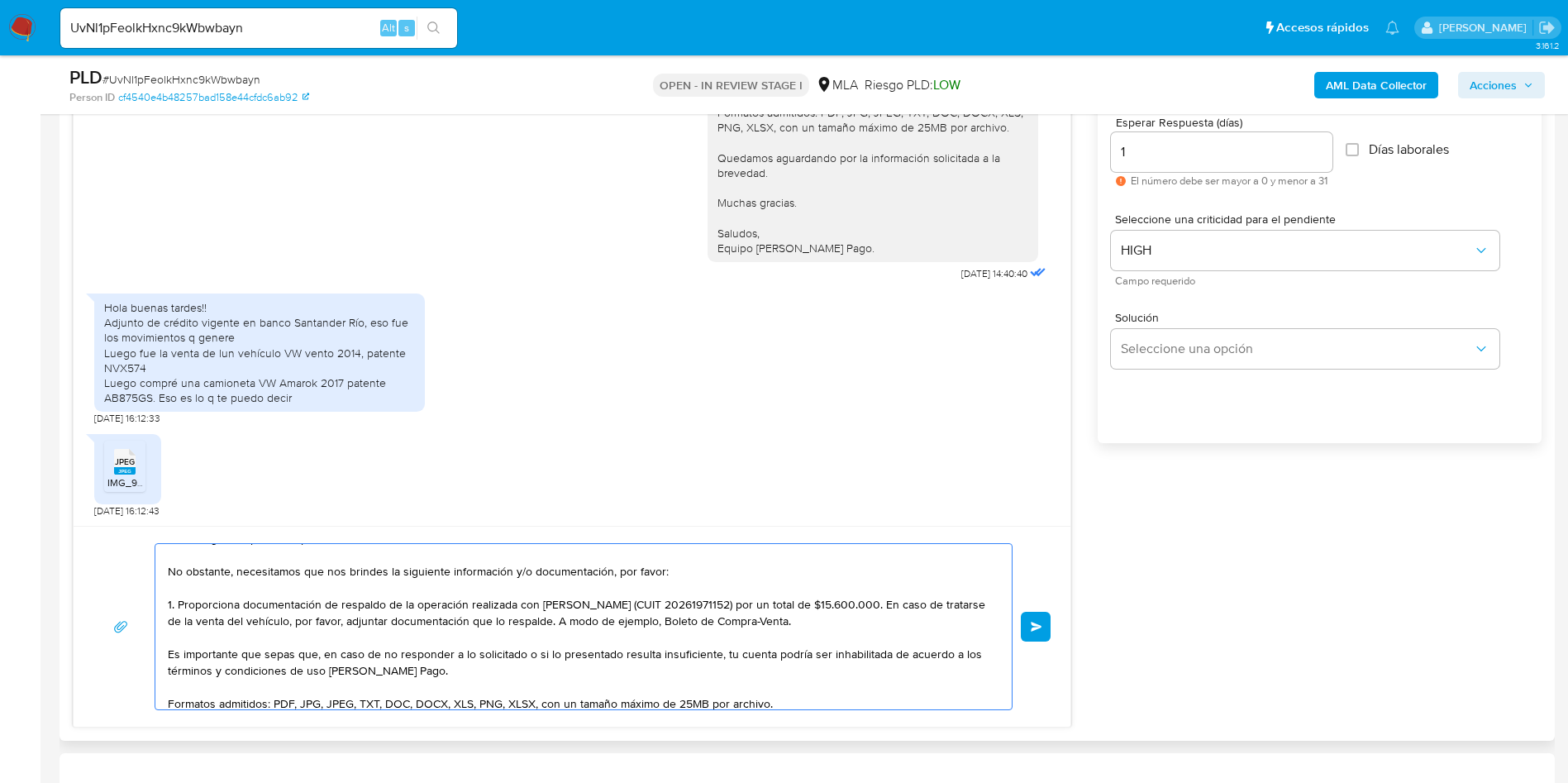
click at [698, 621] on textarea "Hola Sebastian, Muchas gracias por tu respuesta. No obstante, necesitamos que n…" at bounding box center [578, 627] width 823 height 166
click at [652, 576] on textarea "Hola Sebastian, Muchas gracias por tu respuesta. No obstante, necesitamos que n…" at bounding box center [578, 627] width 823 height 166
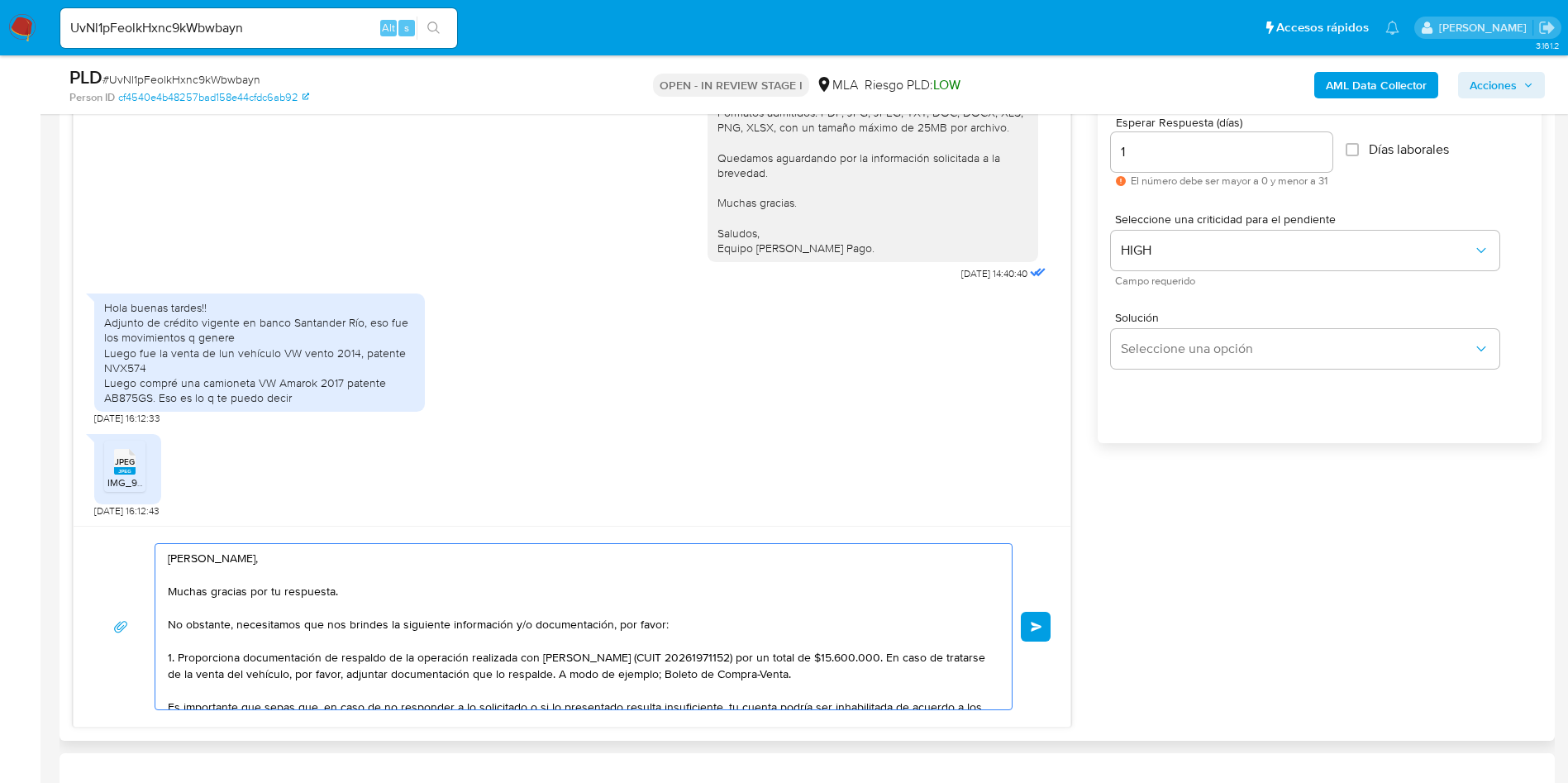
scroll to position [177, 0]
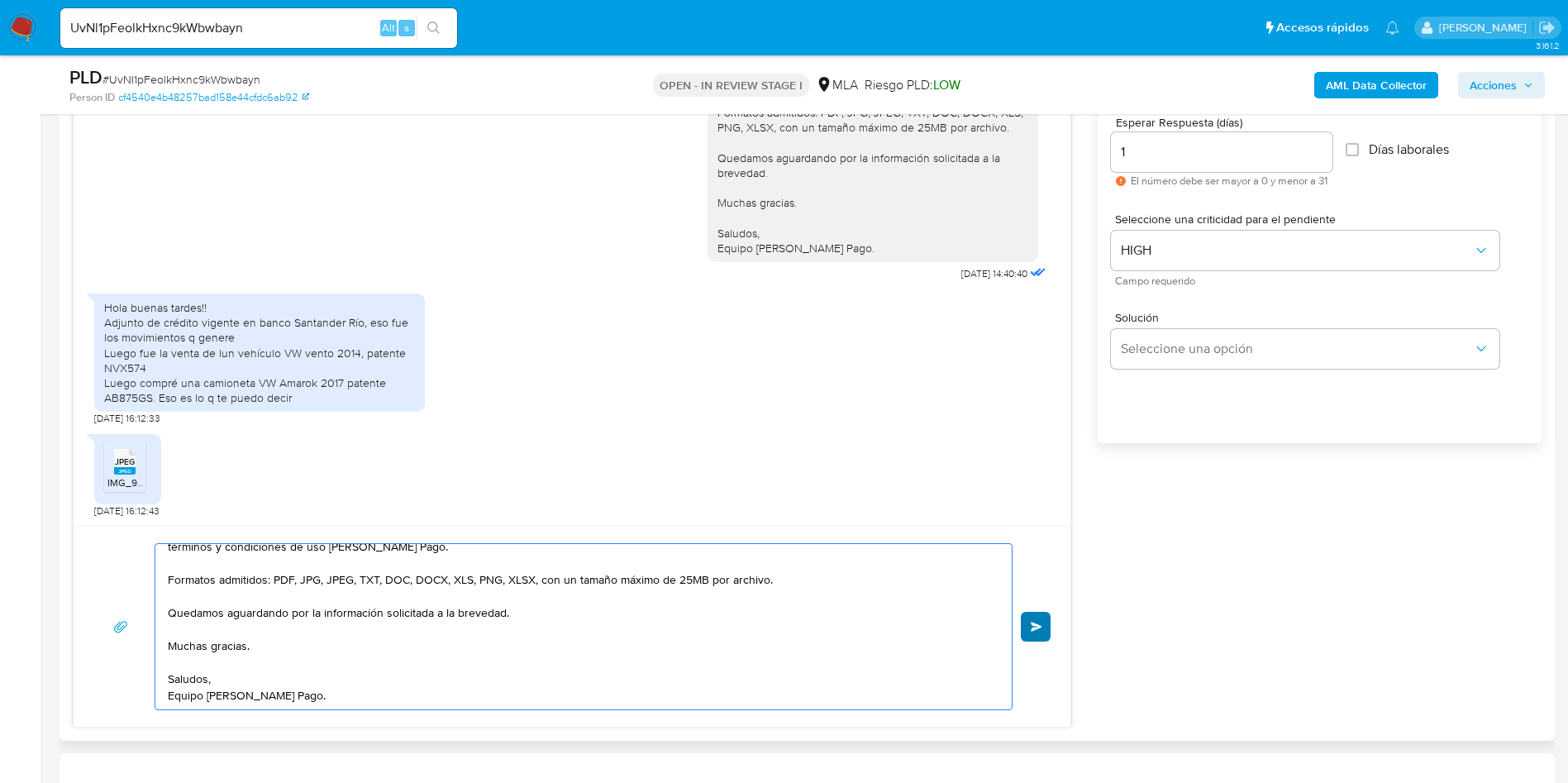
type textarea "Hola Sebastian, Muchas gracias por tu respuesta. No obstante, necesitamos que n…"
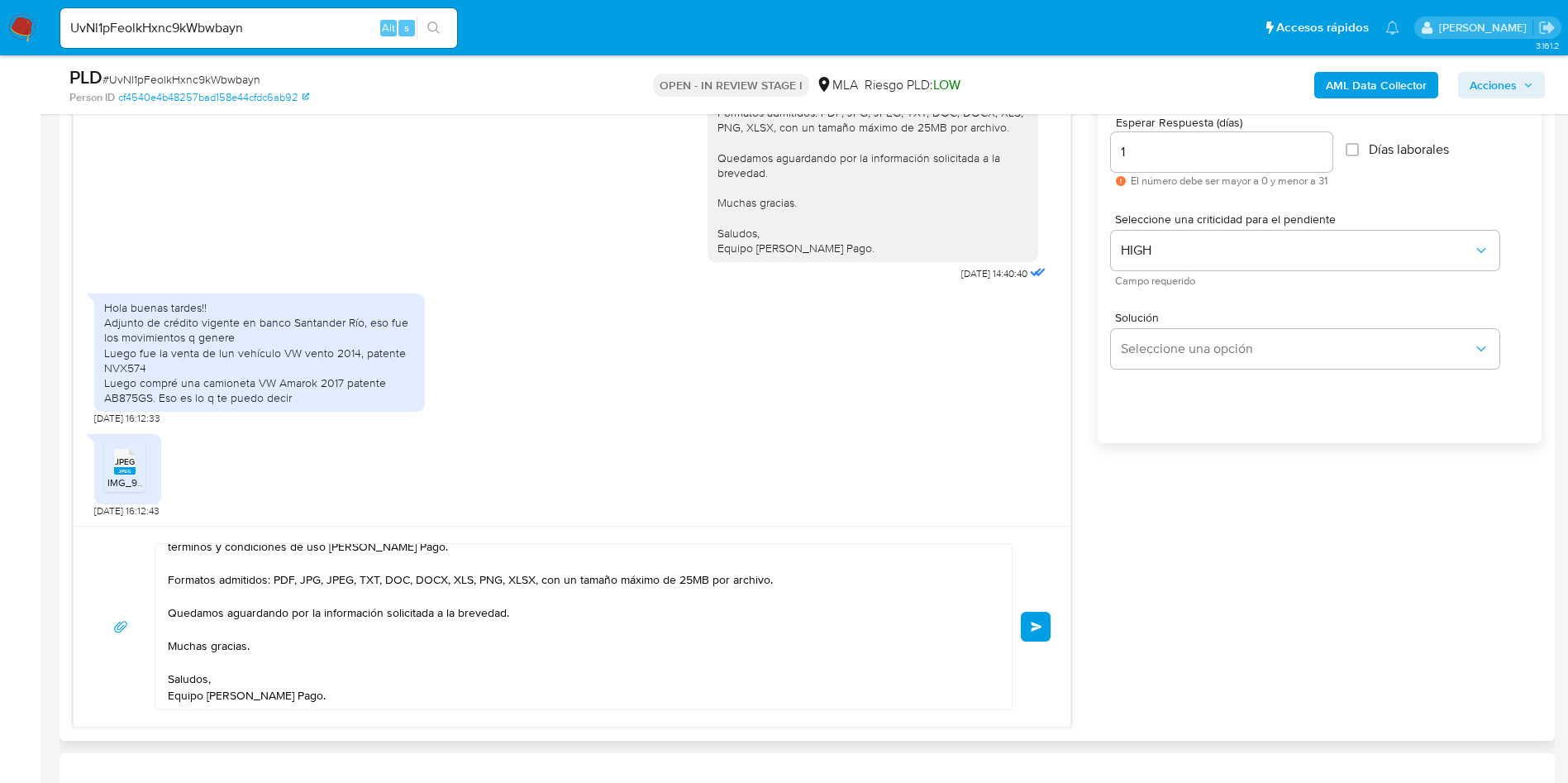
click at [1033, 615] on button "Enviar" at bounding box center [1036, 627] width 30 height 30
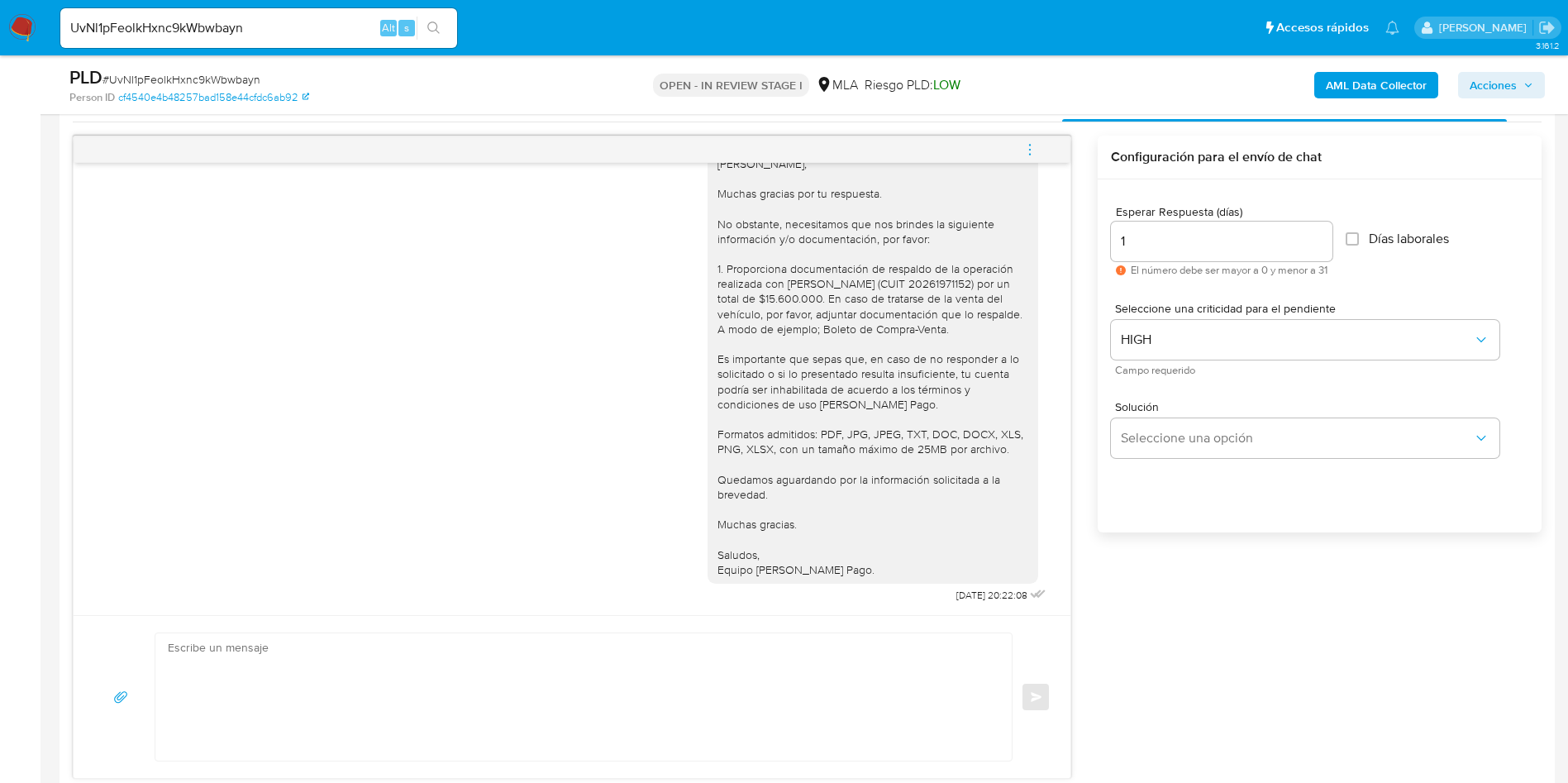
scroll to position [806, 0]
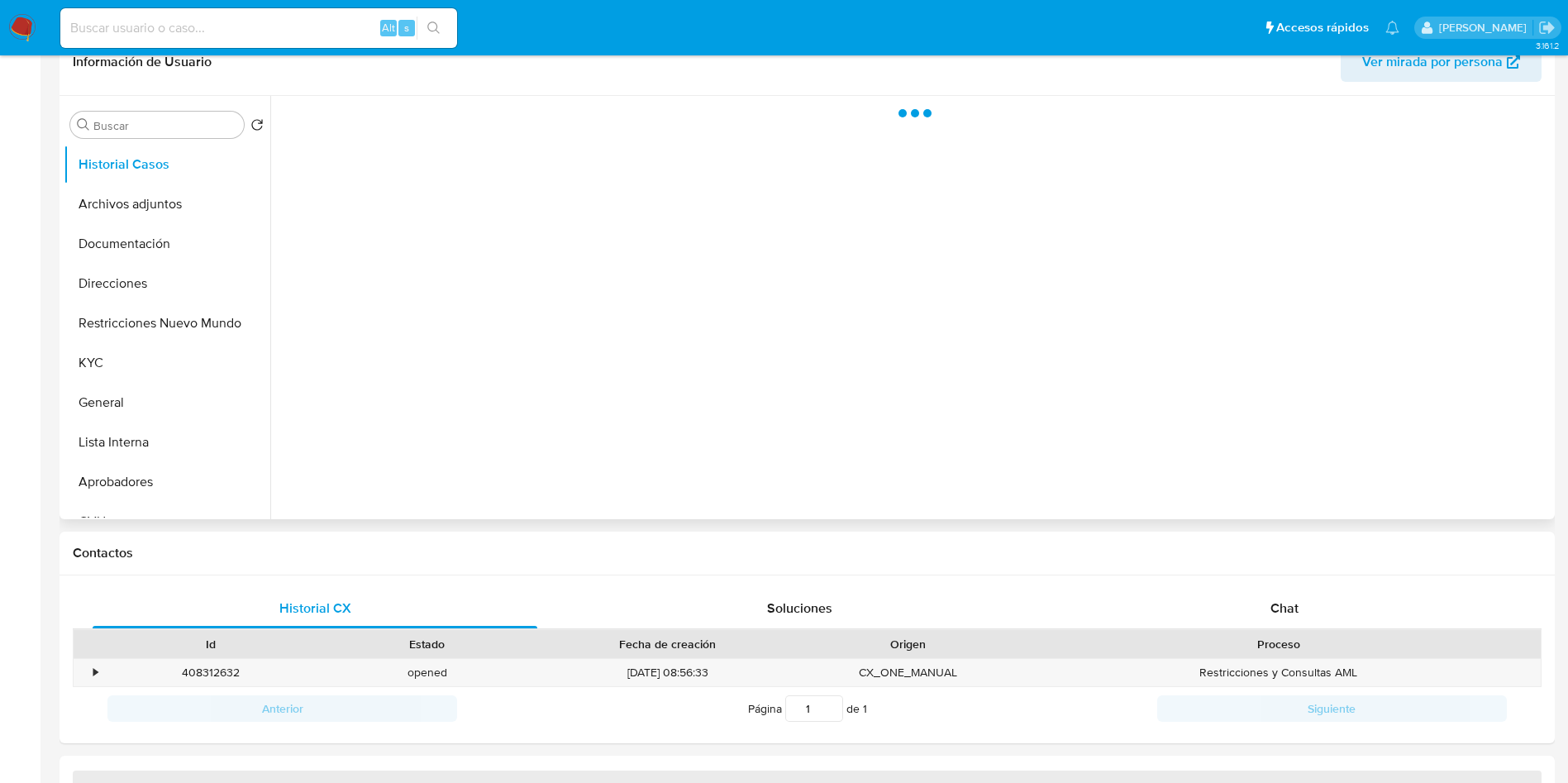
scroll to position [496, 0]
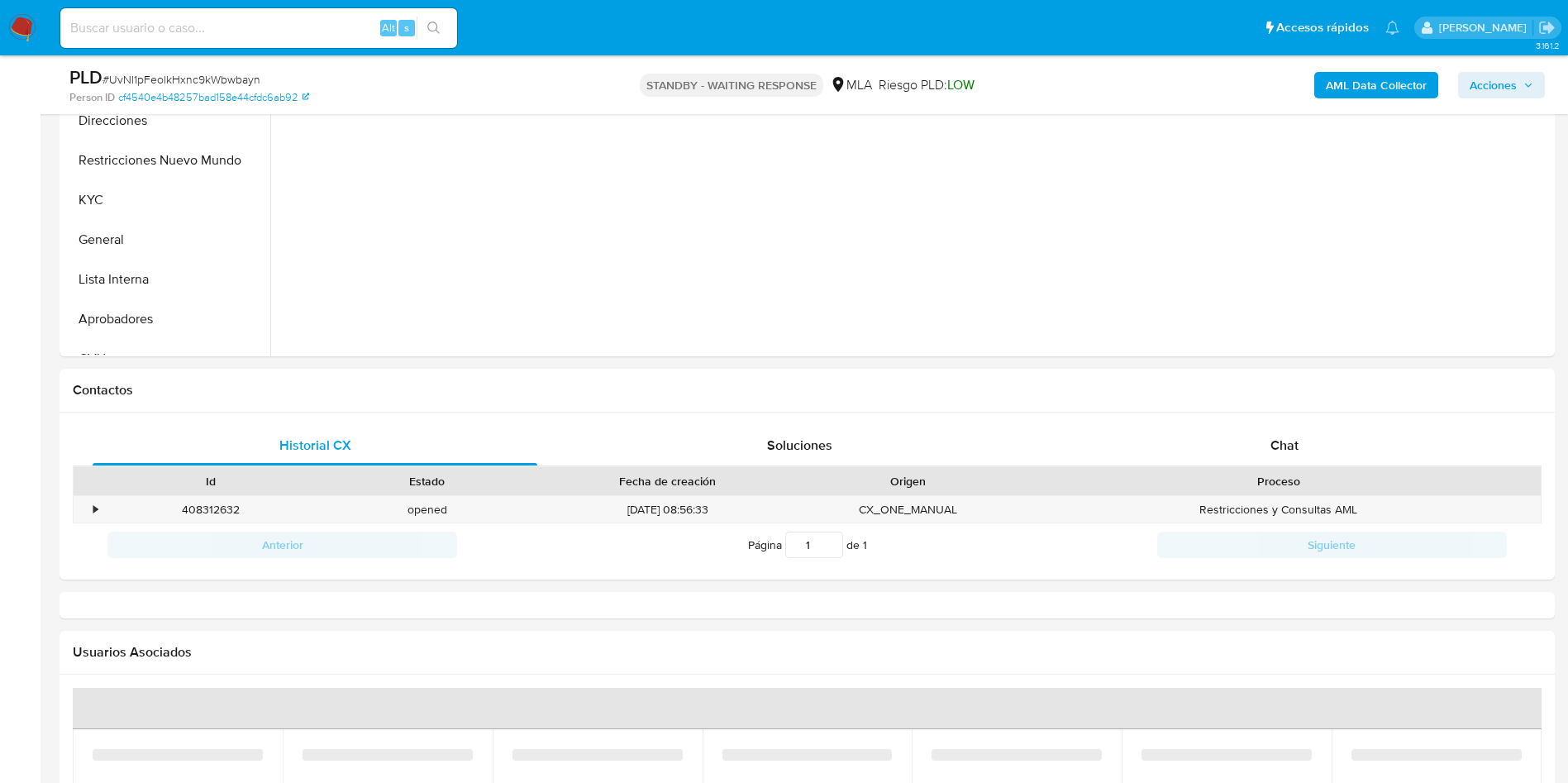
select select "10"
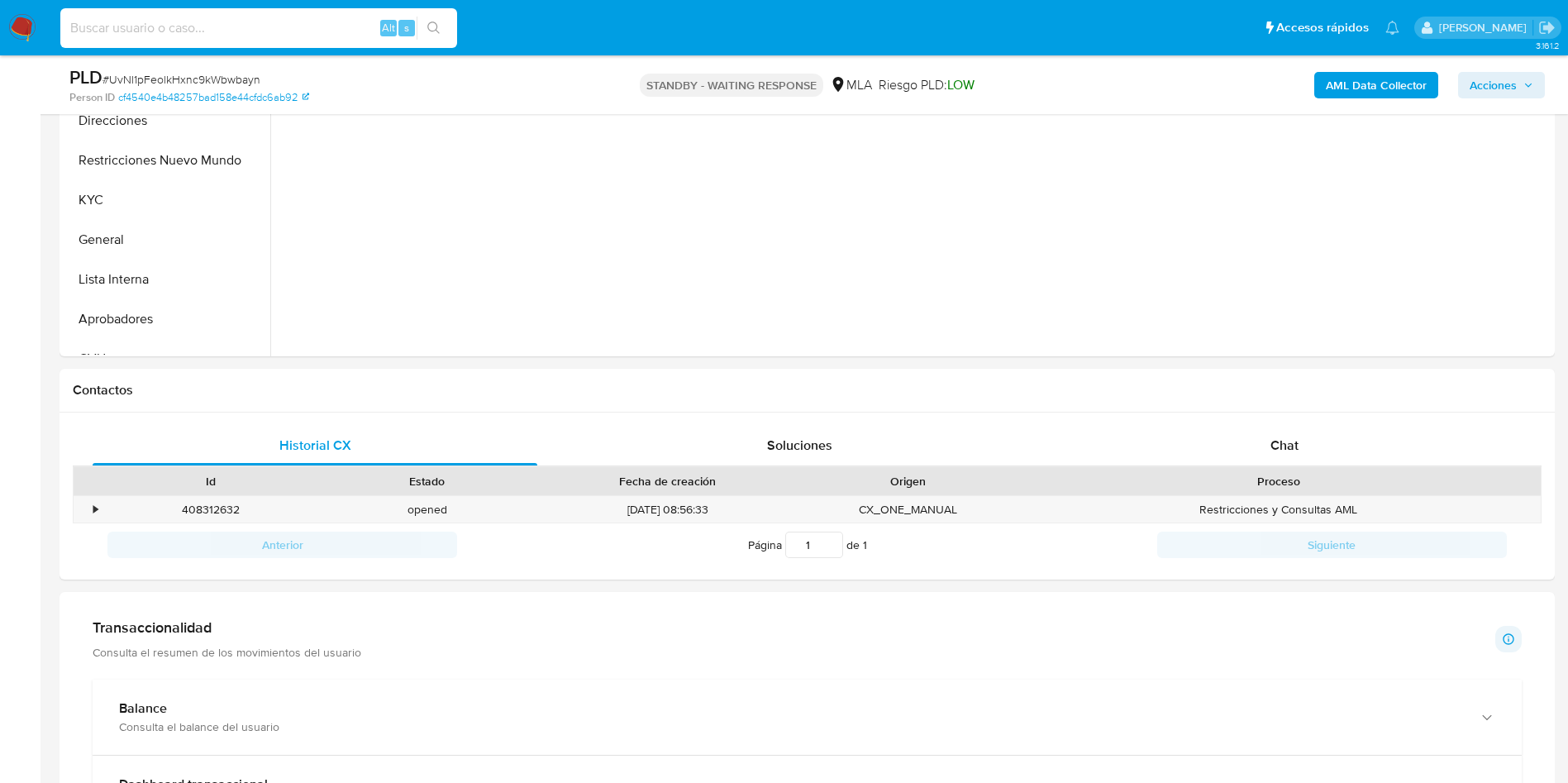
click at [192, 27] on input at bounding box center [259, 27] width 397 height 22
paste input "d4prkEzZU5vLVM0Z5Oyg1gCI"
type input "d4prkEzZU5vLVM0Z5Oyg1gCI"
click at [432, 17] on button "search-icon" at bounding box center [434, 28] width 34 height 24
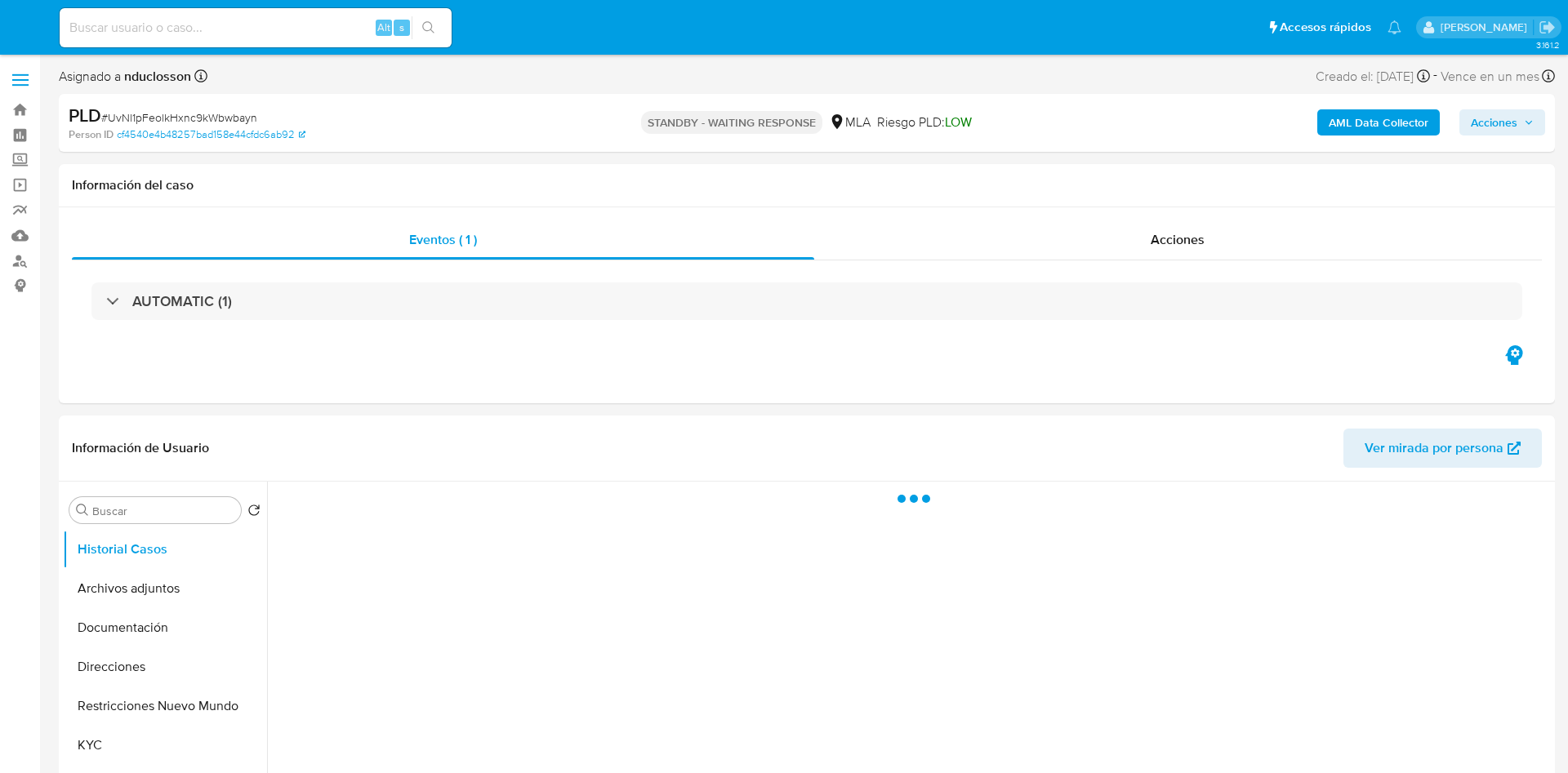
select select "10"
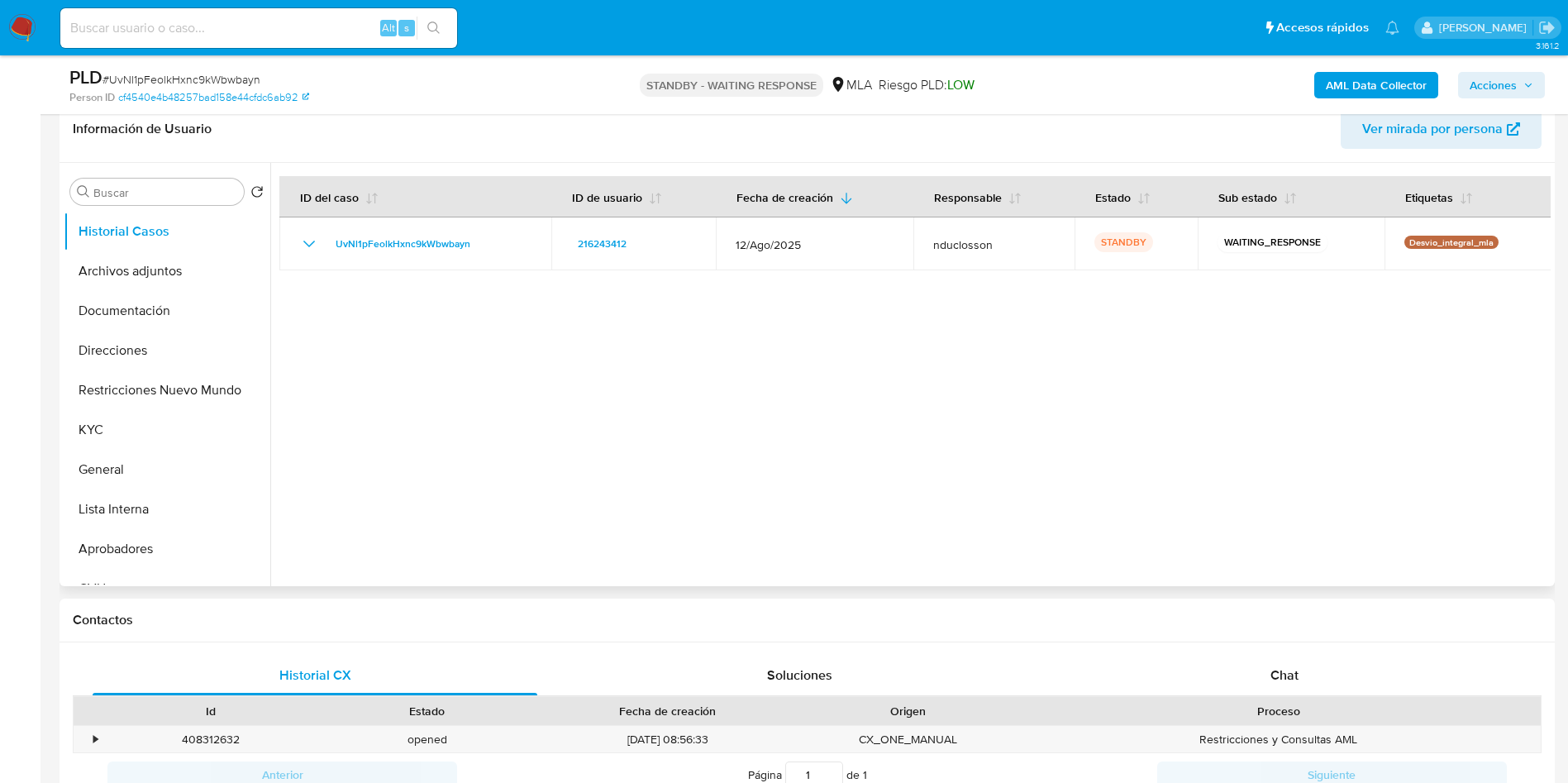
scroll to position [496, 0]
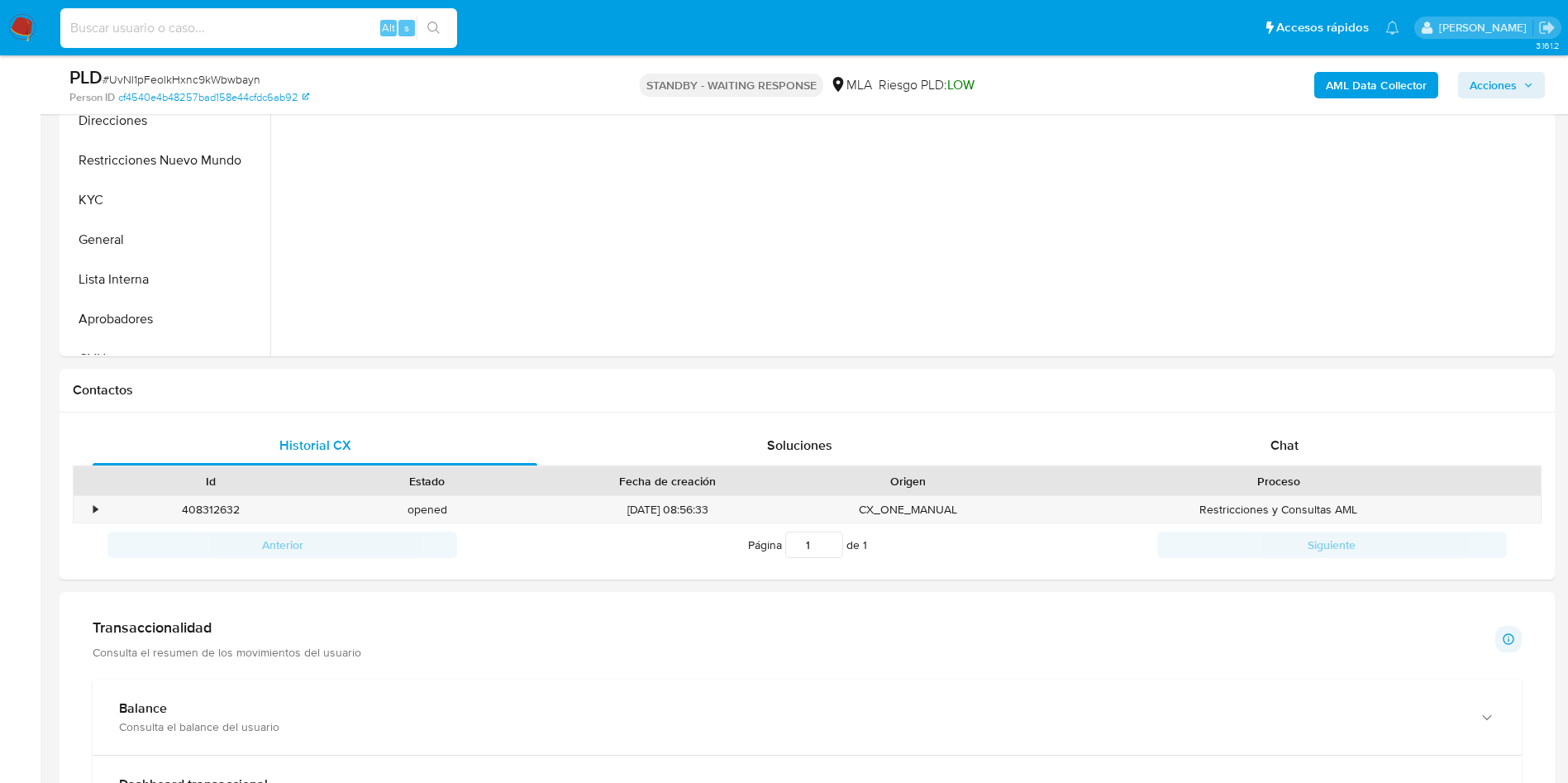
click at [249, 28] on input at bounding box center [259, 27] width 397 height 22
paste input "d4prkEzZU5vLVM0Z5Oyg1gCI"
type input "d4prkEzZU5vLVM0Z5Oyg1gCI"
click at [442, 24] on button "search-icon" at bounding box center [434, 28] width 34 height 24
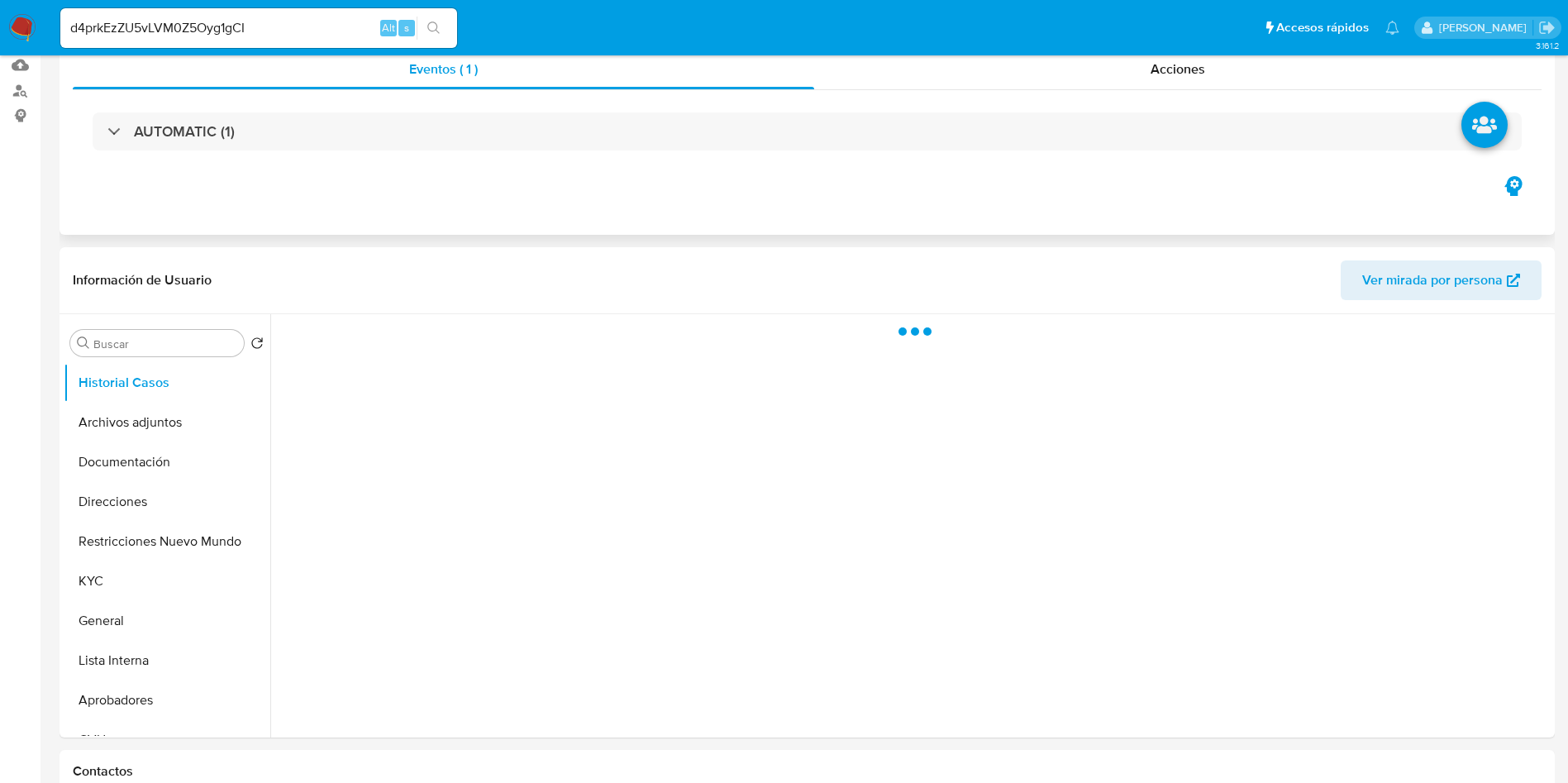
scroll to position [372, 0]
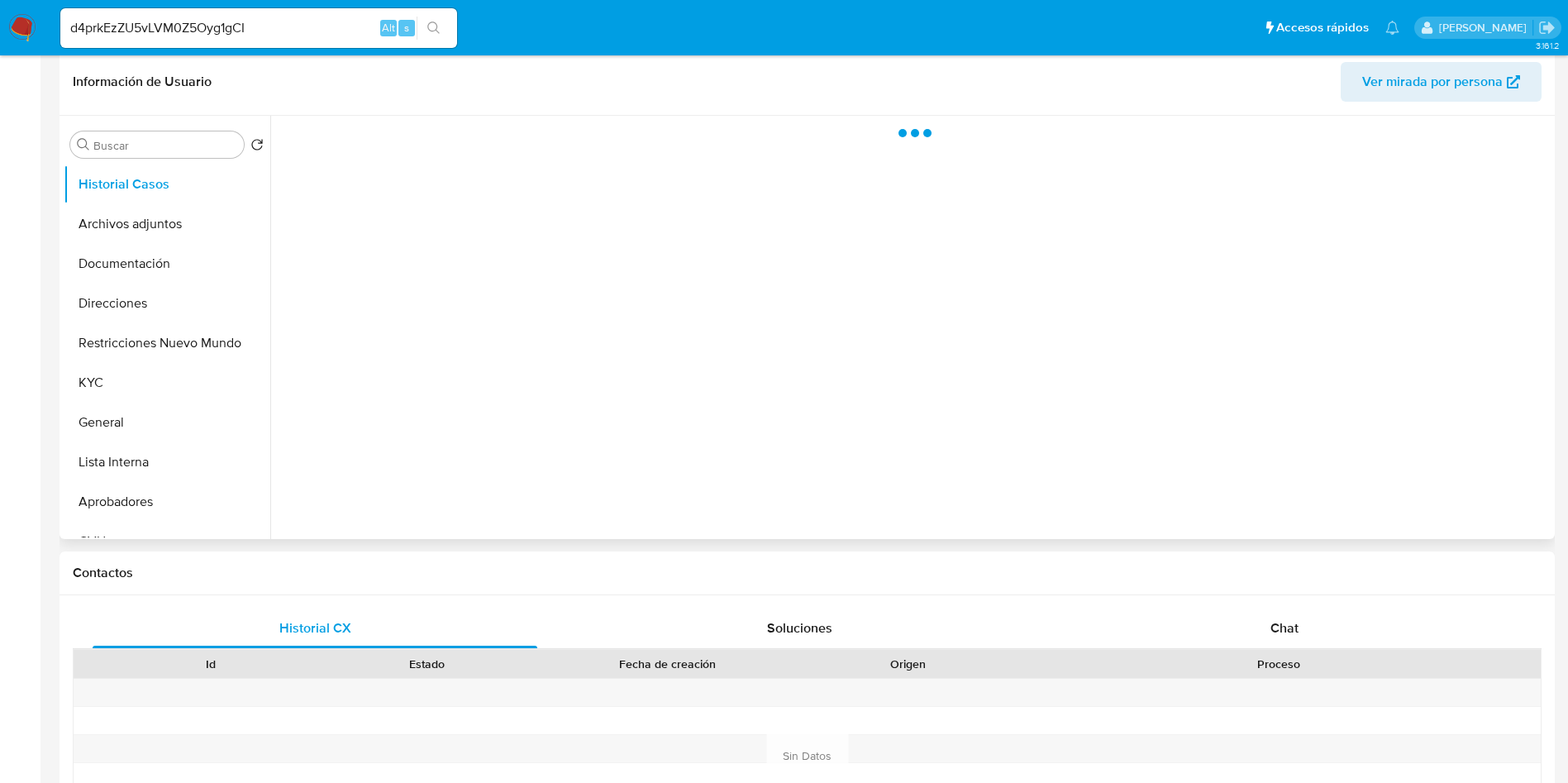
select select "10"
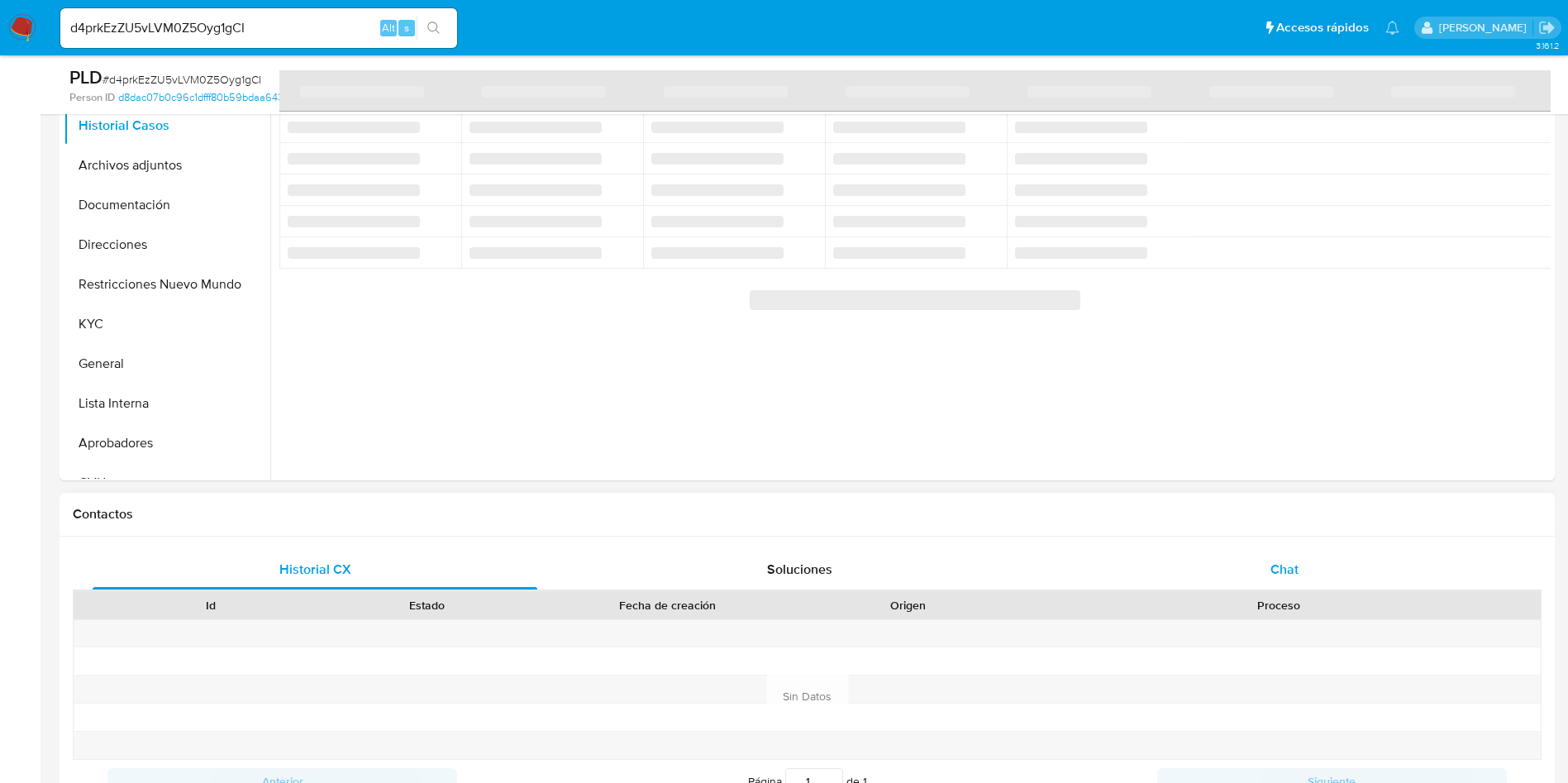
click at [1264, 562] on div "Chat" at bounding box center [1284, 569] width 445 height 40
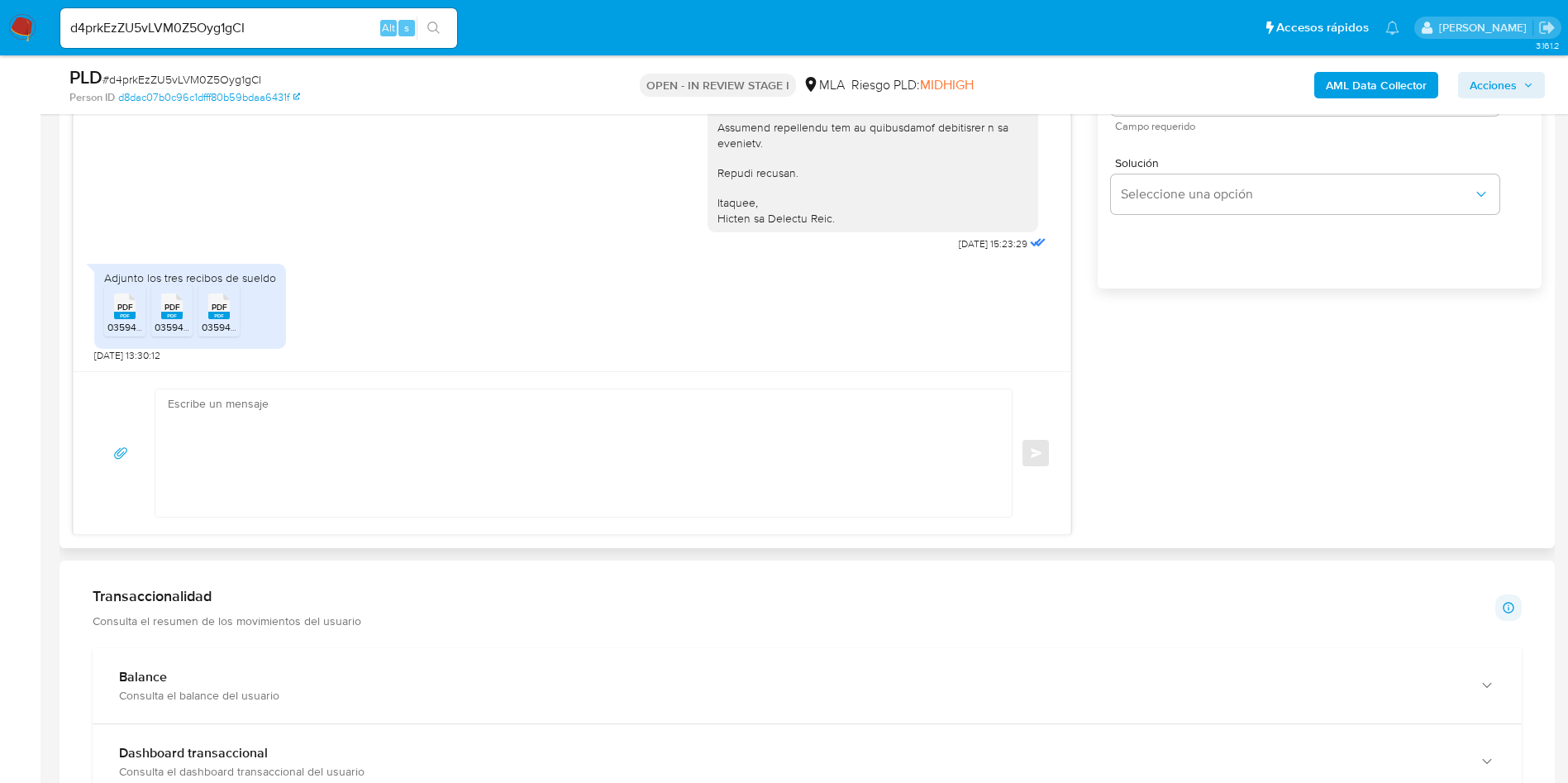
scroll to position [1116, 0]
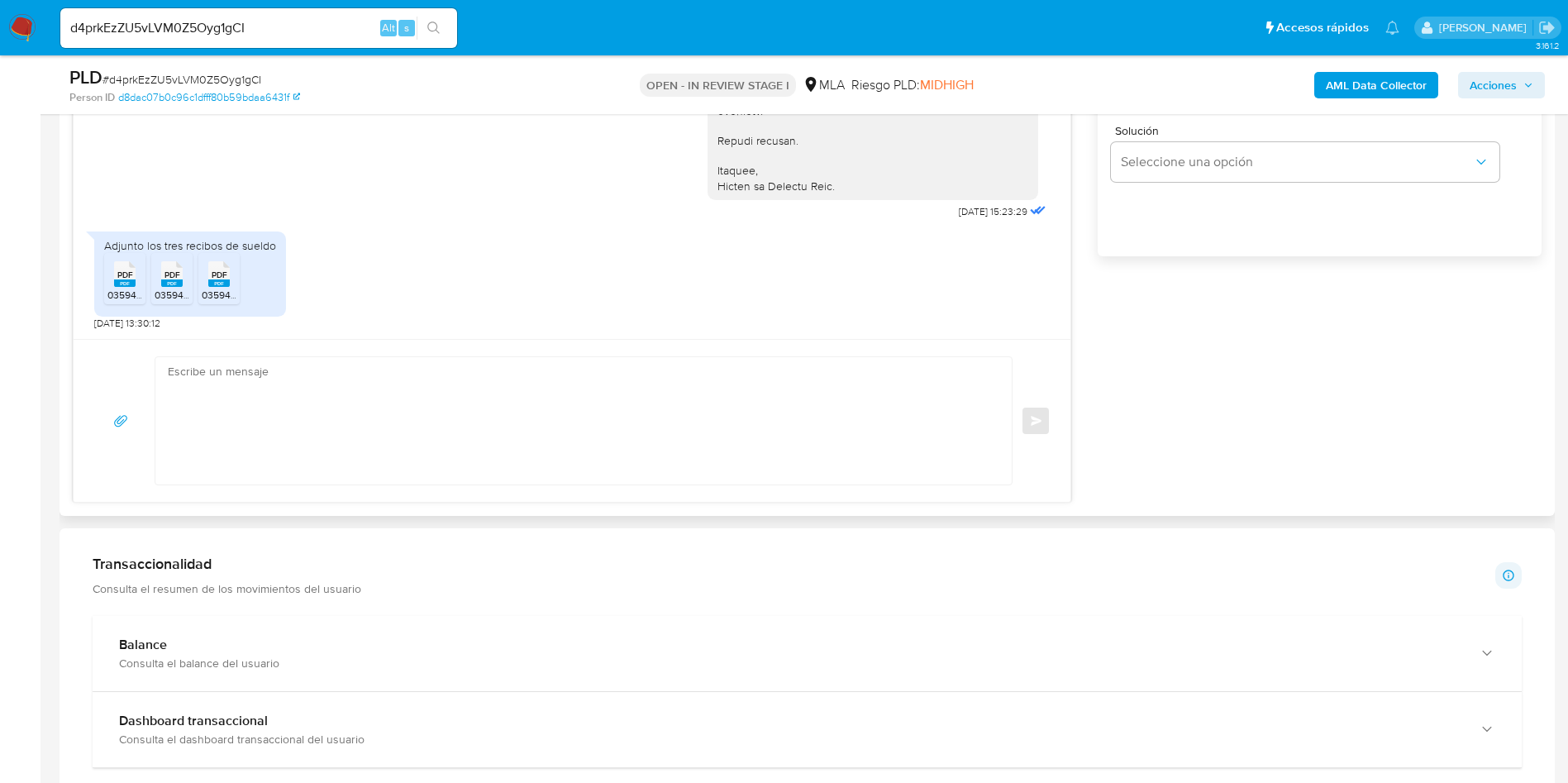
click at [451, 423] on textarea at bounding box center [578, 421] width 823 height 127
paste textarea "Hola Victor, Muchas gracias por tu respuesta. No obstante, necesitamos que nos …"
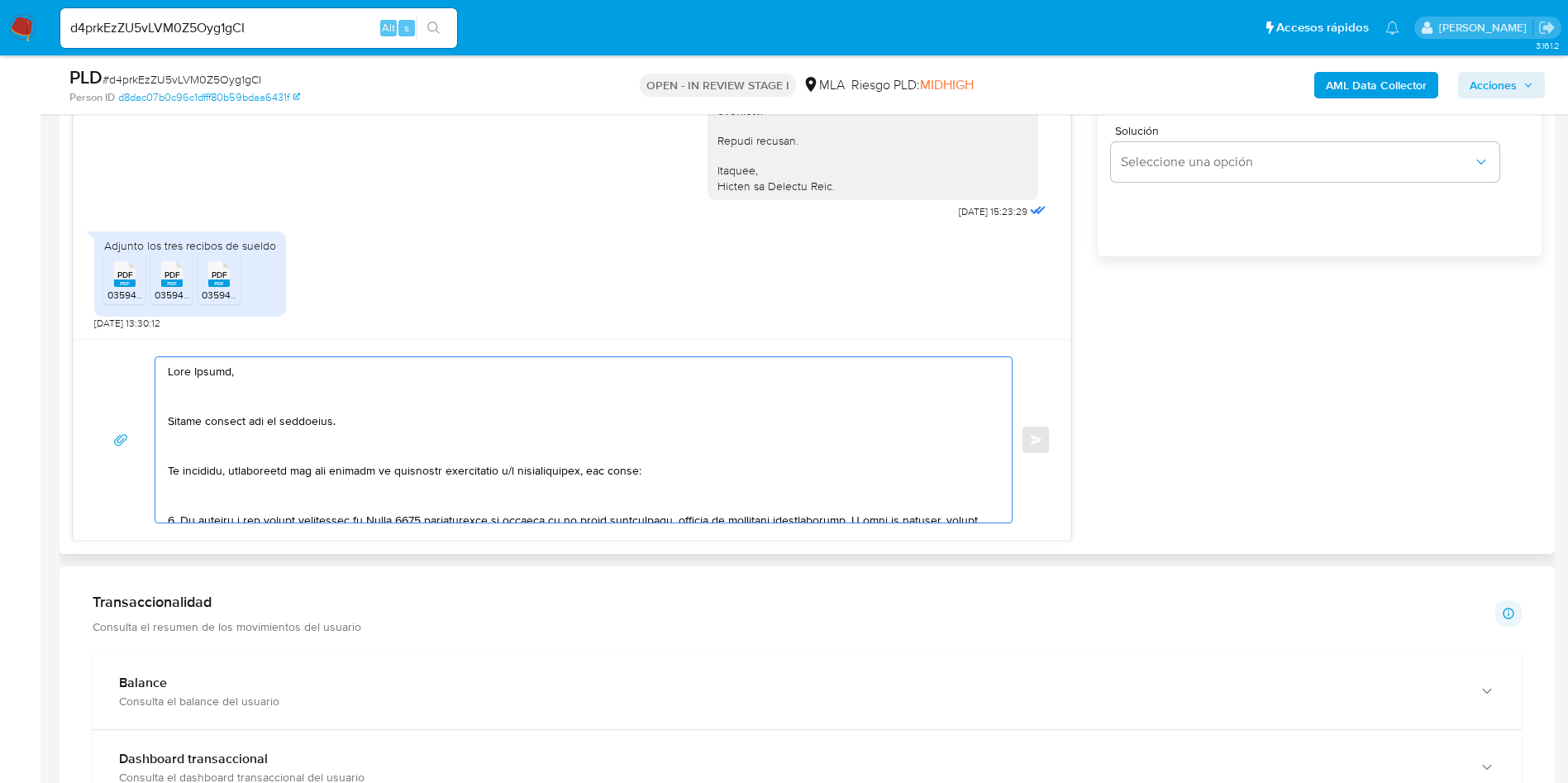
scroll to position [486, 0]
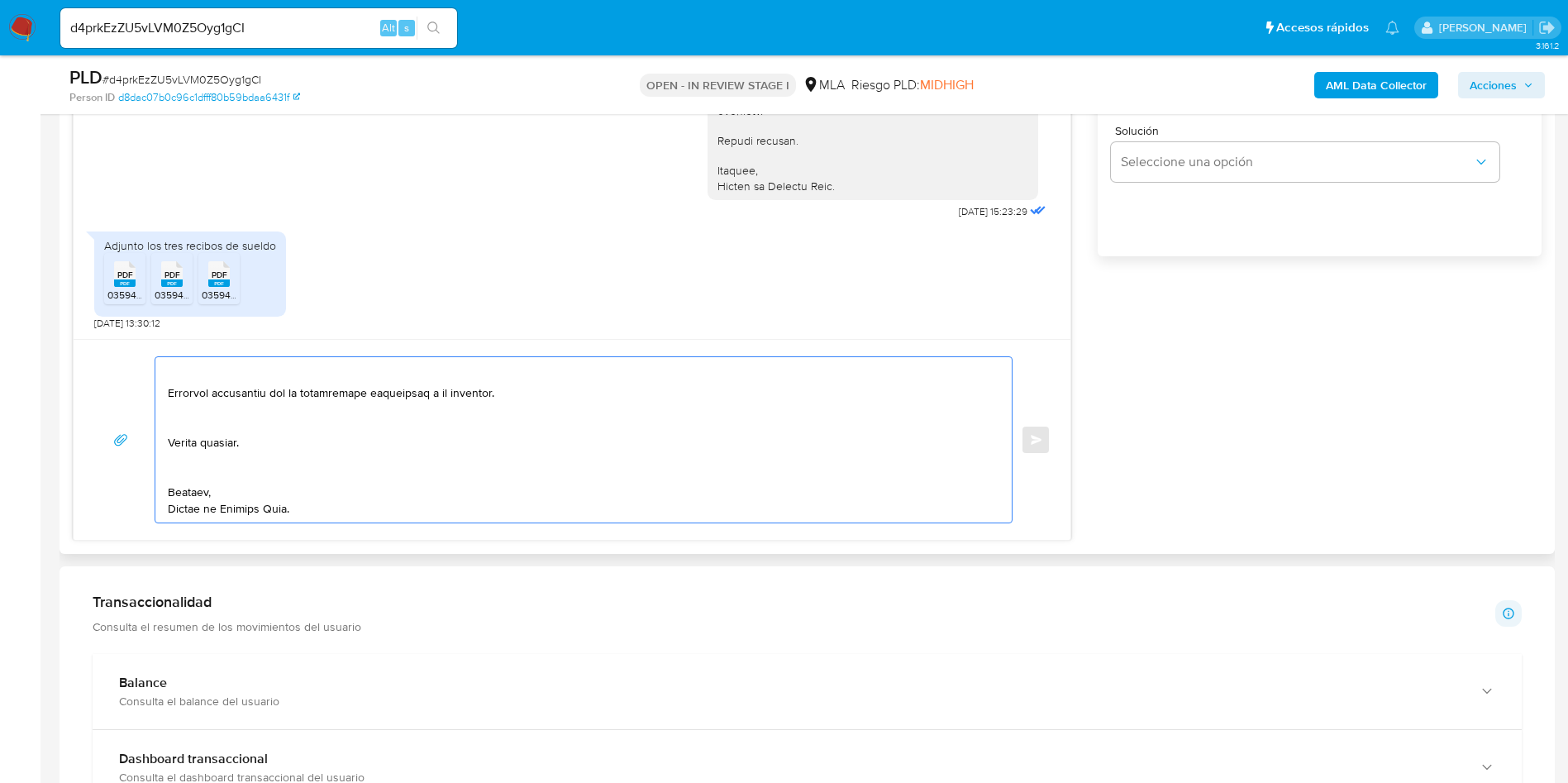
click at [224, 466] on textarea at bounding box center [578, 440] width 823 height 166
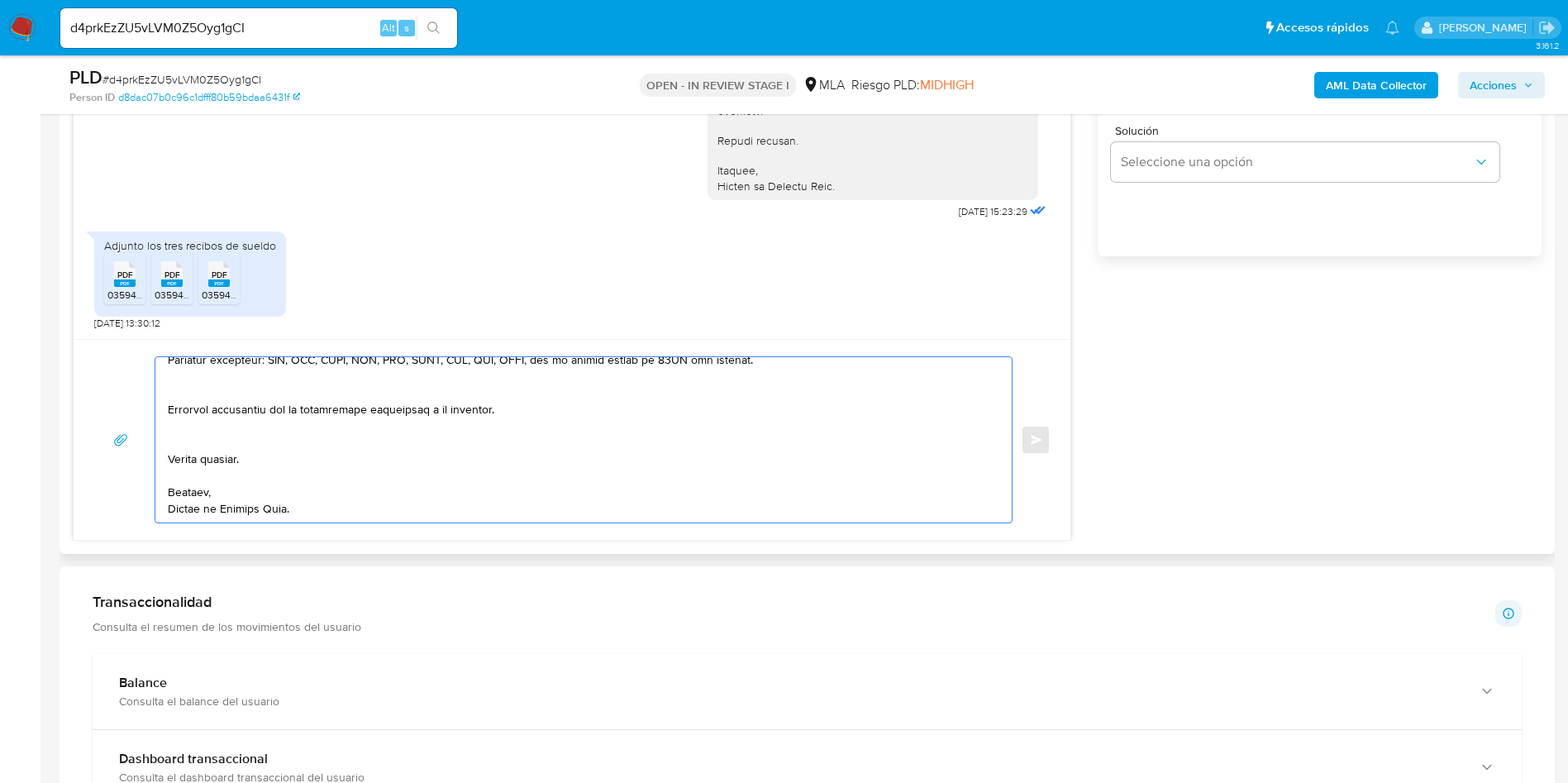
click at [189, 444] on textarea at bounding box center [578, 440] width 823 height 166
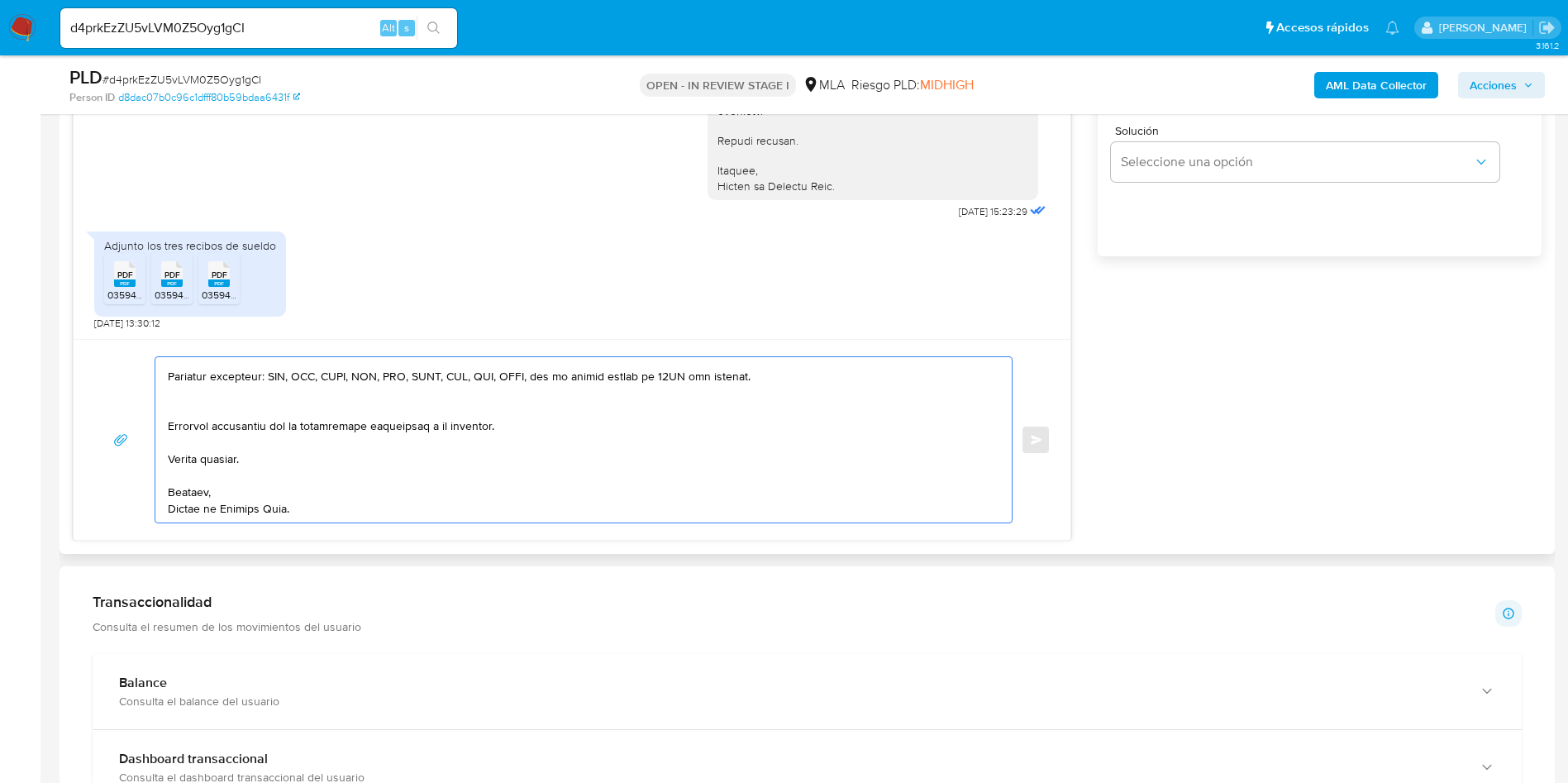
click at [204, 404] on textarea at bounding box center [578, 440] width 823 height 166
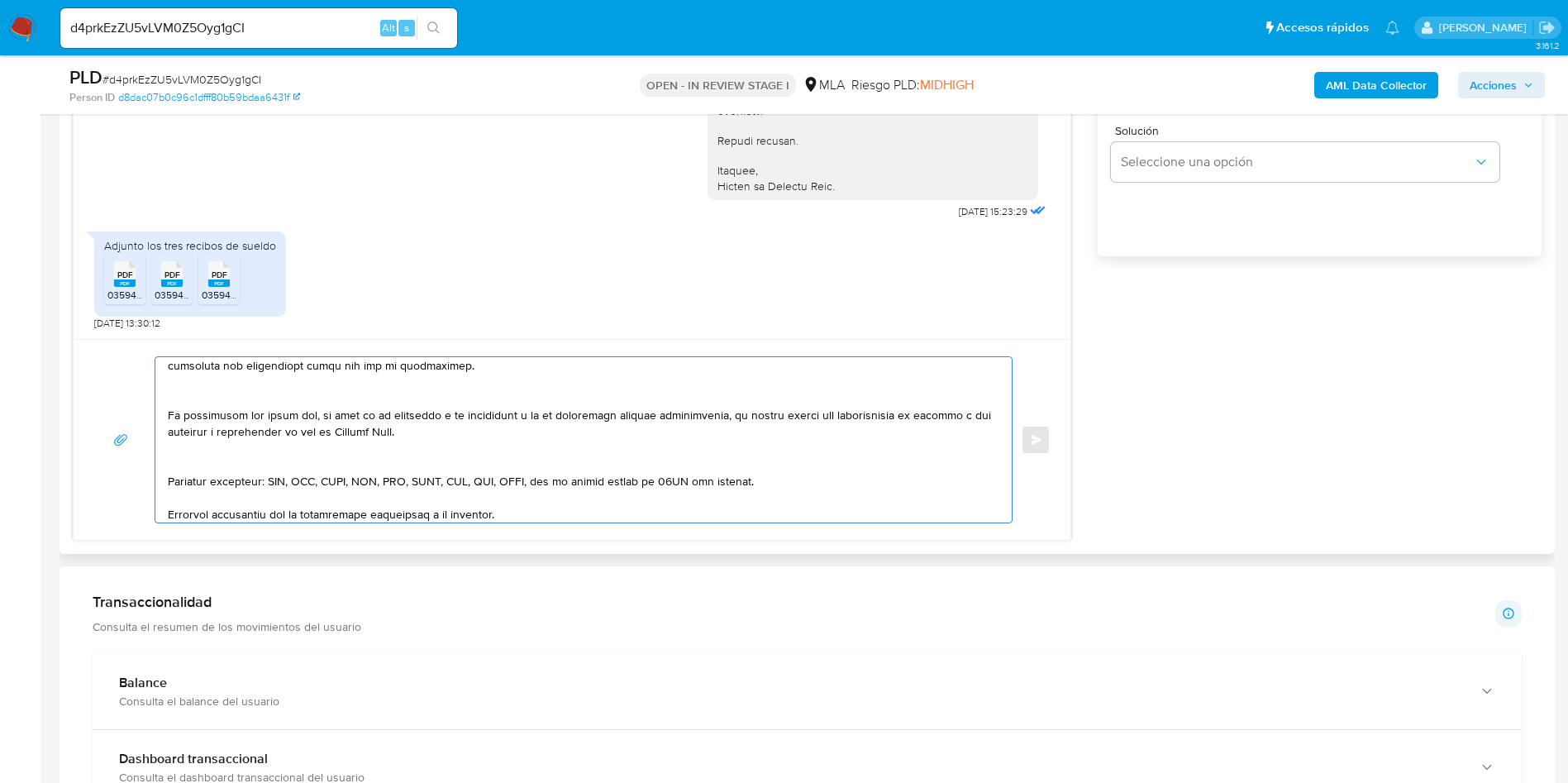
scroll to position [301, 0]
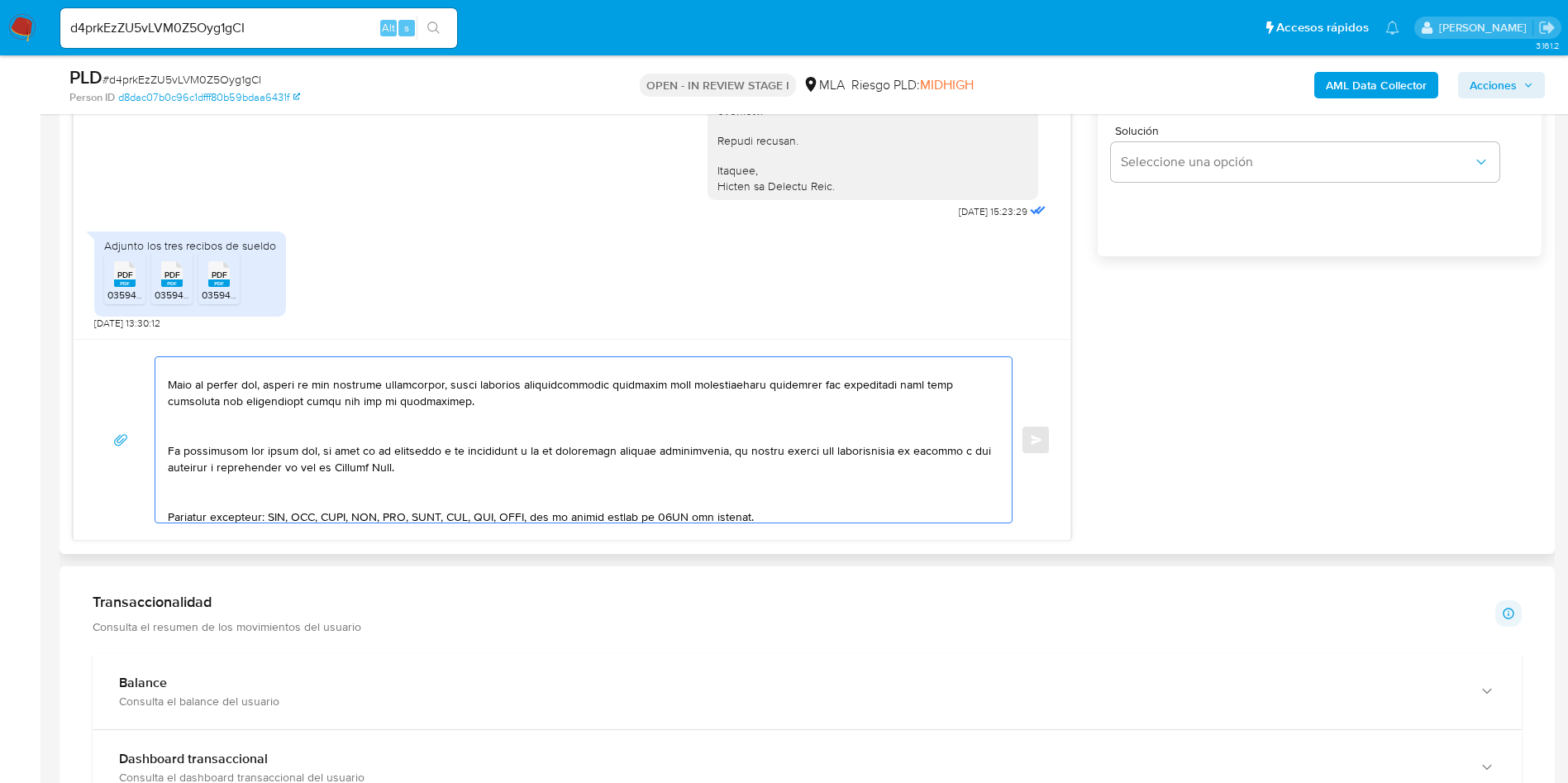
click at [195, 494] on textarea at bounding box center [578, 440] width 823 height 166
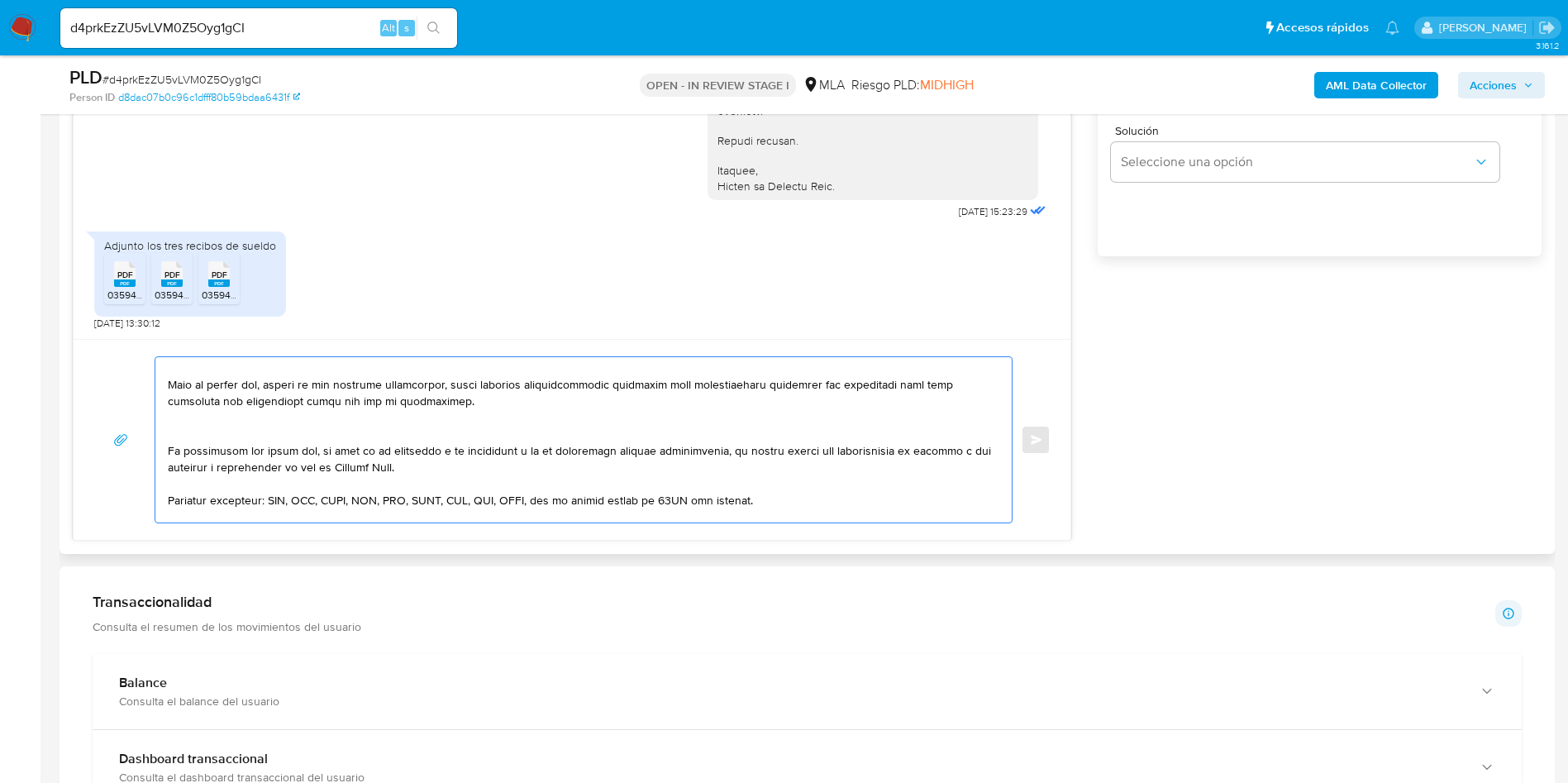
click at [183, 434] on textarea at bounding box center [578, 440] width 823 height 166
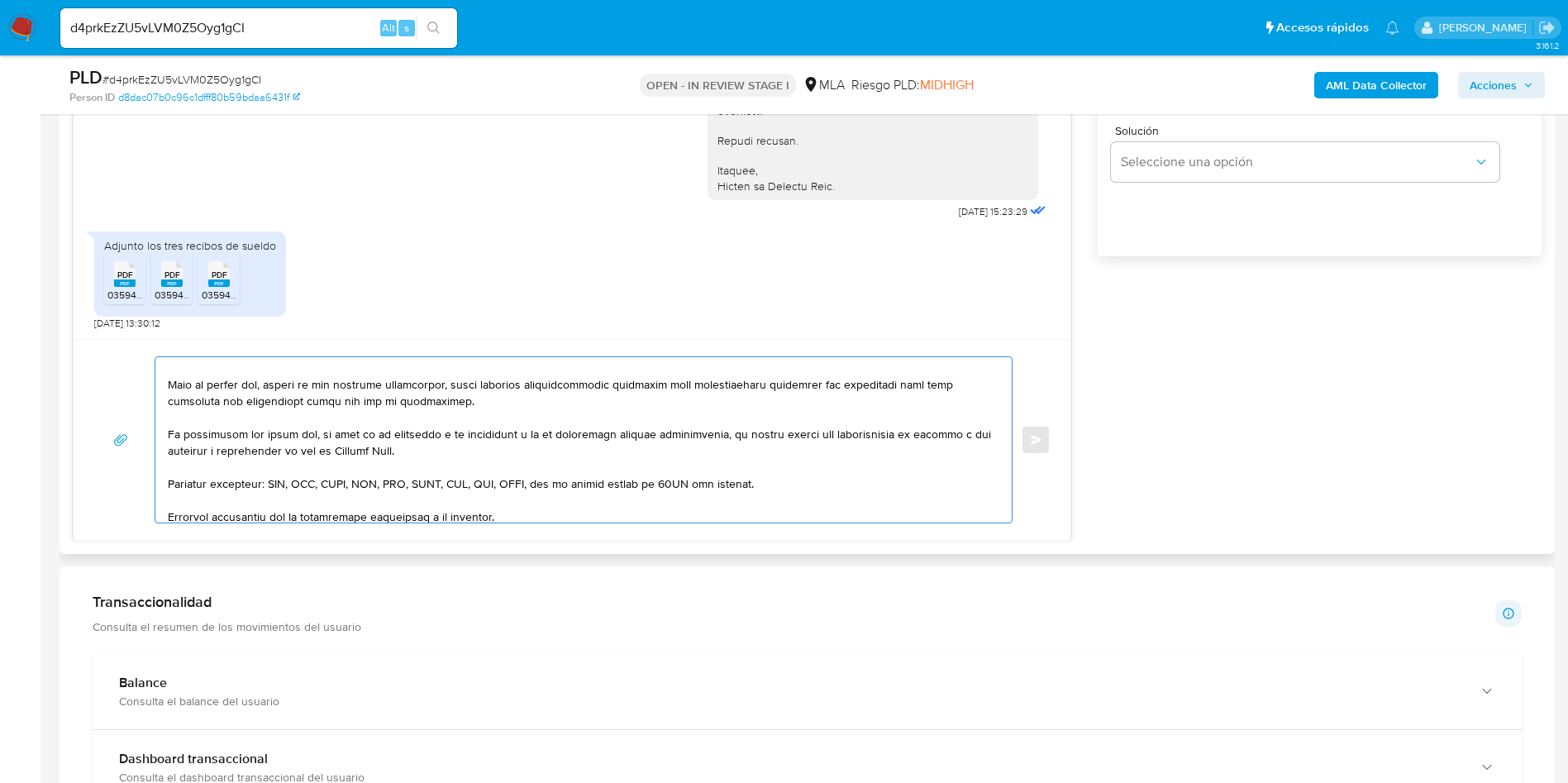
click at [184, 429] on textarea at bounding box center [578, 440] width 823 height 166
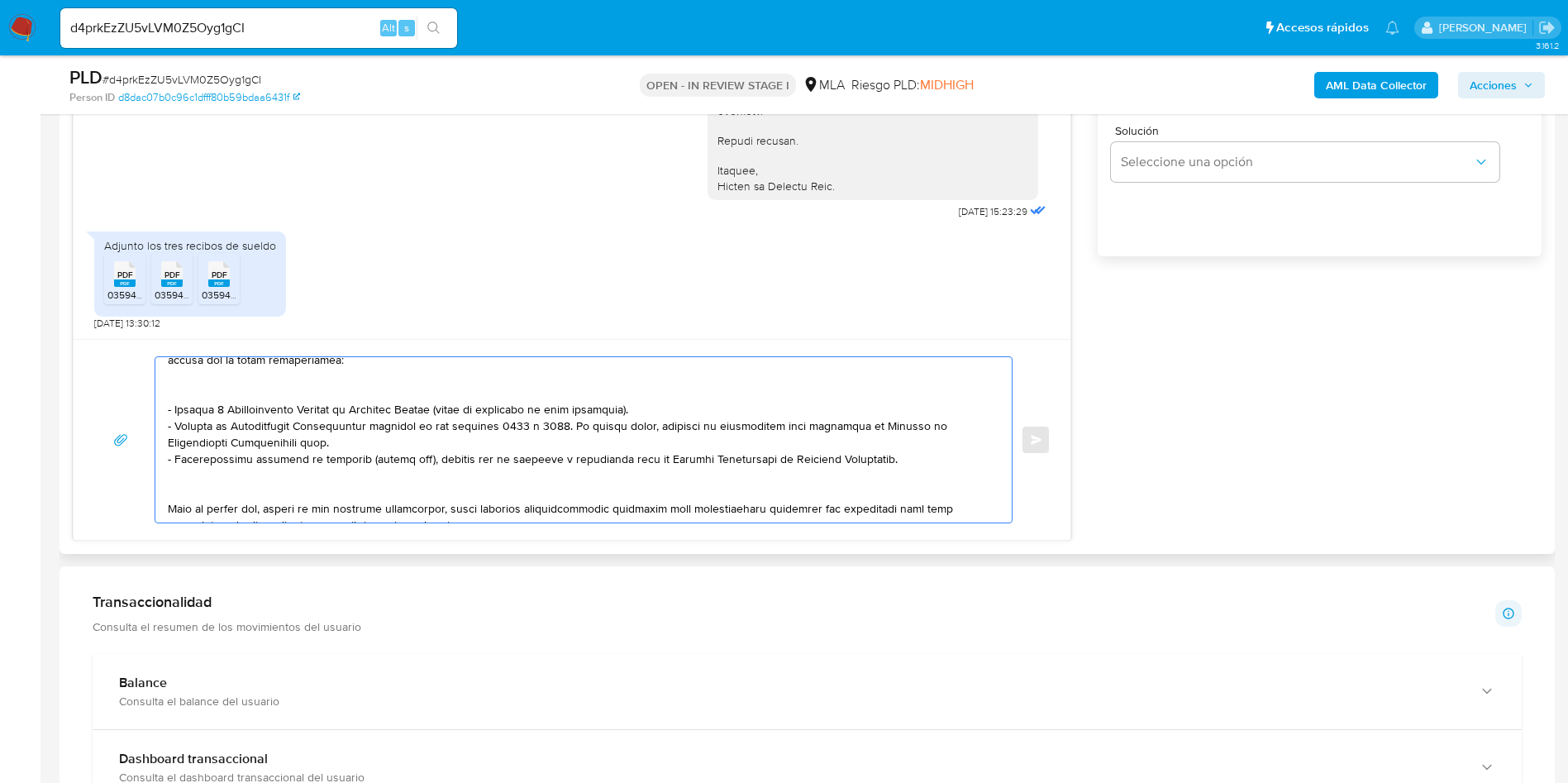
click at [194, 487] on textarea at bounding box center [578, 440] width 823 height 166
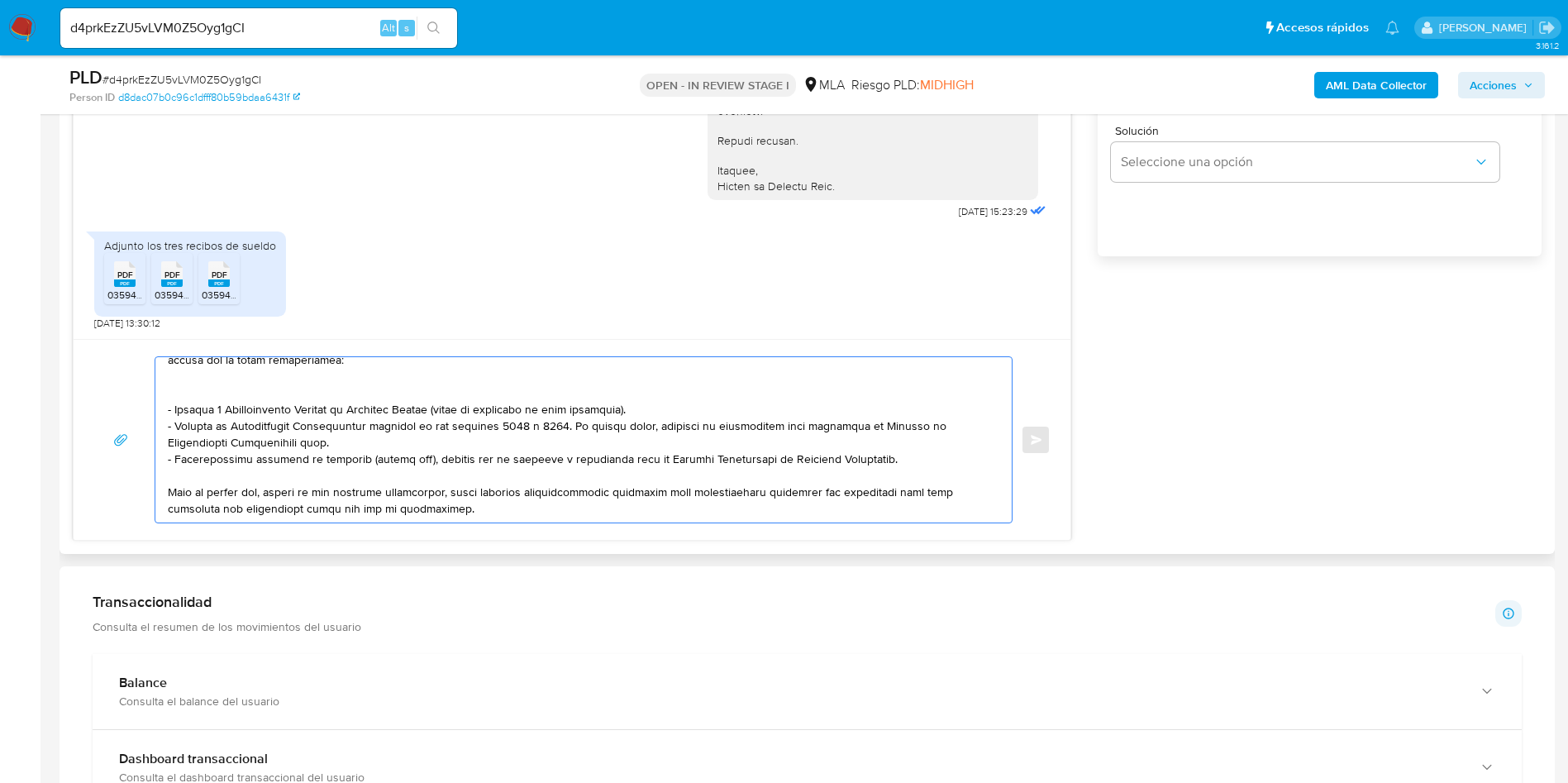
click at [183, 392] on textarea at bounding box center [578, 440] width 823 height 166
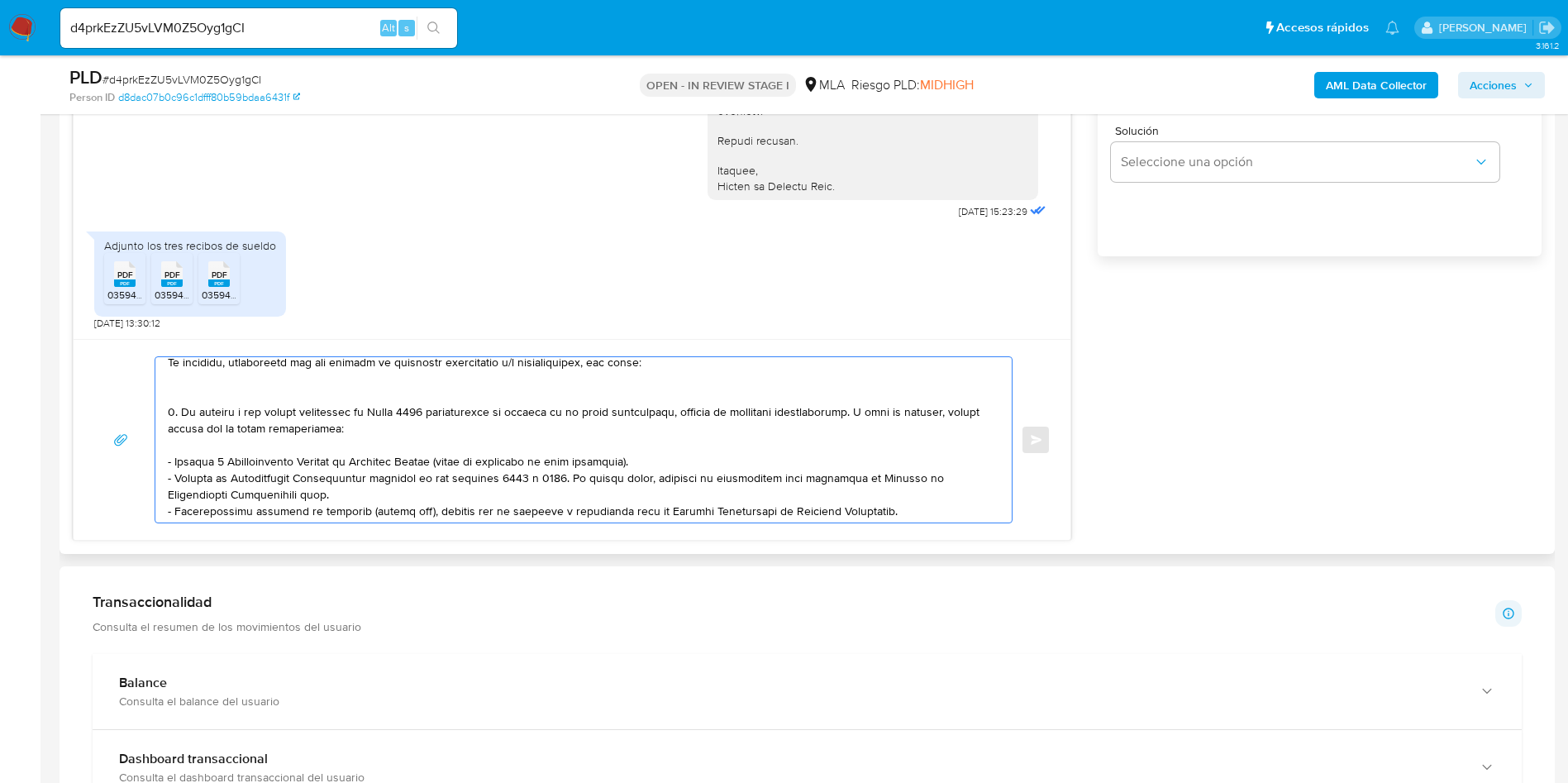
scroll to position [53, 0]
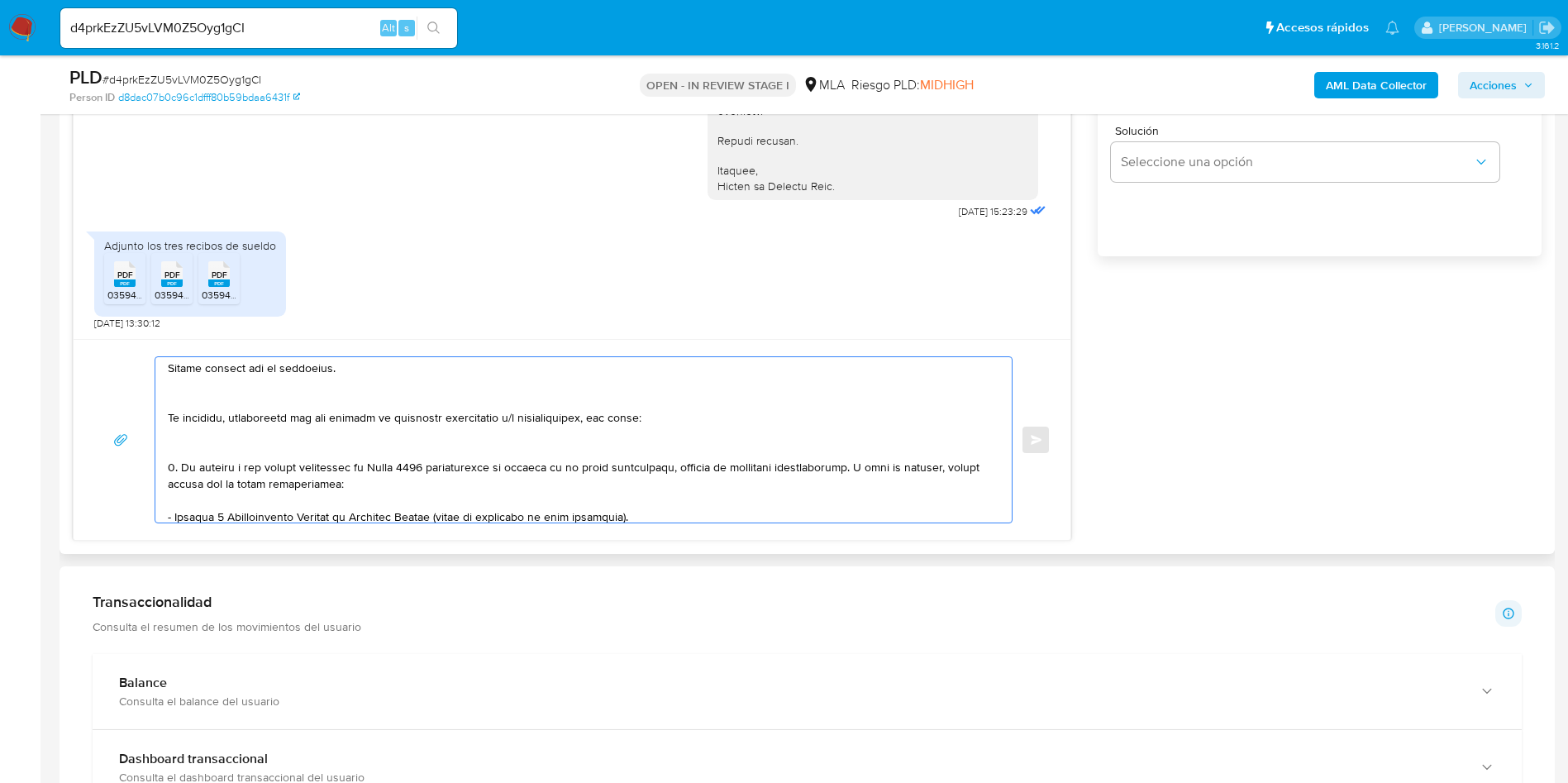
click at [206, 459] on textarea at bounding box center [578, 440] width 823 height 166
click at [196, 439] on textarea at bounding box center [578, 440] width 823 height 166
click at [198, 447] on textarea at bounding box center [578, 440] width 823 height 166
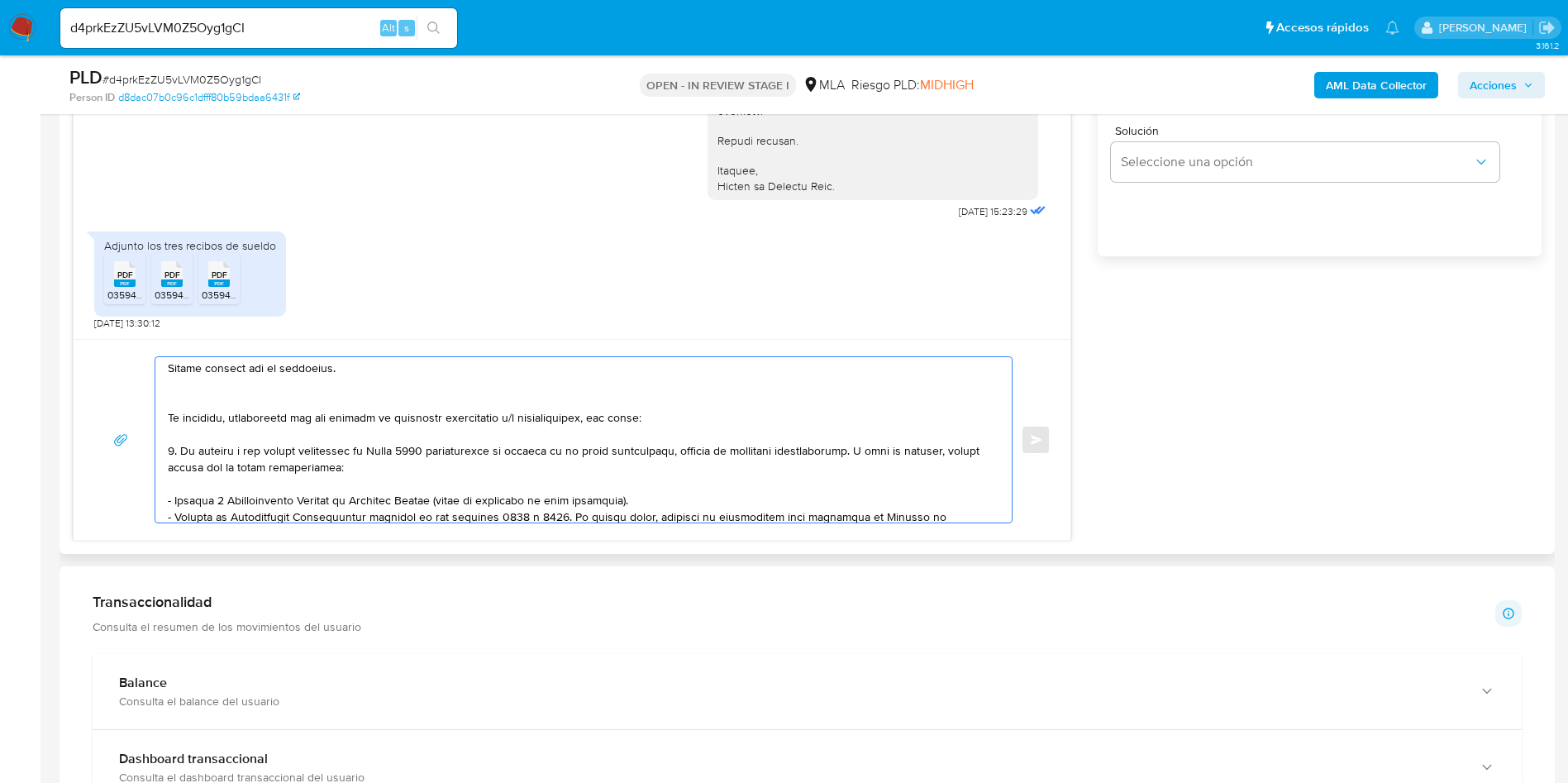
click at [182, 394] on textarea at bounding box center [578, 440] width 823 height 166
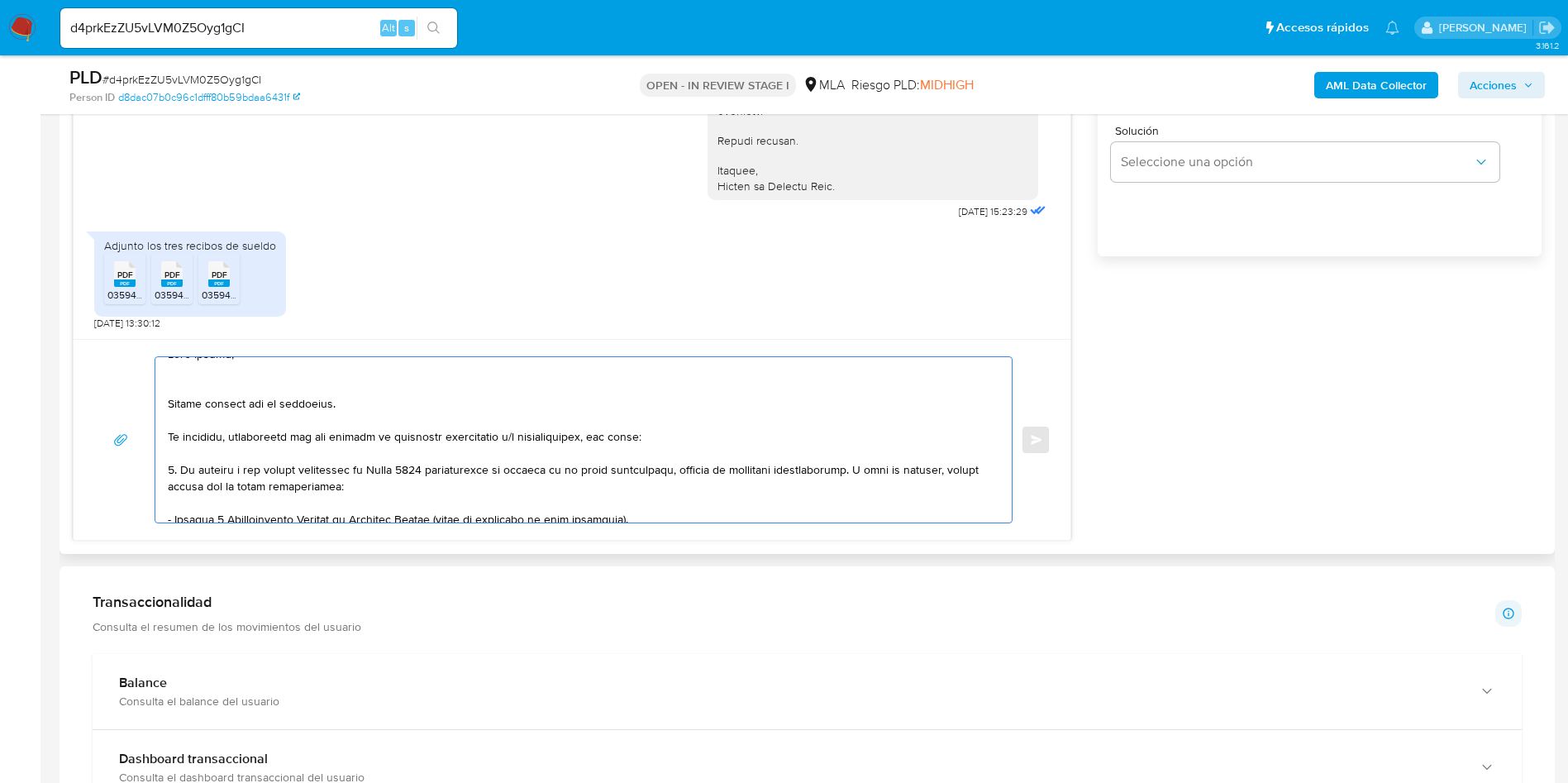
scroll to position [0, 0]
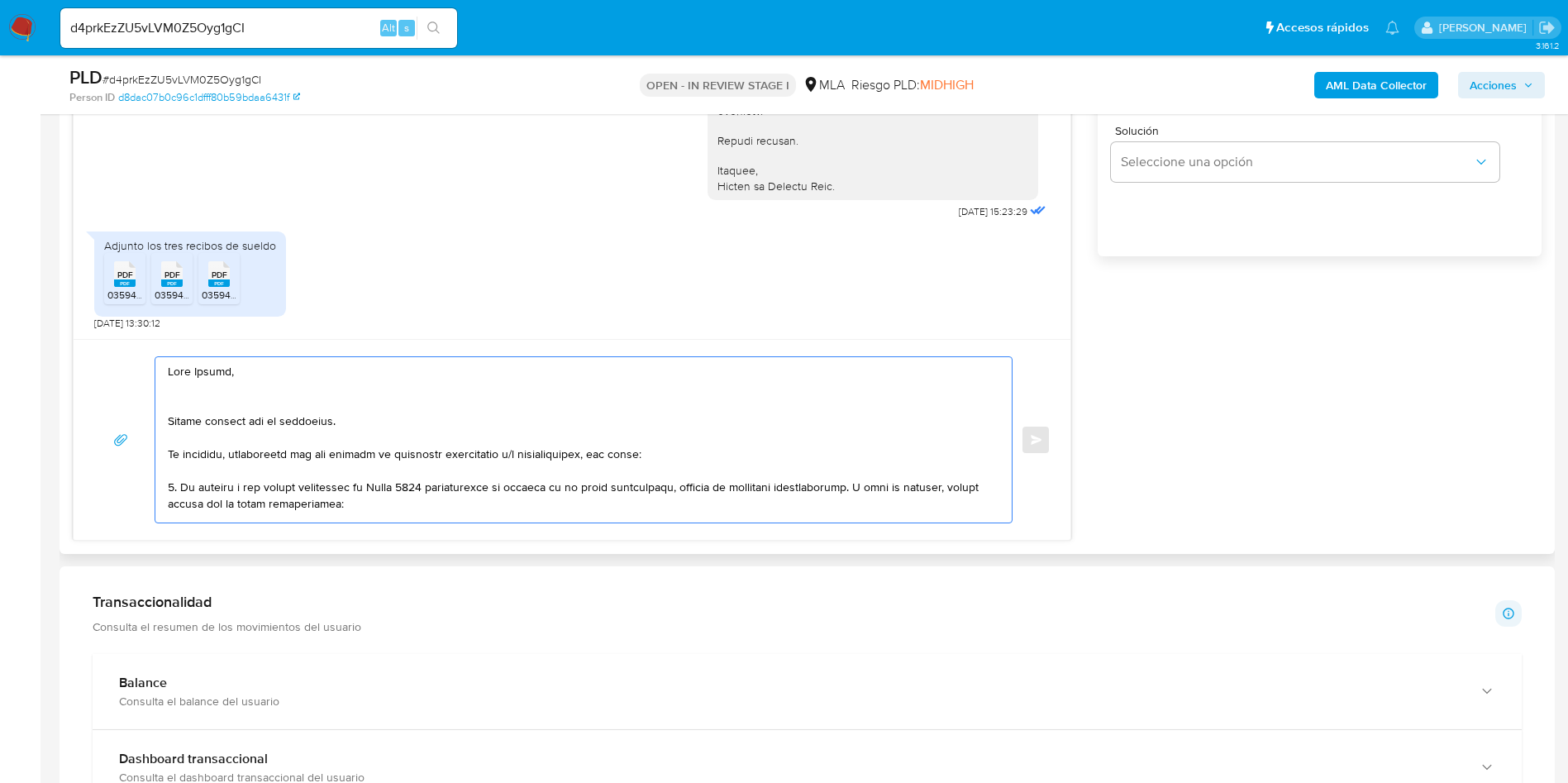
click at [217, 399] on textarea at bounding box center [578, 440] width 823 height 166
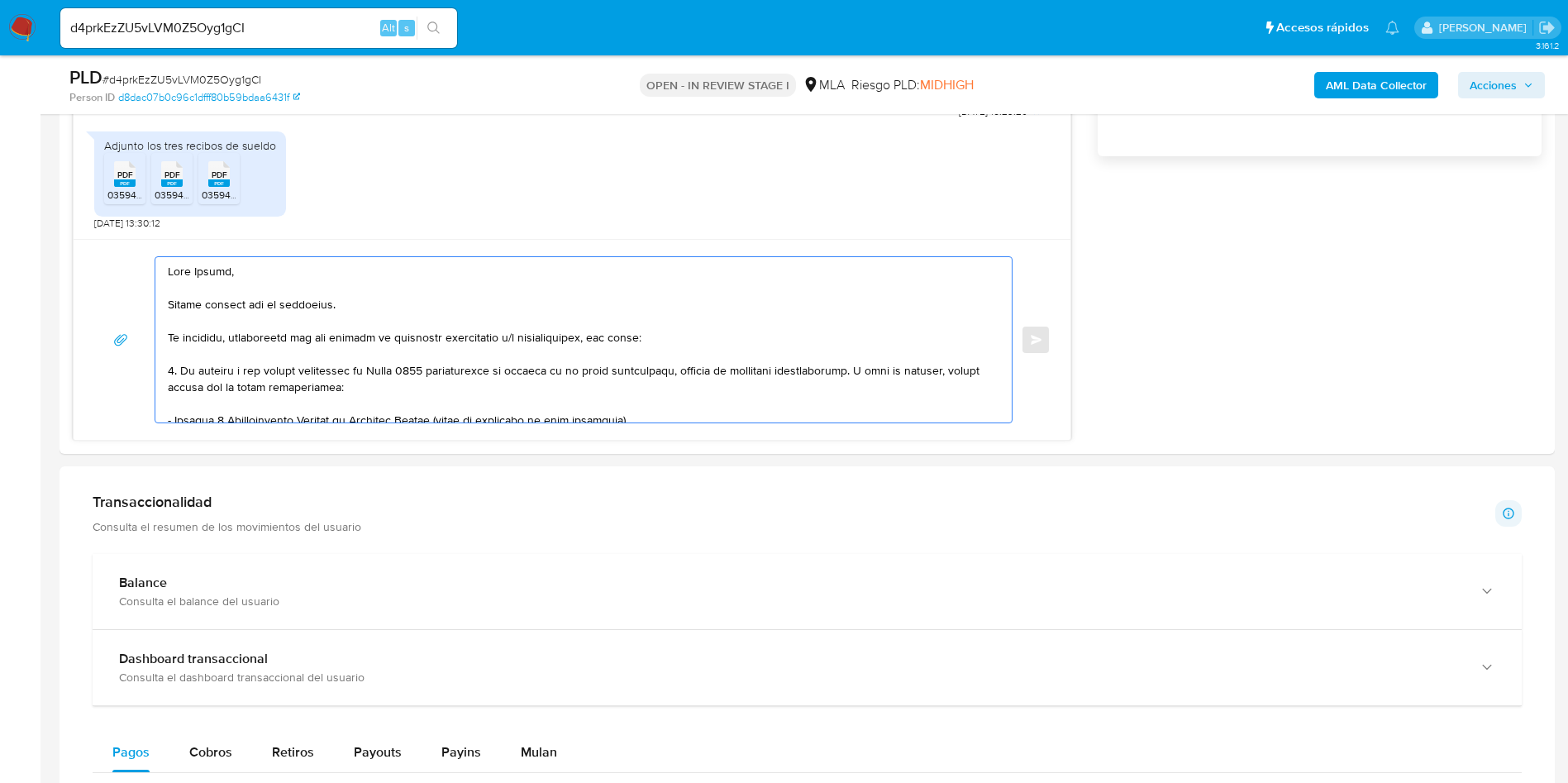
scroll to position [1116, 0]
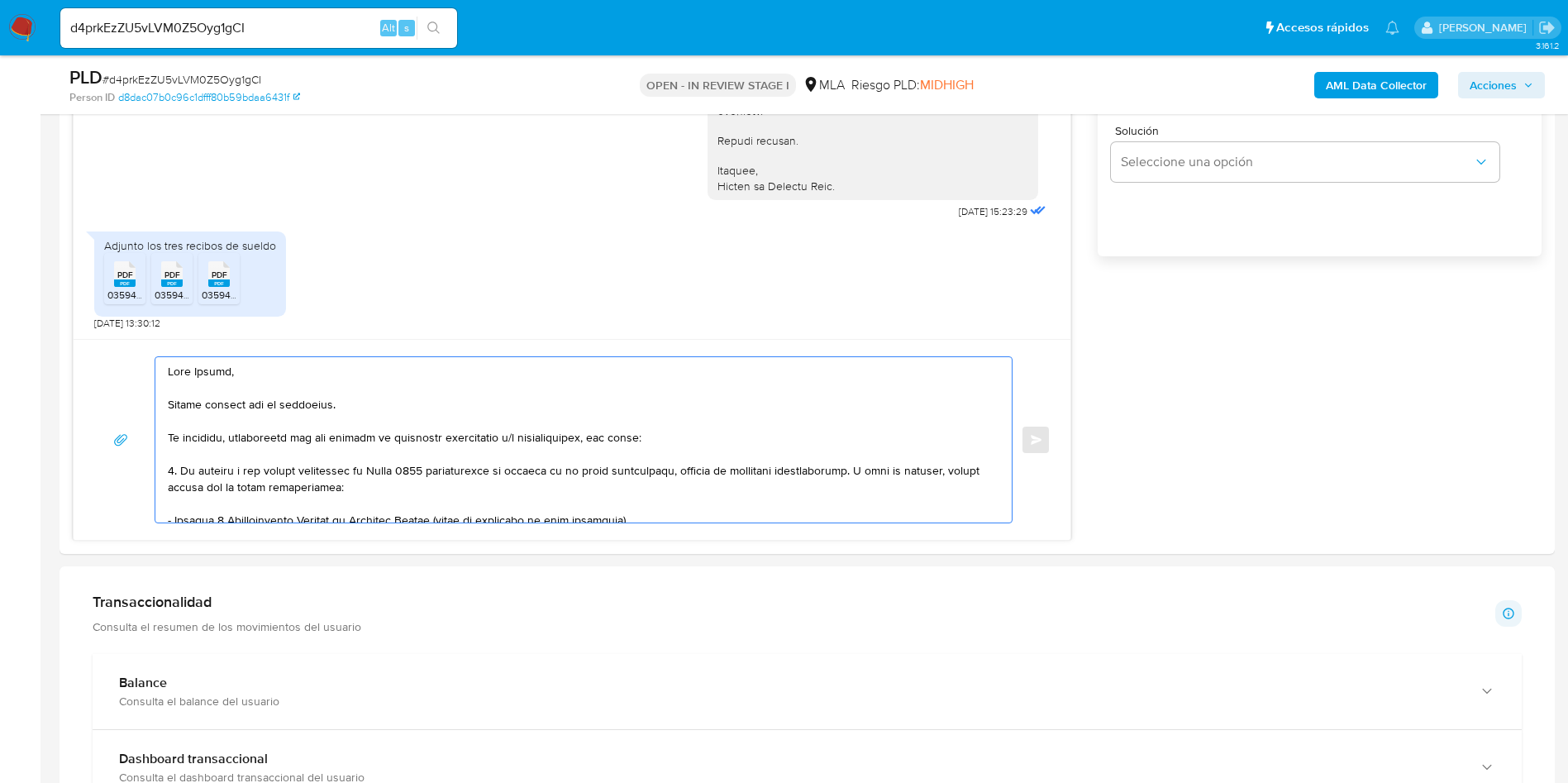
type textarea "Hola Victor, Muchas gracias por tu respuesta. No obstante, necesitamos que nos …"
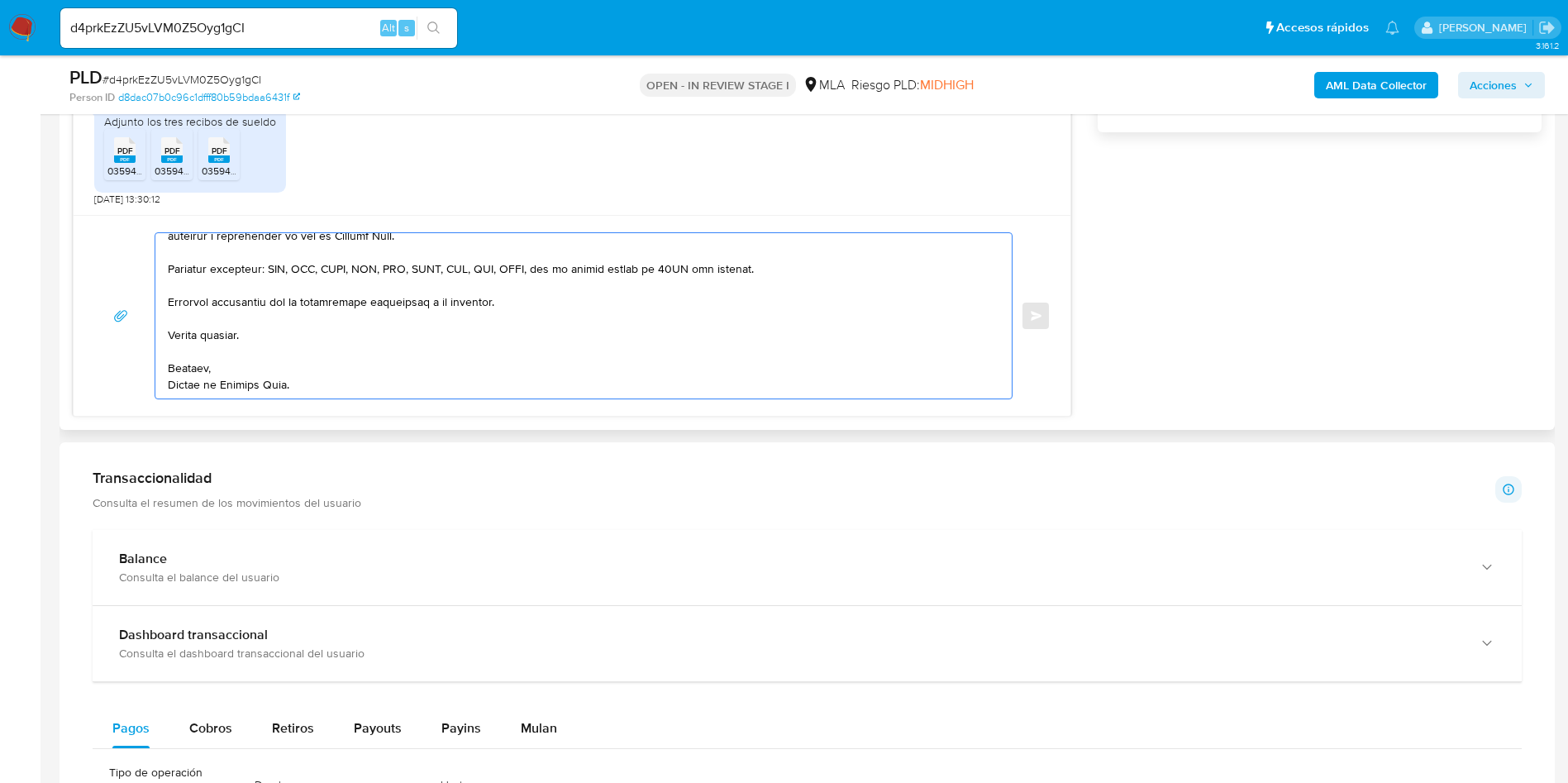
scroll to position [0, 0]
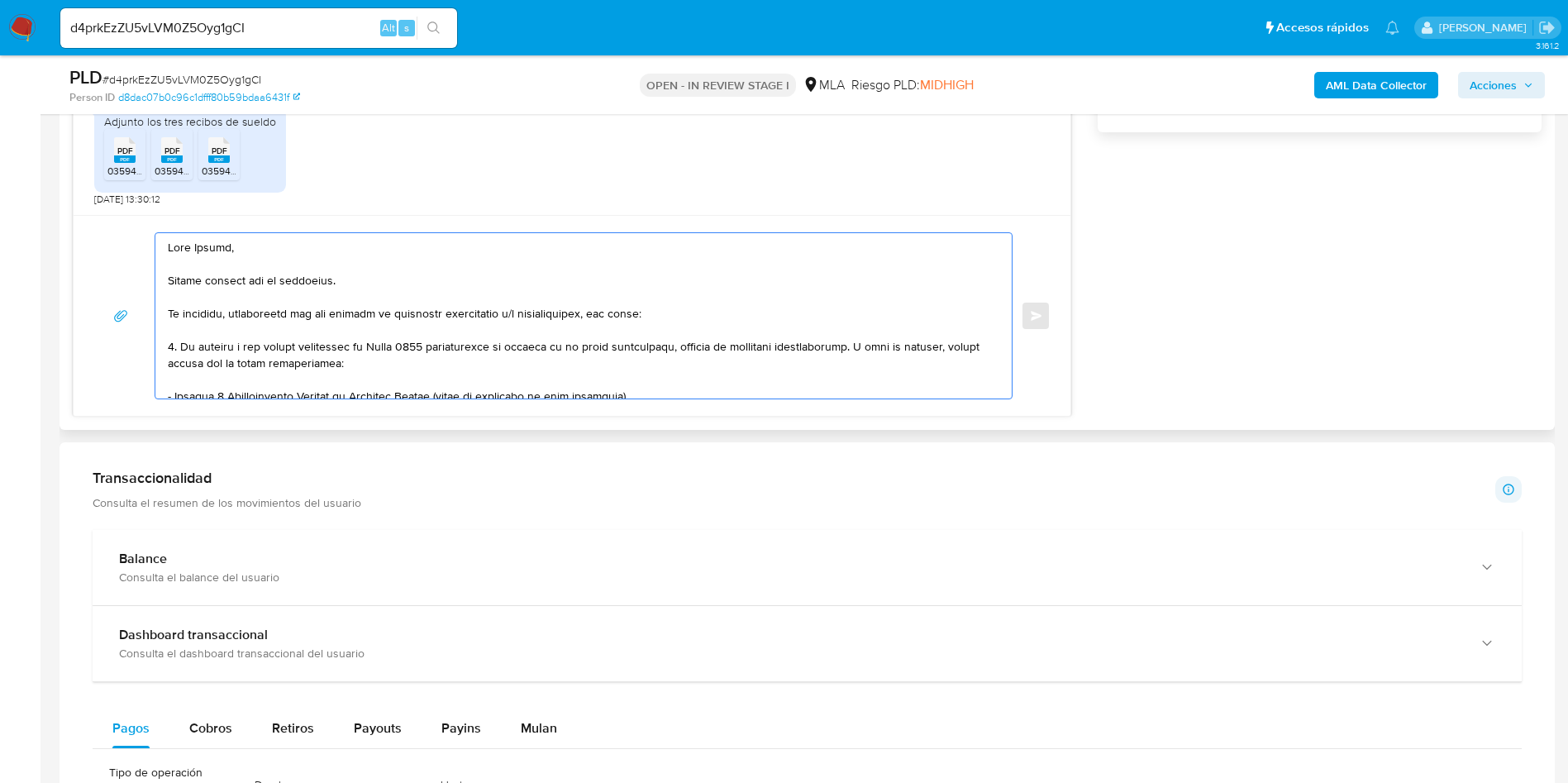
drag, startPoint x: 341, startPoint y: 386, endPoint x: 130, endPoint y: 158, distance: 310.7
click at [130, 158] on div "18/08/2025 17:36:26 Hola, Esperamos que te encuentres muy bien. Te consultamos …" at bounding box center [571, 76] width 998 height 681
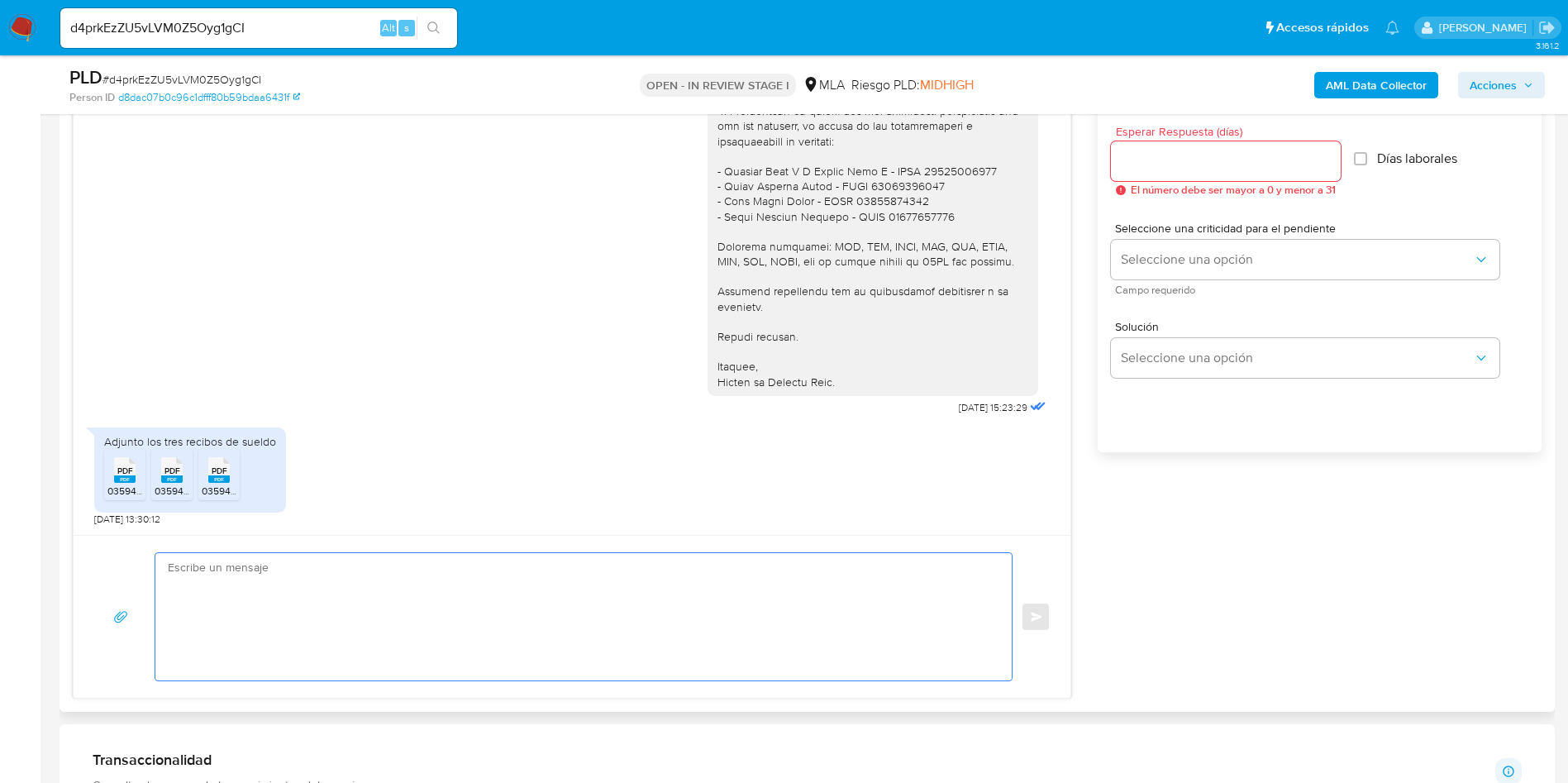
scroll to position [869, 0]
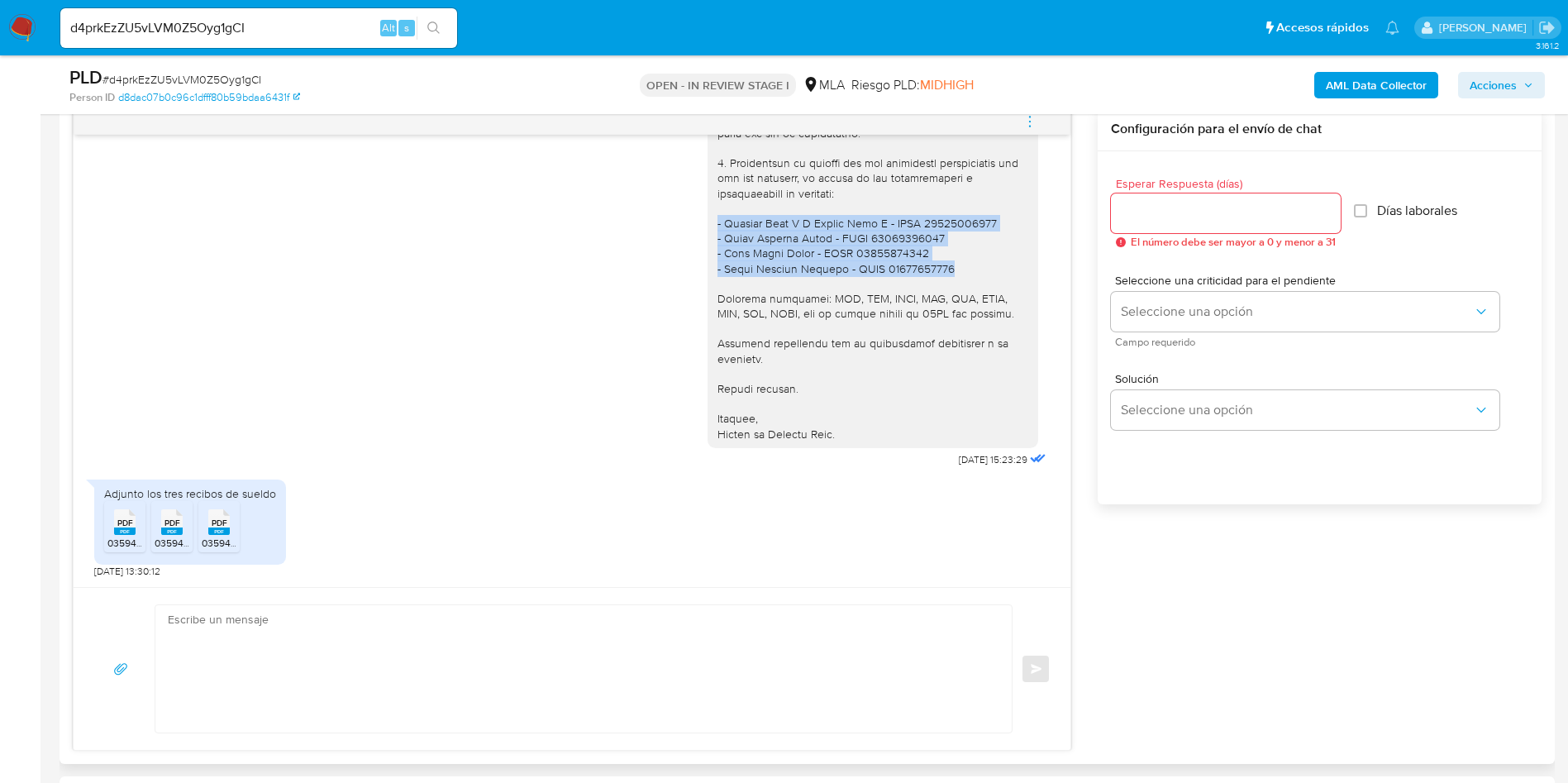
drag, startPoint x: 924, startPoint y: 270, endPoint x: 689, endPoint y: 225, distance: 239.3
click at [707, 225] on div at bounding box center [872, 57] width 330 height 780
copy div "- Marelli Hugo J Y Enrico Abel J - CUIT 30583146748 - Jorge Arnaldo Nuñez - CUI…"
click at [386, 671] on textarea at bounding box center [578, 668] width 823 height 127
paste textarea "Hola Victor, Muchas gracias por tu respuesta. No obstante, necesitamos que nos …"
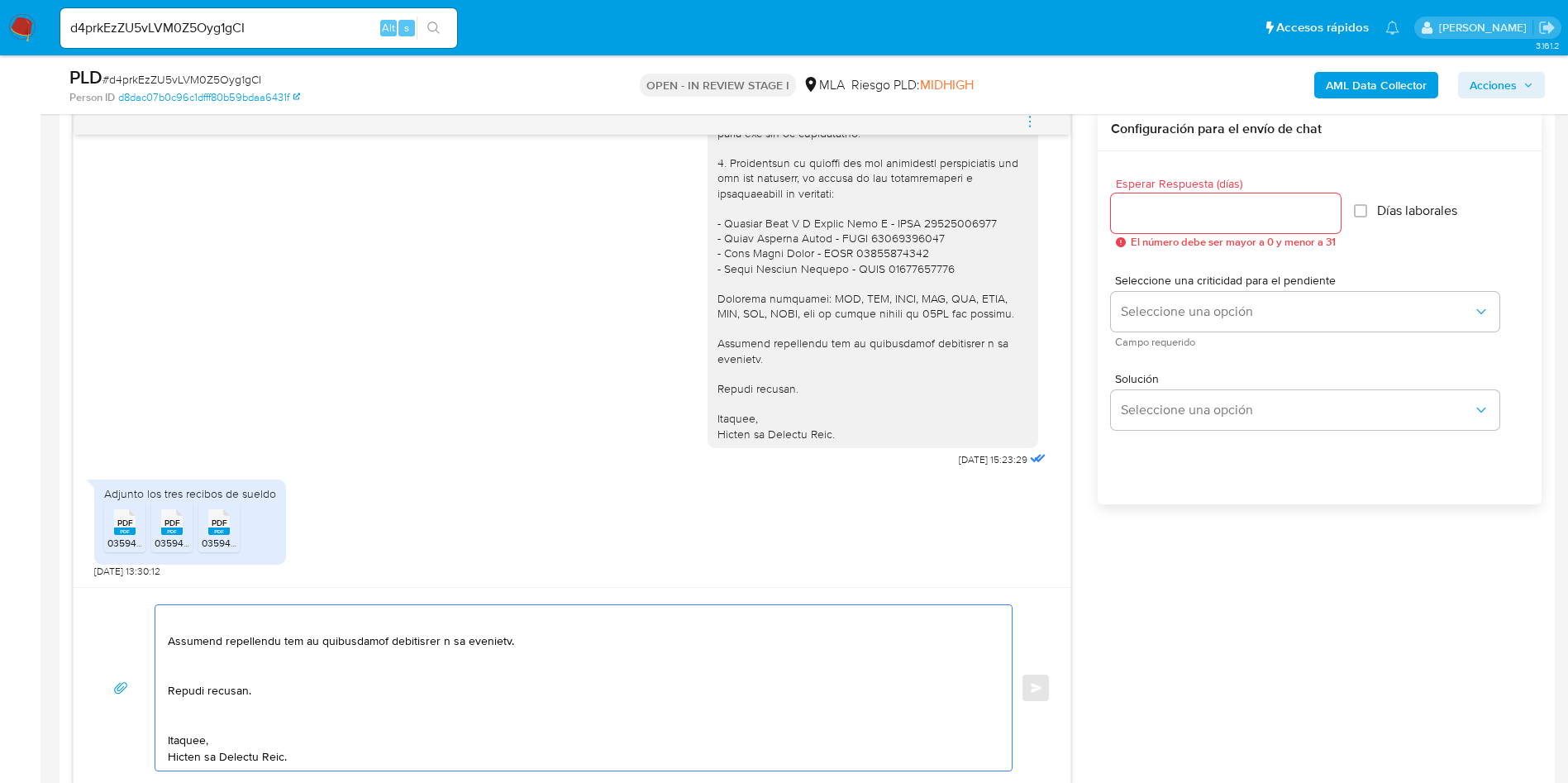
scroll to position [640, 0]
click at [215, 719] on textarea at bounding box center [578, 688] width 823 height 166
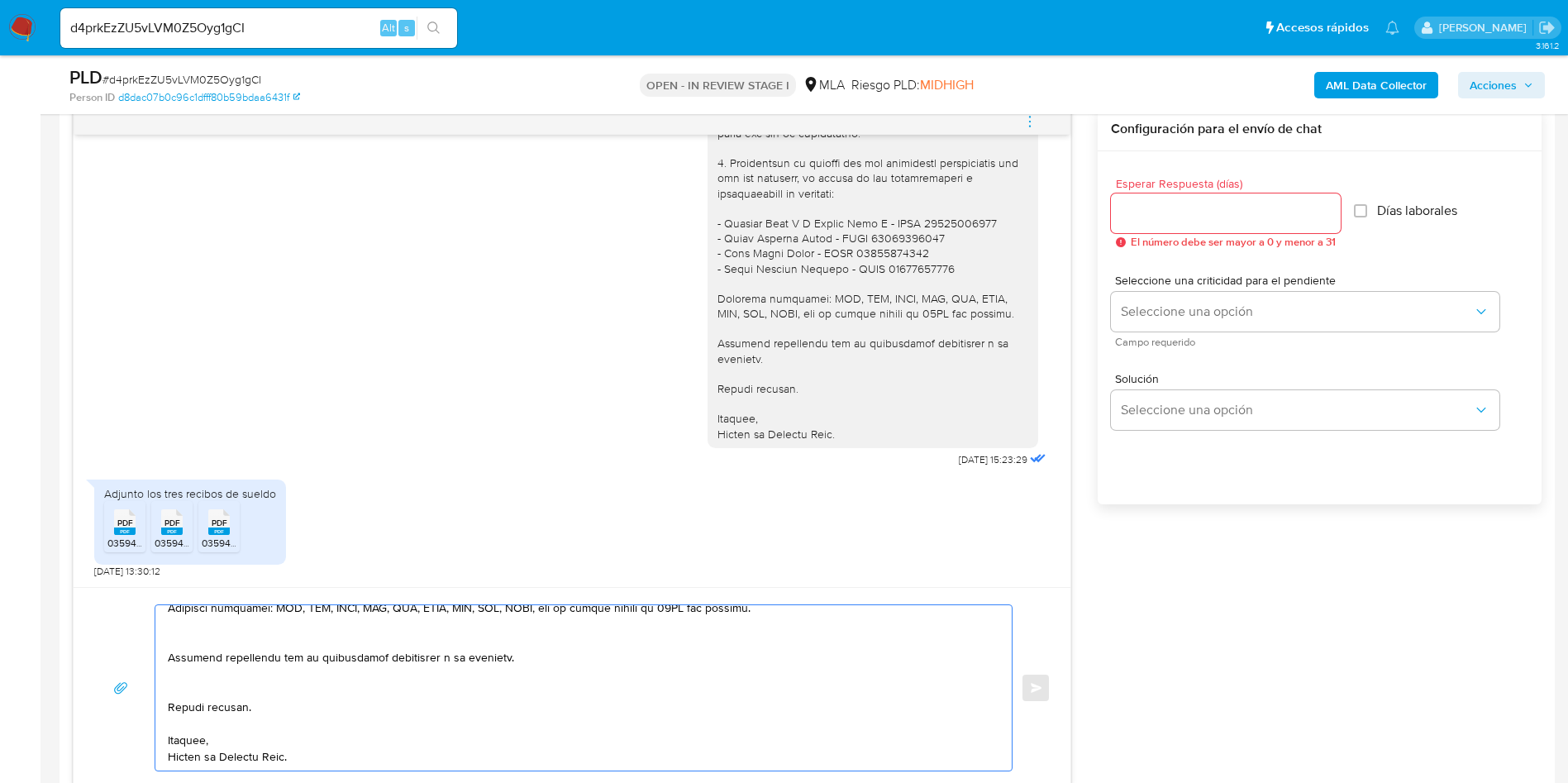
click at [192, 695] on textarea at bounding box center [578, 688] width 823 height 166
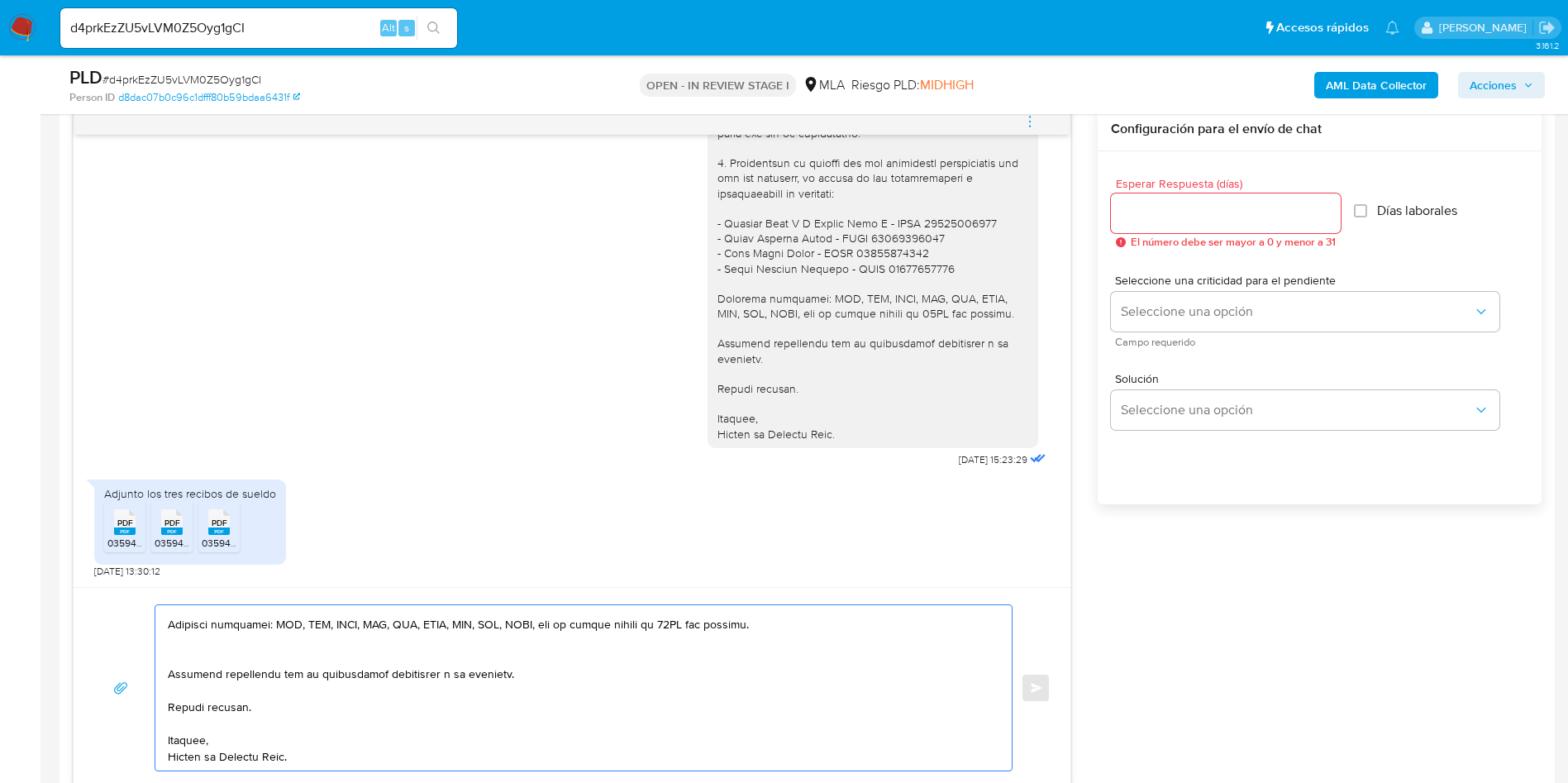
click at [181, 661] on textarea at bounding box center [578, 688] width 823 height 166
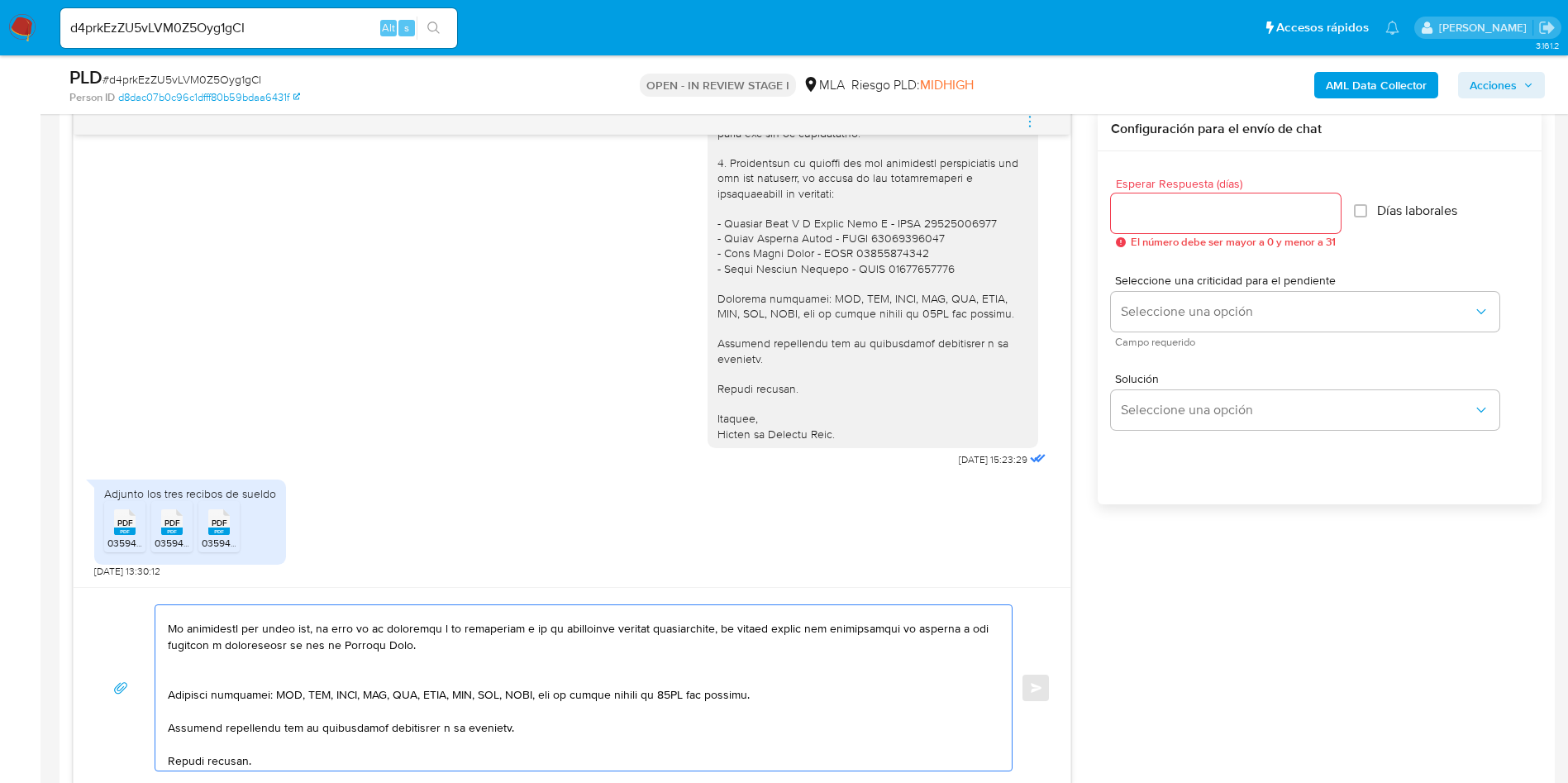
scroll to position [467, 0]
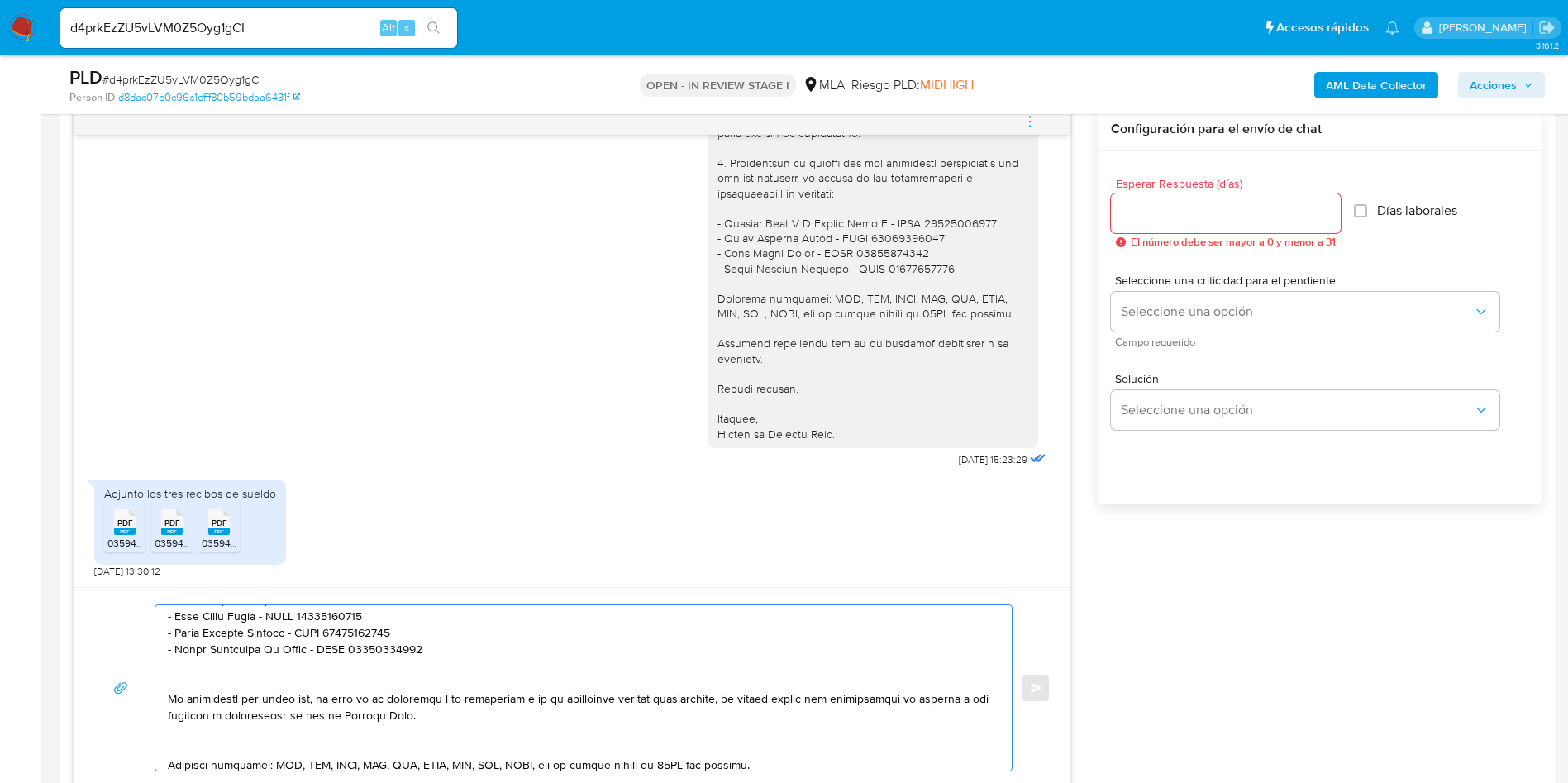
click at [198, 742] on textarea at bounding box center [578, 688] width 823 height 166
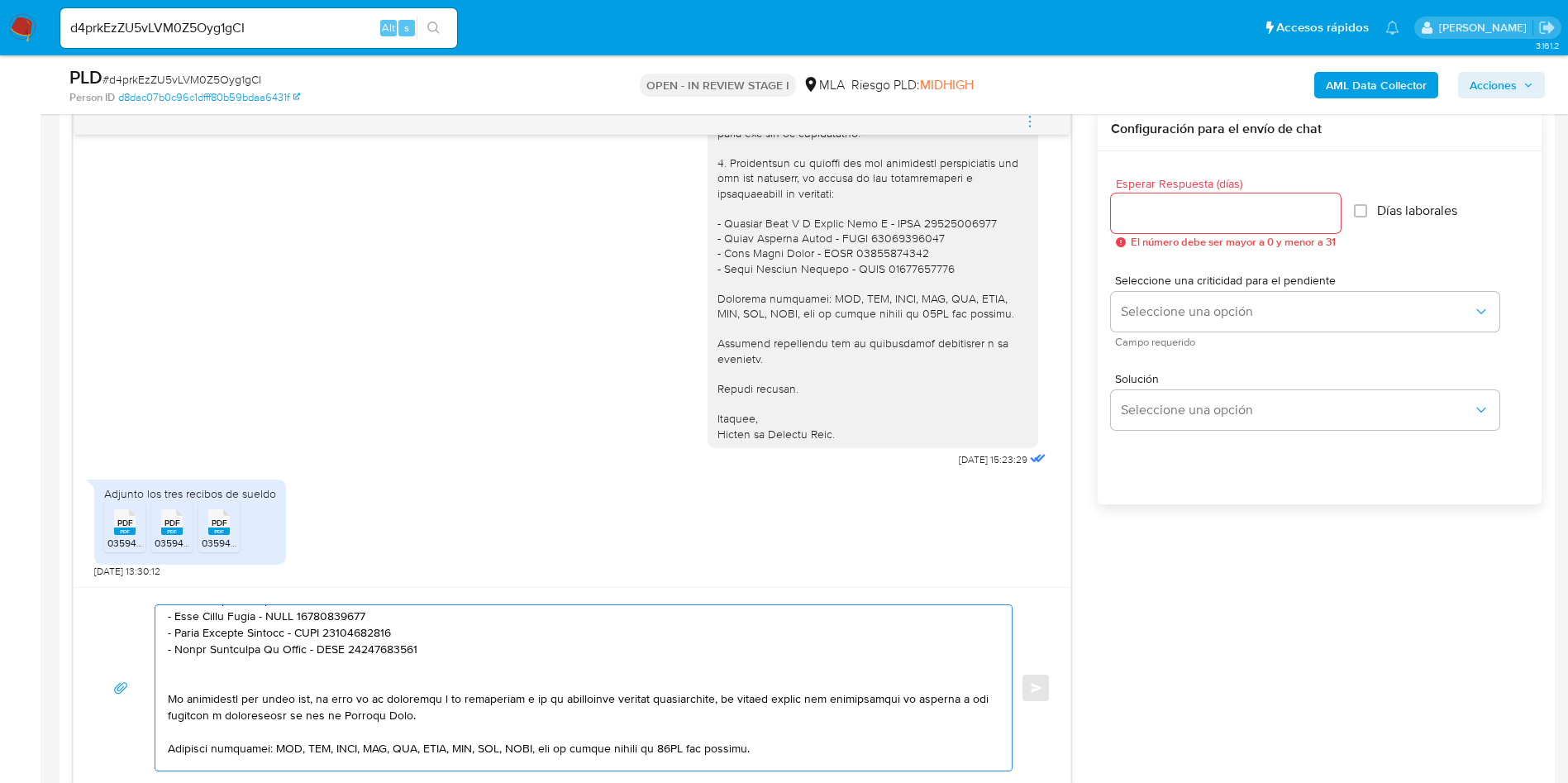
click at [182, 671] on textarea at bounding box center [578, 688] width 823 height 166
click at [194, 683] on textarea at bounding box center [578, 688] width 823 height 166
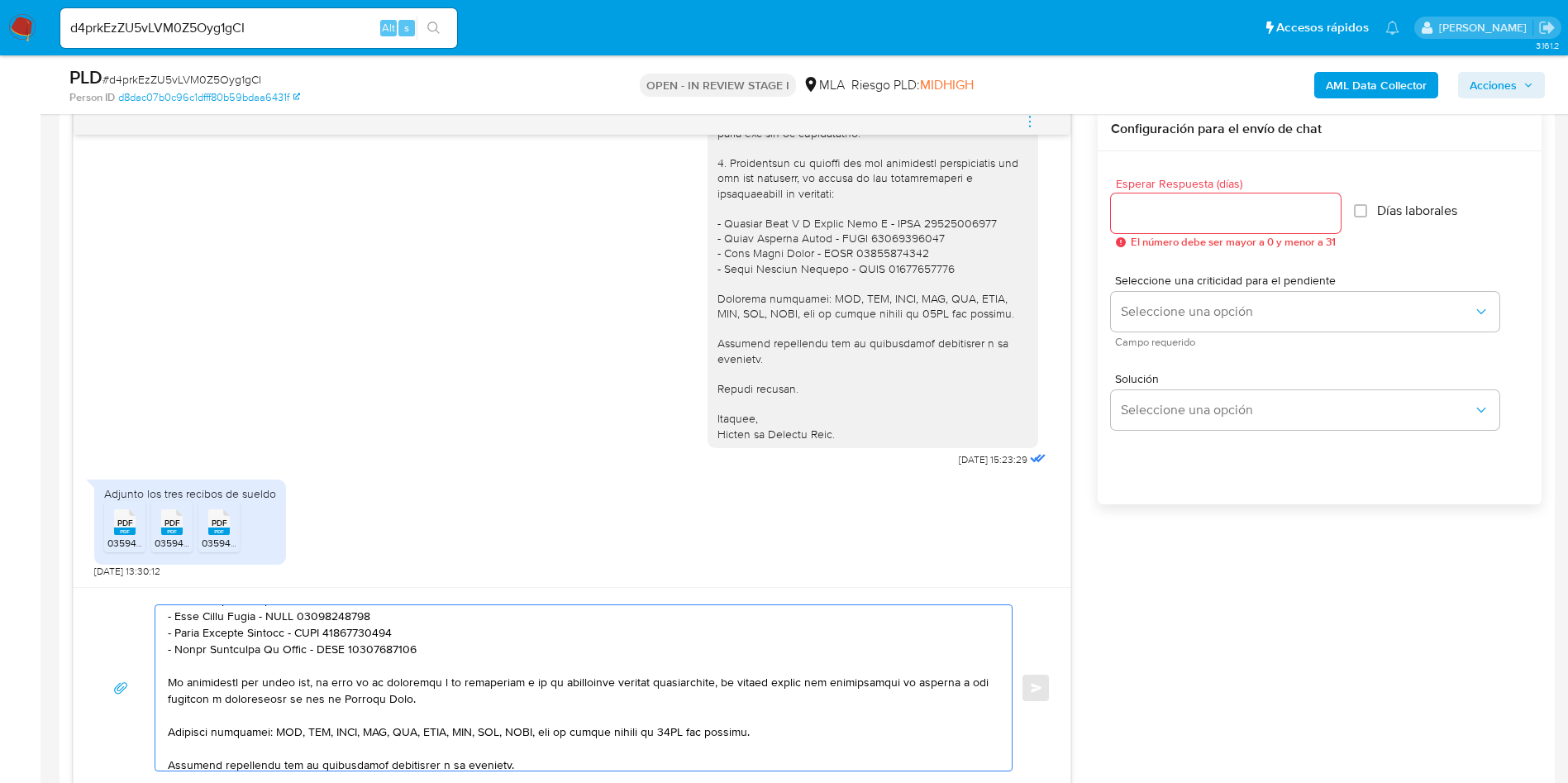
scroll to position [343, 0]
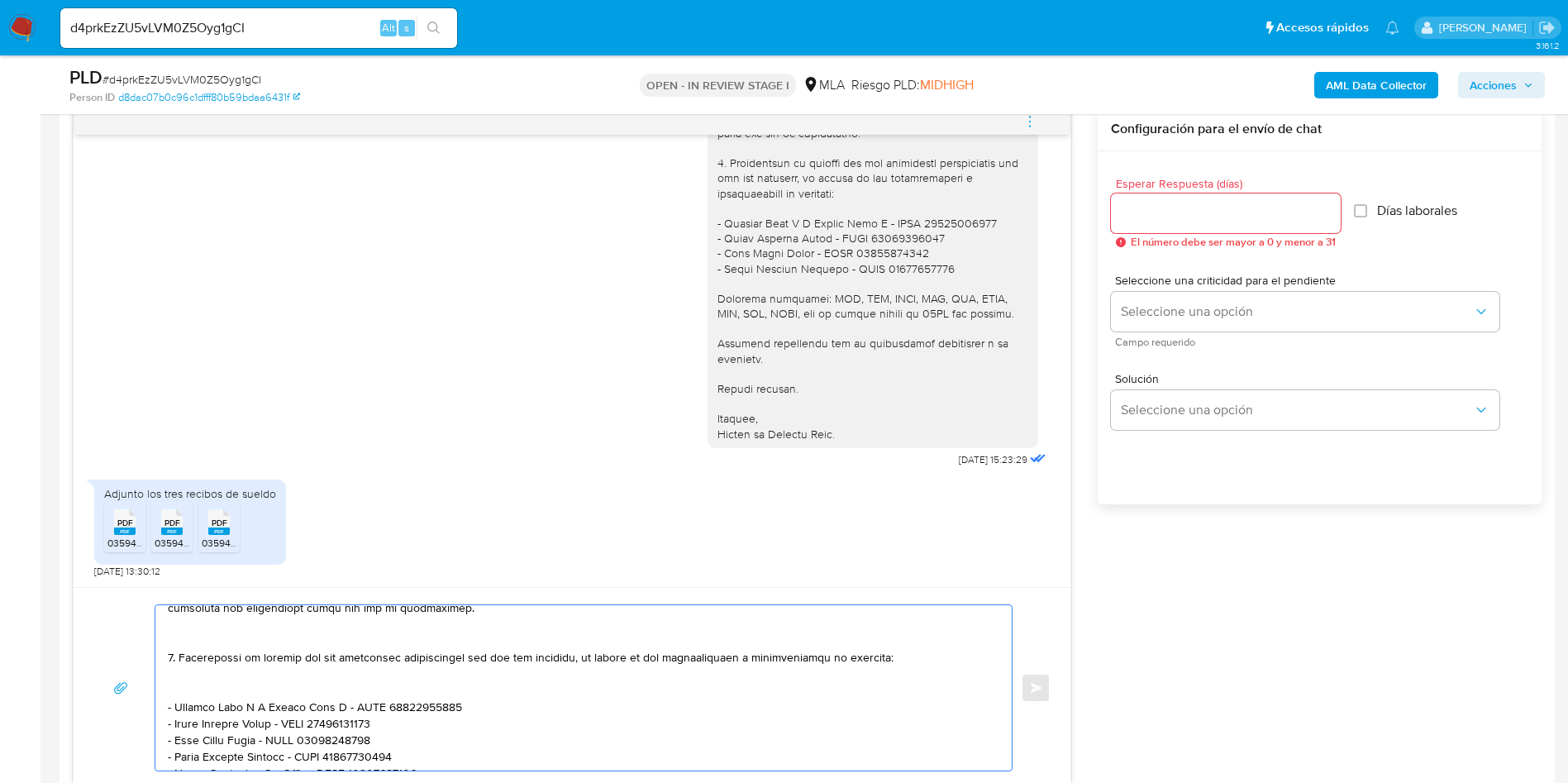
click at [194, 688] on textarea at bounding box center [578, 688] width 823 height 166
click at [184, 638] on textarea at bounding box center [578, 688] width 823 height 166
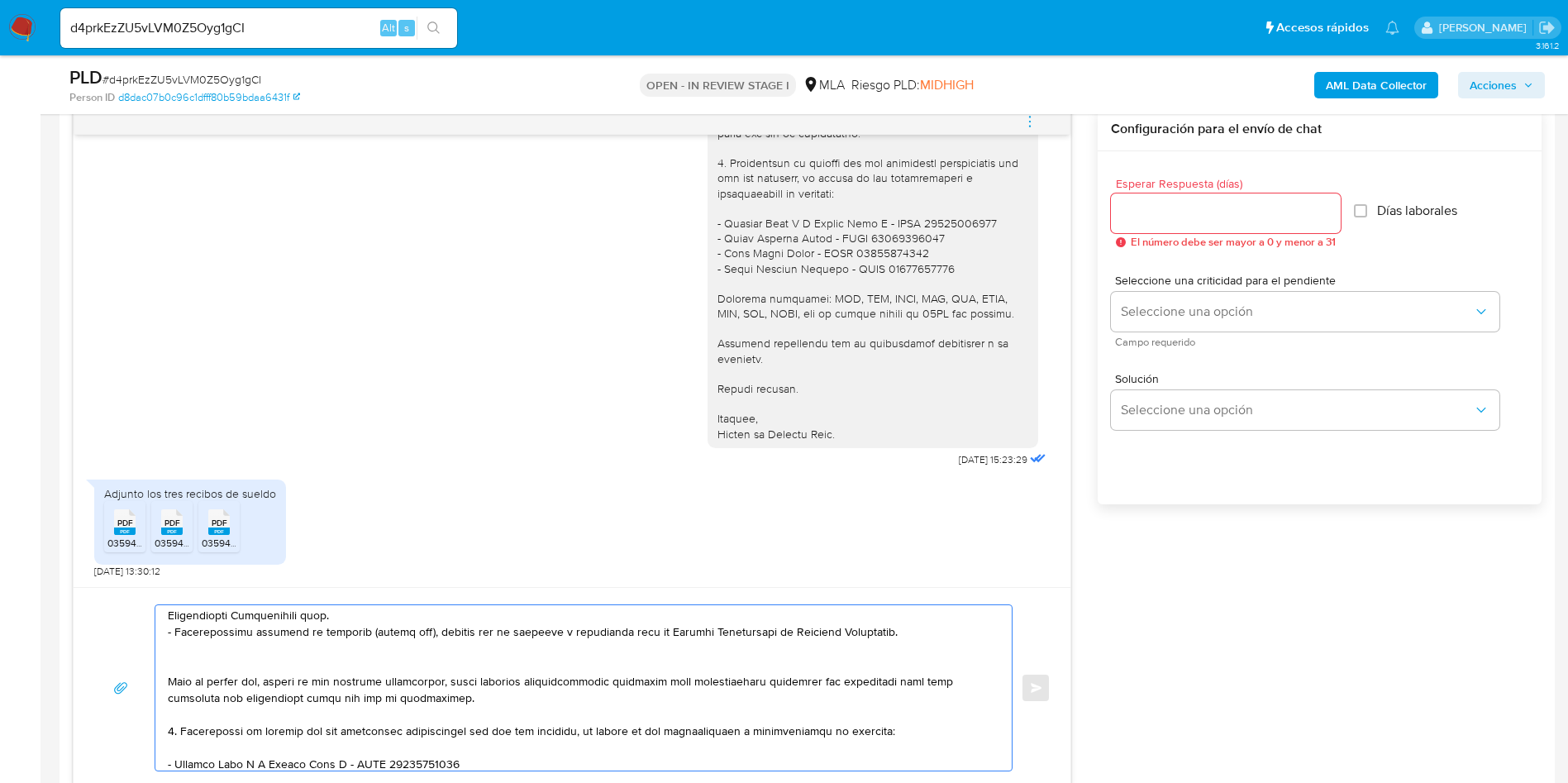
scroll to position [218, 0]
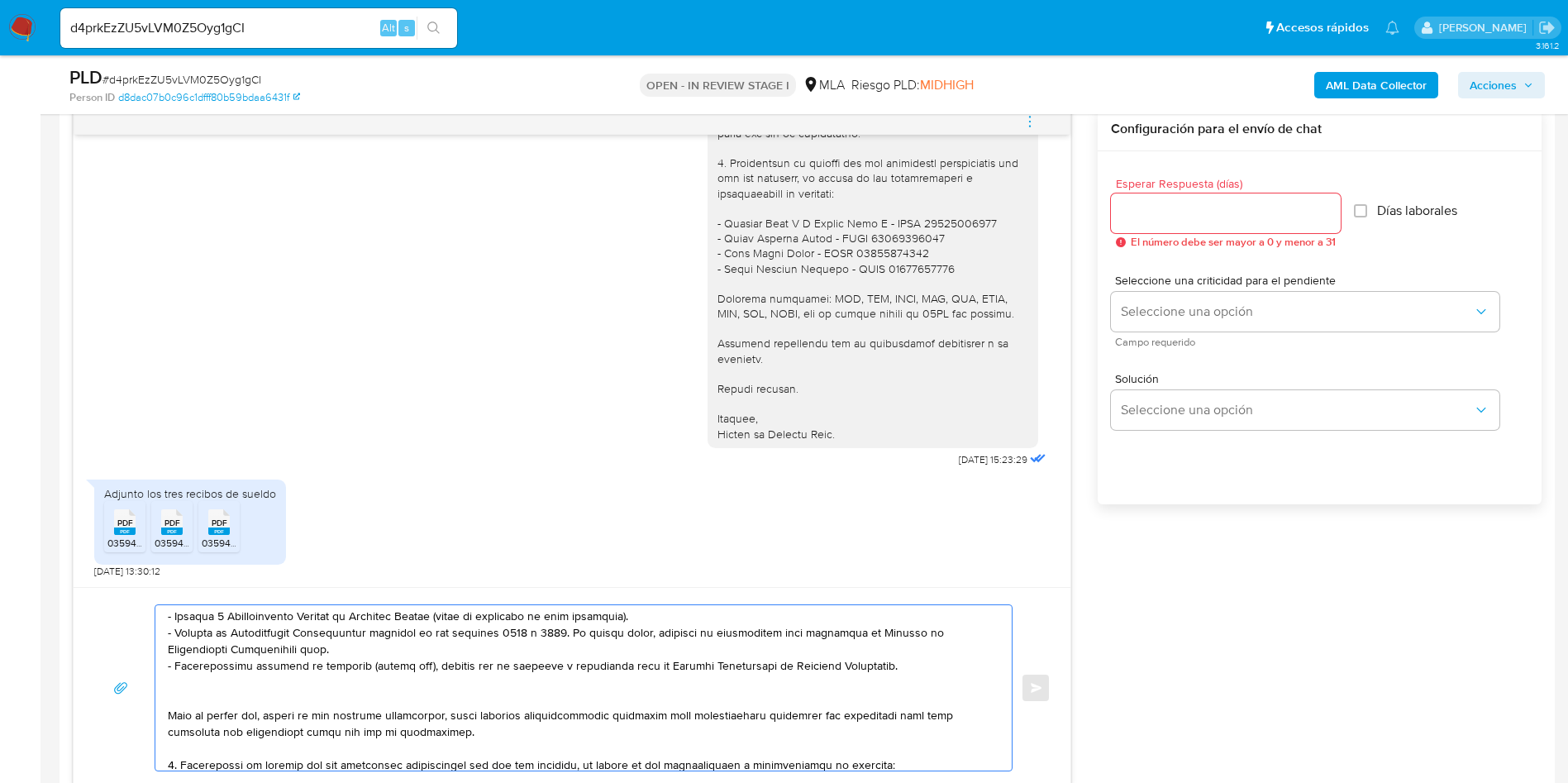
click at [187, 687] on textarea at bounding box center [578, 688] width 823 height 166
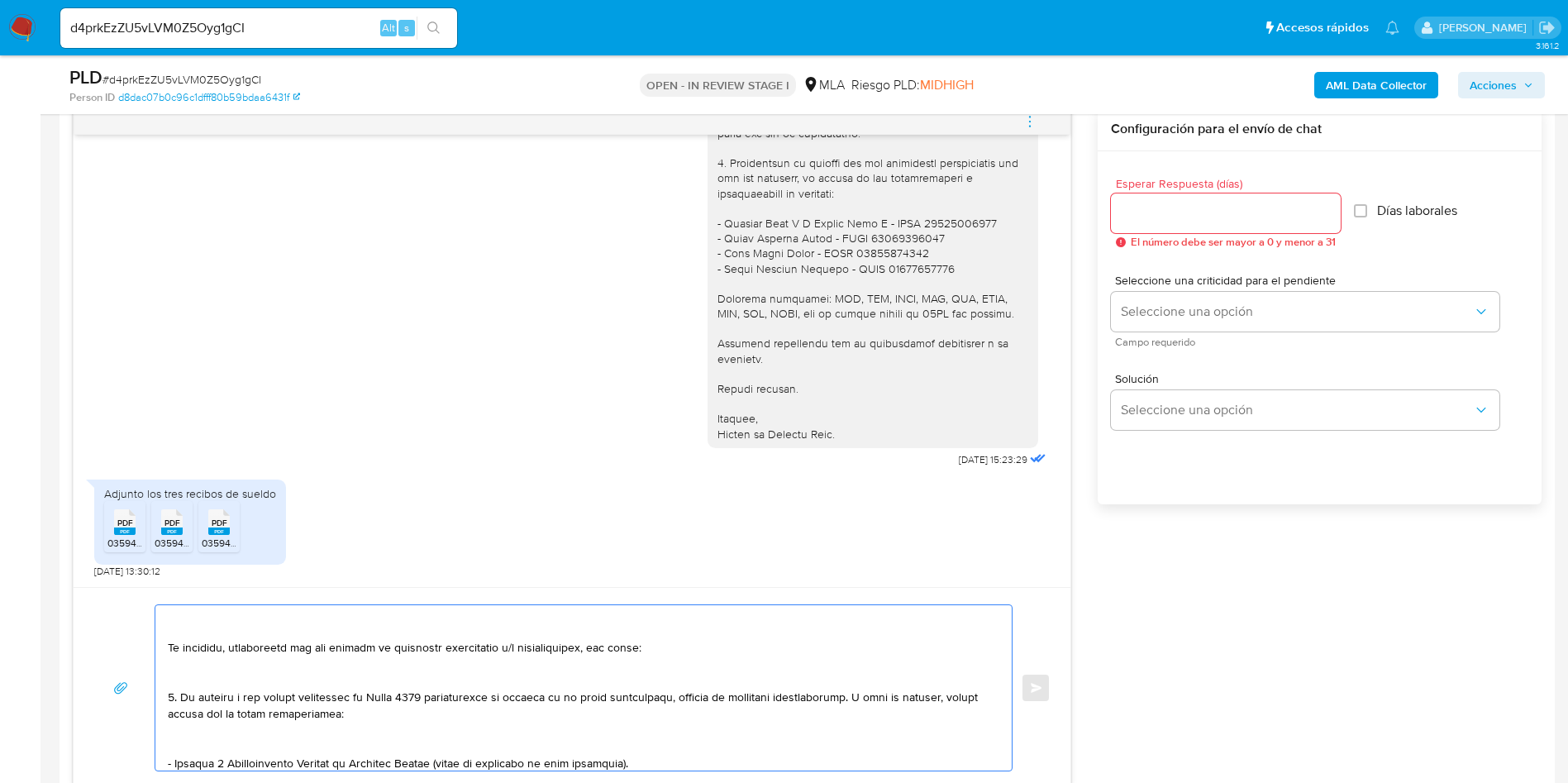
scroll to position [124, 0]
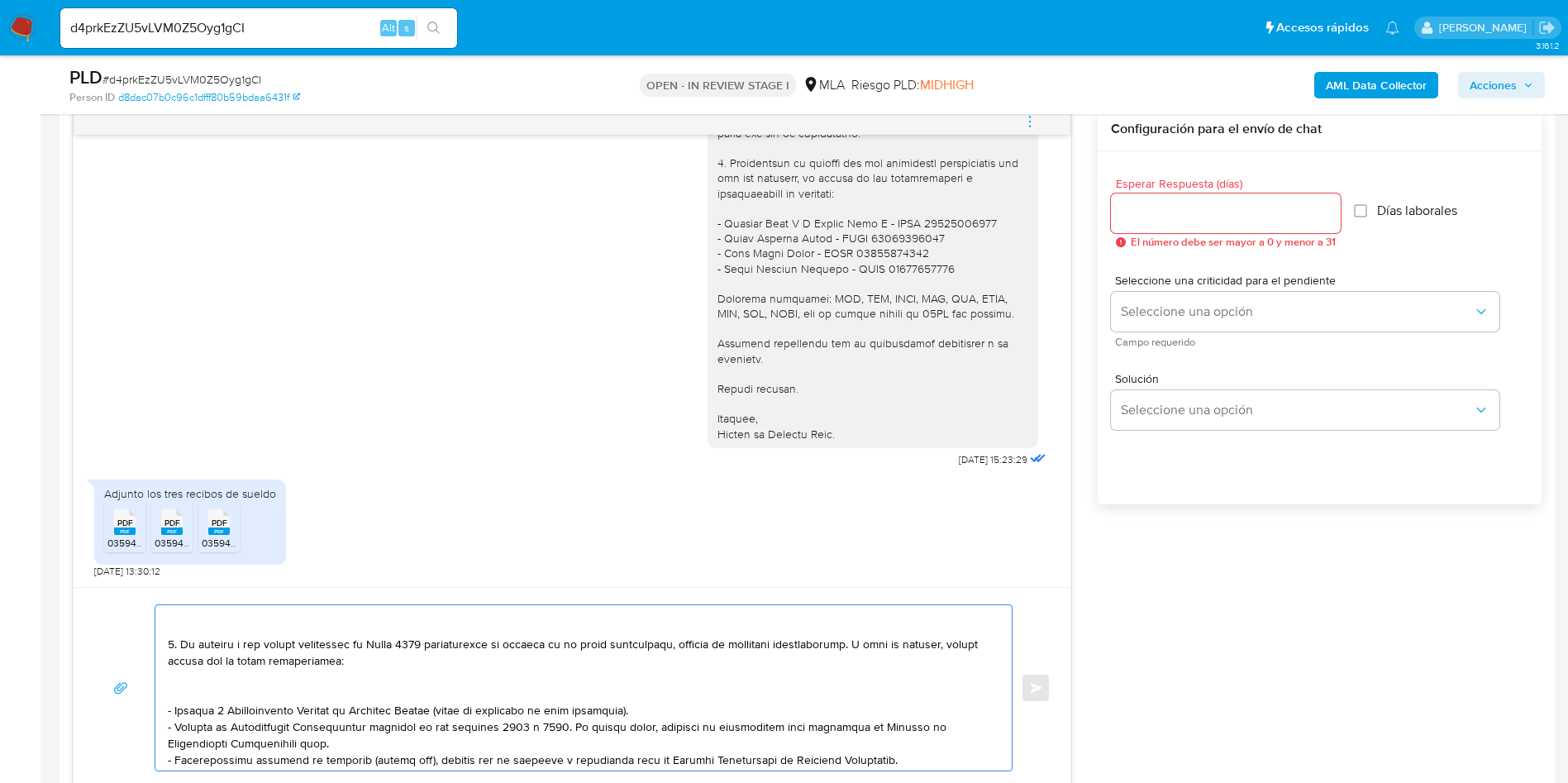
click at [195, 689] on textarea at bounding box center [578, 688] width 823 height 166
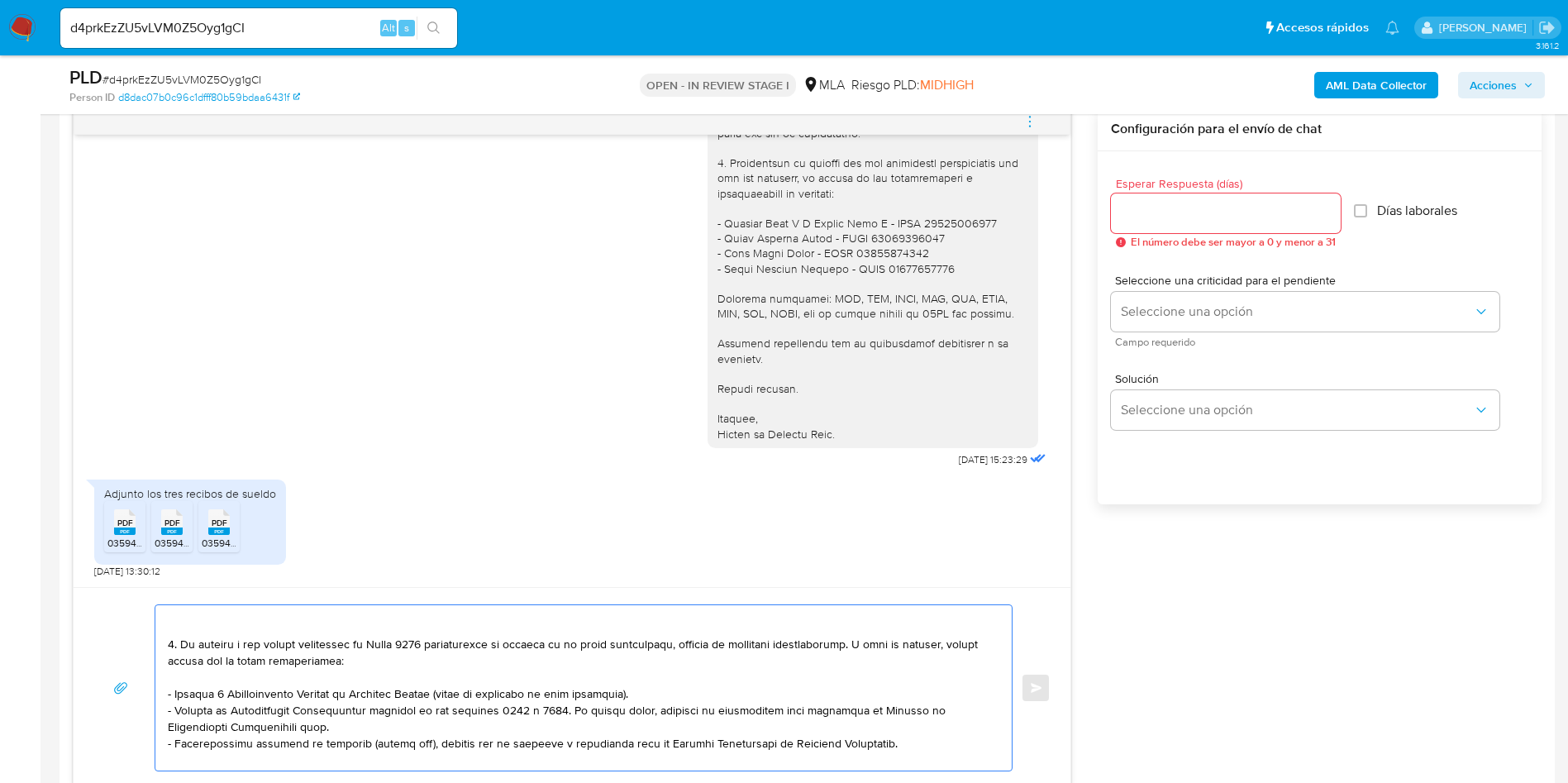
scroll to position [0, 0]
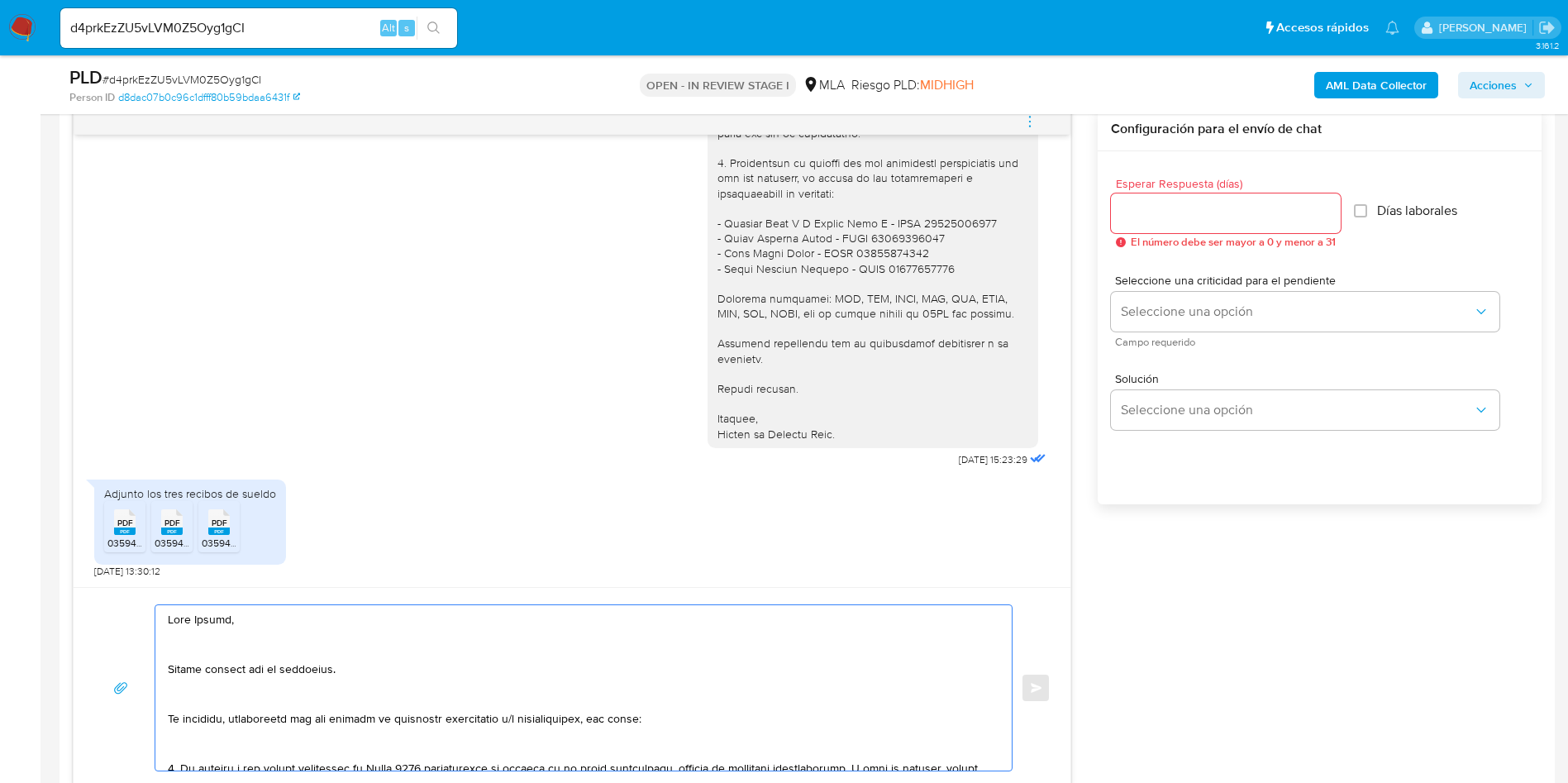
click at [189, 747] on textarea at bounding box center [578, 688] width 823 height 166
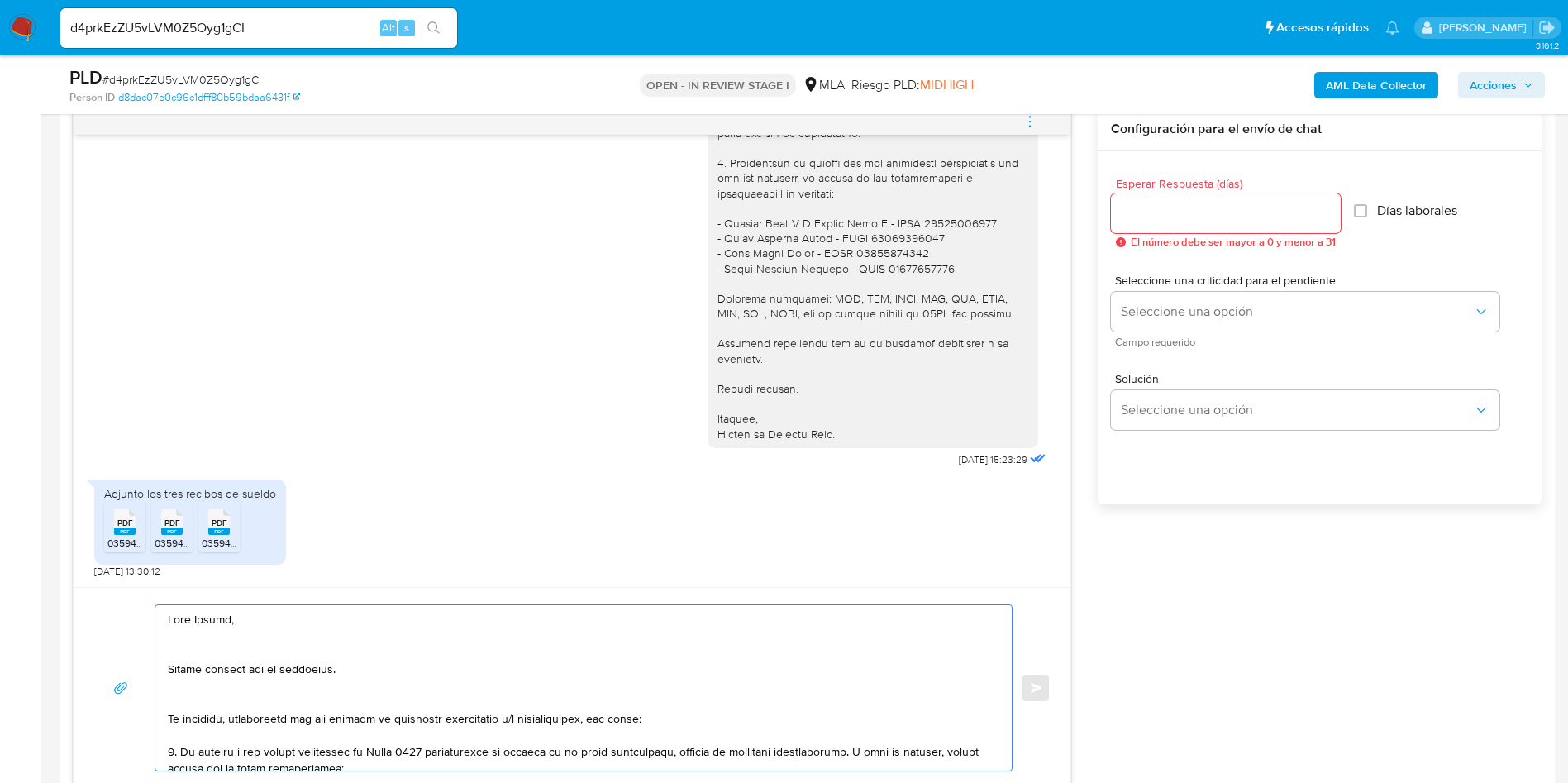
click at [194, 695] on textarea at bounding box center [578, 688] width 823 height 166
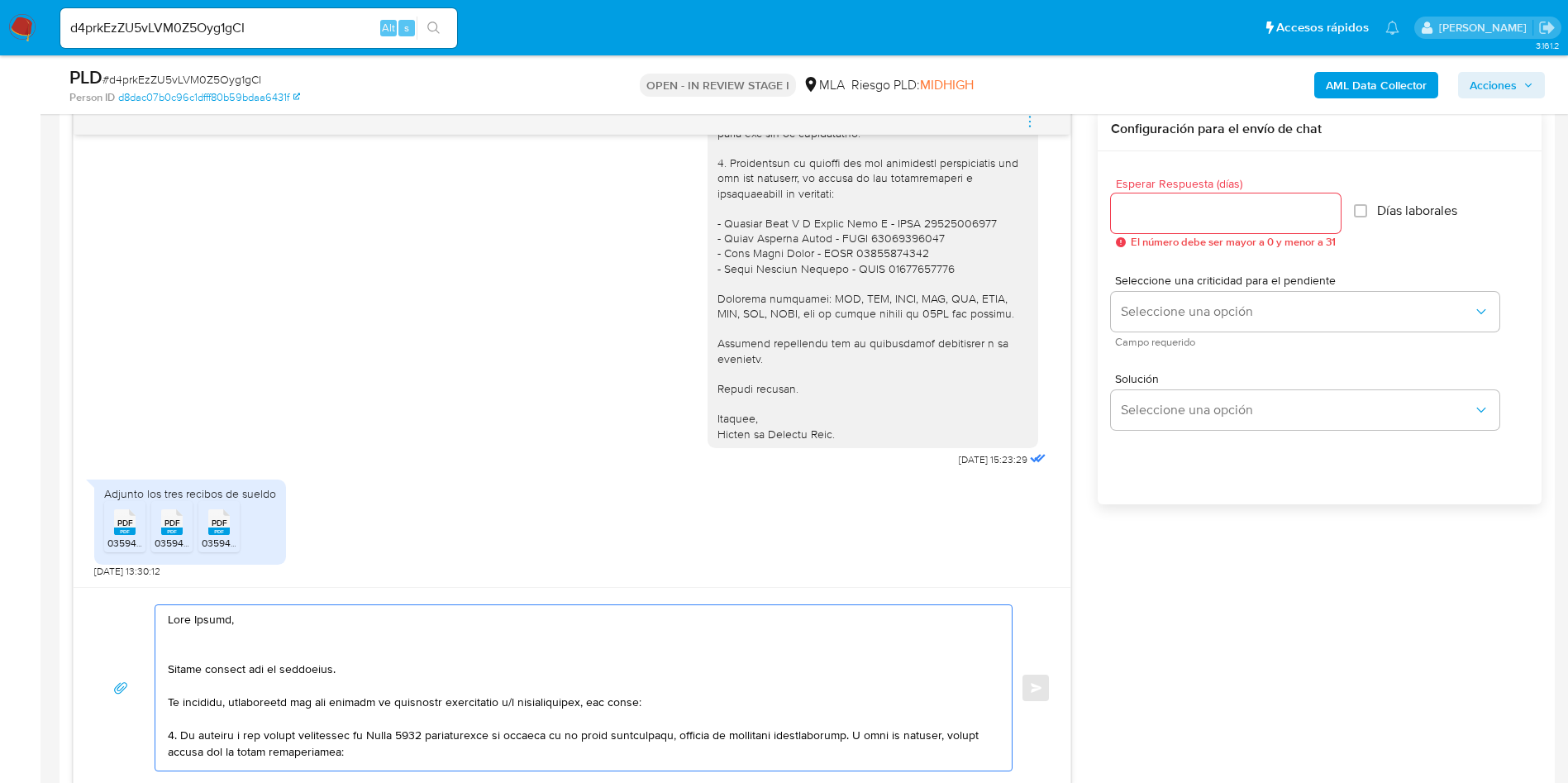
click at [198, 649] on textarea at bounding box center [578, 688] width 823 height 166
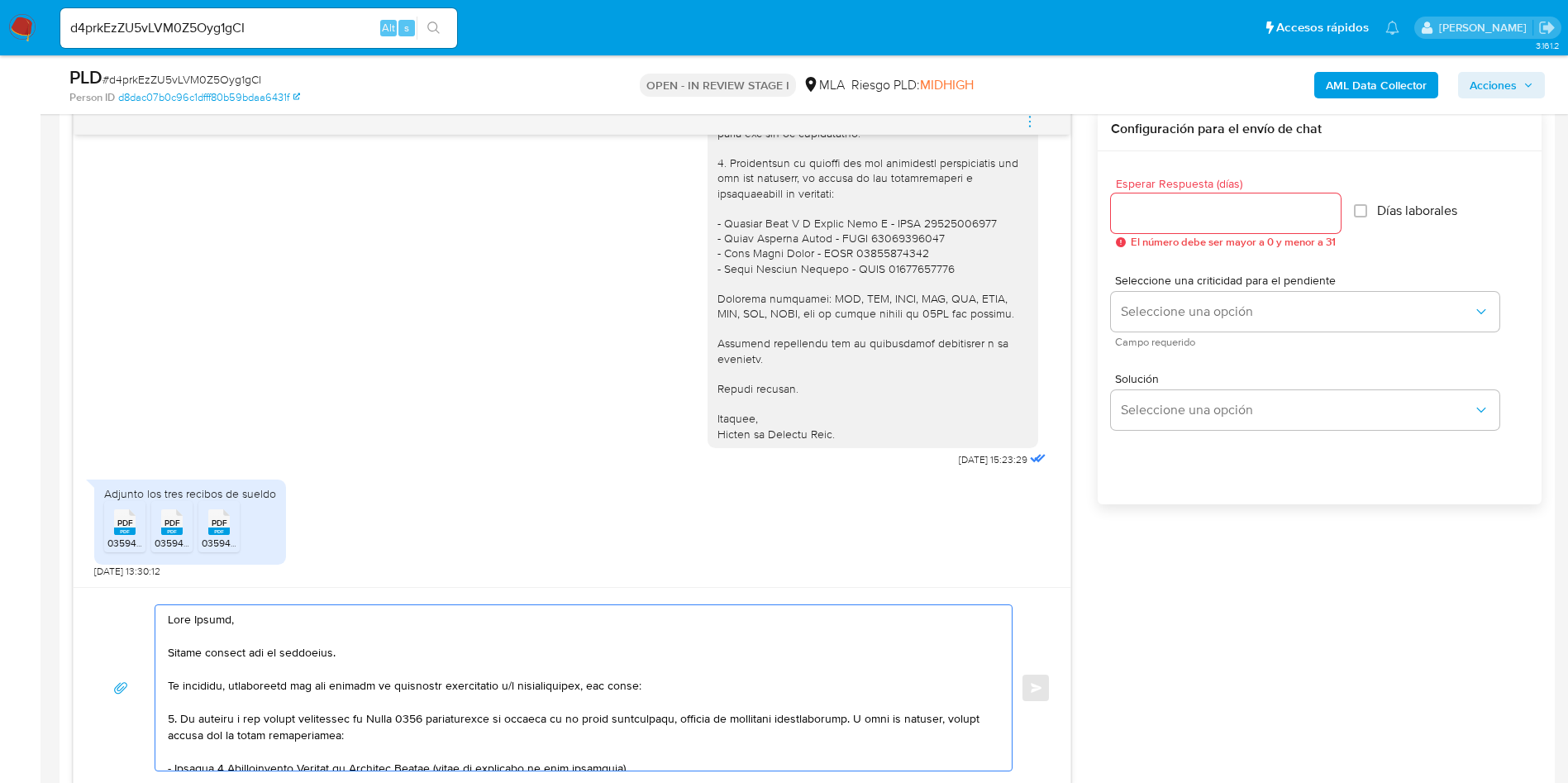
type textarea "Hola Victor, Muchas gracias por tu respuesta. No obstante, necesitamos que nos …"
click at [1197, 208] on input "Esperar Respuesta (días)" at bounding box center [1226, 213] width 230 height 22
type input "1"
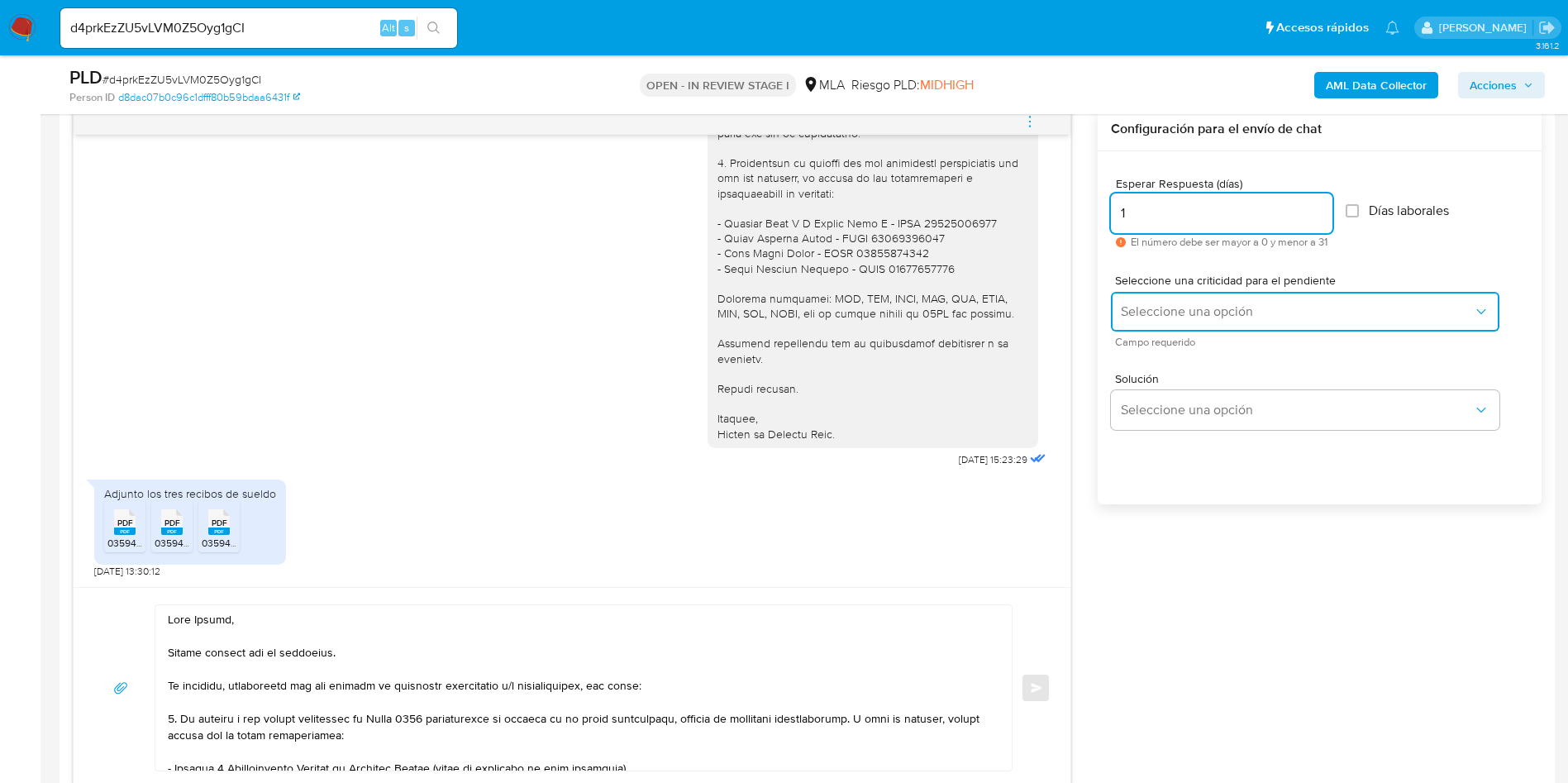
click at [1140, 304] on span "Seleccione una opción" at bounding box center [1296, 312] width 352 height 17
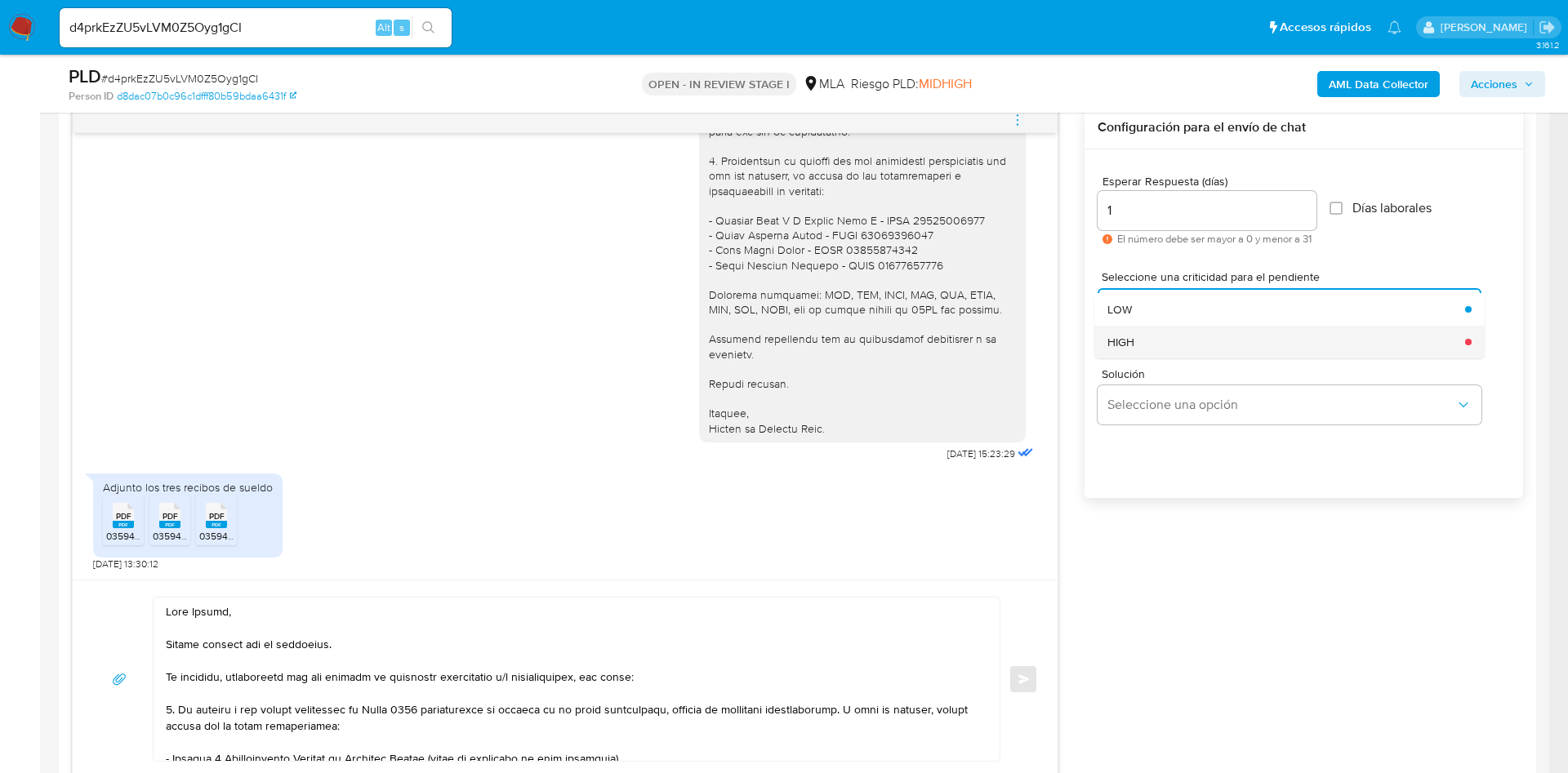
click at [1145, 334] on div "HIGH" at bounding box center [1281, 342] width 348 height 33
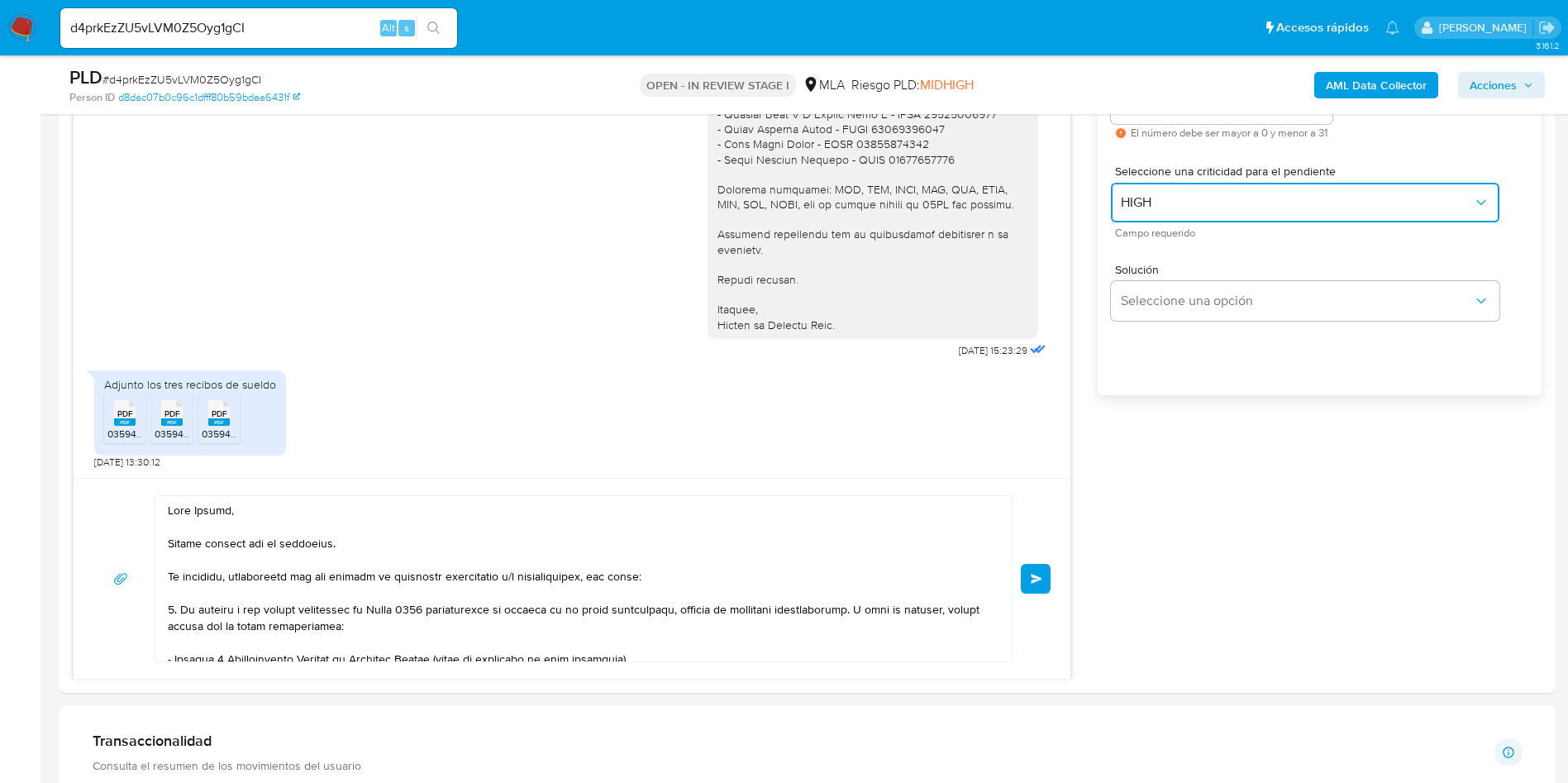
scroll to position [869, 0]
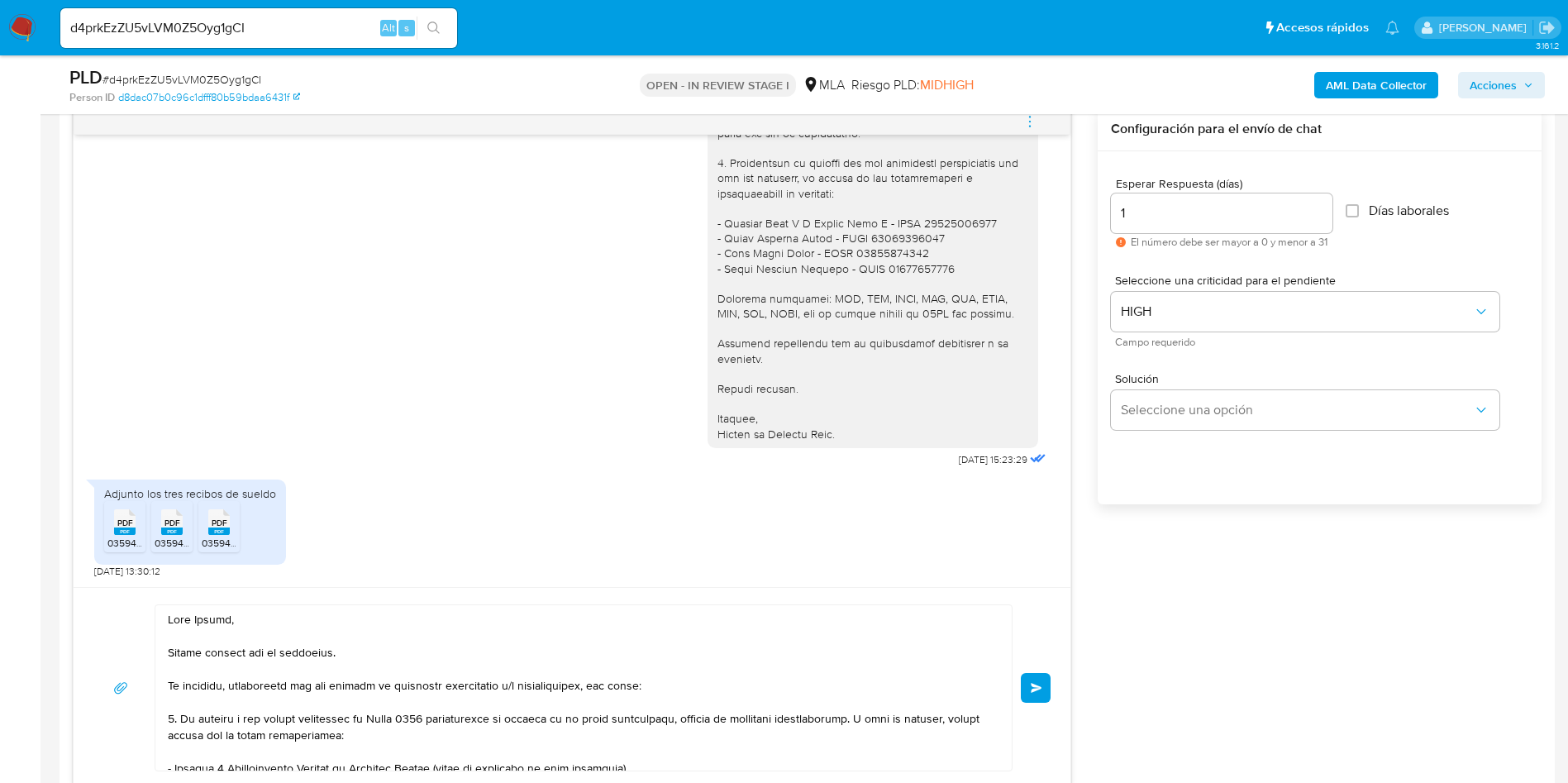
click at [1037, 686] on span "Enviar" at bounding box center [1037, 688] width 11 height 10
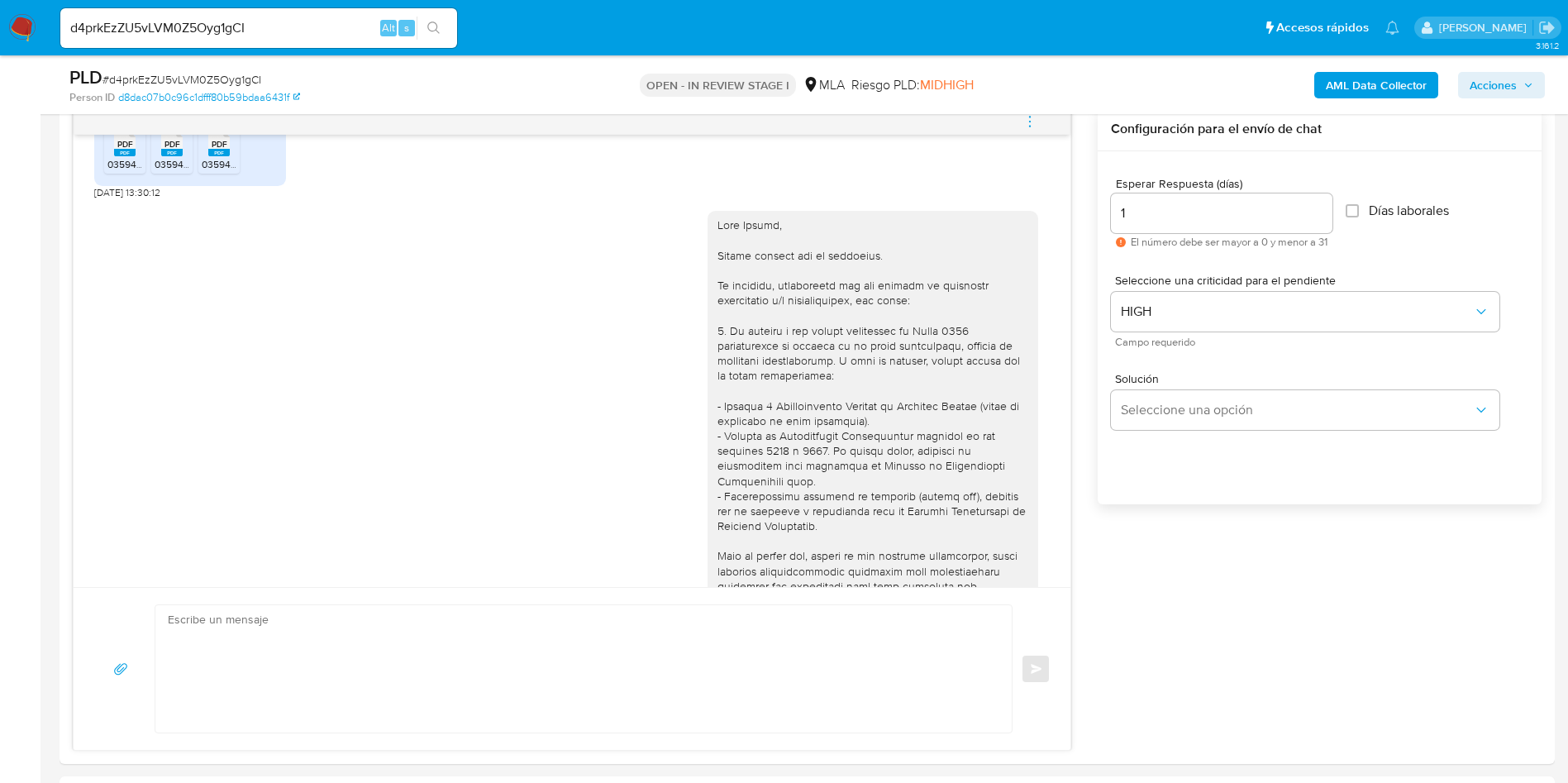
scroll to position [2229, 0]
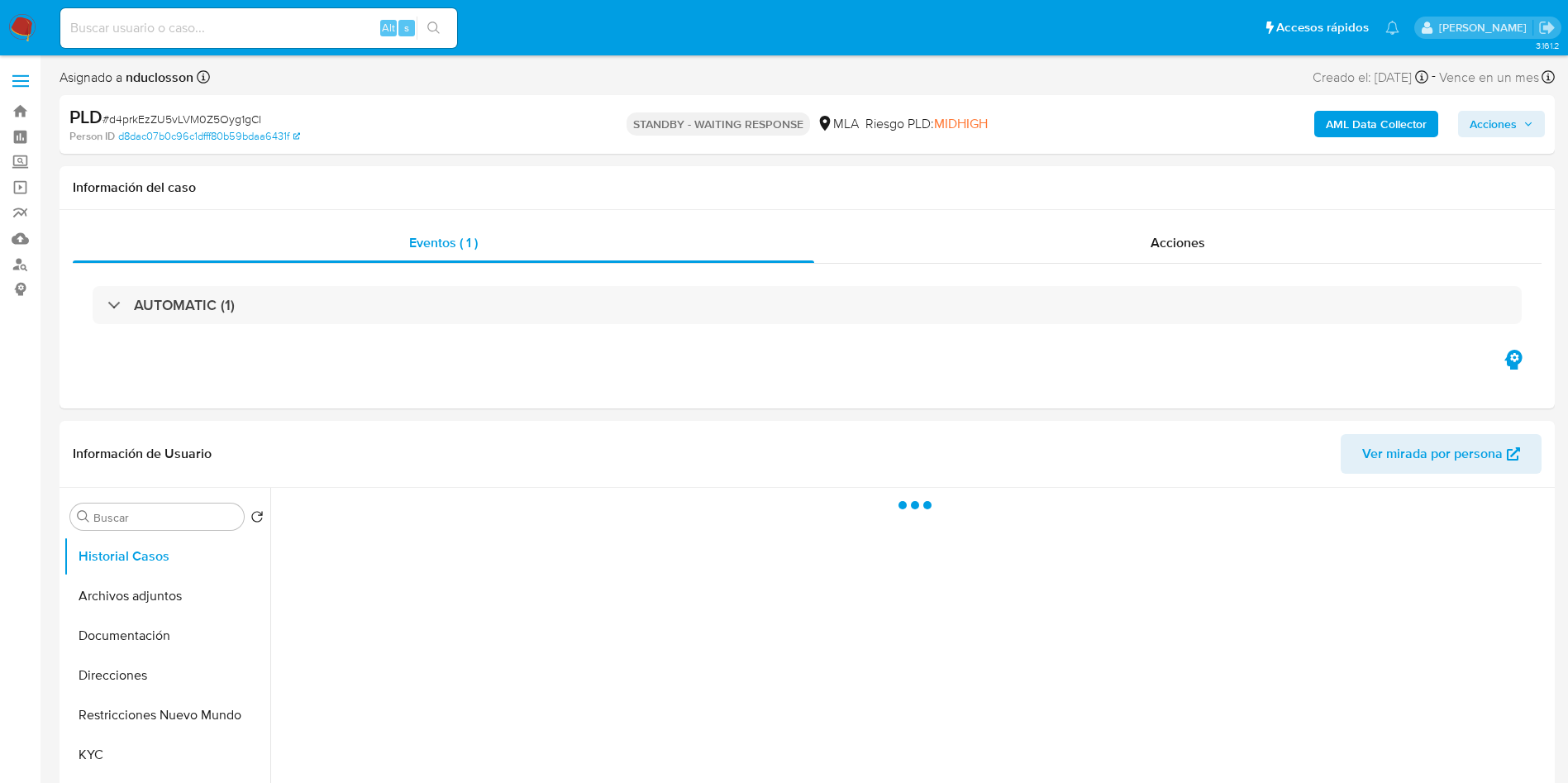
select select "10"
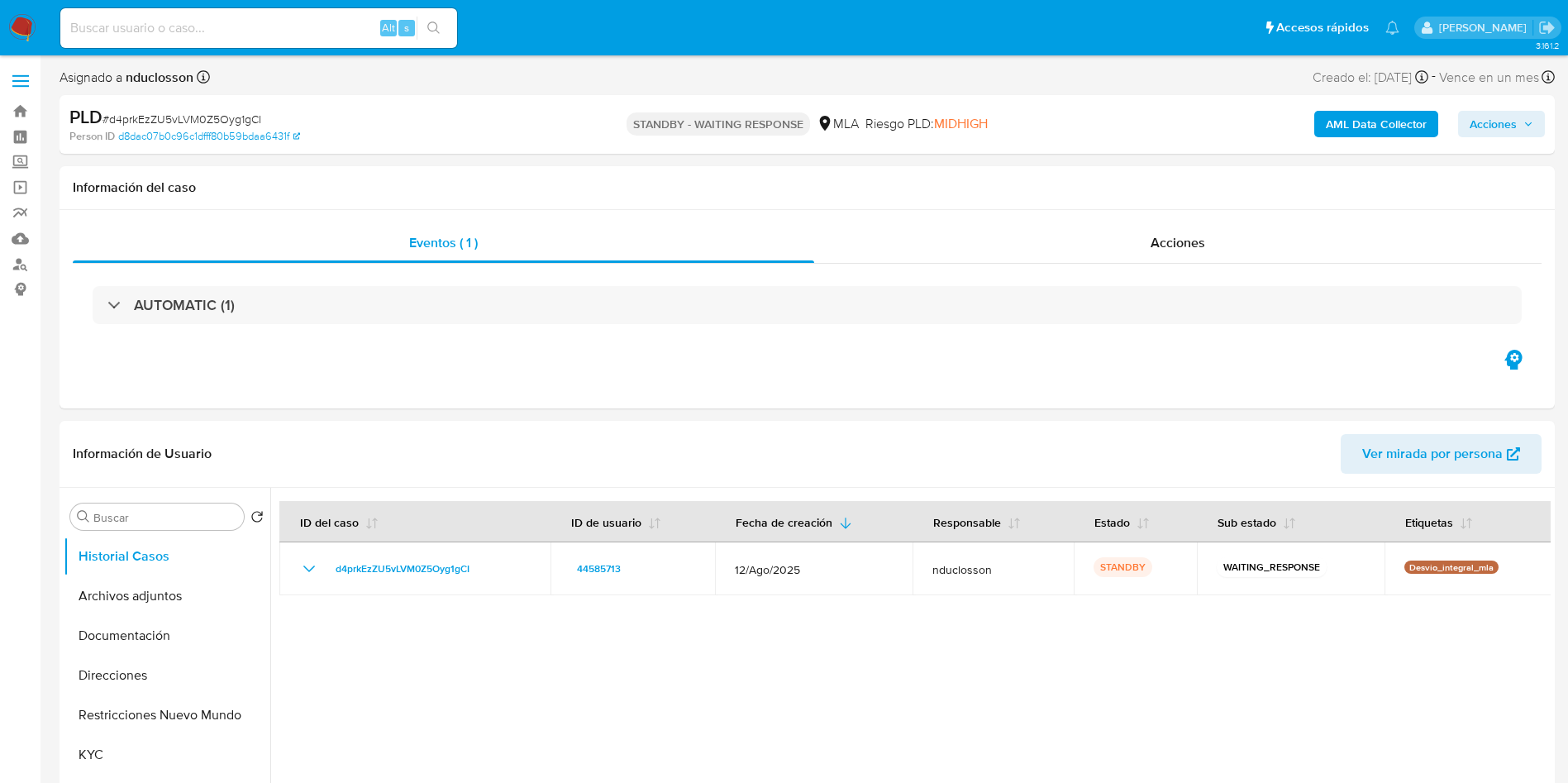
click at [241, 23] on input at bounding box center [259, 27] width 397 height 22
paste input "s67mWYo10FhGGHgf0H9JZN1a"
type input "s67mWYo10FhGGHgf0H9JZN1a"
click at [445, 27] on button "search-icon" at bounding box center [434, 28] width 34 height 24
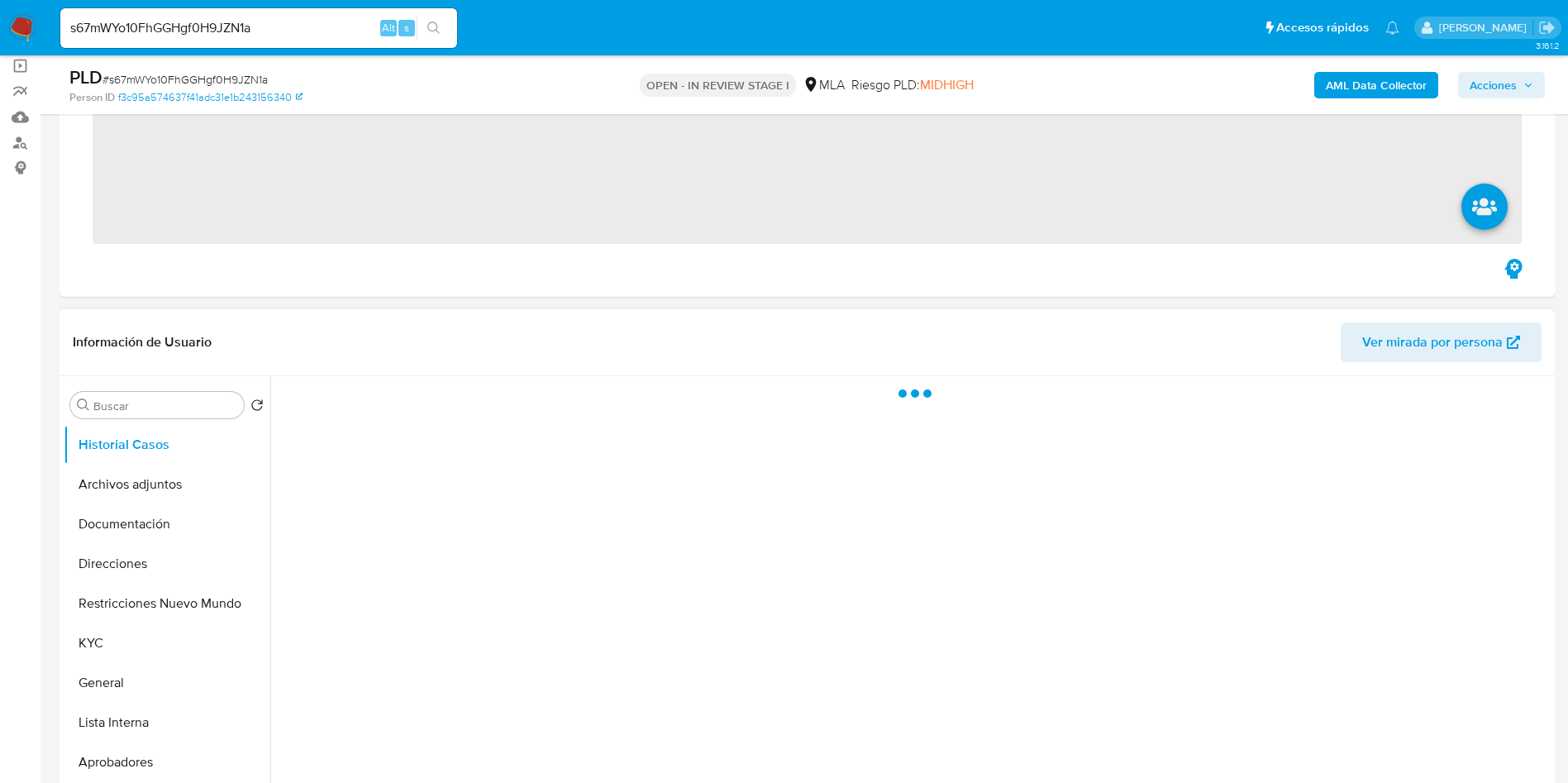
scroll to position [248, 0]
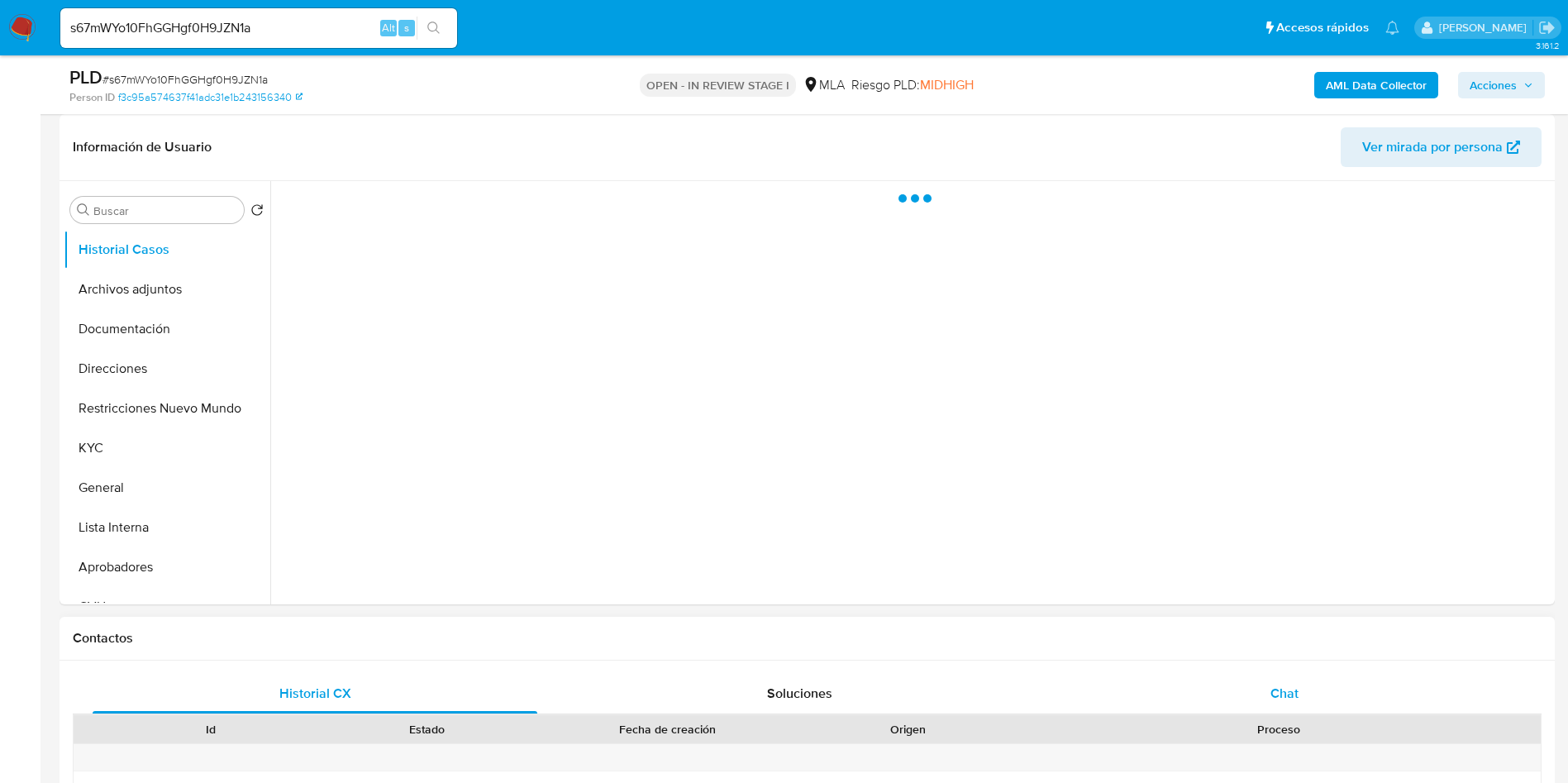
click at [1237, 674] on div "Chat" at bounding box center [1284, 694] width 445 height 40
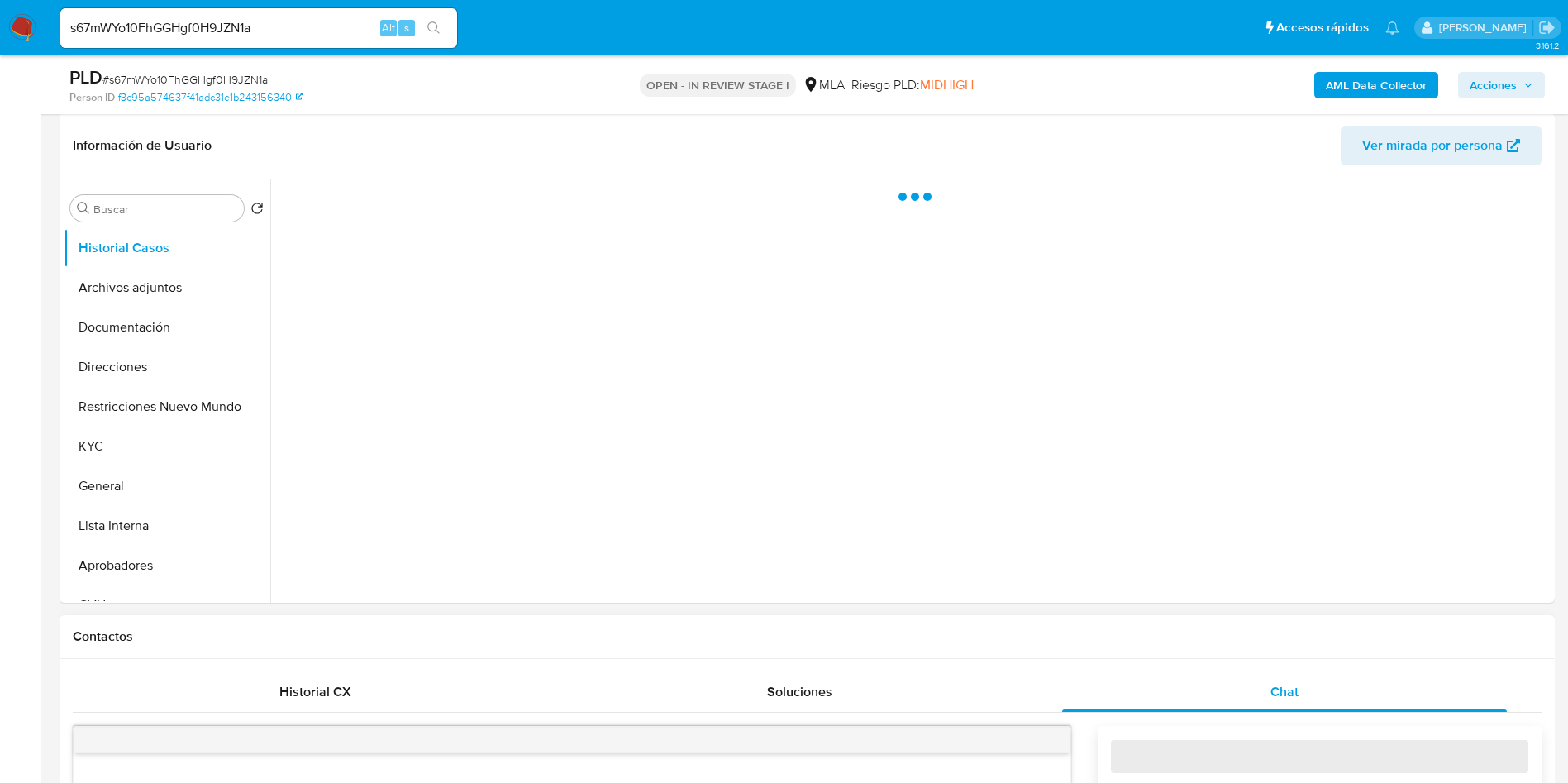
select select "10"
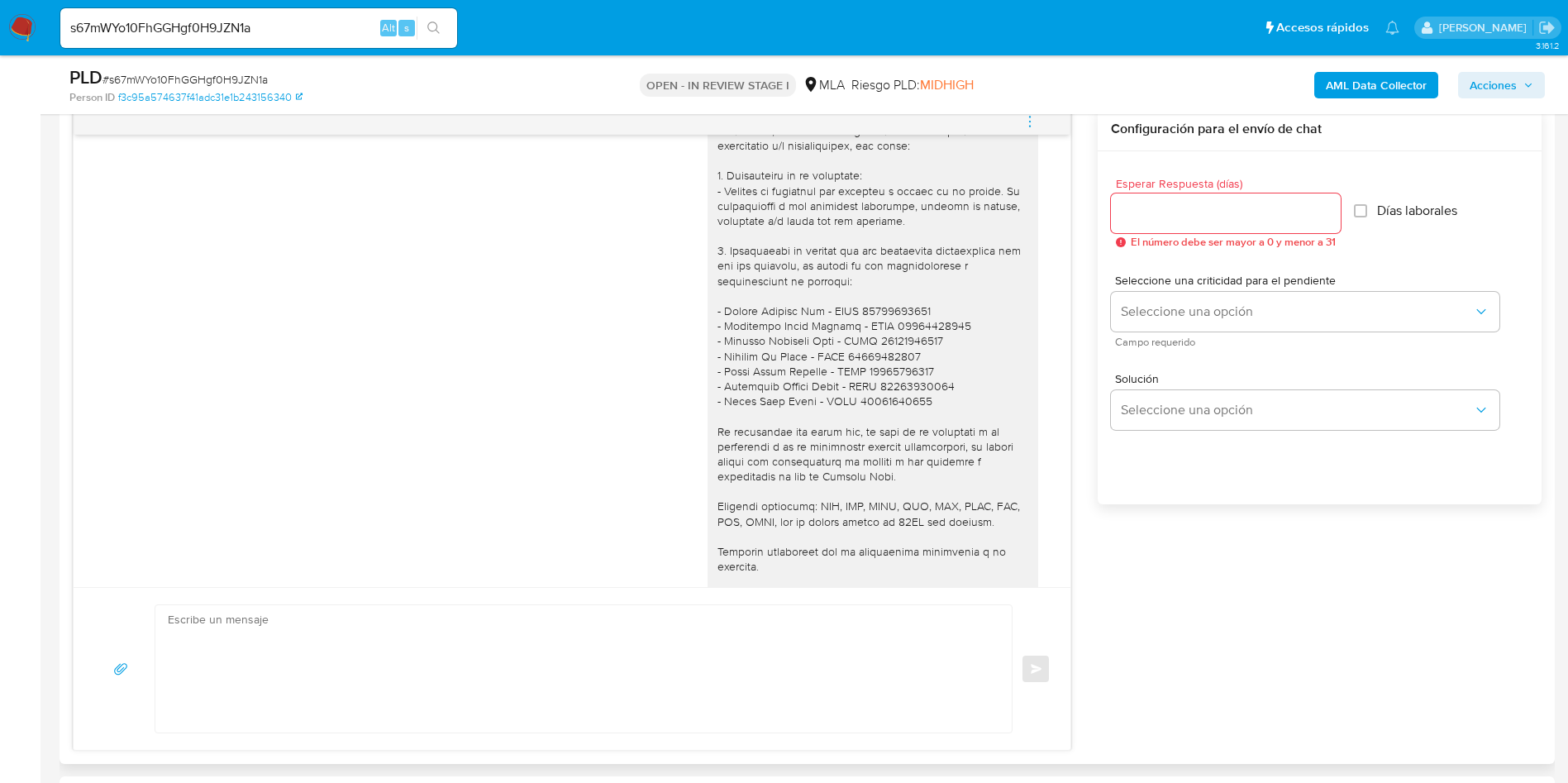
scroll to position [1517, 0]
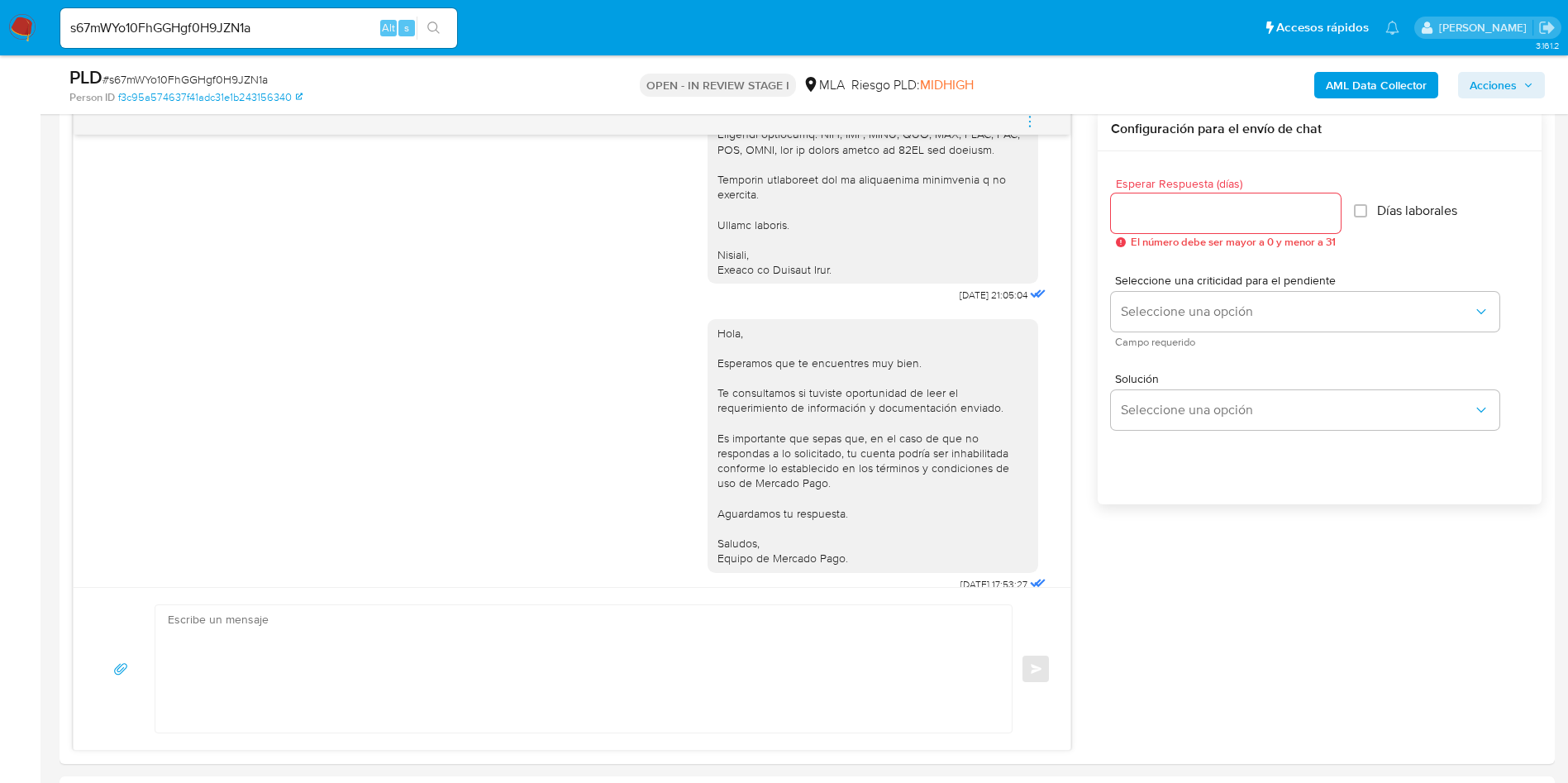
click at [225, 19] on input "s67mWYo10FhGGHgf0H9JZN1a" at bounding box center [259, 27] width 397 height 22
paste input "XaE8PG5siTtXd6dTBu3abCYw"
type input "XaE8PG5siTtXd6dTBu3abCYw"
click at [423, 25] on button "search-icon" at bounding box center [434, 28] width 34 height 24
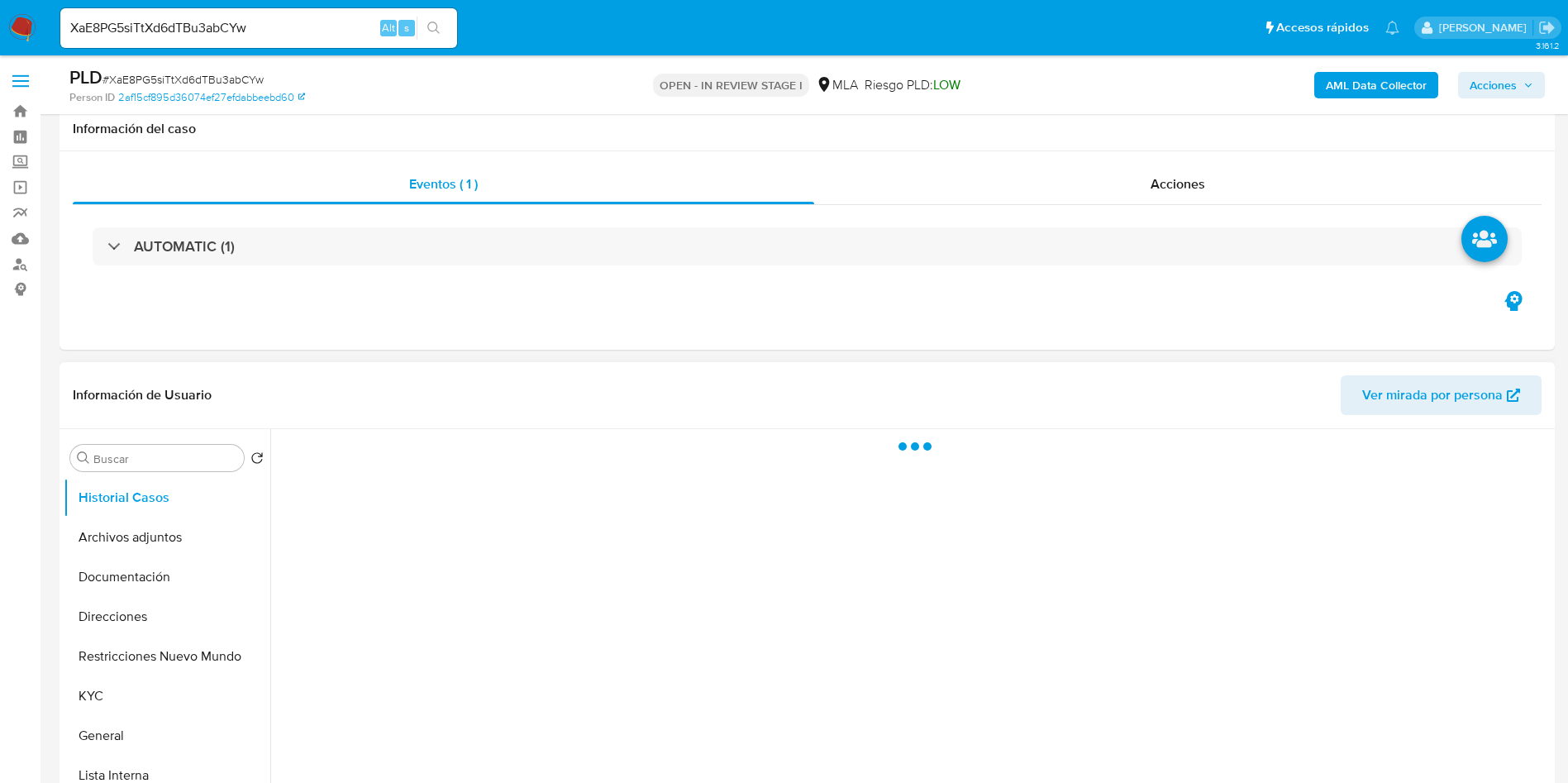
scroll to position [372, 0]
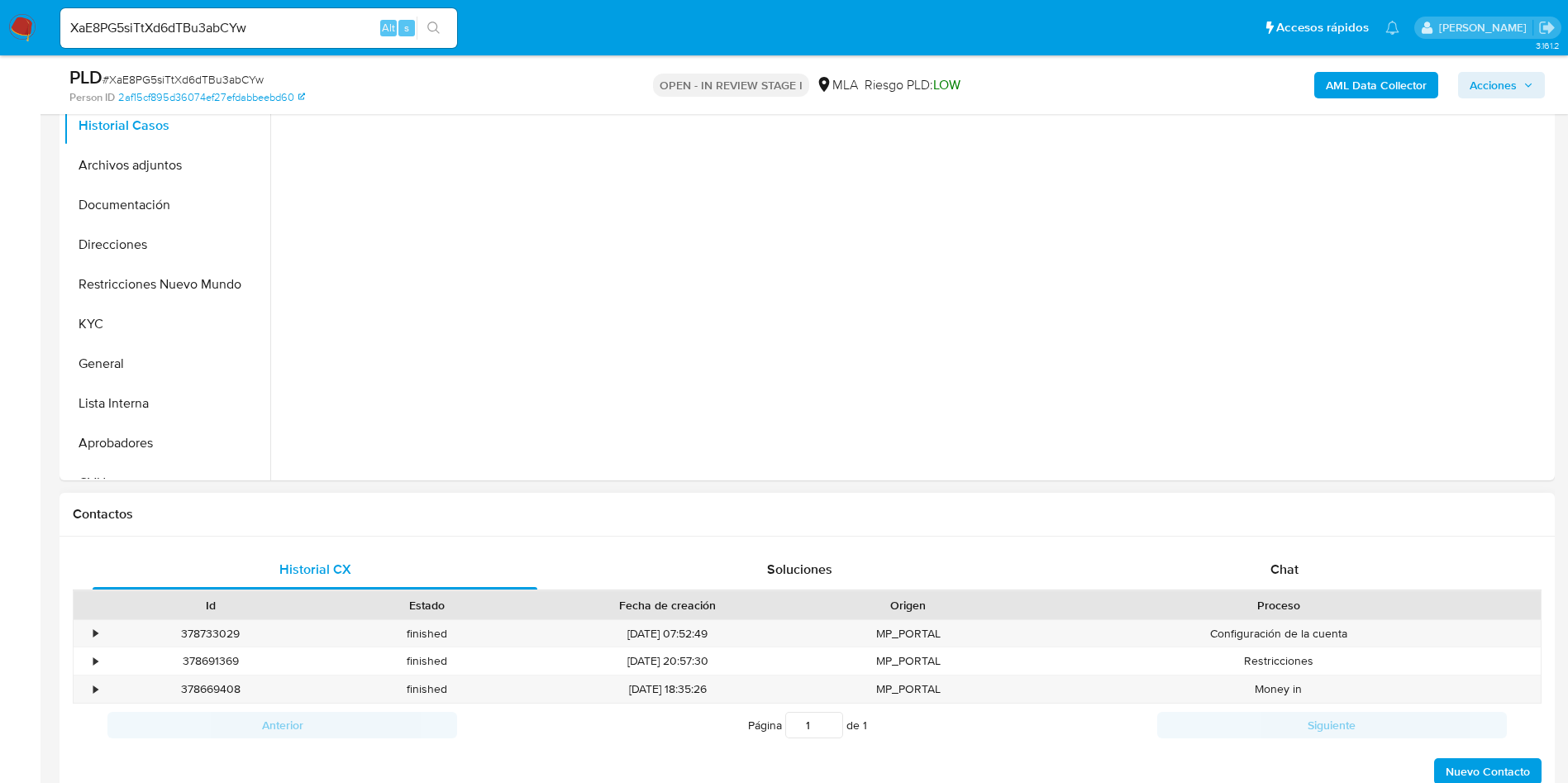
select select "10"
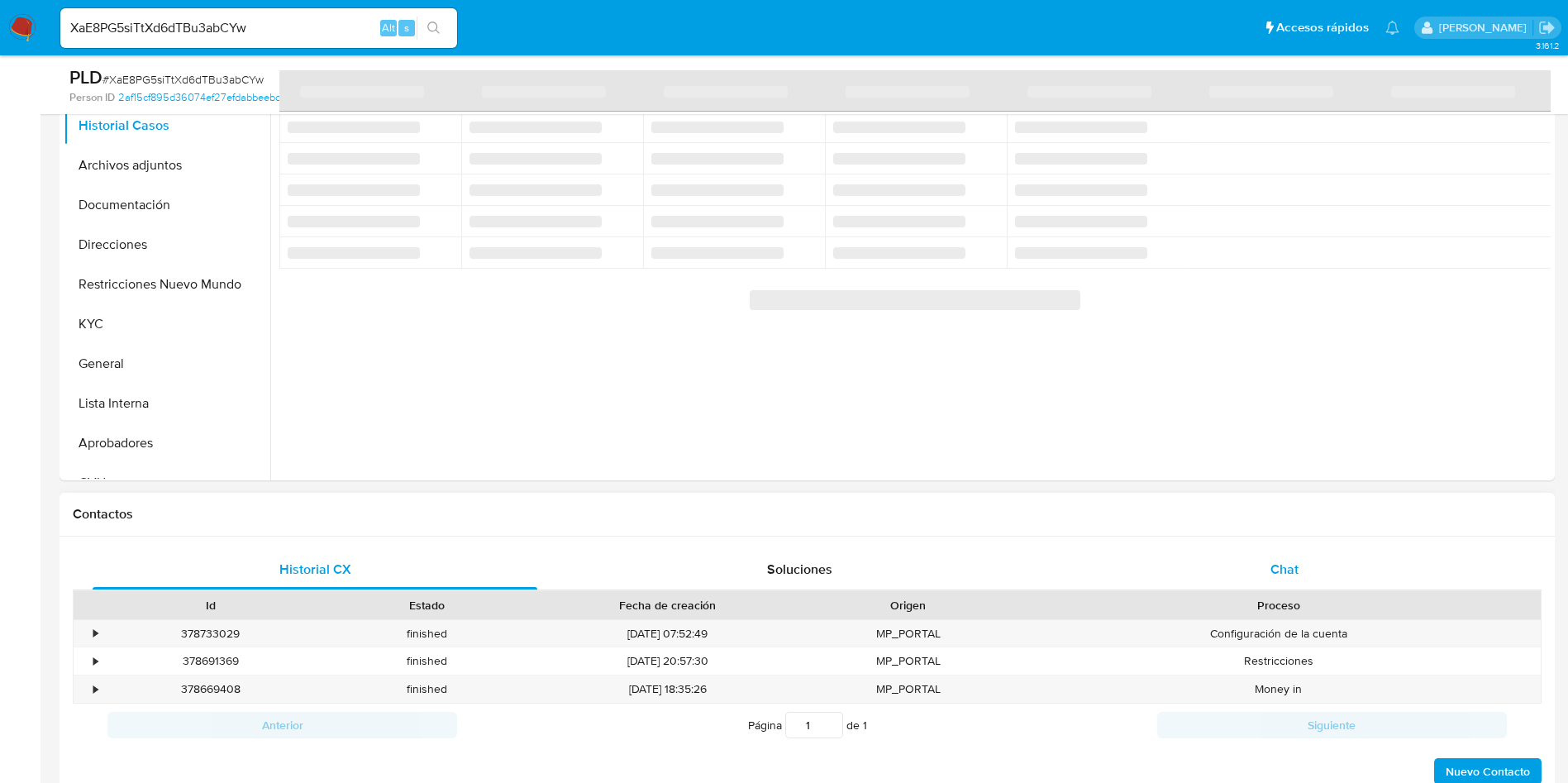
click at [1245, 565] on div "Chat" at bounding box center [1284, 569] width 445 height 40
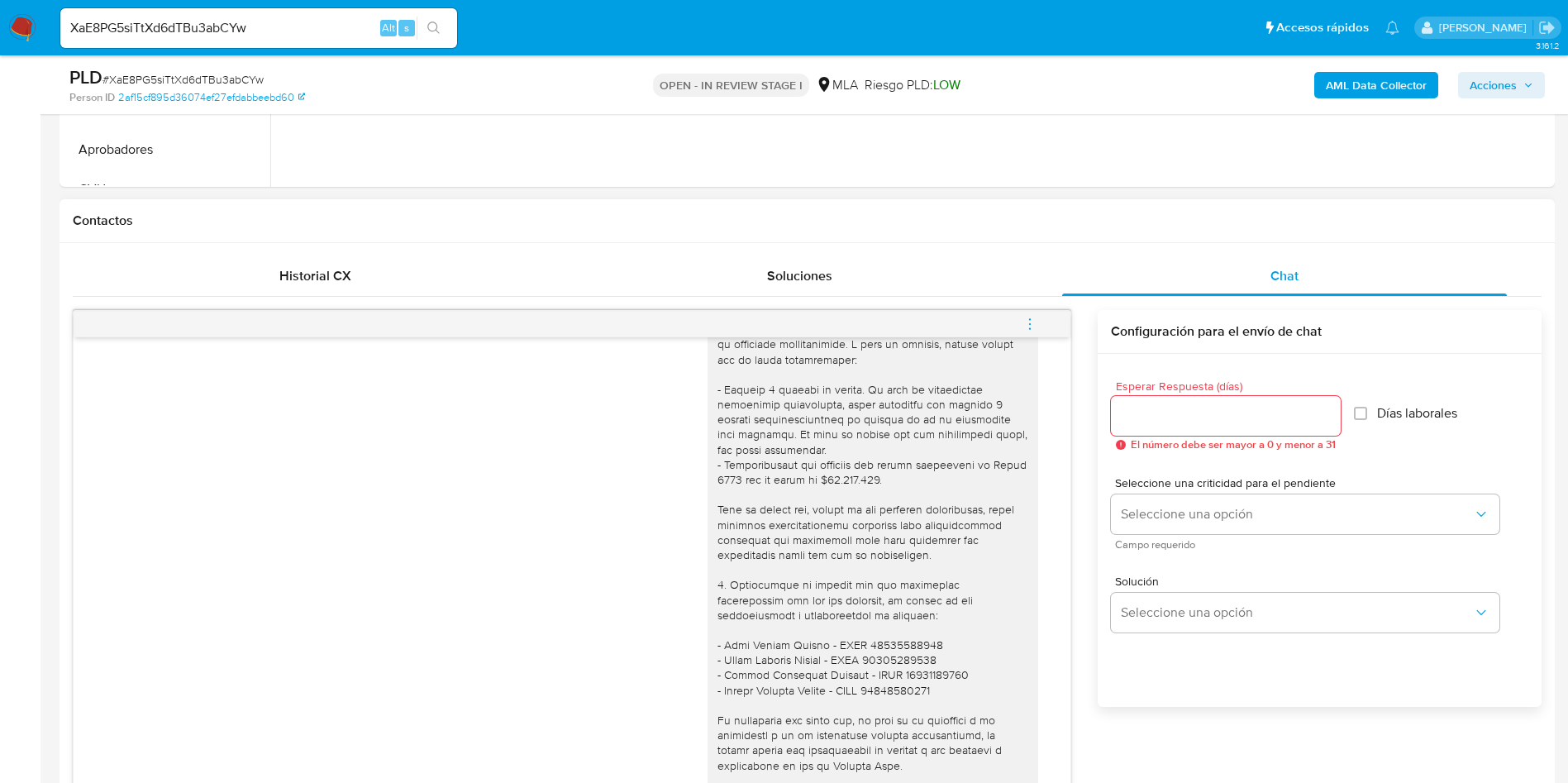
scroll to position [620, 0]
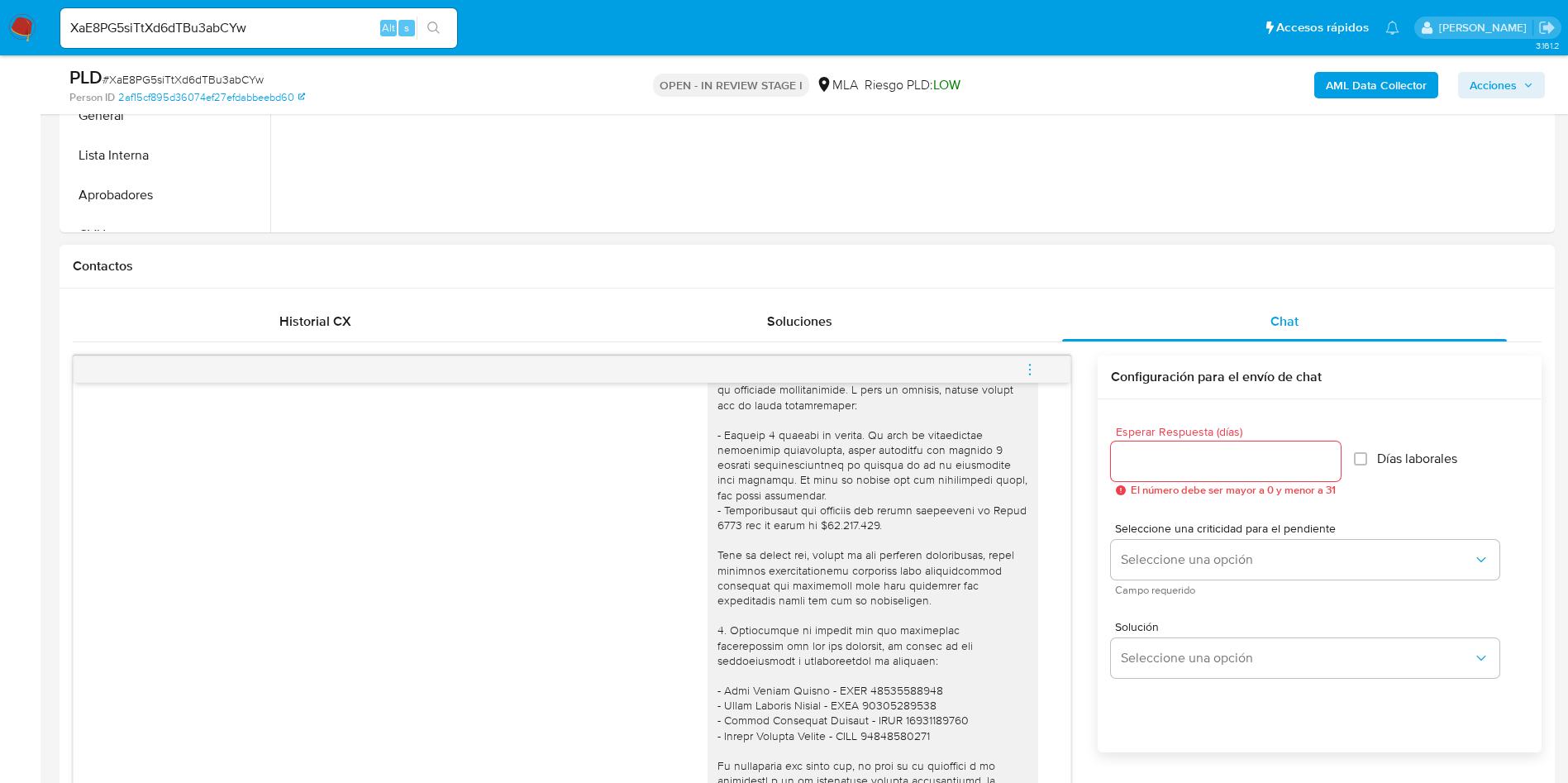
click at [268, 296] on div "Historial CX Soluciones Chat Id Estado Fecha de creación Origen Proceso • 37873…" at bounding box center [806, 650] width 1495 height 724
click at [276, 327] on div "Historial CX" at bounding box center [314, 322] width 445 height 40
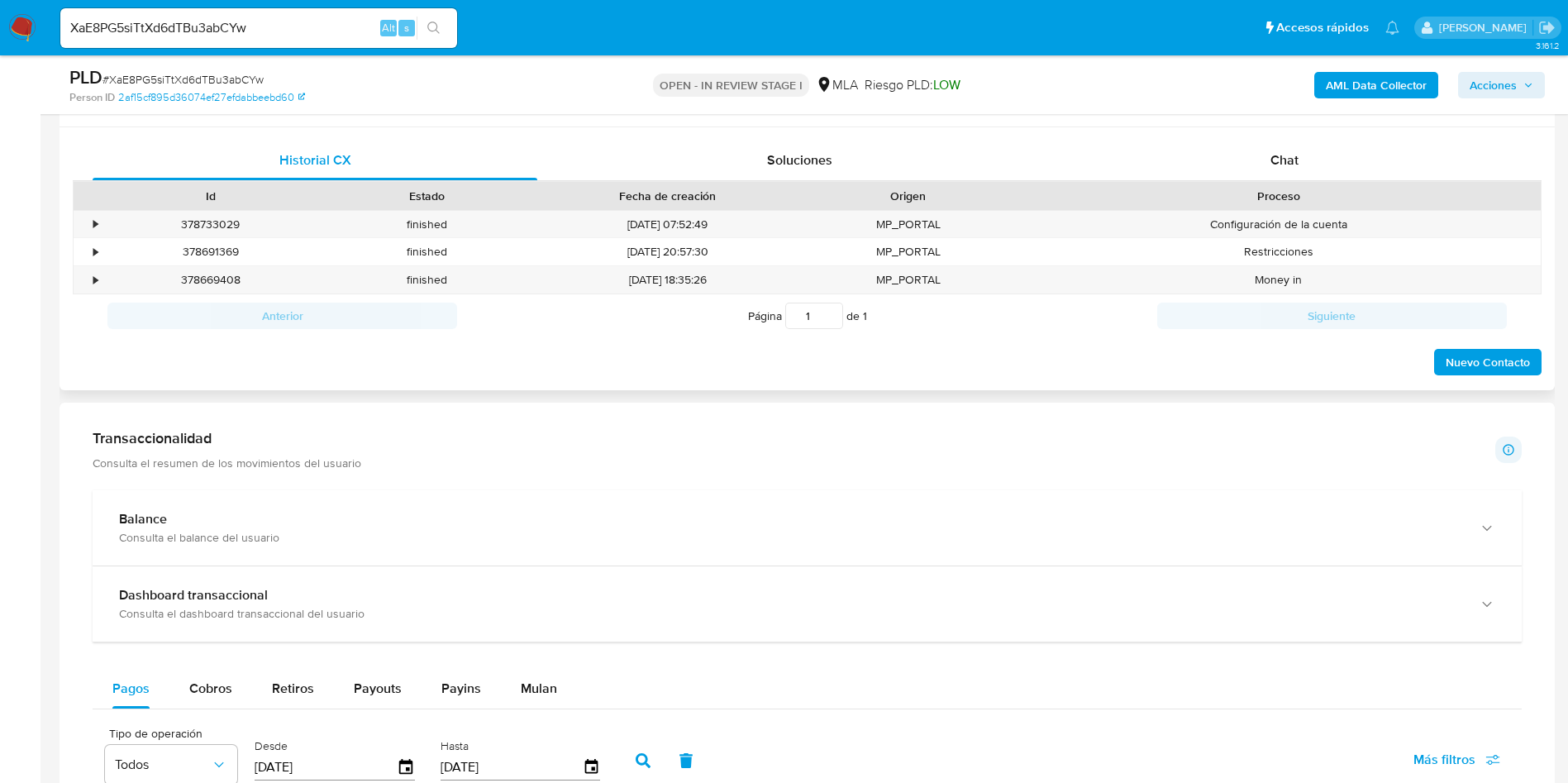
scroll to position [744, 0]
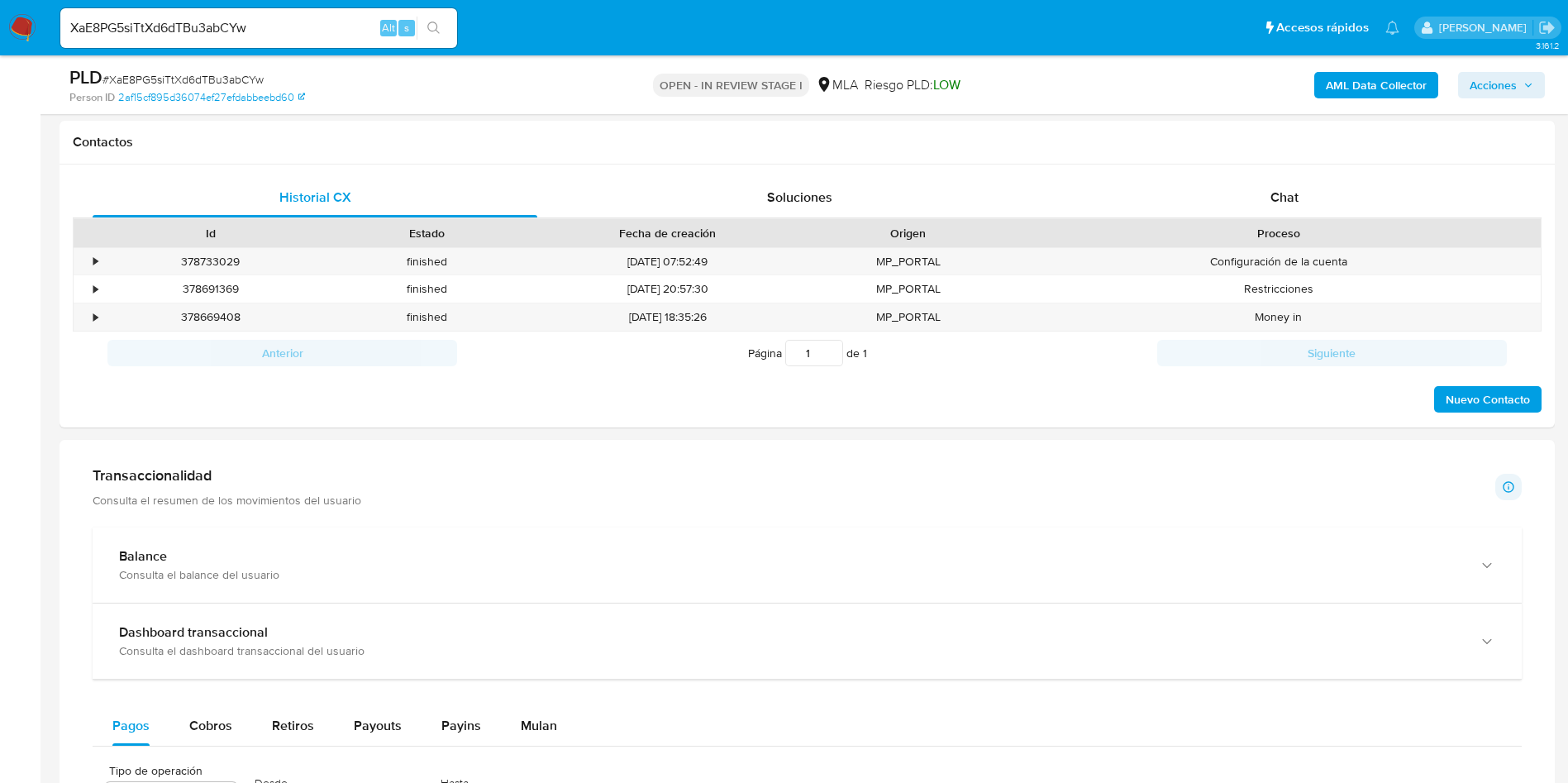
click at [145, 27] on input "XaE8PG5siTtXd6dTBu3abCYw" at bounding box center [259, 27] width 397 height 22
paste input "KRPcrD4y7FmW8upiEn7lydkD"
type input "KRPcrD4y7FmW8upiEn7lydkD"
click at [432, 28] on icon "search-icon" at bounding box center [434, 28] width 13 height 13
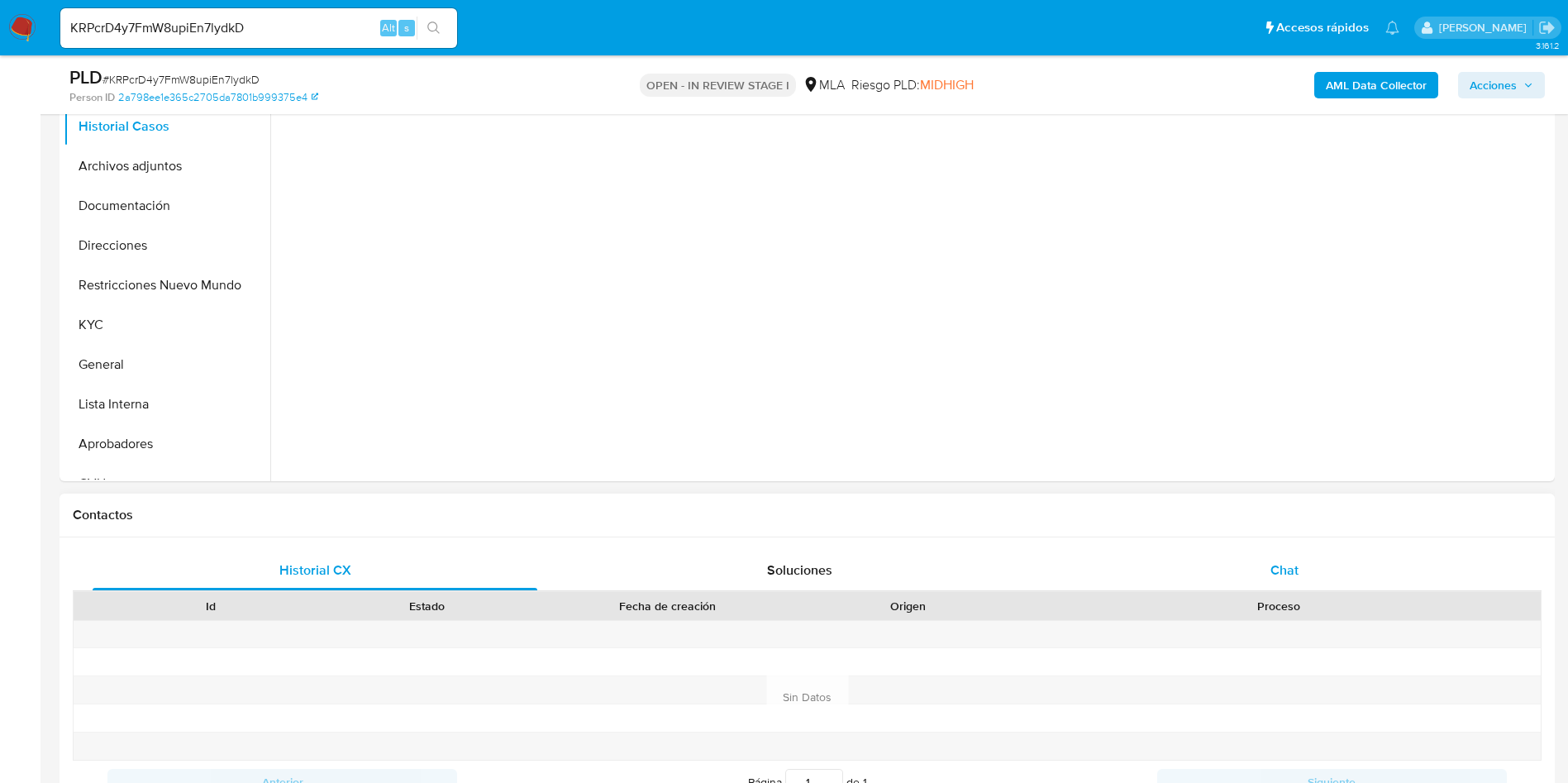
scroll to position [372, 0]
click at [1259, 569] on div "Chat" at bounding box center [1284, 569] width 445 height 40
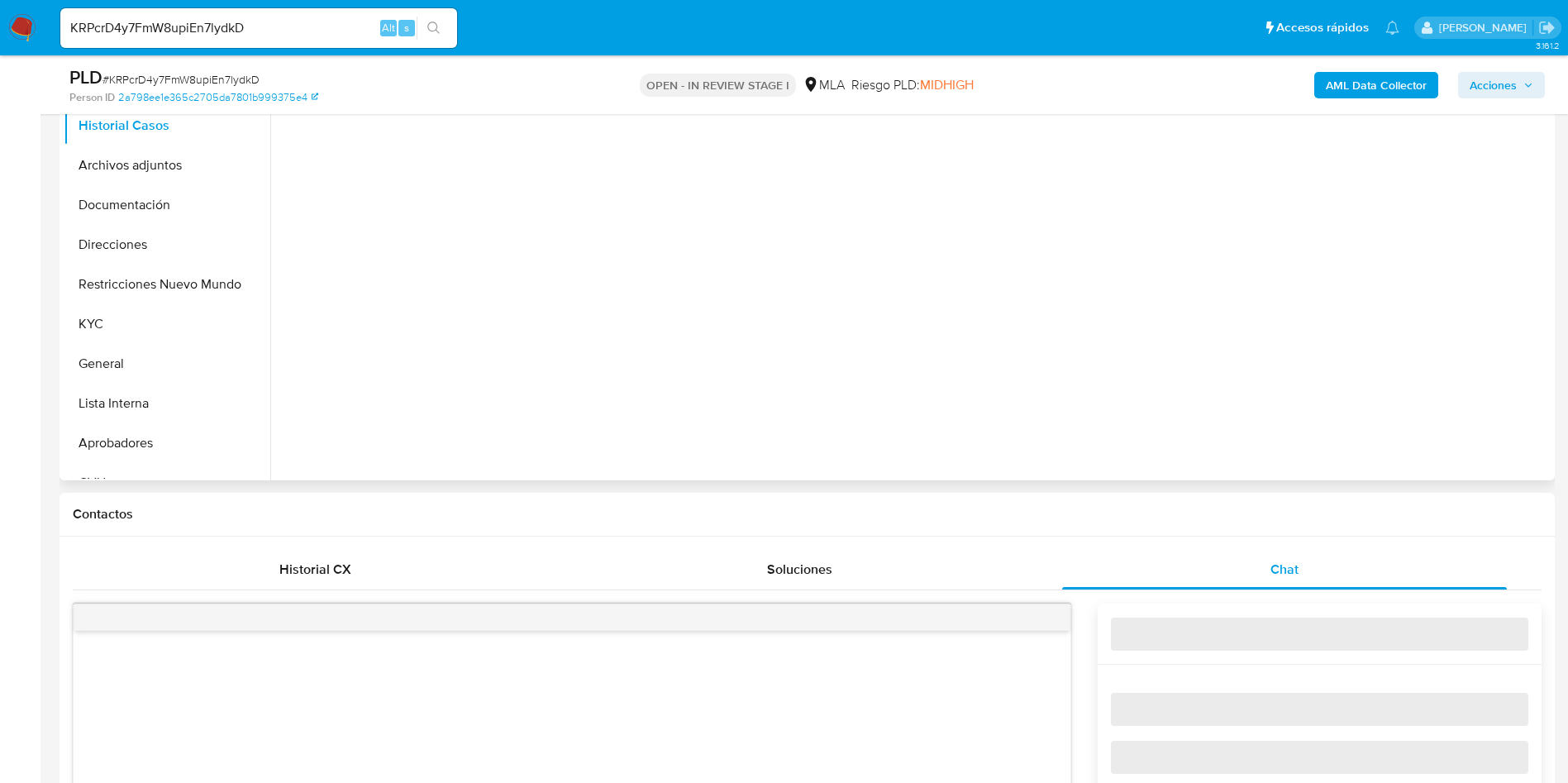
select select "10"
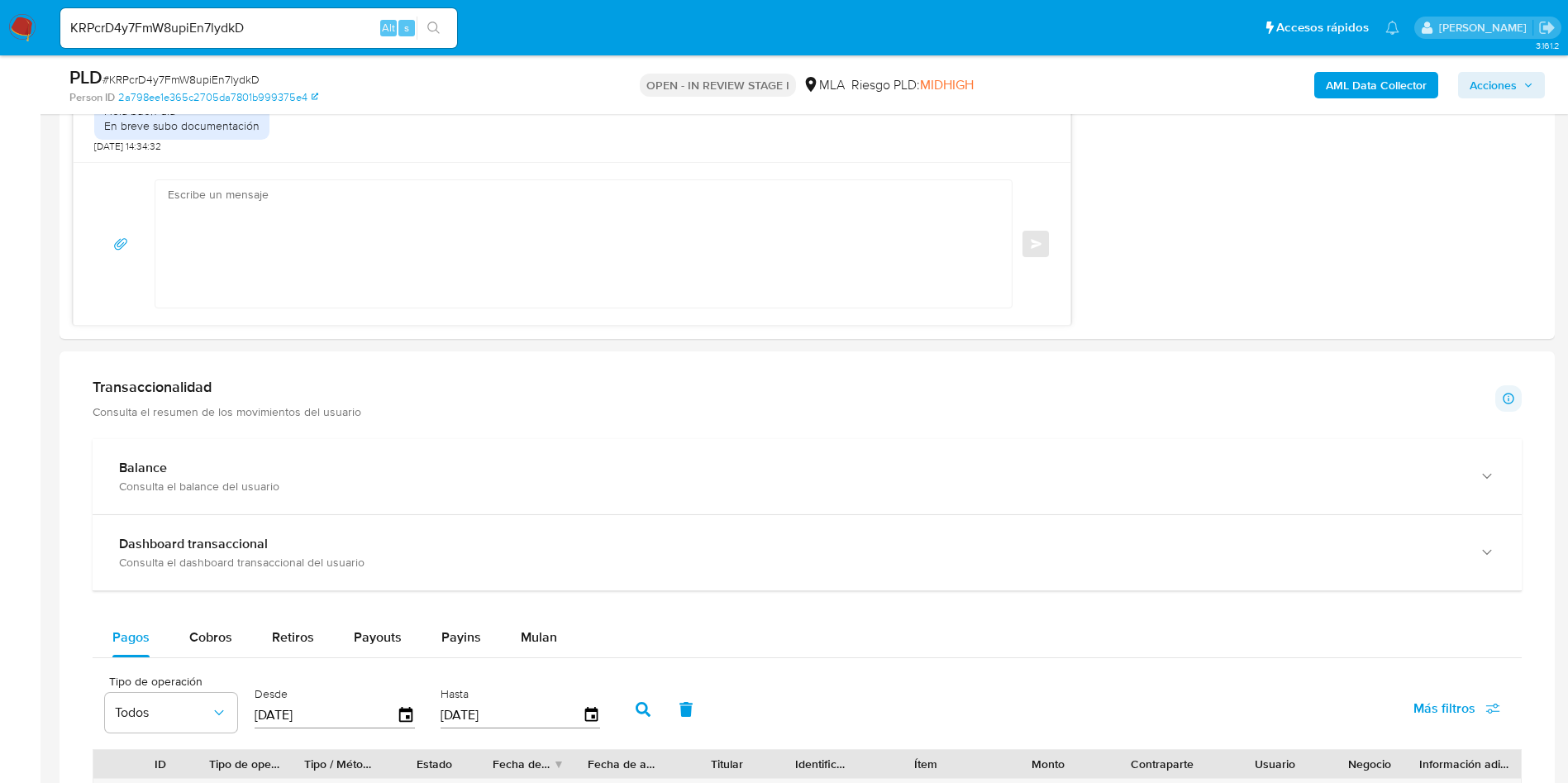
scroll to position [992, 0]
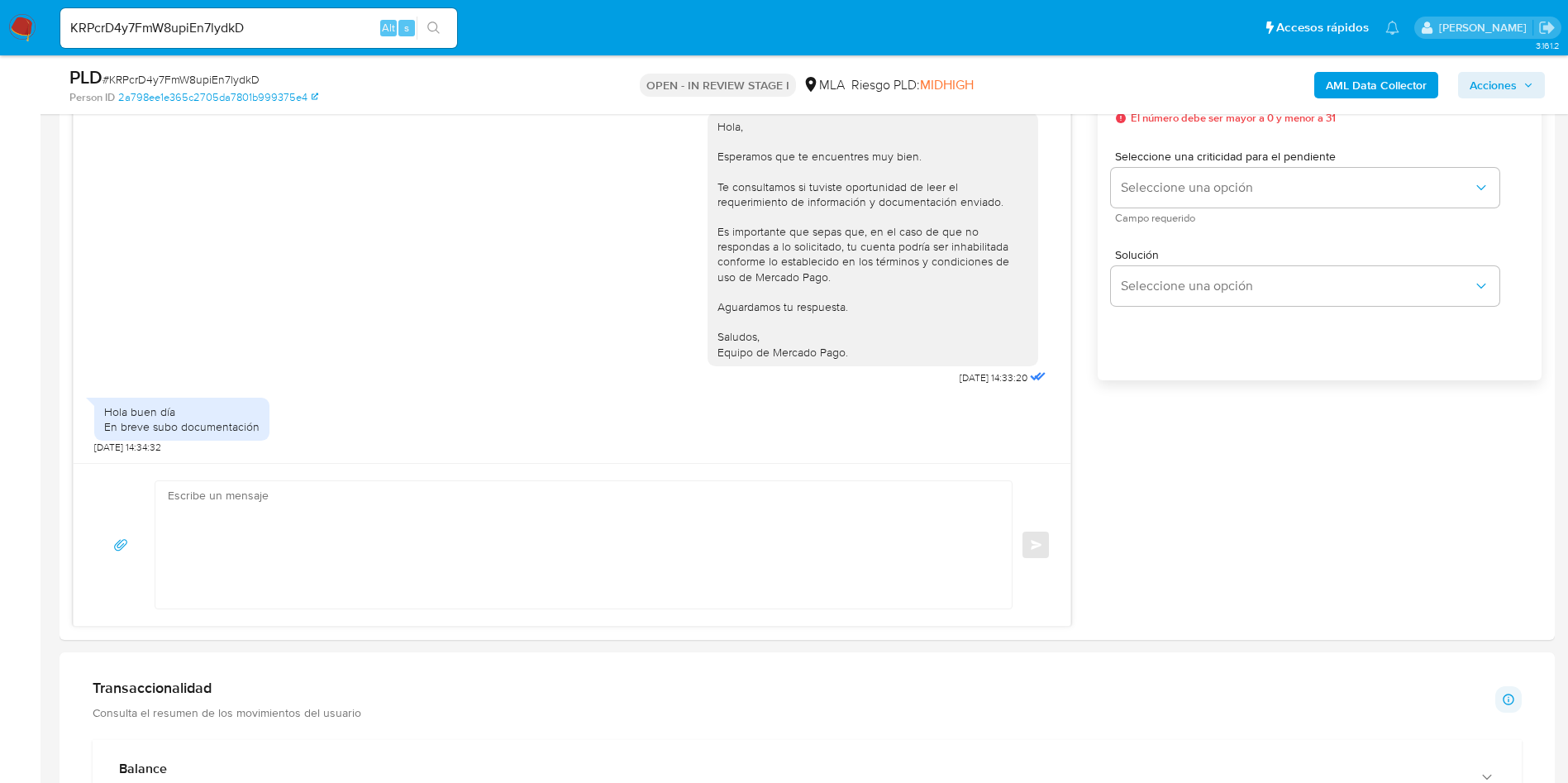
click at [241, 32] on input "KRPcrD4y7FmW8upiEn7lydkD" at bounding box center [259, 27] width 397 height 22
paste input "WidDHnG6dsUR4GflLKQRmgfq"
type input "WidDHnG6dsUR4GflLKQRmgfq"
click at [427, 24] on icon "search-icon" at bounding box center [434, 28] width 13 height 13
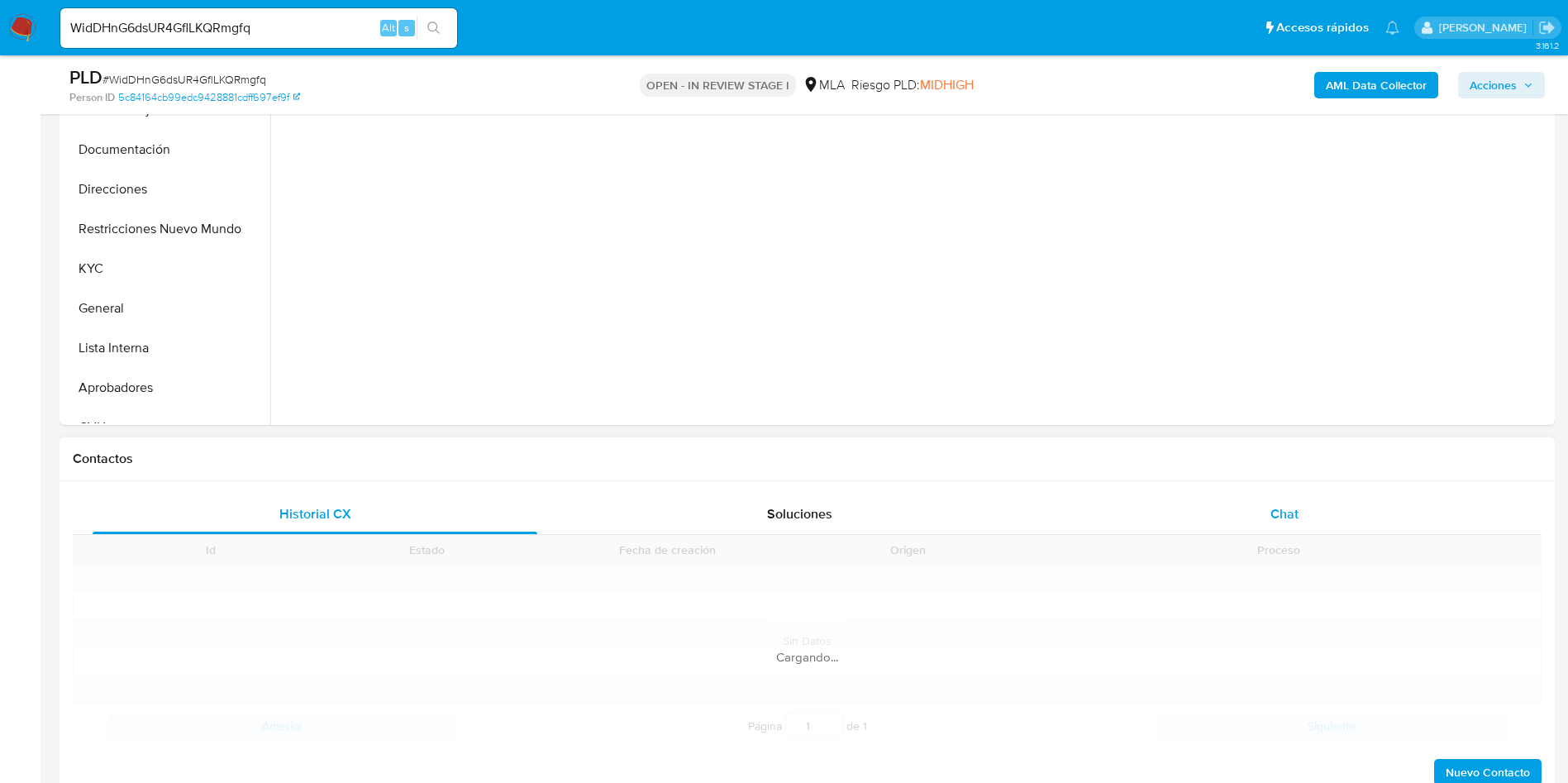
click at [1285, 521] on div "Historial CX Soluciones Chat Id Estado Fecha de creación Origen Proceso Anterio…" at bounding box center [806, 640] width 1468 height 293
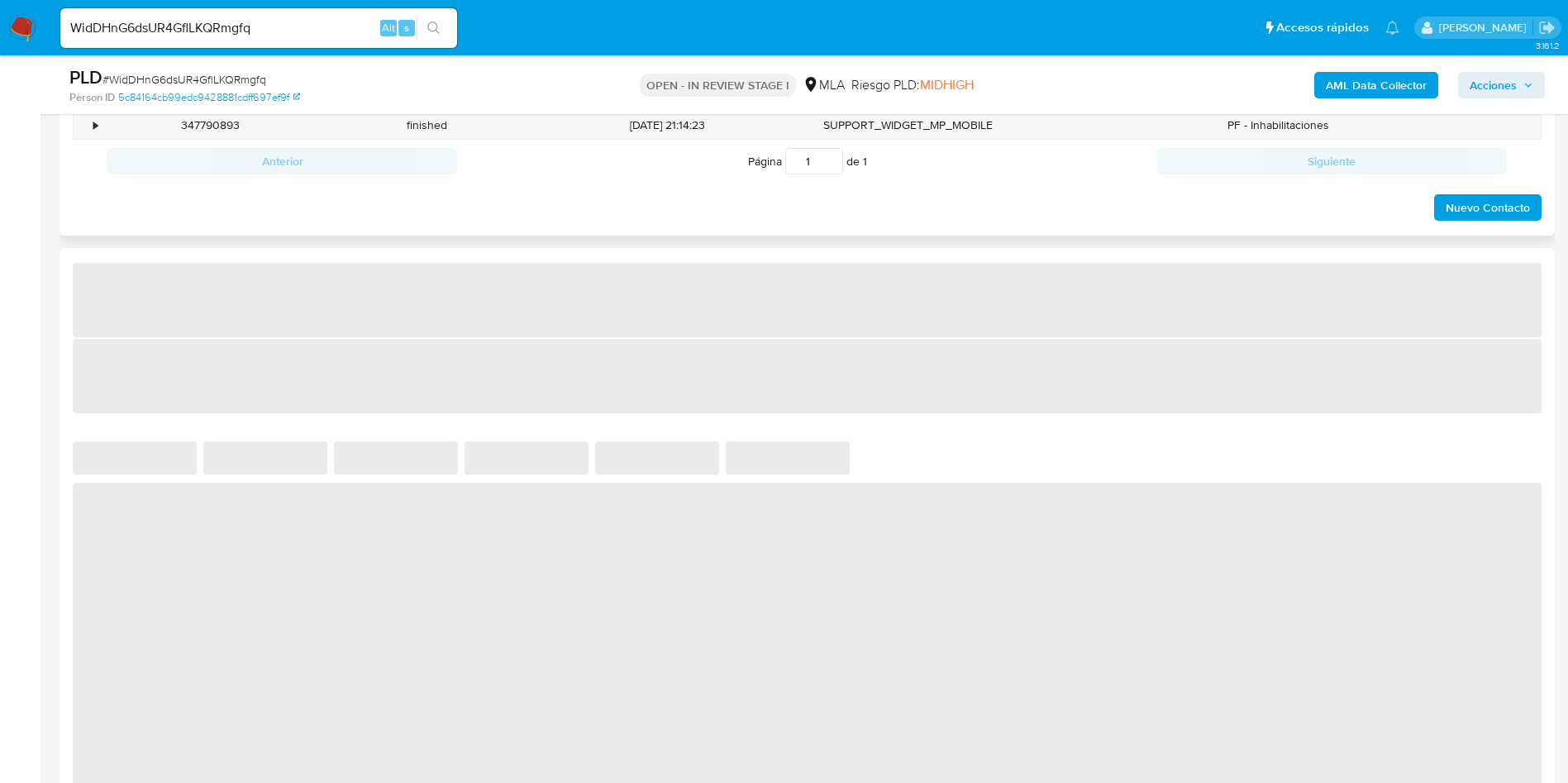
select select "10"
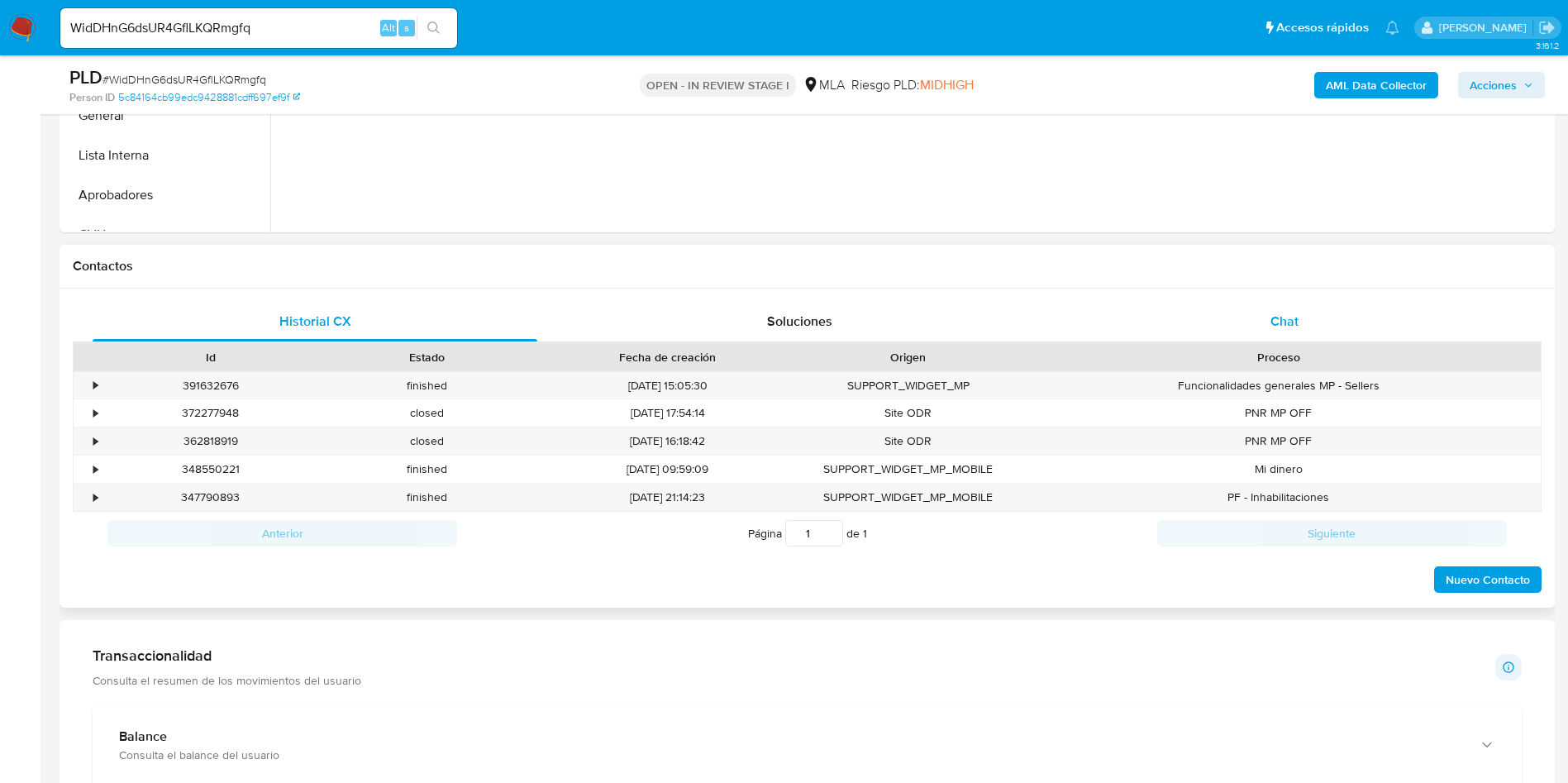
click at [1255, 324] on div "Chat" at bounding box center [1284, 322] width 445 height 40
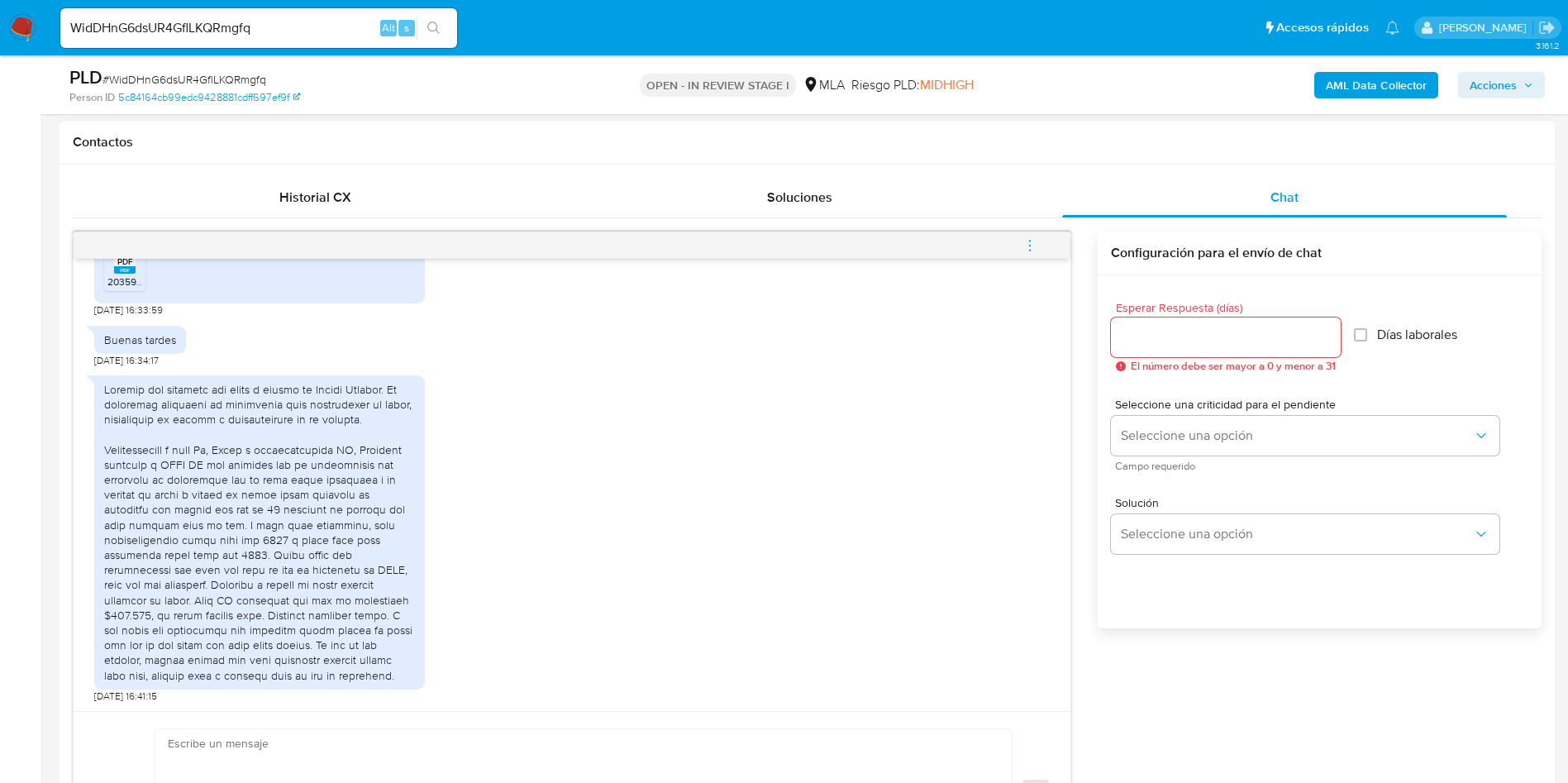
scroll to position [1476, 0]
